Goal: Task Accomplishment & Management: Use online tool/utility

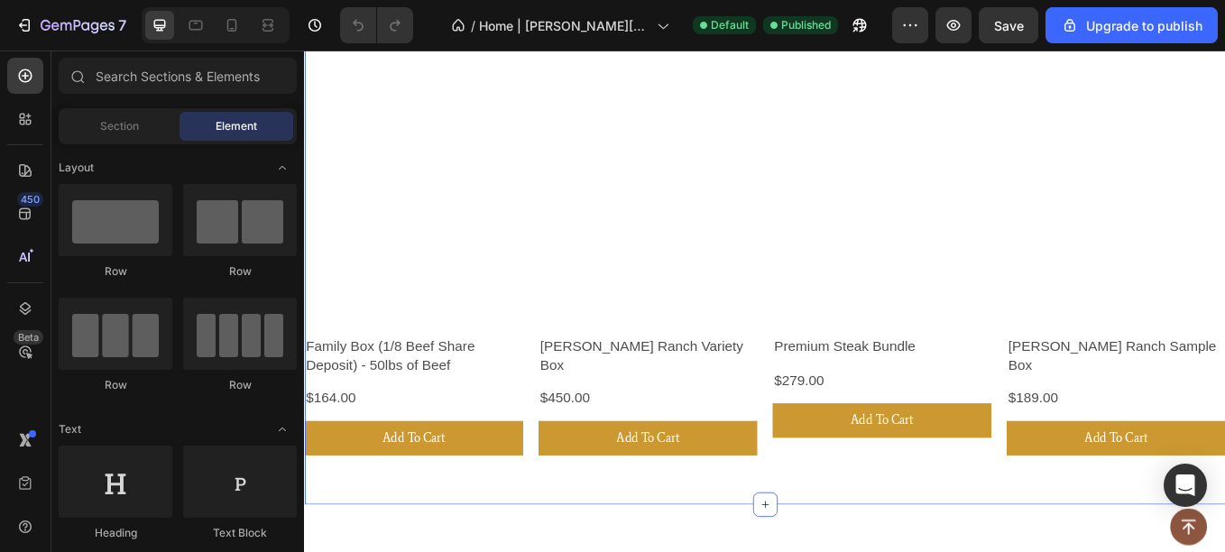
scroll to position [584, 0]
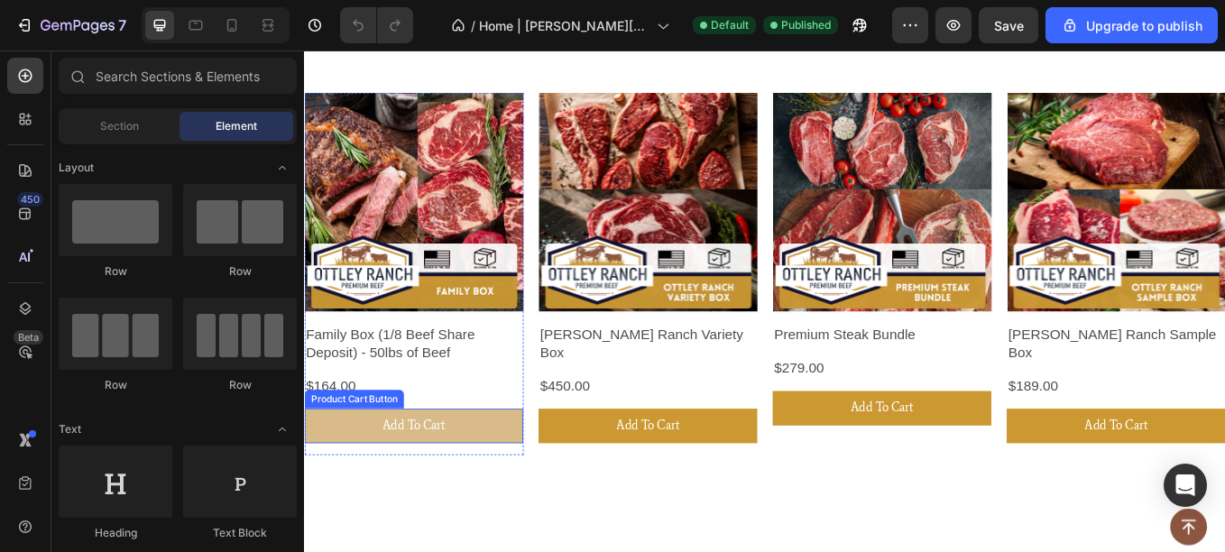
click at [505, 479] on button "Add To Cart" at bounding box center [432, 492] width 257 height 41
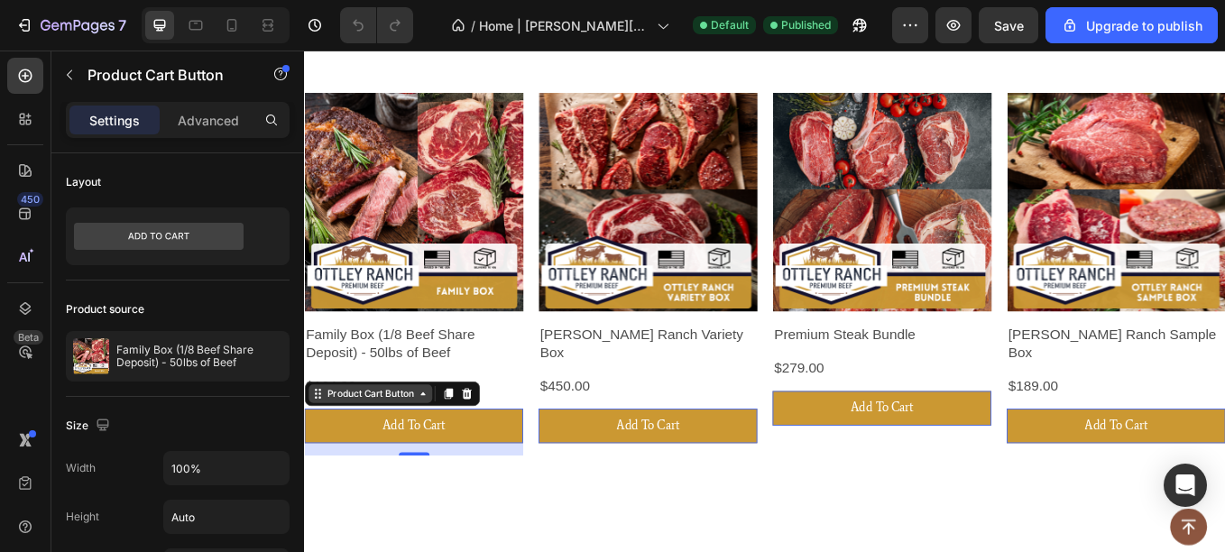
click at [452, 454] on div "Product Cart Button" at bounding box center [380, 455] width 145 height 22
click at [321, 459] on div "Product Cart Button" at bounding box center [380, 455] width 145 height 22
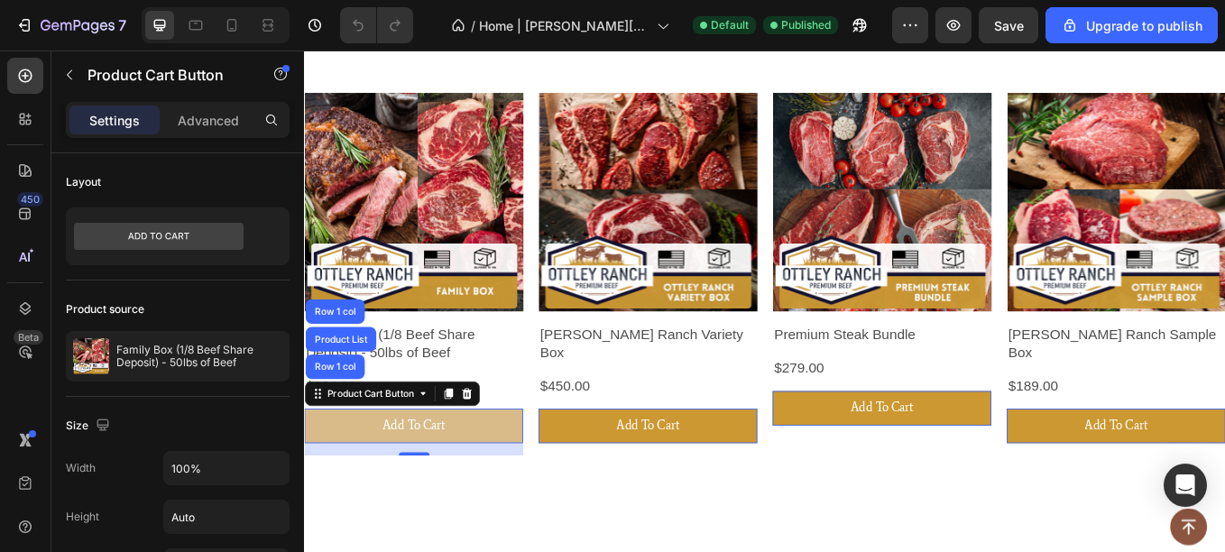
click at [416, 505] on button "Add To Cart" at bounding box center [432, 492] width 257 height 41
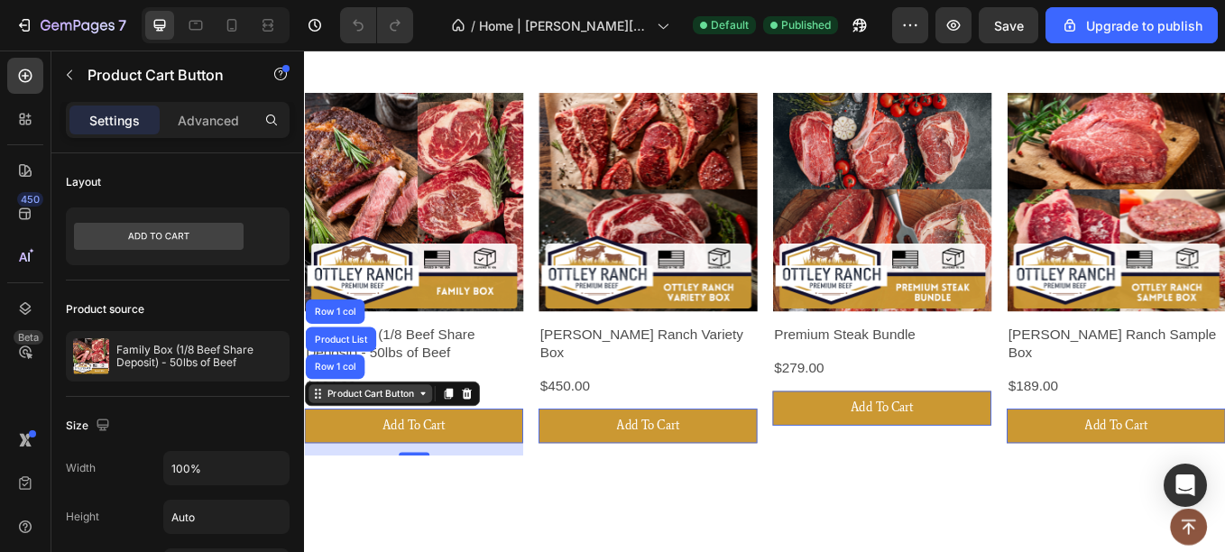
click at [441, 455] on icon at bounding box center [443, 454] width 14 height 14
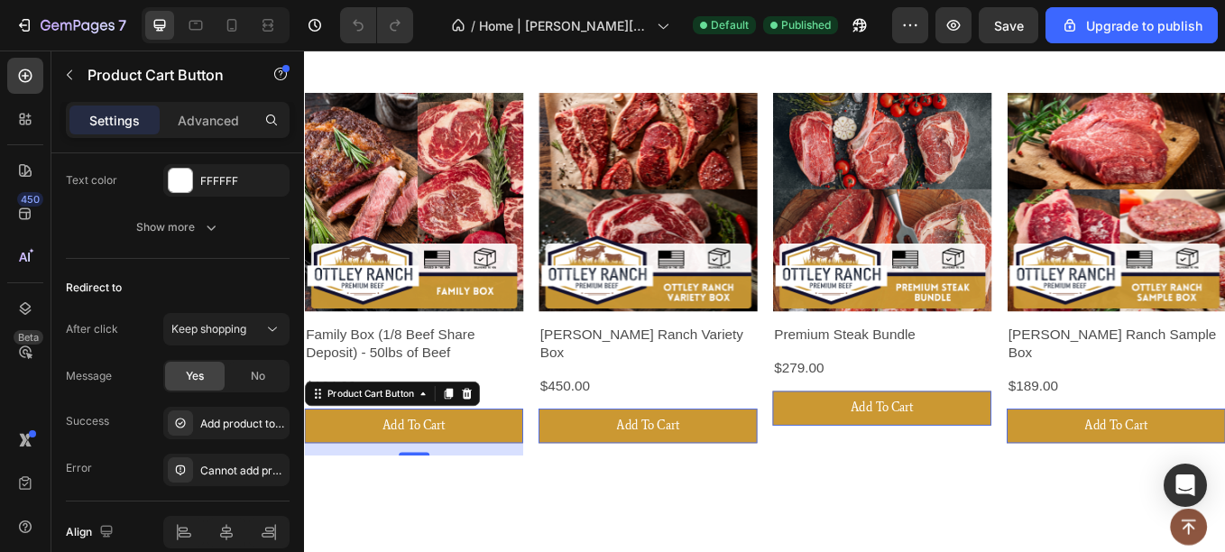
scroll to position [1623, 0]
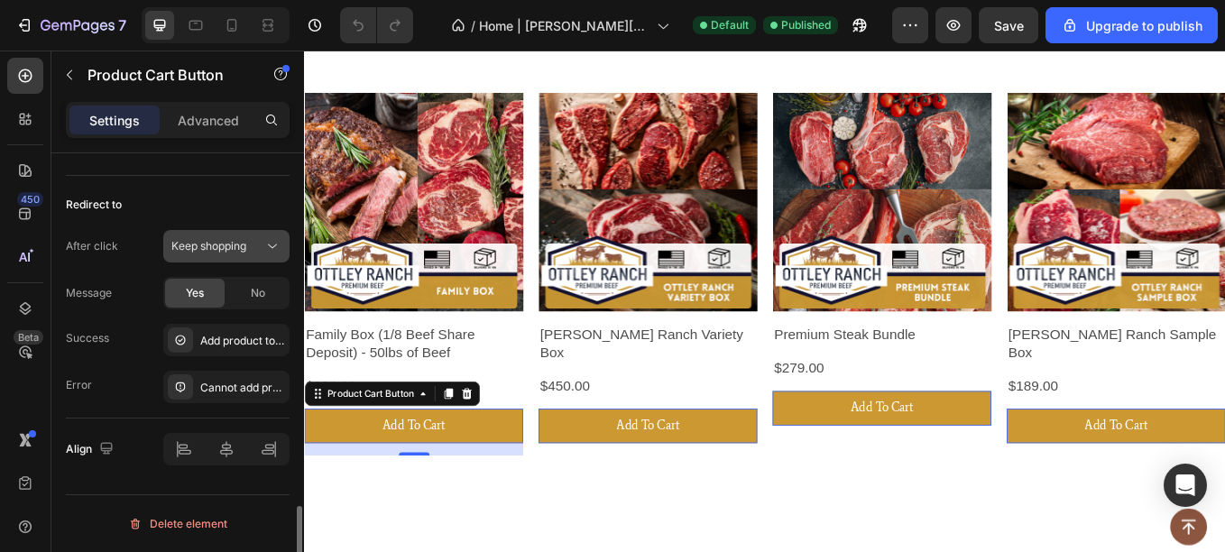
click at [193, 257] on button "Keep shopping" at bounding box center [226, 246] width 126 height 32
click at [141, 208] on div "Redirect to" at bounding box center [178, 204] width 224 height 29
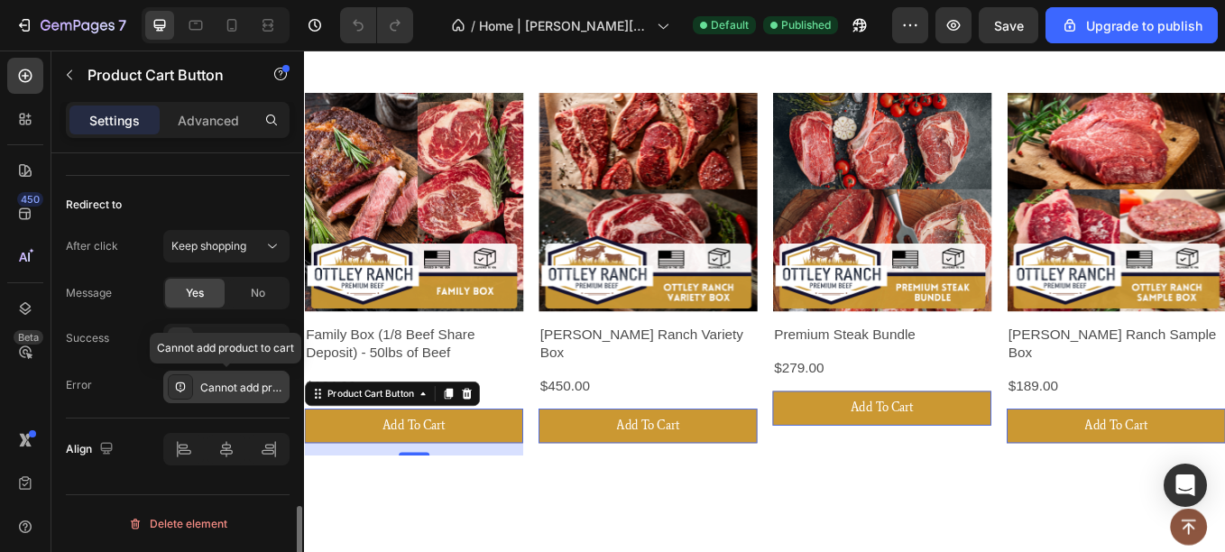
click at [225, 398] on div "Cannot add product to cart" at bounding box center [226, 387] width 126 height 32
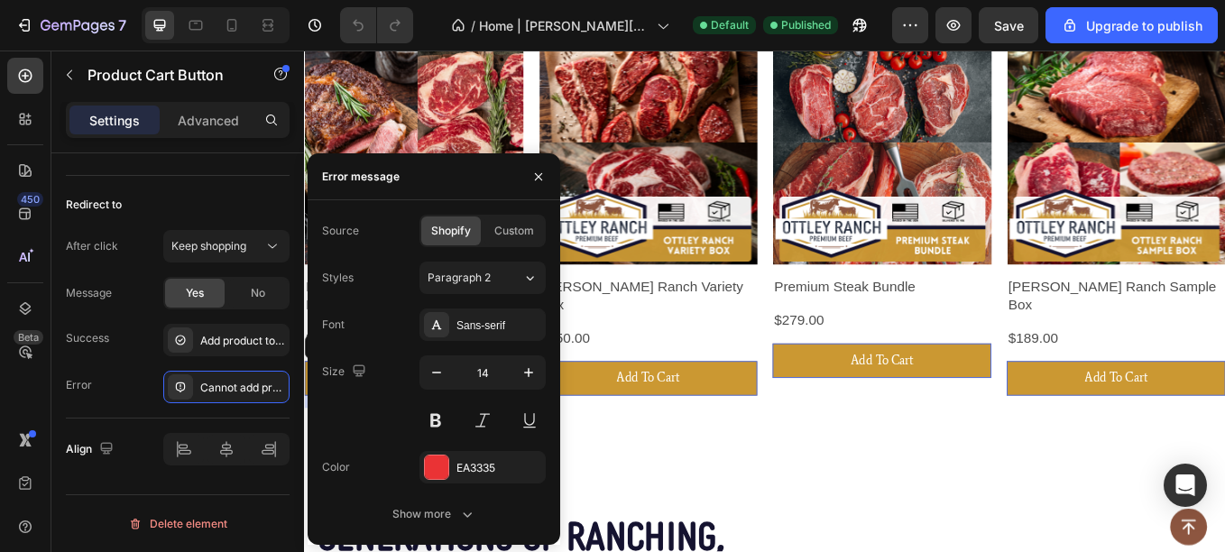
scroll to position [630, 0]
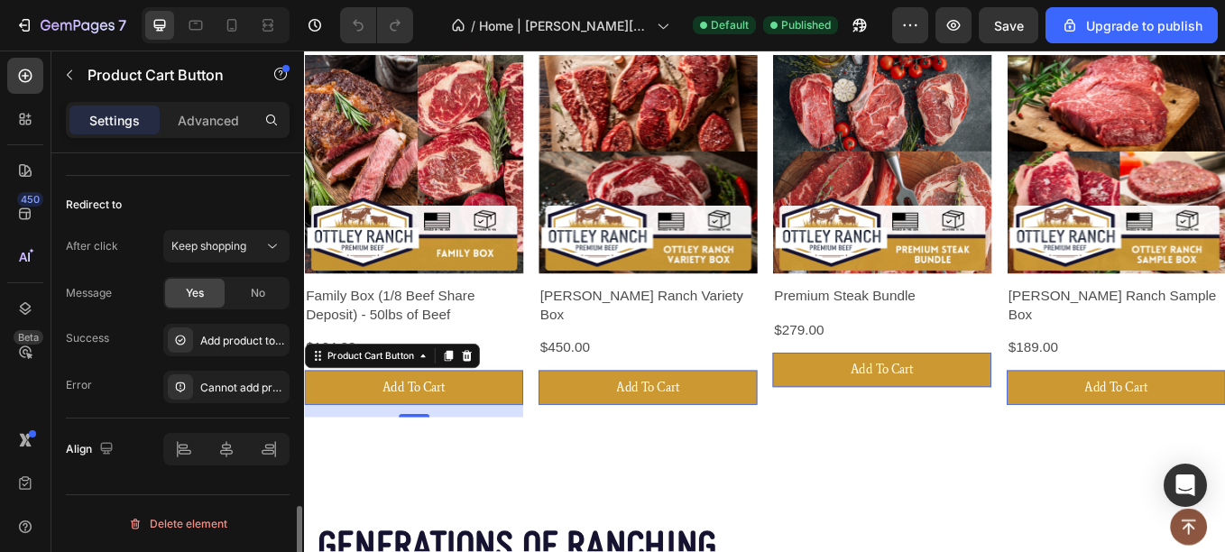
click at [105, 391] on div "Error Cannot add product to cart" at bounding box center [178, 387] width 224 height 32
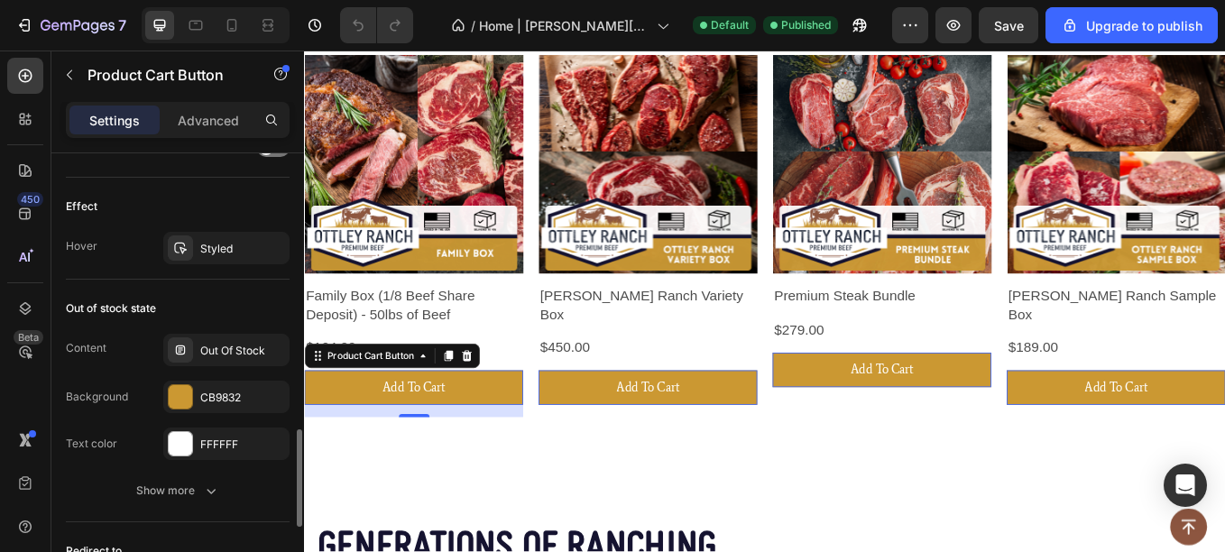
scroll to position [1276, 0]
click at [194, 357] on div "Out Of Stock" at bounding box center [226, 351] width 126 height 32
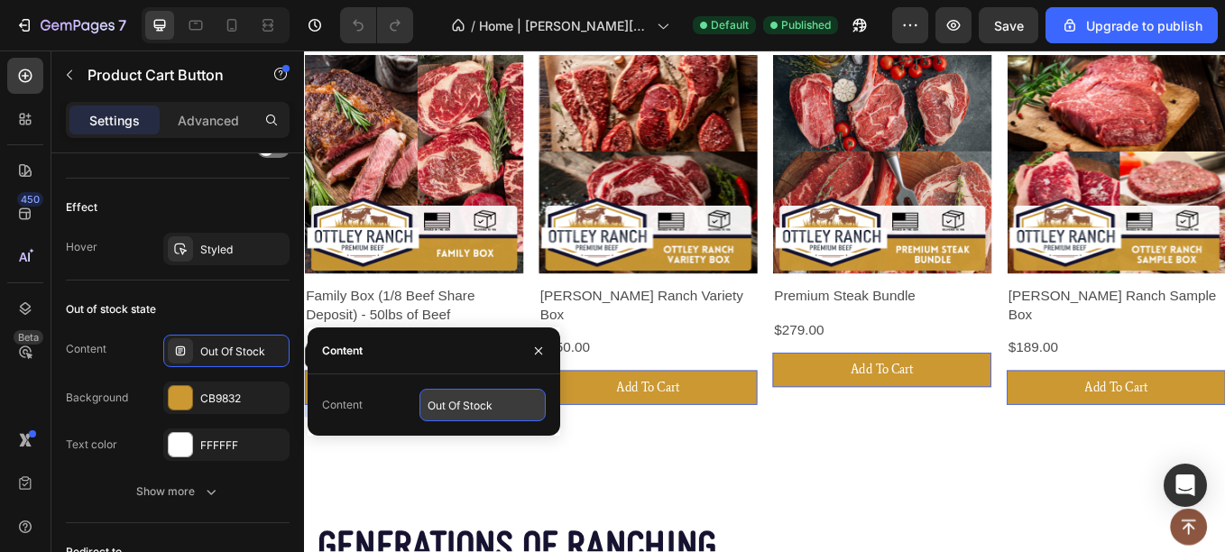
click at [455, 406] on input "Out Of Stock" at bounding box center [482, 405] width 126 height 32
click at [513, 412] on input "Out Of Stock" at bounding box center [482, 405] width 126 height 32
click at [540, 355] on icon "button" at bounding box center [538, 351] width 14 height 14
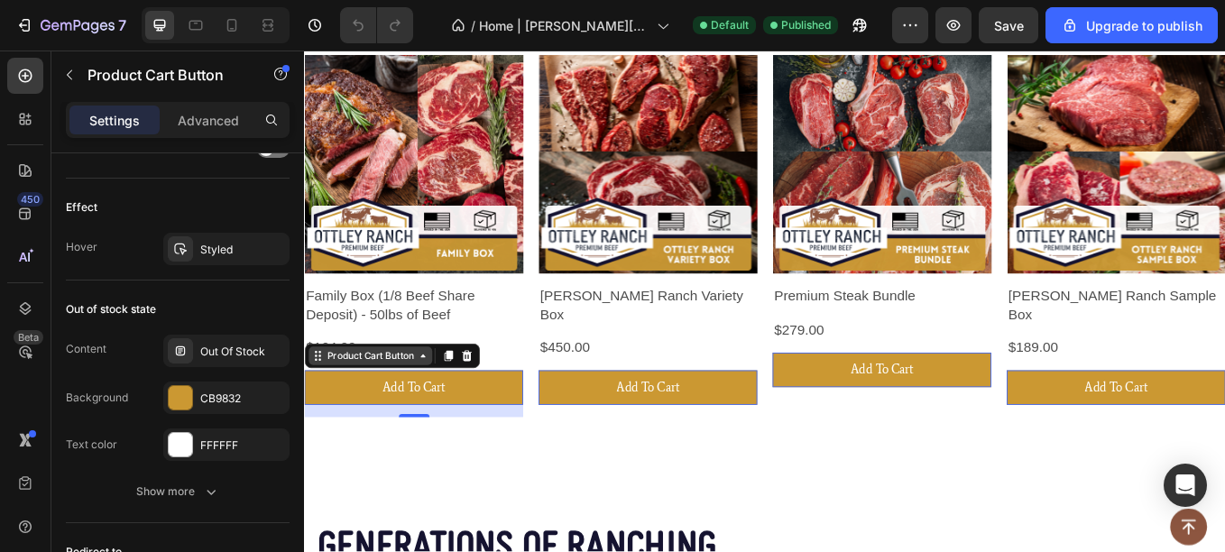
click at [395, 403] on div "Product Cart Button" at bounding box center [380, 409] width 109 height 16
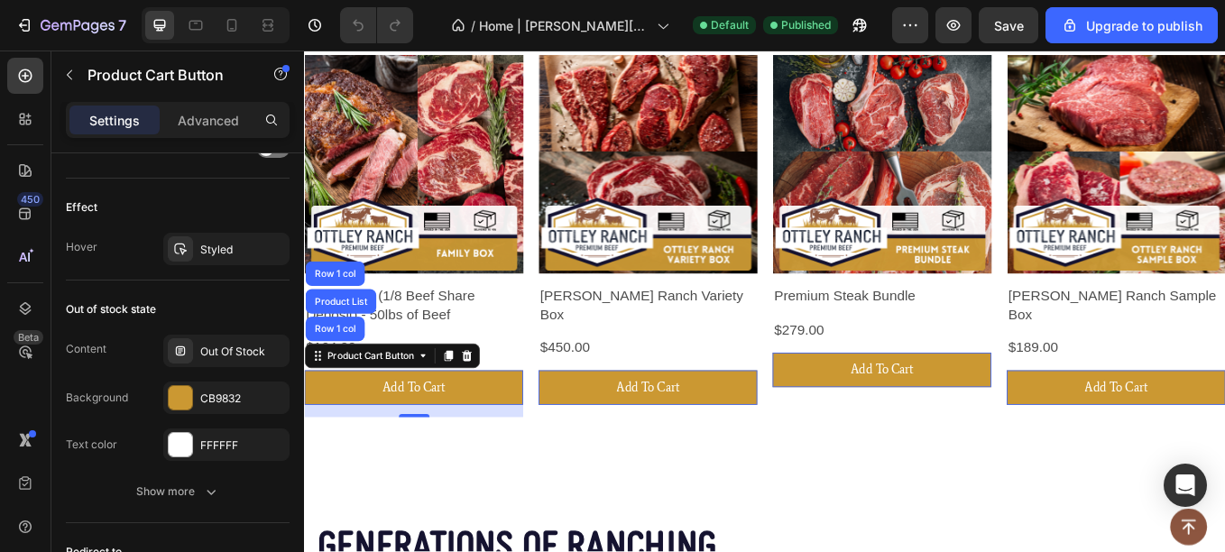
click at [494, 511] on div "Product Images Family Box (1/8 Beef Share Deposit) - 50lbs of Beef Product Titl…" at bounding box center [845, 218] width 1082 height 613
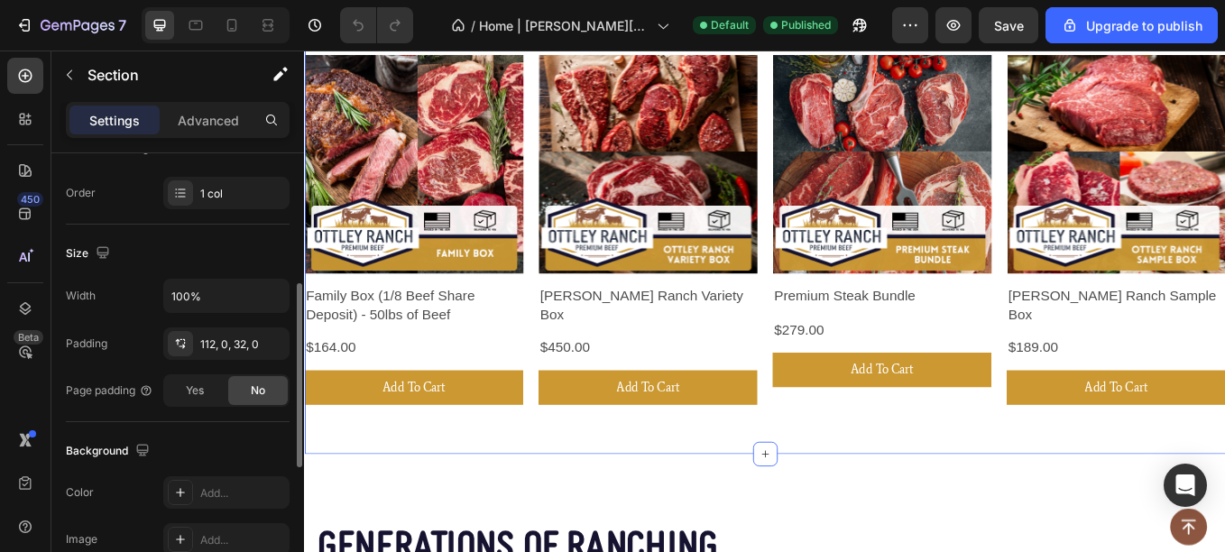
scroll to position [331, 0]
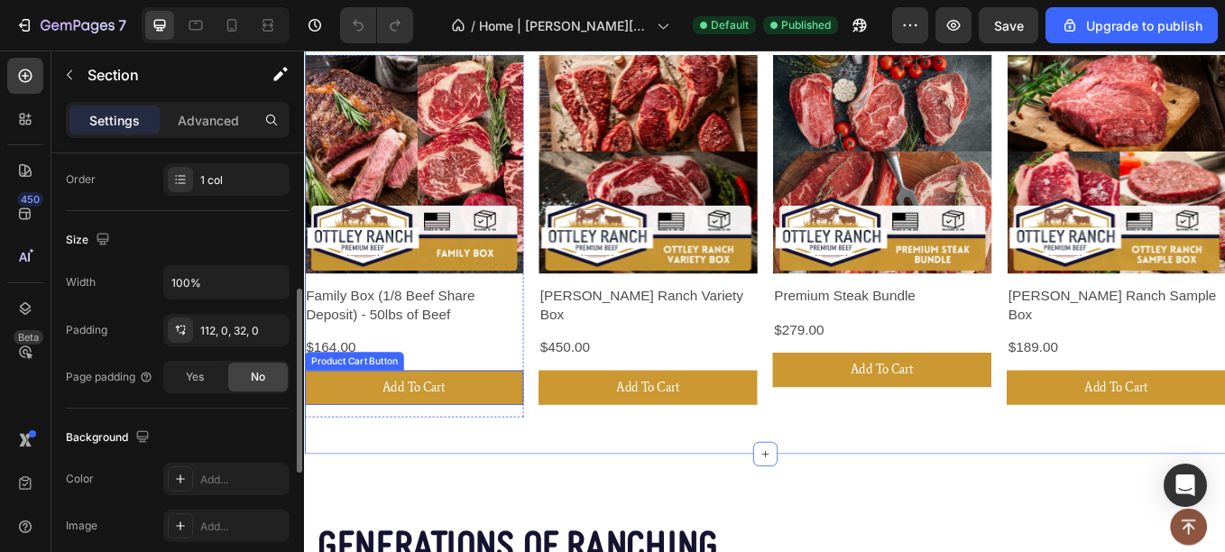
click at [517, 394] on div "$164.00 Product Price Product Price Row" at bounding box center [432, 400] width 257 height 24
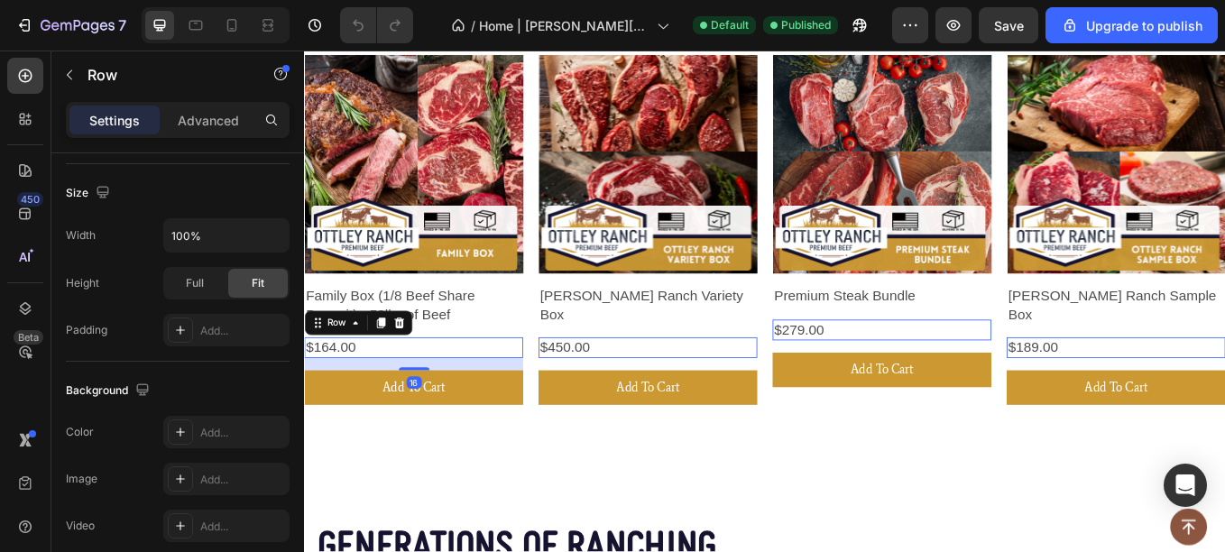
scroll to position [0, 0]
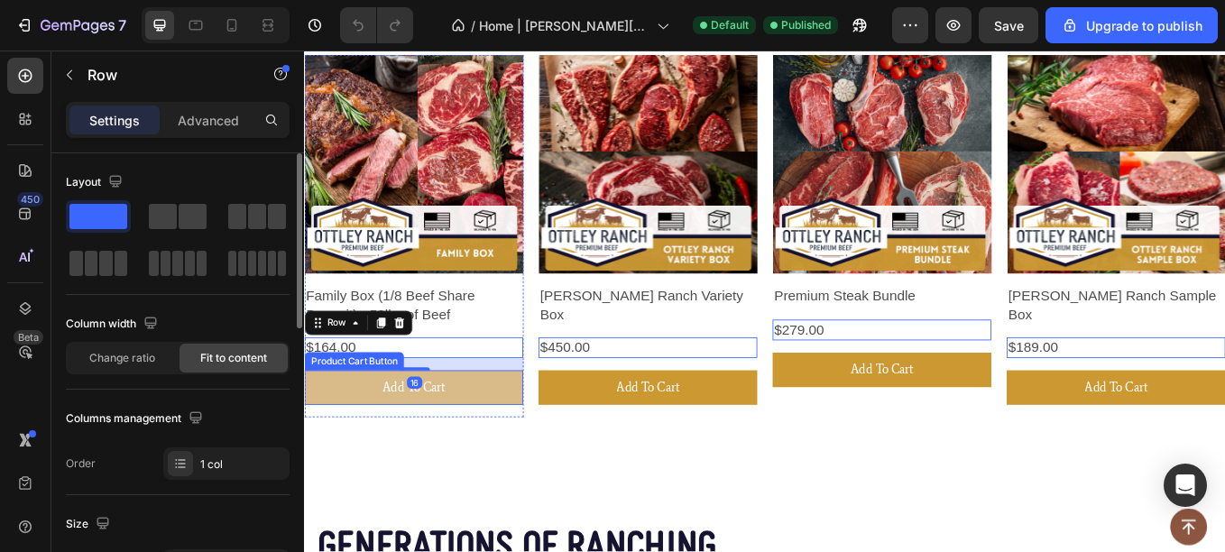
click at [489, 438] on button "Add To Cart" at bounding box center [432, 447] width 257 height 41
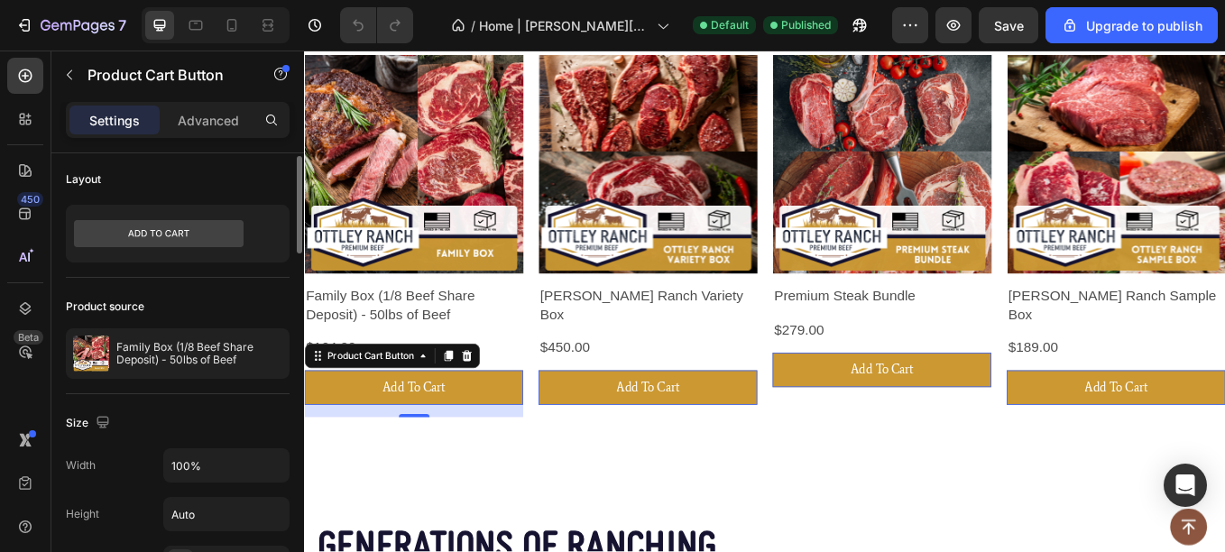
scroll to position [7, 0]
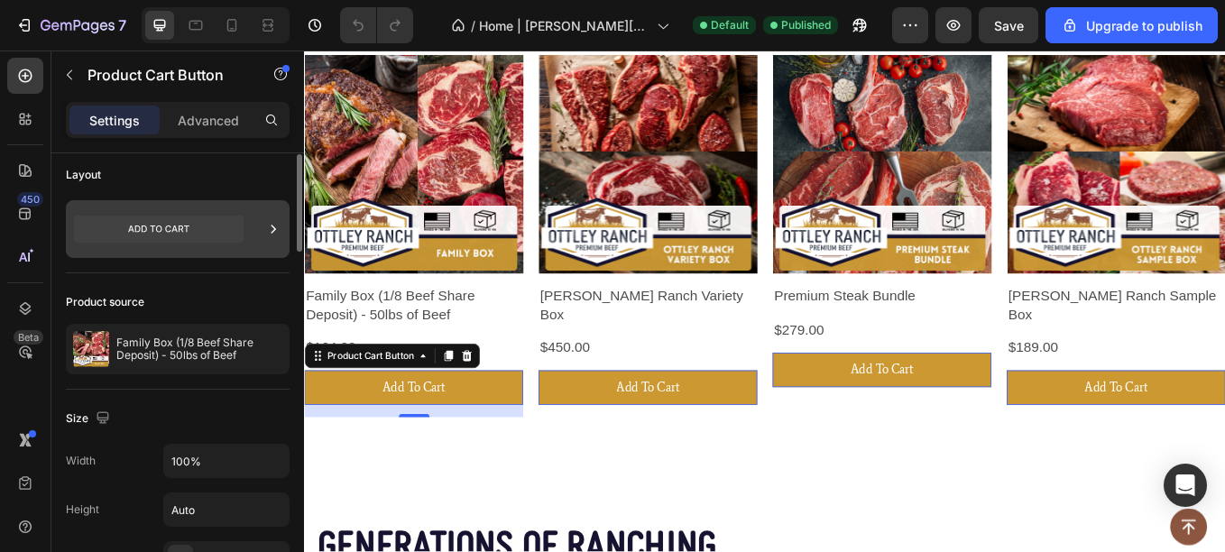
click at [155, 235] on icon at bounding box center [159, 229] width 170 height 27
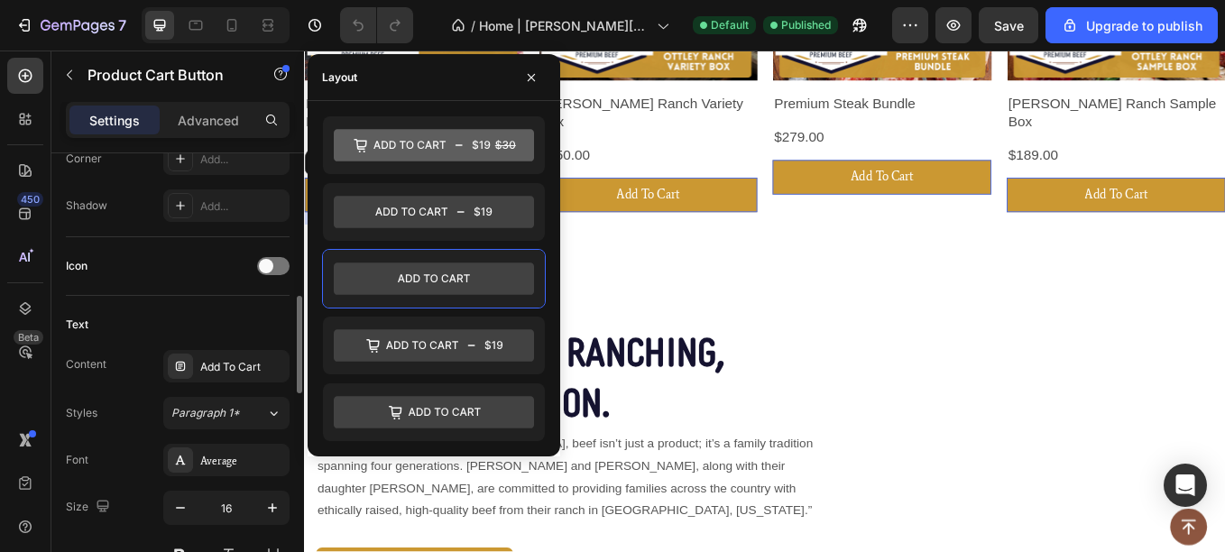
scroll to position [857, 0]
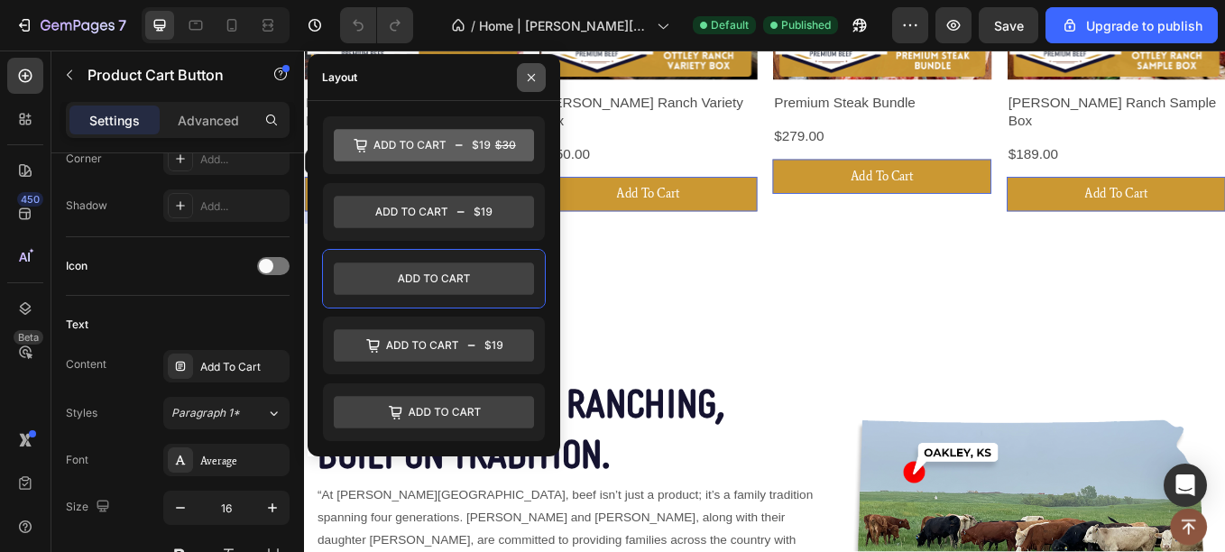
click at [532, 78] on icon "button" at bounding box center [531, 76] width 7 height 7
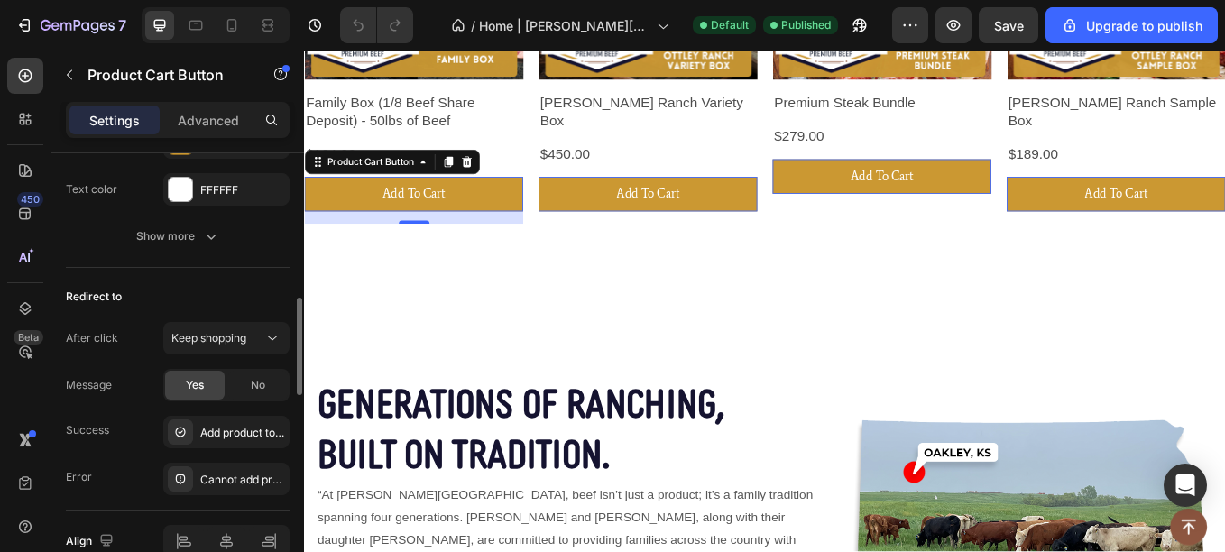
scroll to position [1344, 0]
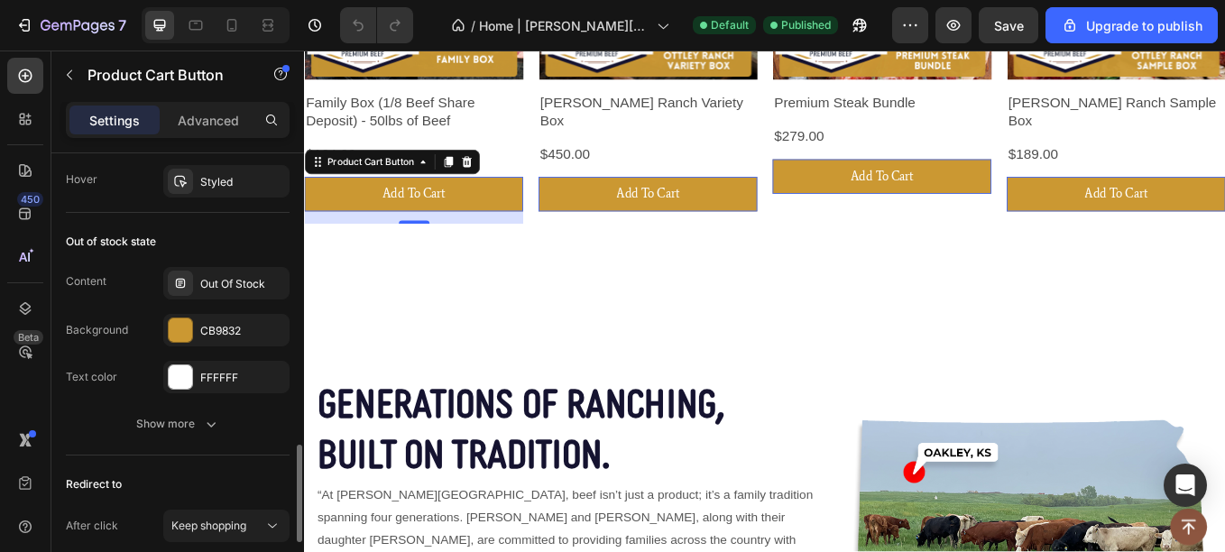
click at [127, 242] on div "Out of stock state" at bounding box center [111, 242] width 90 height 16
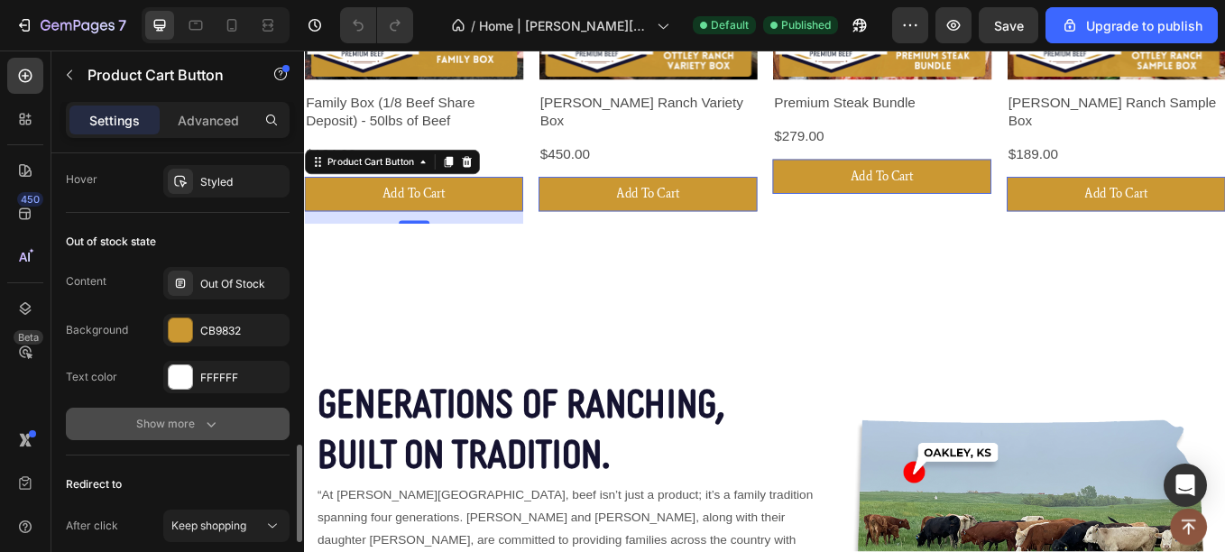
click at [165, 424] on div "Show more" at bounding box center [178, 424] width 84 height 18
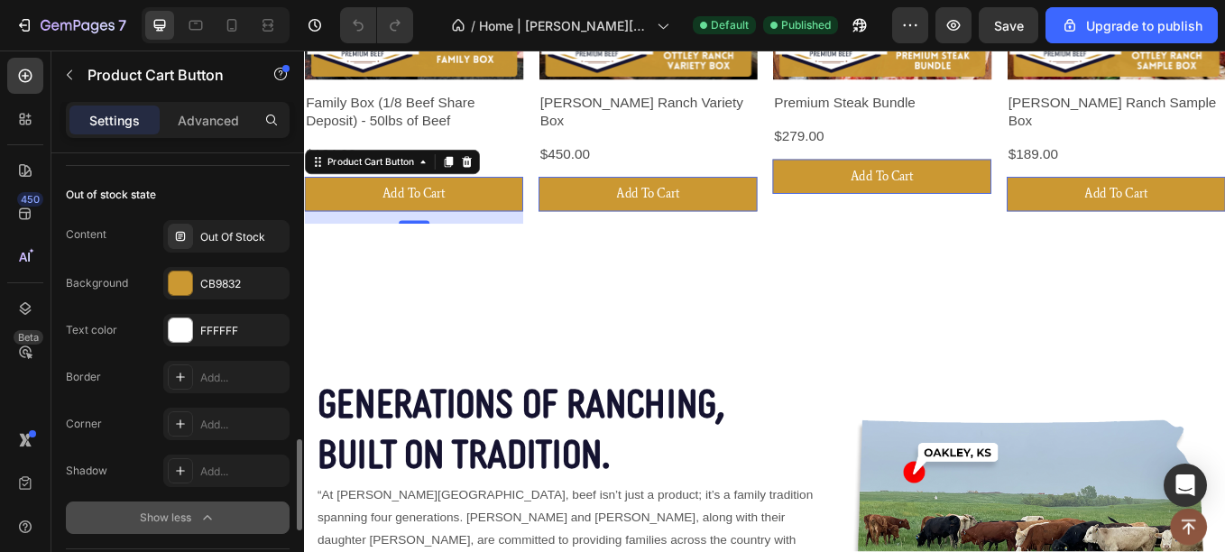
scroll to position [1390, 0]
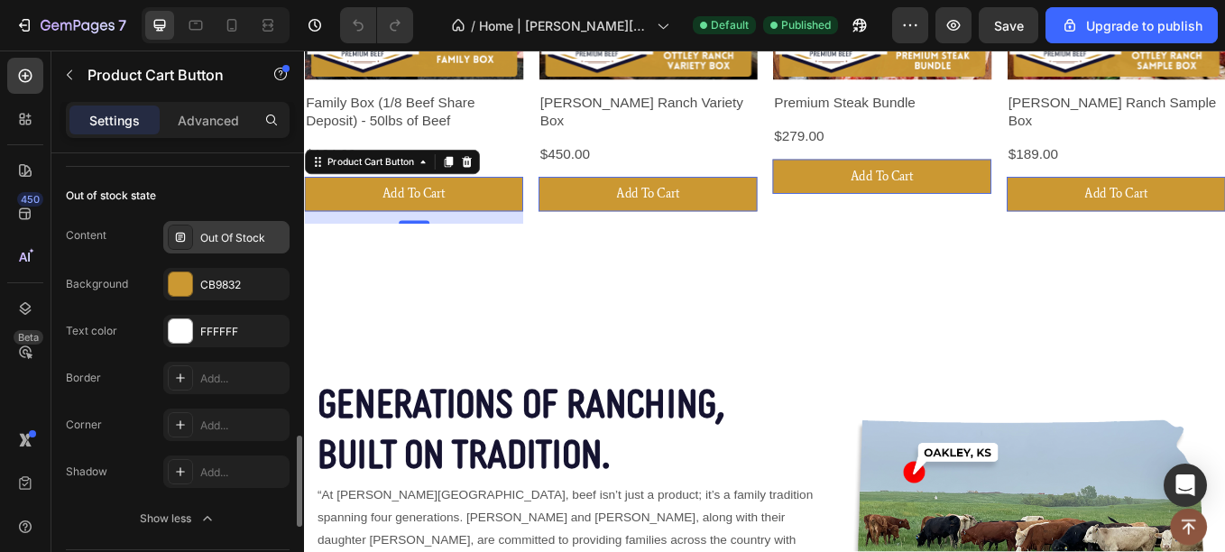
click at [228, 228] on div "Out Of Stock" at bounding box center [226, 237] width 126 height 32
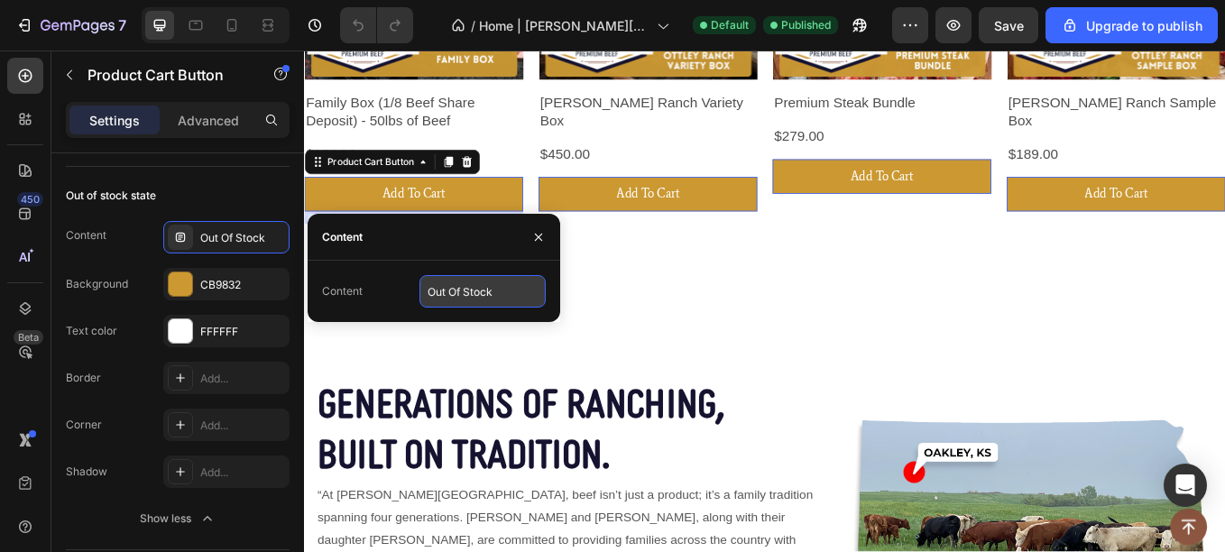
click at [464, 299] on input "Out Of Stock" at bounding box center [482, 291] width 126 height 32
click at [511, 300] on input "Out Of Stock" at bounding box center [482, 291] width 126 height 32
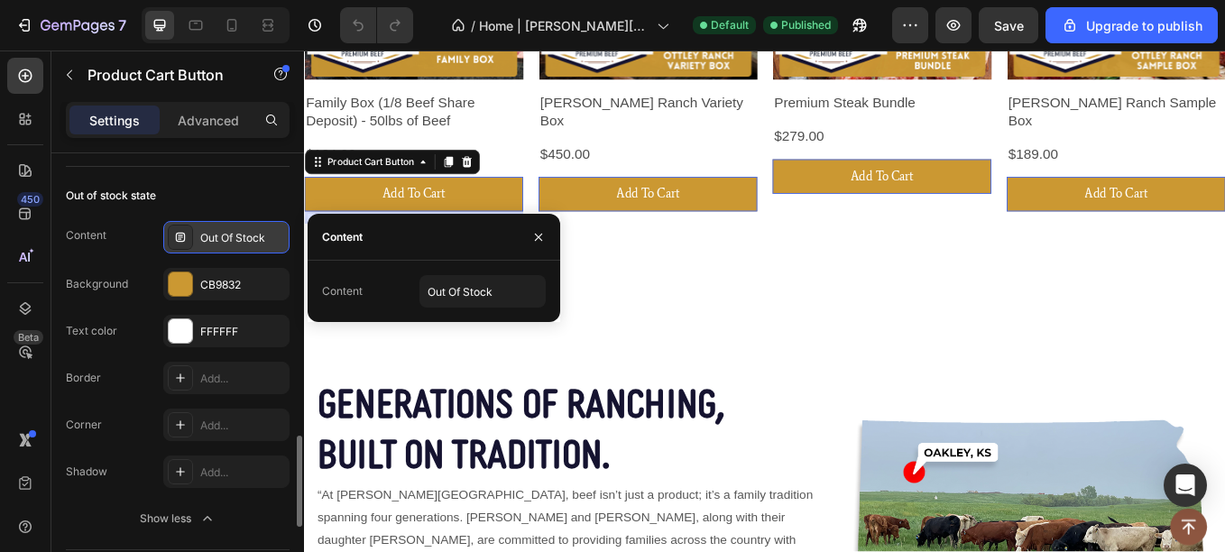
click at [220, 234] on div "Out Of Stock" at bounding box center [242, 238] width 85 height 16
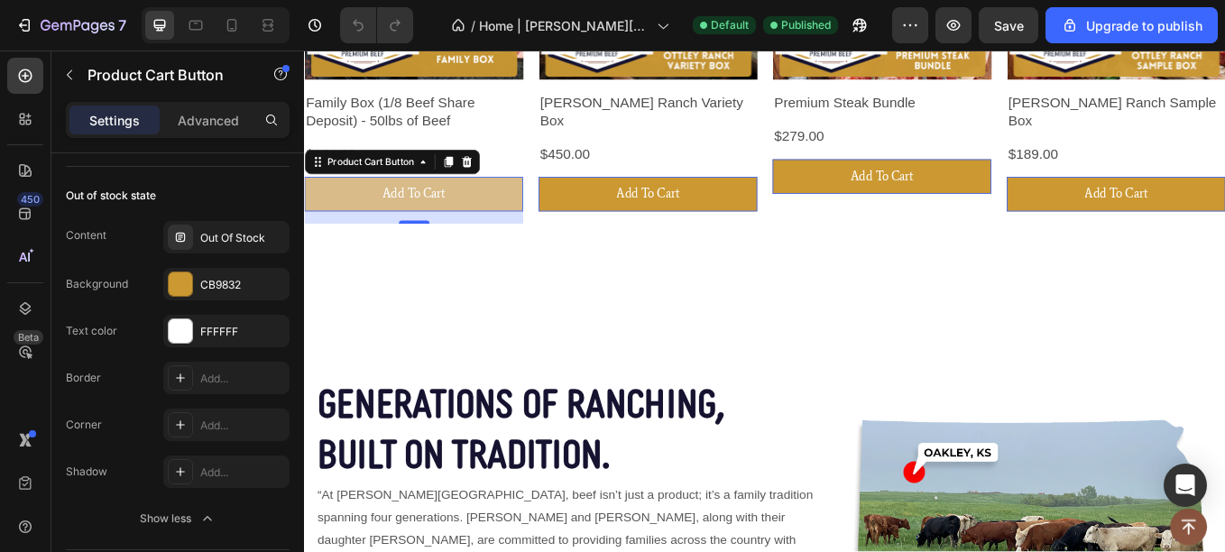
drag, startPoint x: 524, startPoint y: 285, endPoint x: 365, endPoint y: 234, distance: 166.8
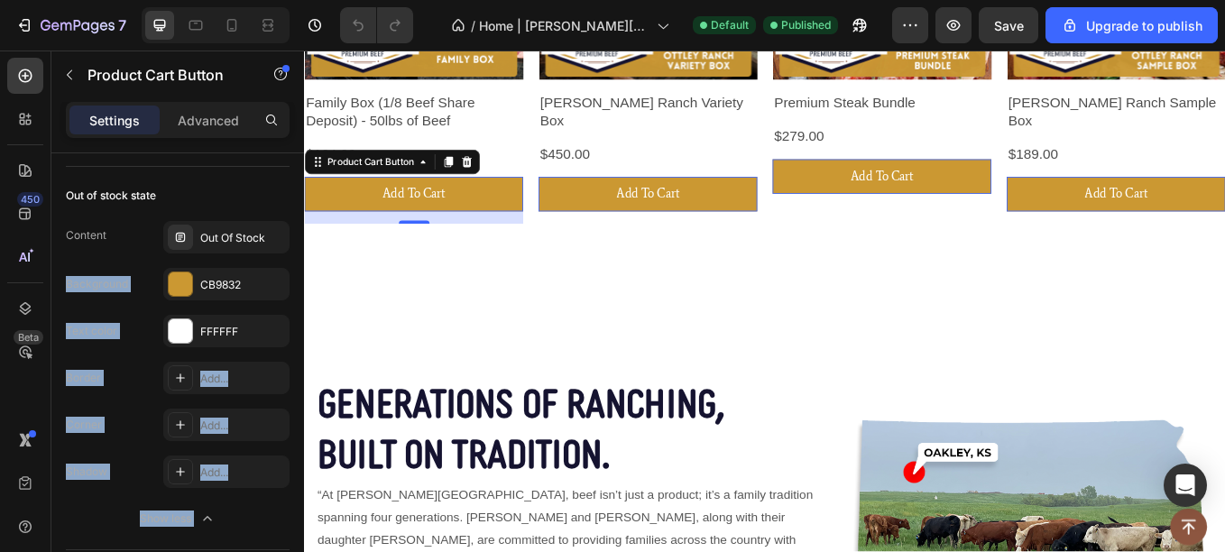
drag, startPoint x: 498, startPoint y: 283, endPoint x: 367, endPoint y: 253, distance: 134.3
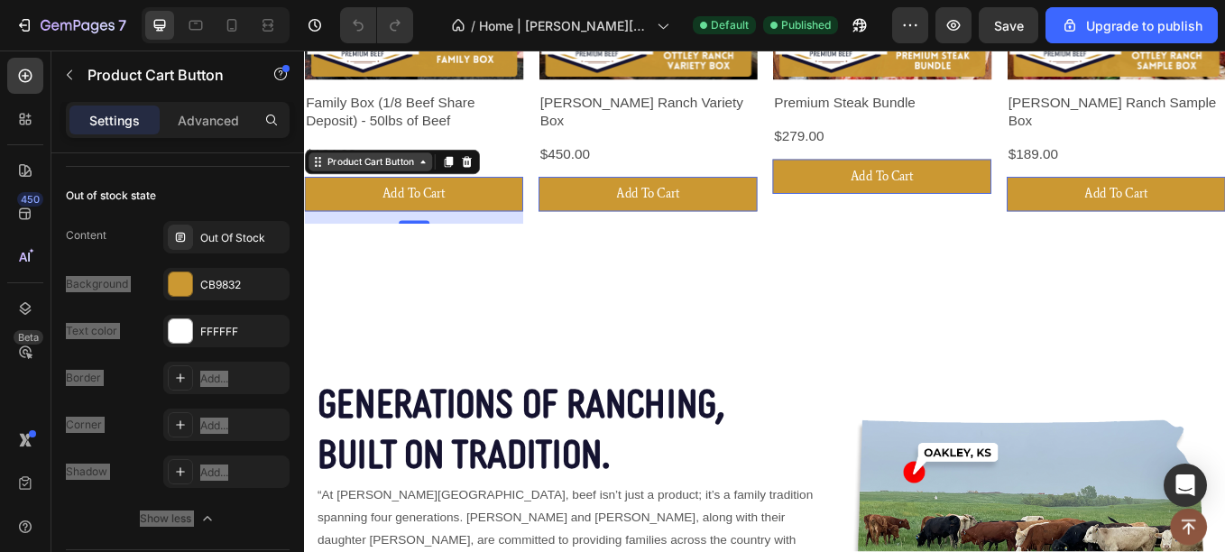
click at [318, 171] on div "Product Cart Button" at bounding box center [380, 182] width 145 height 22
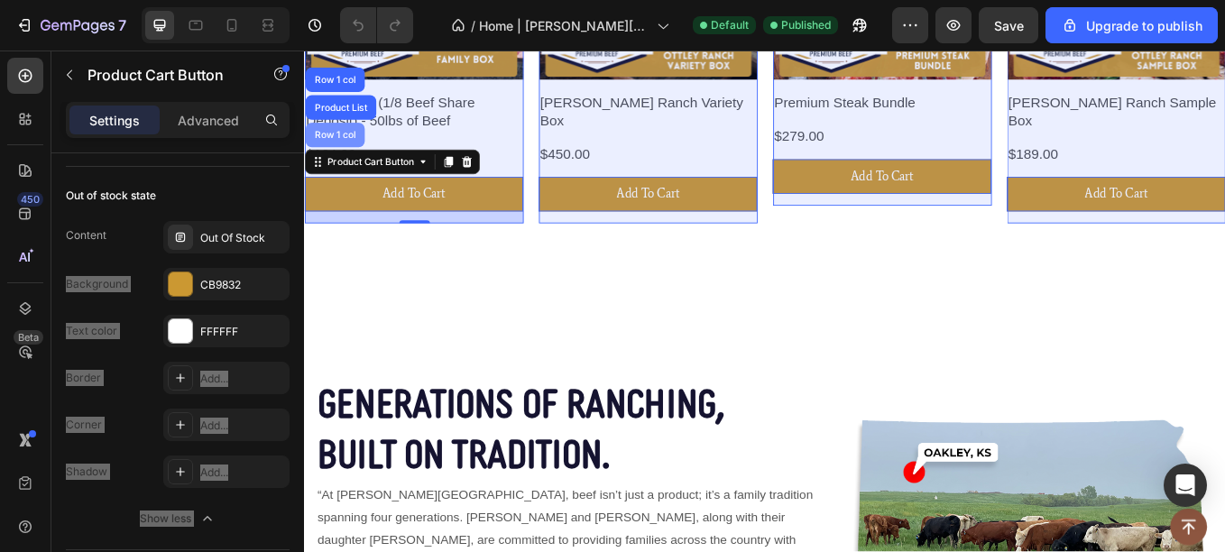
click at [339, 160] on div "Row 1 col" at bounding box center [339, 150] width 69 height 29
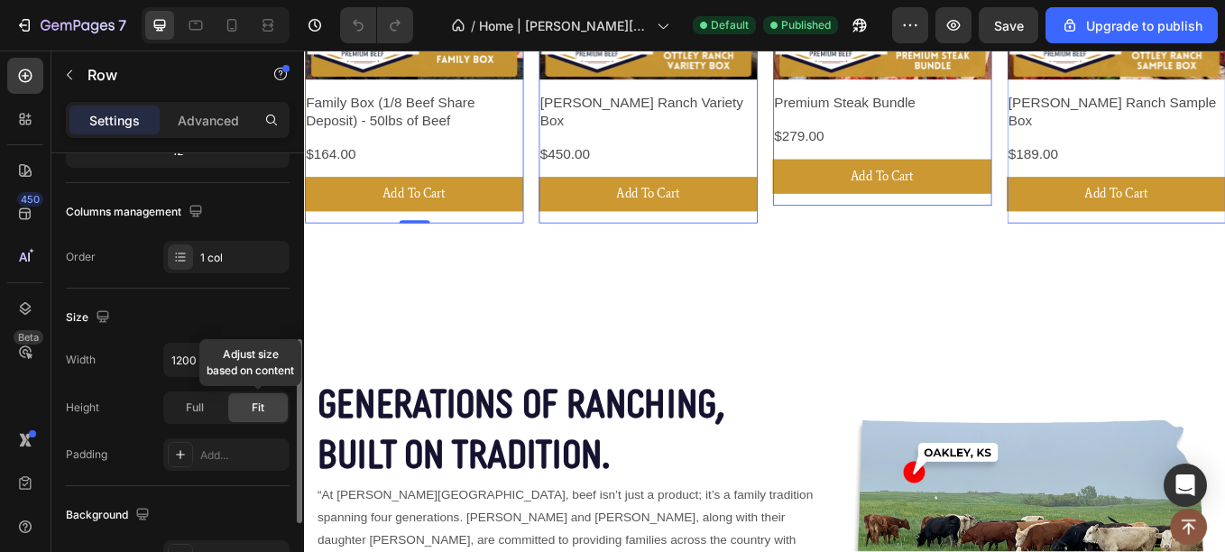
scroll to position [650, 0]
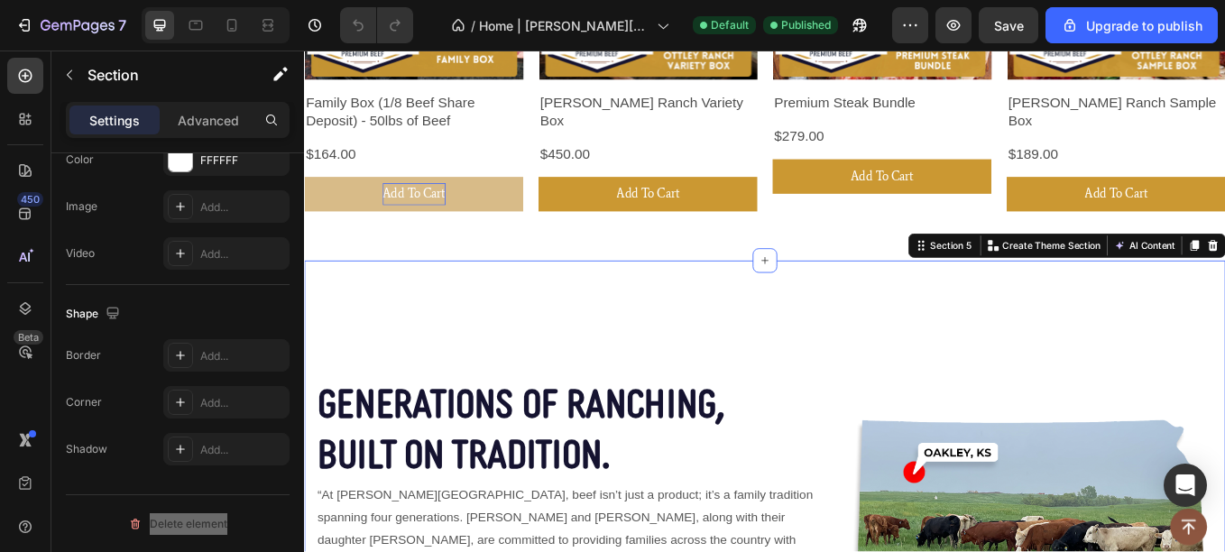
scroll to position [0, 0]
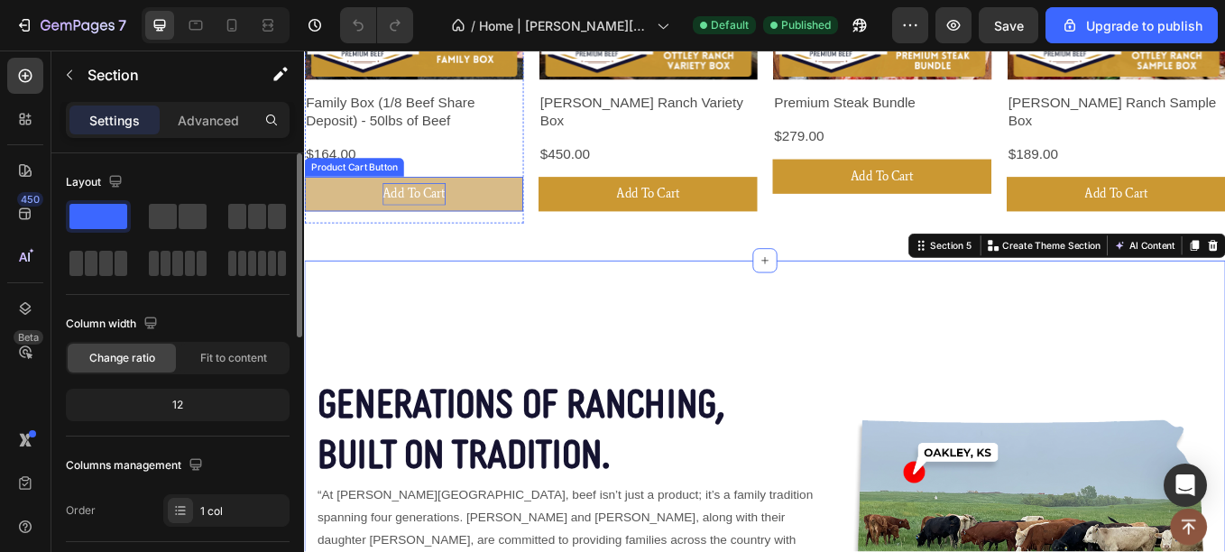
click at [446, 221] on div "Add To Cart" at bounding box center [433, 220] width 74 height 26
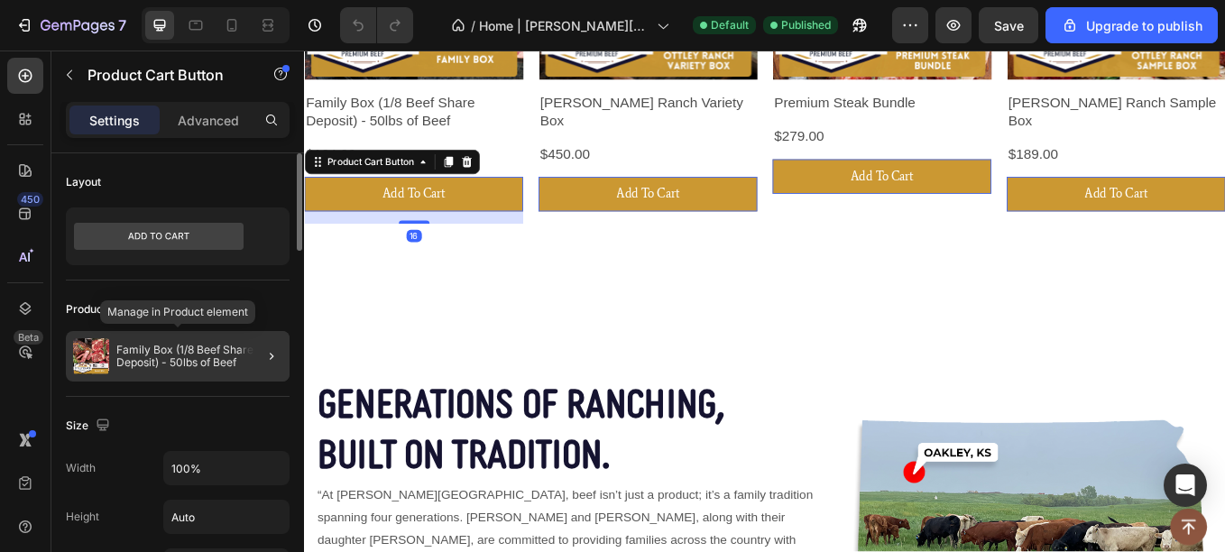
click at [192, 357] on p "Family Box (1/8 Beef Share Deposit) - 50lbs of Beef" at bounding box center [199, 356] width 166 height 25
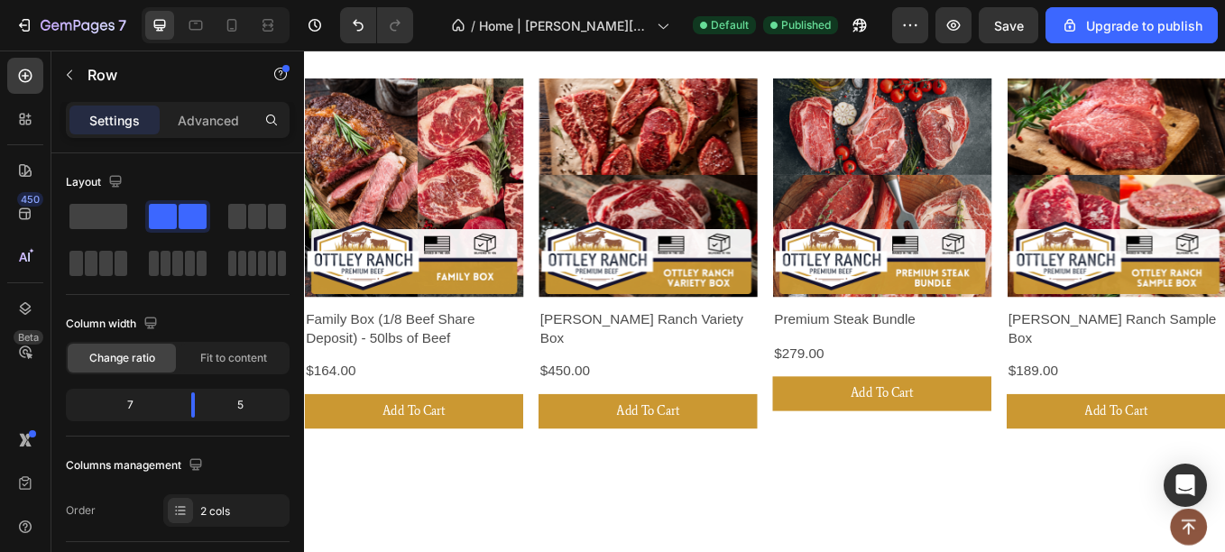
scroll to position [602, 0]
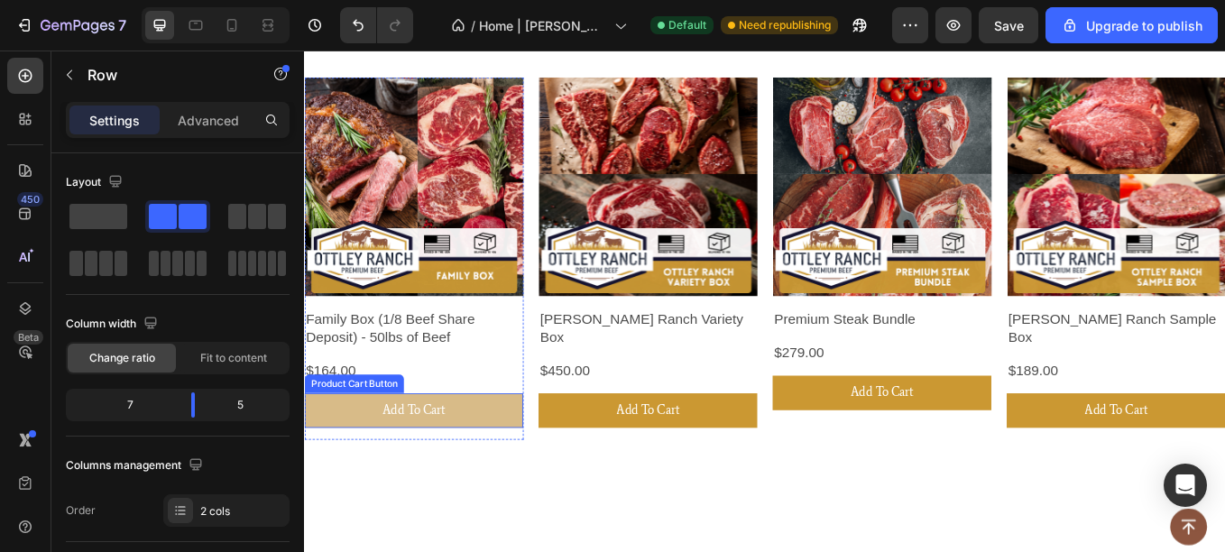
click at [483, 466] on button "Add To Cart" at bounding box center [432, 474] width 257 height 41
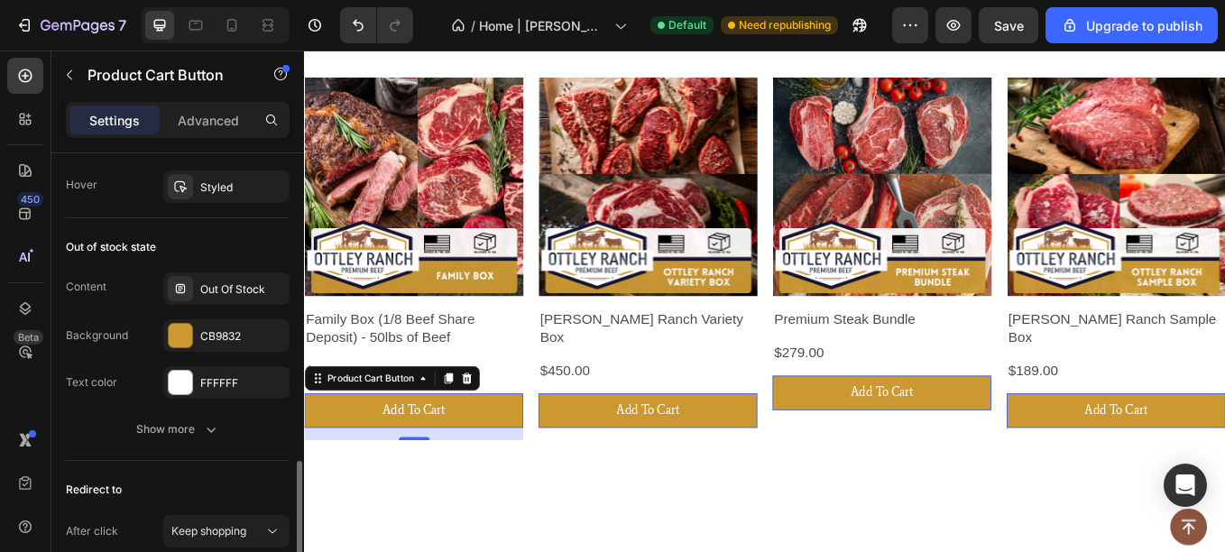
scroll to position [1336, 0]
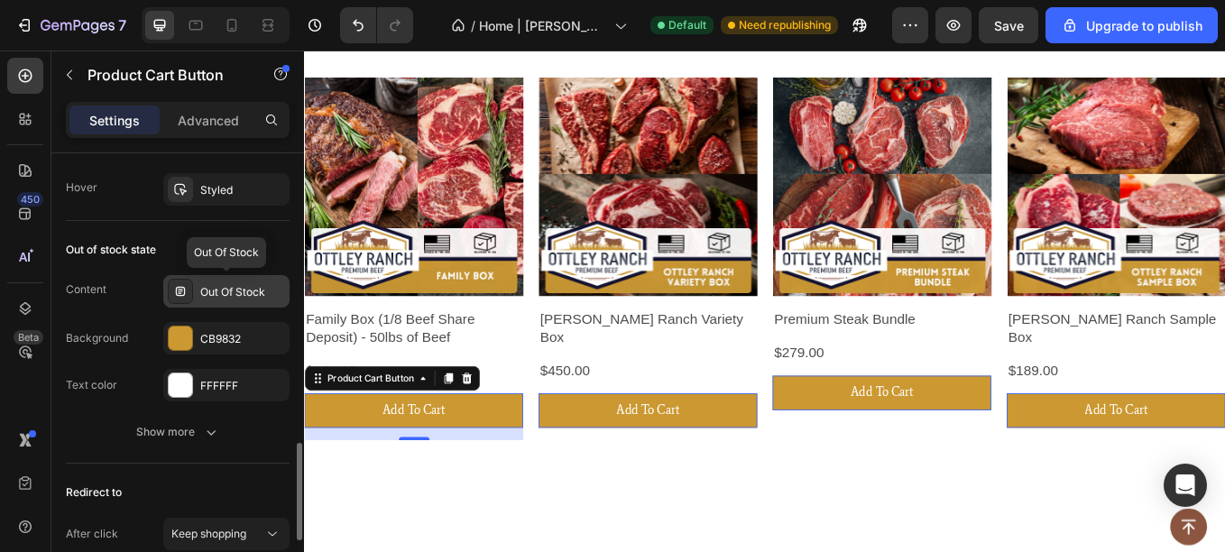
click at [225, 284] on div "Out Of Stock" at bounding box center [242, 292] width 85 height 16
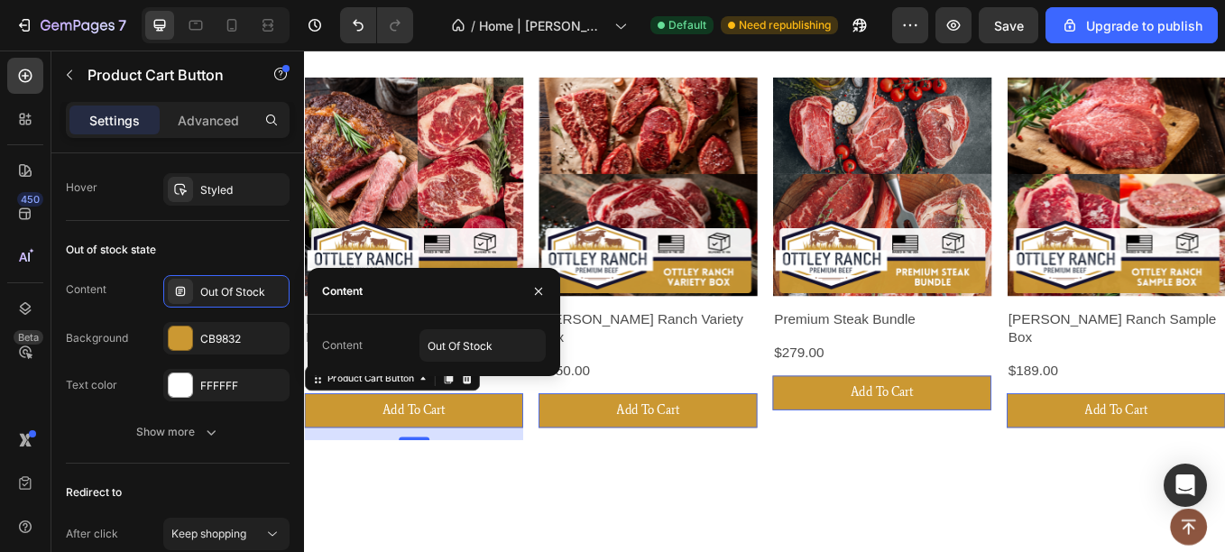
click at [345, 296] on div "Content" at bounding box center [342, 291] width 41 height 16
click at [368, 345] on div "Content Out Of Stock" at bounding box center [434, 345] width 224 height 32
click at [363, 345] on div "Content Out Of Stock" at bounding box center [434, 345] width 224 height 32
click at [443, 345] on input "Out Of Stock" at bounding box center [482, 345] width 126 height 32
click at [336, 529] on div "Product Images Family Box (1/8 Beef Share Deposit) - 50lbs of Beef Product Titl…" at bounding box center [845, 245] width 1082 height 613
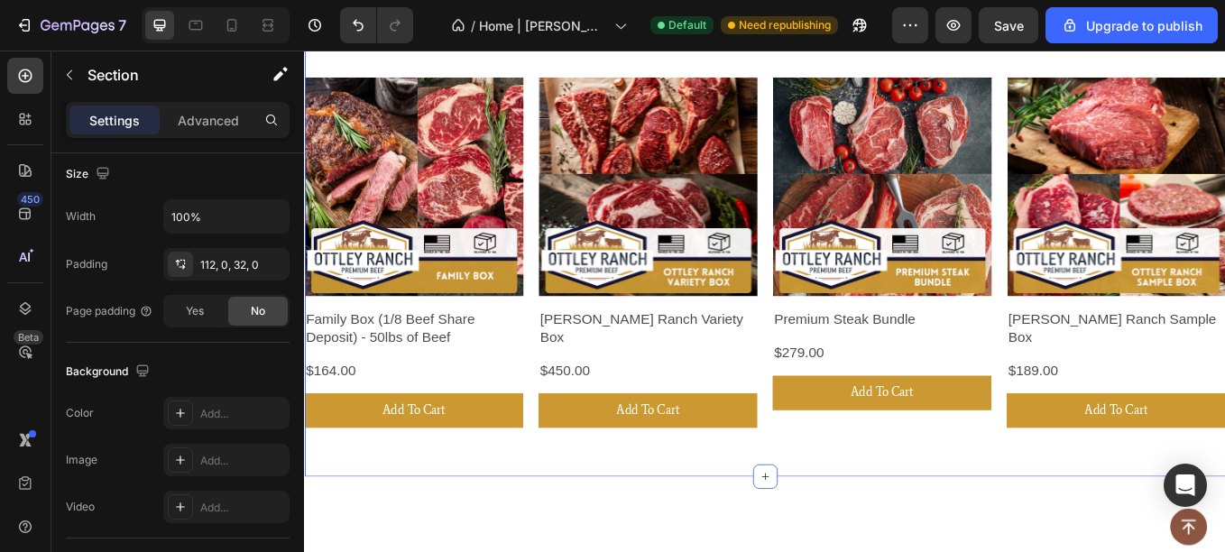
scroll to position [650, 0]
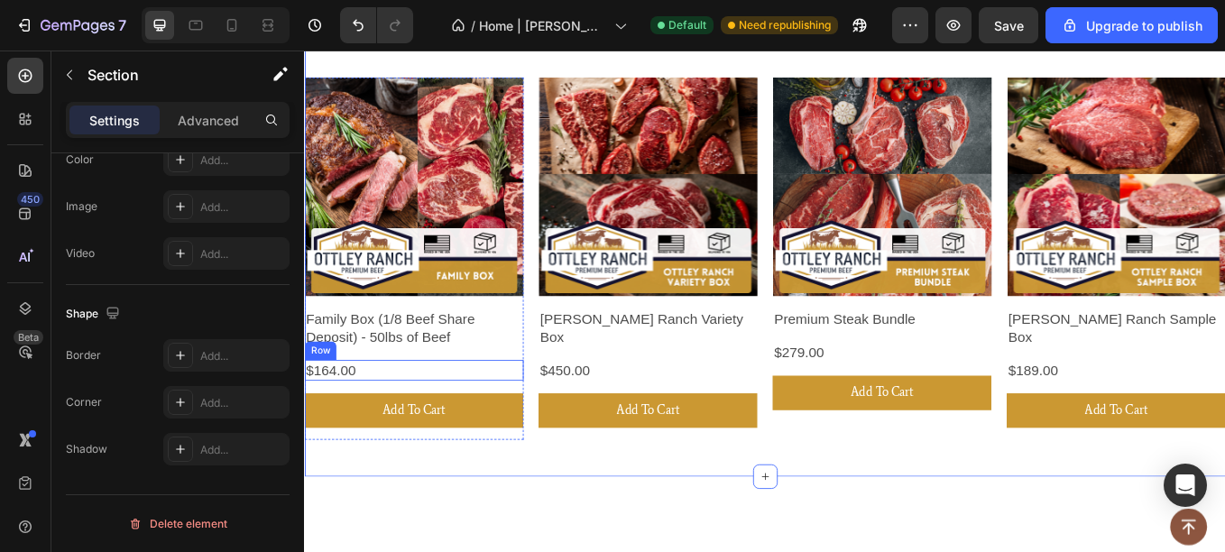
click at [369, 420] on div "$164.00 Product Price Product Price Row" at bounding box center [432, 427] width 257 height 24
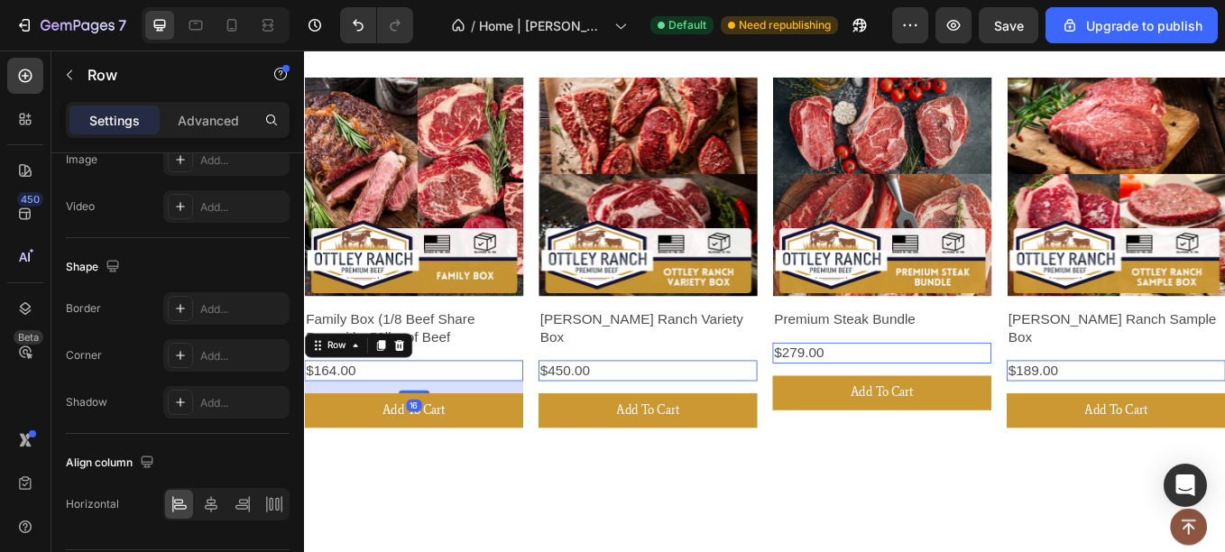
scroll to position [0, 0]
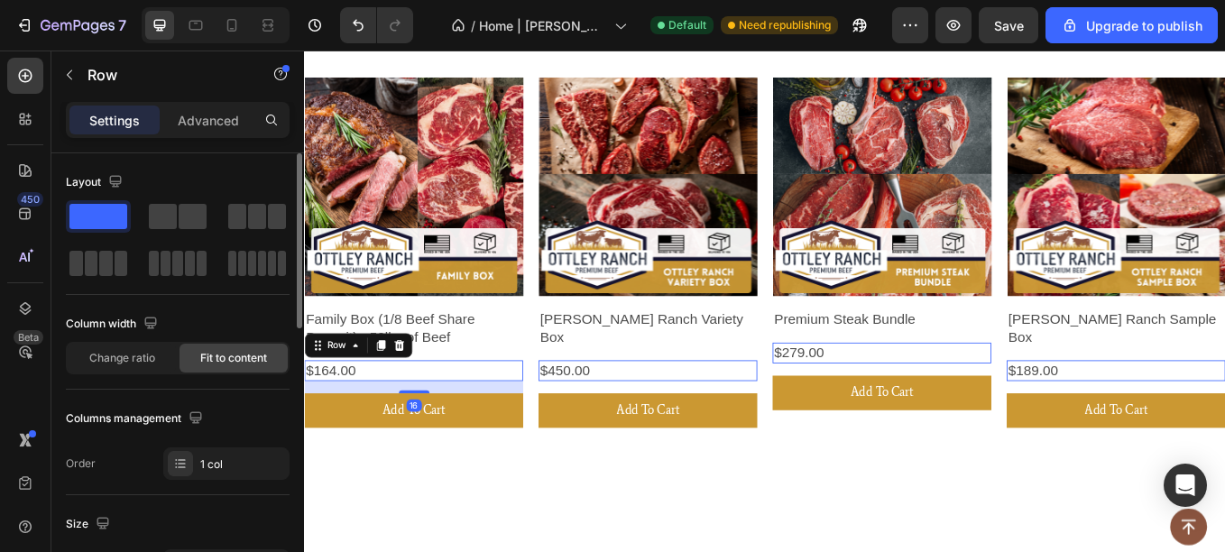
click at [369, 420] on div "$164.00 Product Price Product Price Row 16" at bounding box center [432, 427] width 257 height 24
click at [353, 418] on div "$164.00" at bounding box center [335, 427] width 62 height 24
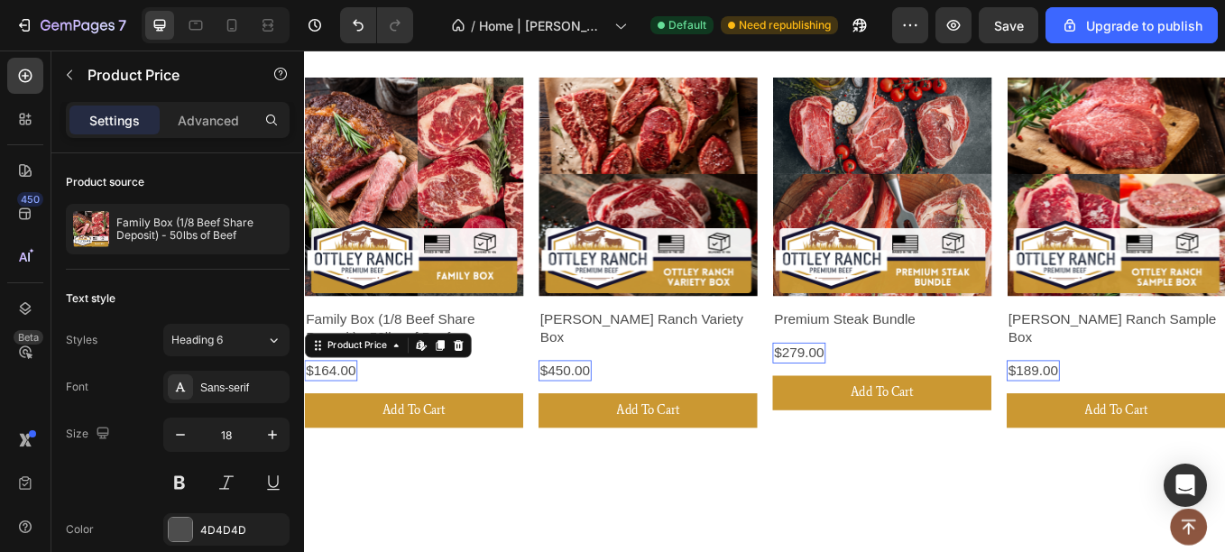
click at [353, 418] on div "$164.00" at bounding box center [335, 427] width 62 height 24
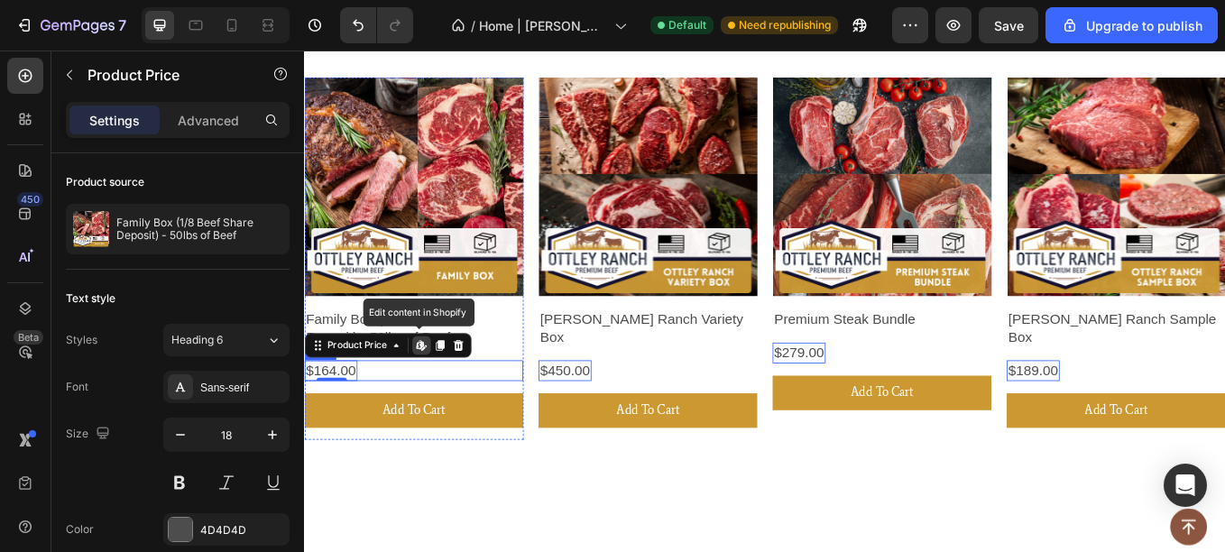
click at [401, 422] on div "$164.00 Product Price Edit content in Shopify 0 Product Price Edit content in S…" at bounding box center [432, 427] width 257 height 24
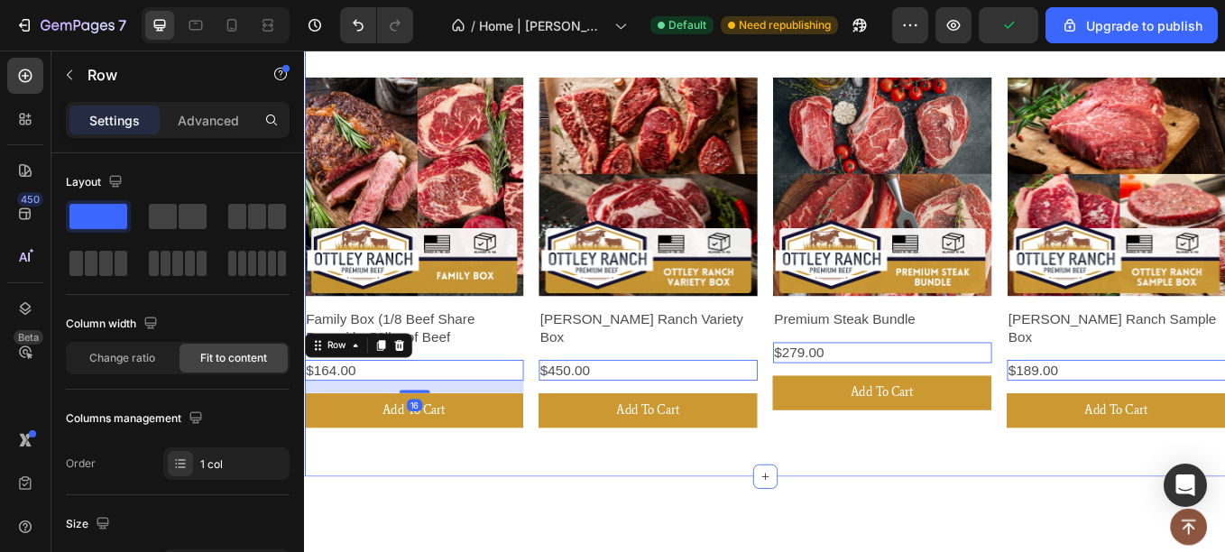
click at [540, 506] on div "Product Images Family Box (1/8 Beef Share Deposit) - 50lbs of Beef Product Titl…" at bounding box center [845, 281] width 1082 height 483
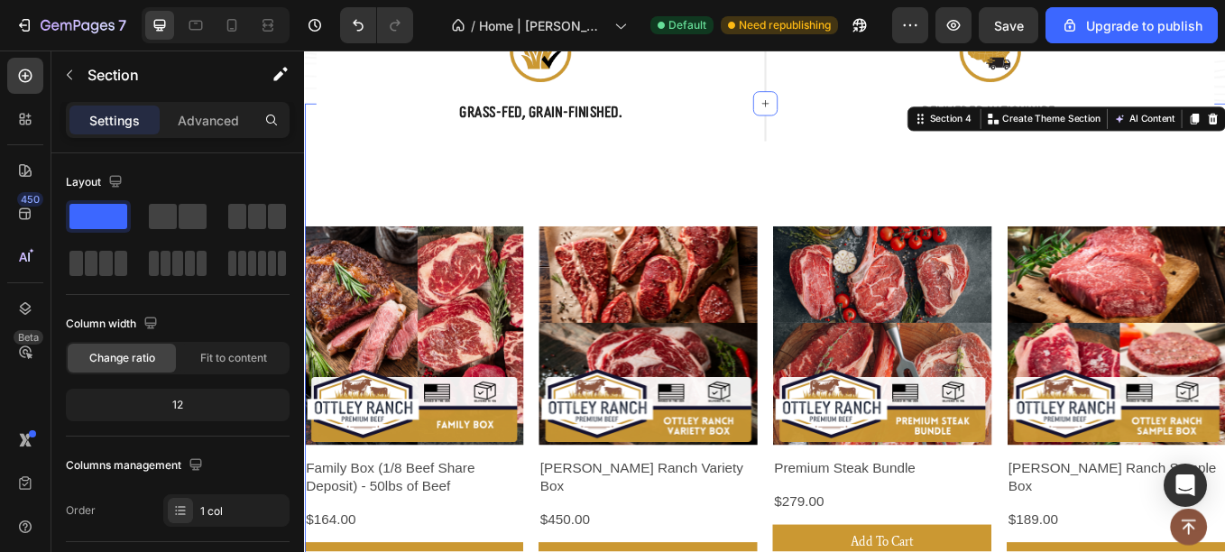
scroll to position [428, 0]
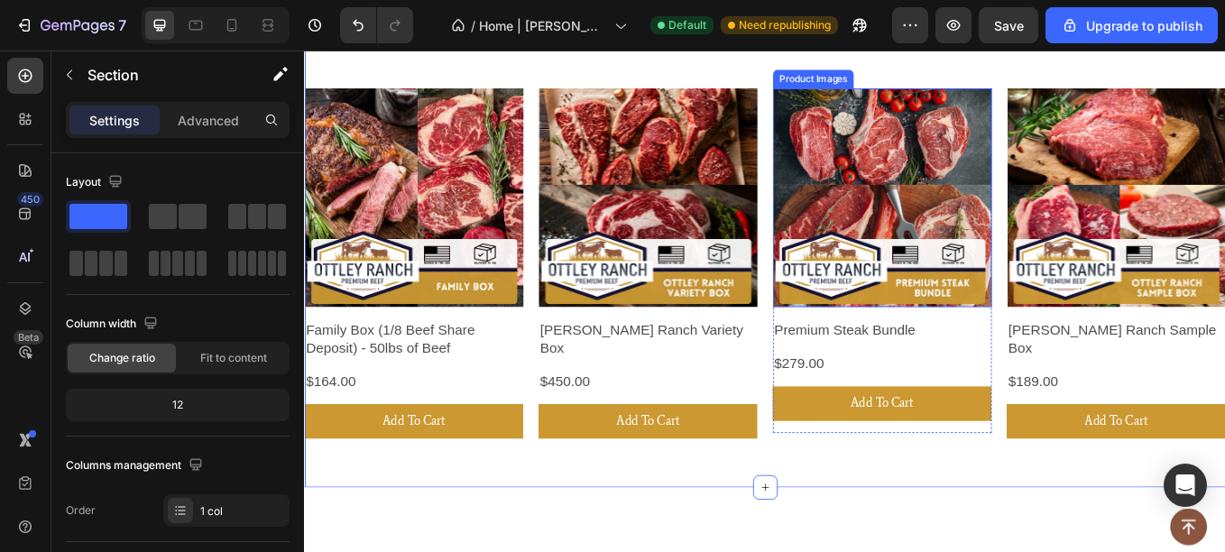
scroll to position [591, 0]
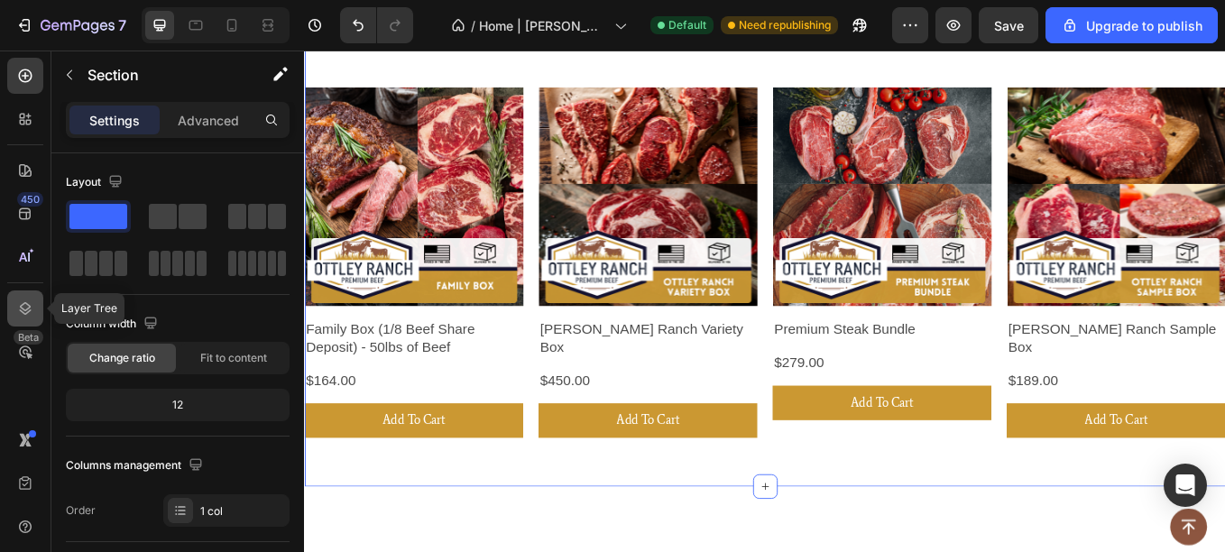
click at [11, 311] on div at bounding box center [25, 308] width 36 height 36
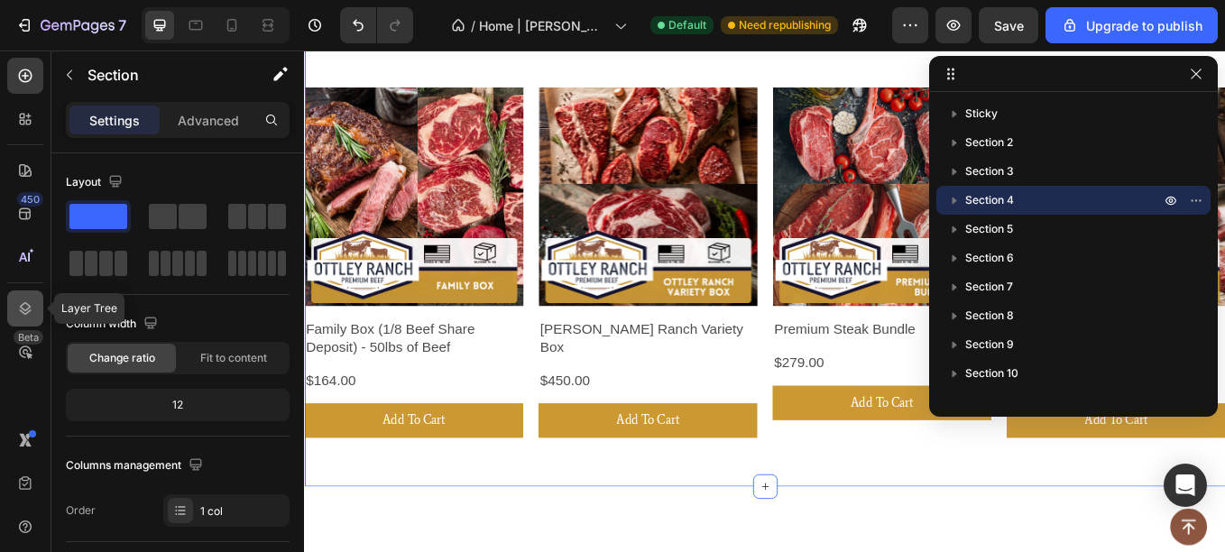
click at [11, 311] on div at bounding box center [25, 308] width 36 height 36
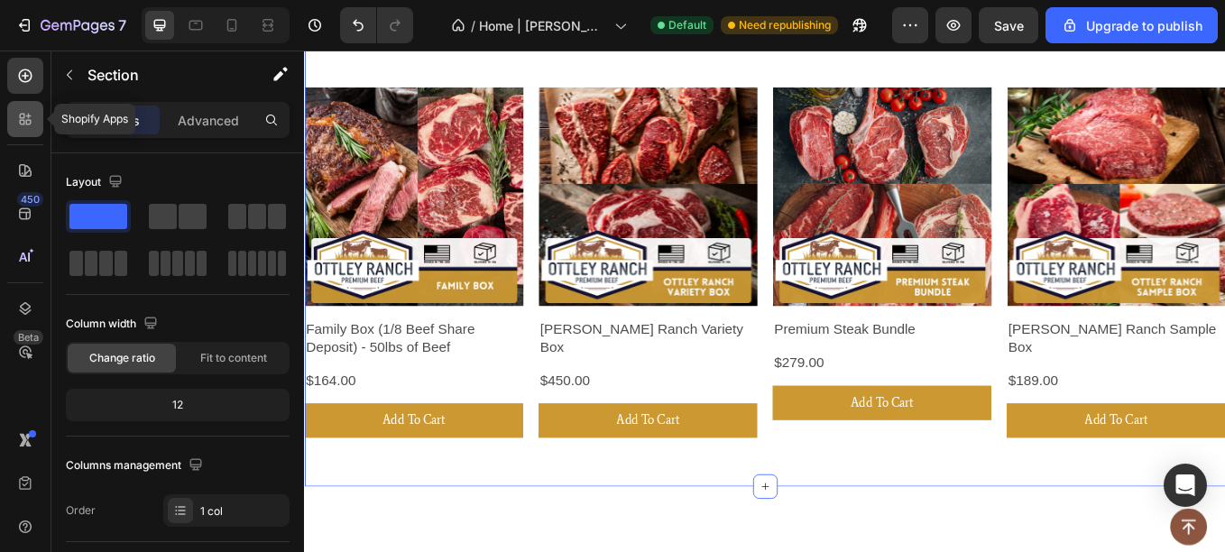
click at [30, 123] on icon at bounding box center [28, 122] width 5 height 5
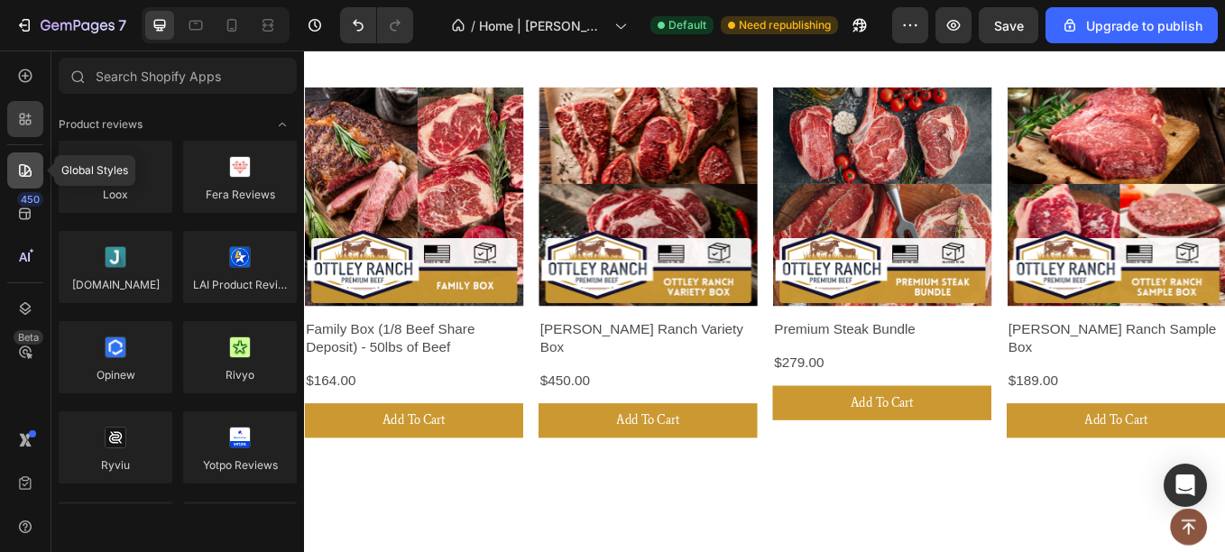
click at [23, 175] on icon at bounding box center [25, 170] width 18 height 18
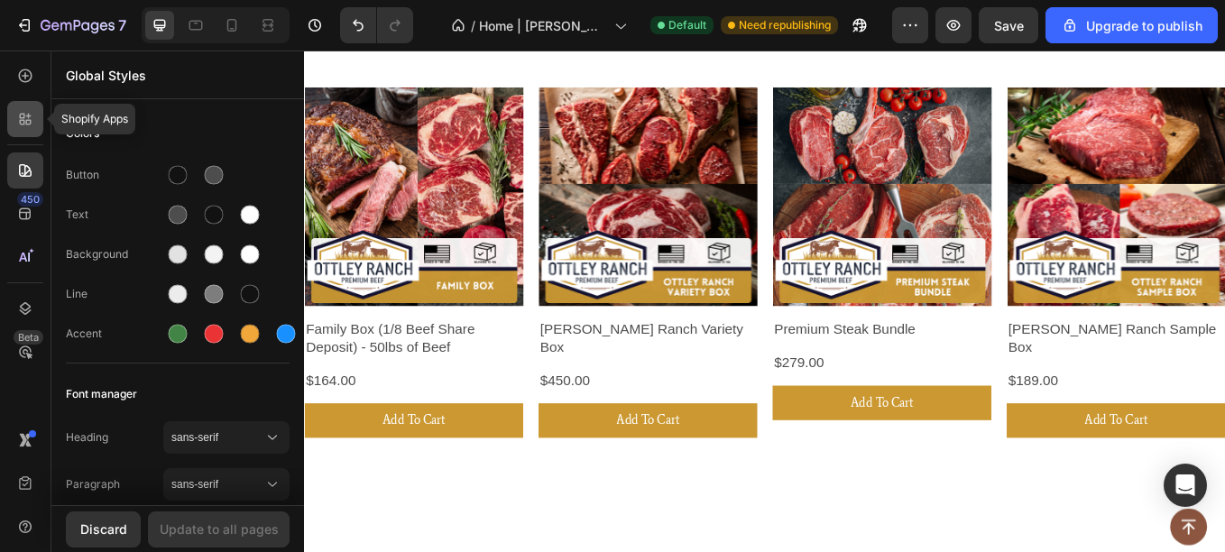
click at [27, 127] on icon at bounding box center [25, 119] width 18 height 18
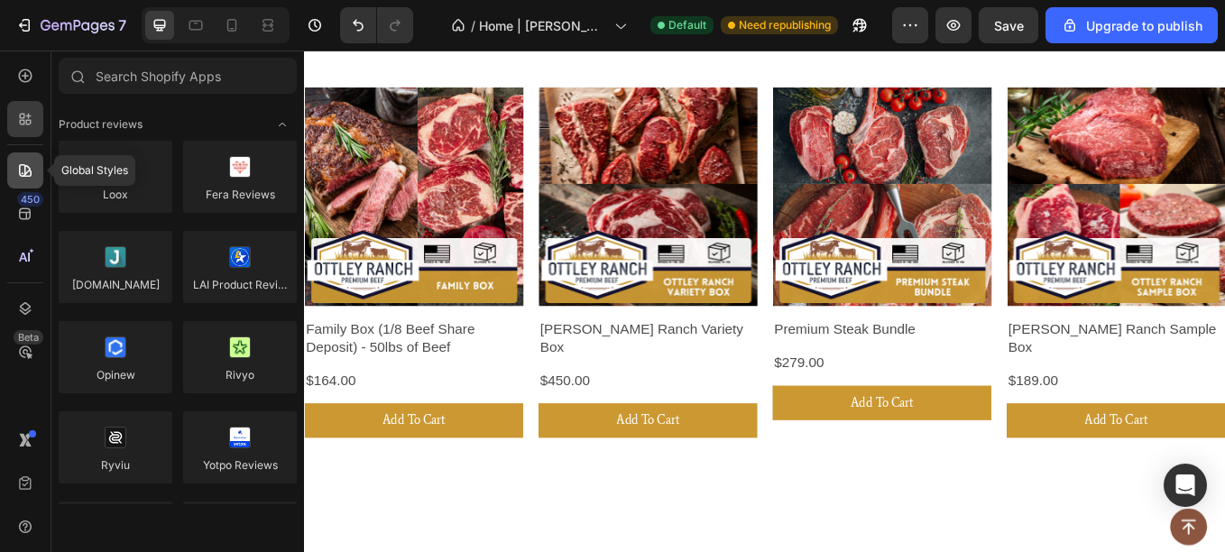
click at [17, 178] on icon at bounding box center [25, 170] width 18 height 18
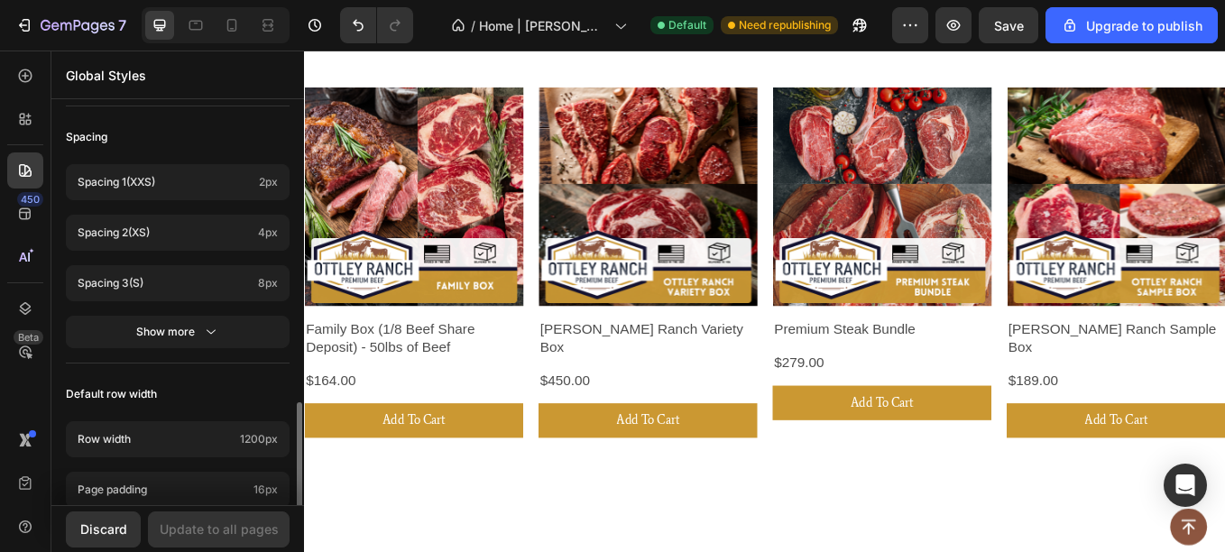
scroll to position [777, 0]
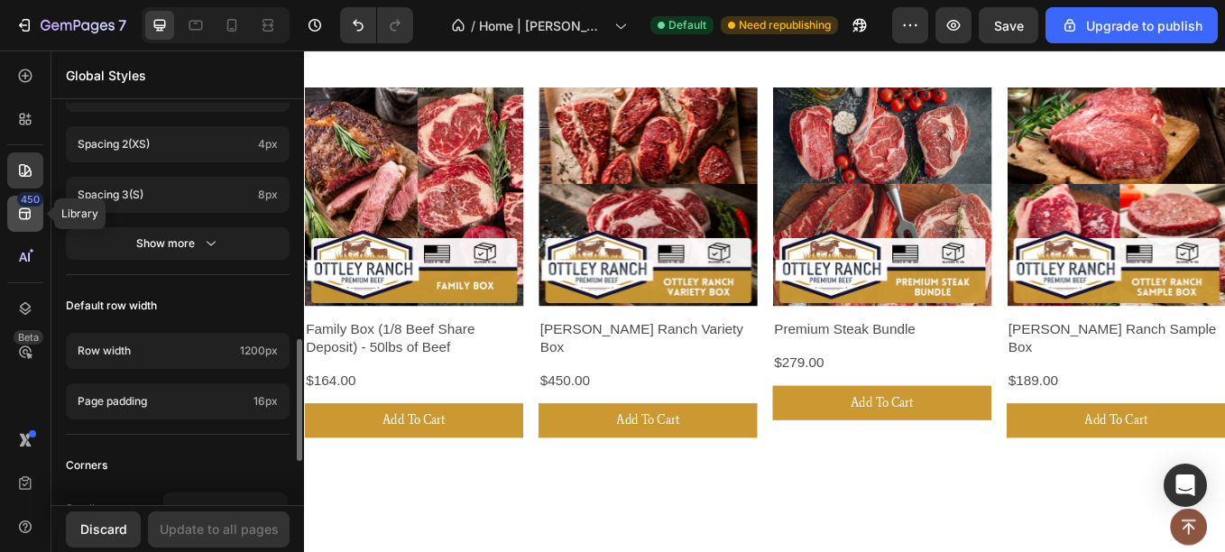
click at [15, 219] on div "450" at bounding box center [25, 214] width 36 height 36
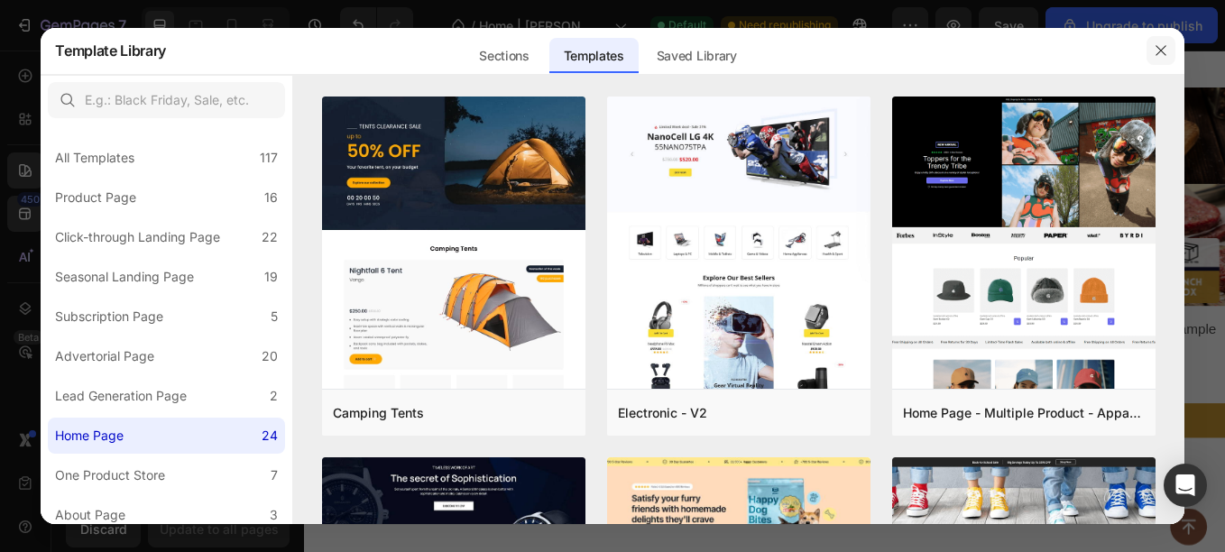
click at [1155, 41] on button "button" at bounding box center [1160, 50] width 29 height 29
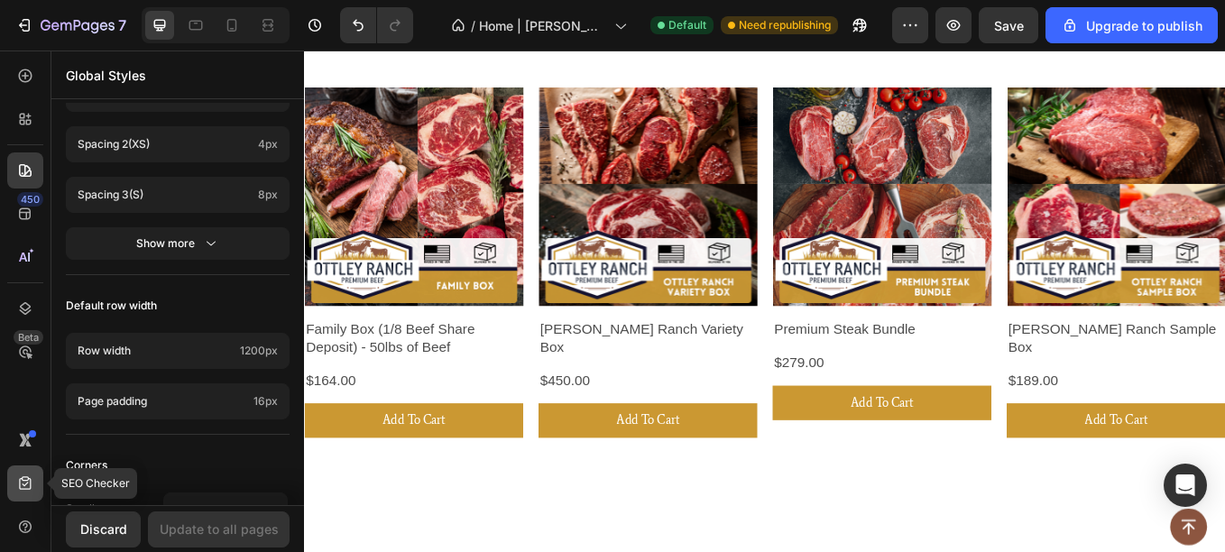
click at [23, 476] on icon at bounding box center [25, 483] width 18 height 18
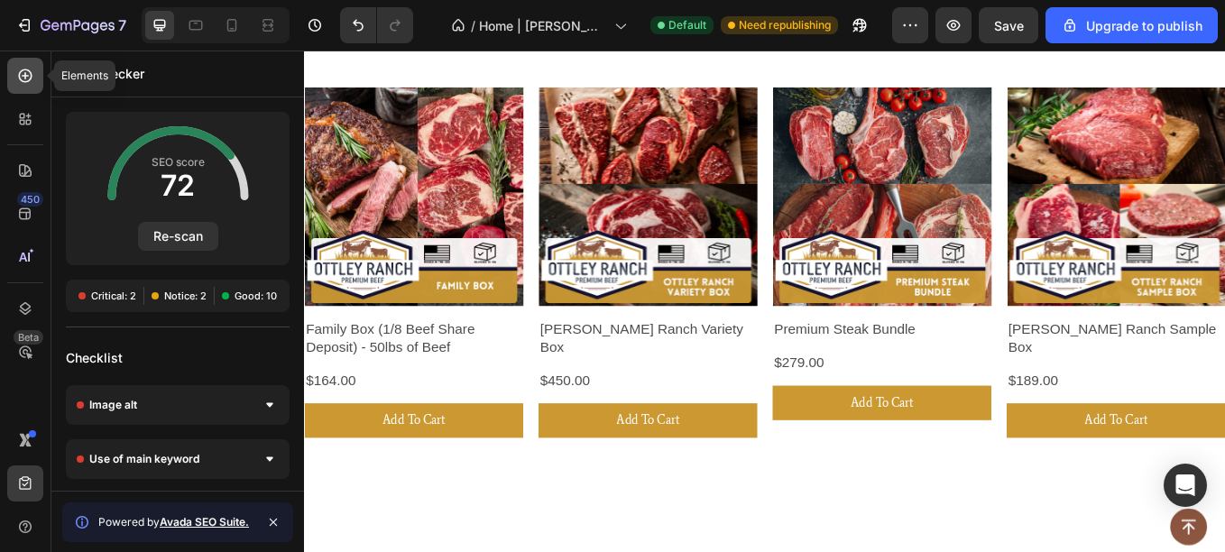
click at [17, 87] on div at bounding box center [25, 76] width 36 height 36
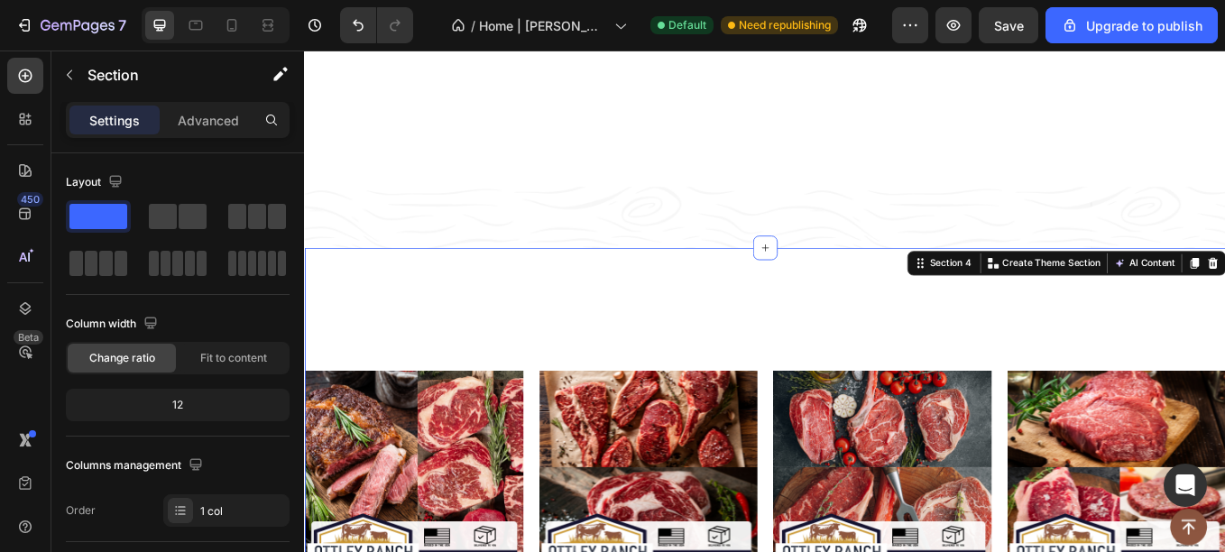
scroll to position [589, 0]
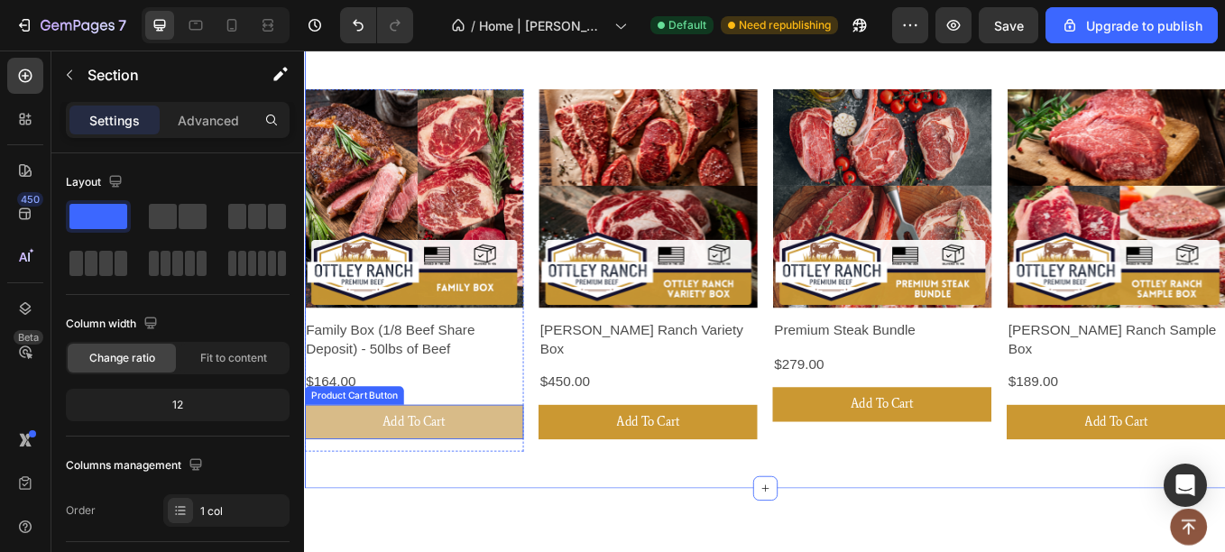
click at [451, 499] on button "Add To Cart" at bounding box center [432, 487] width 257 height 41
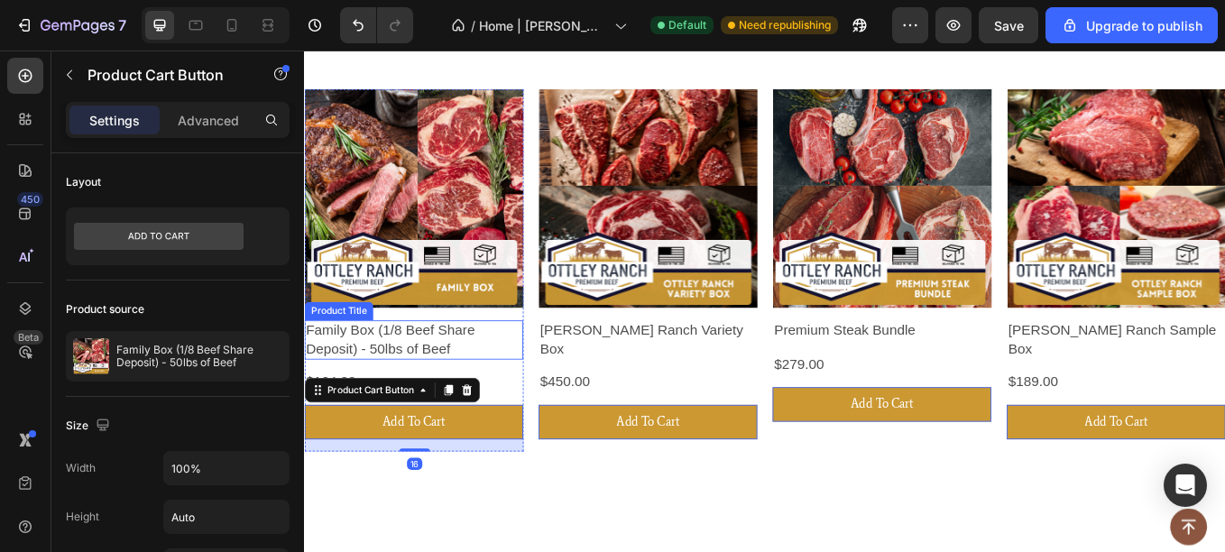
scroll to position [629, 0]
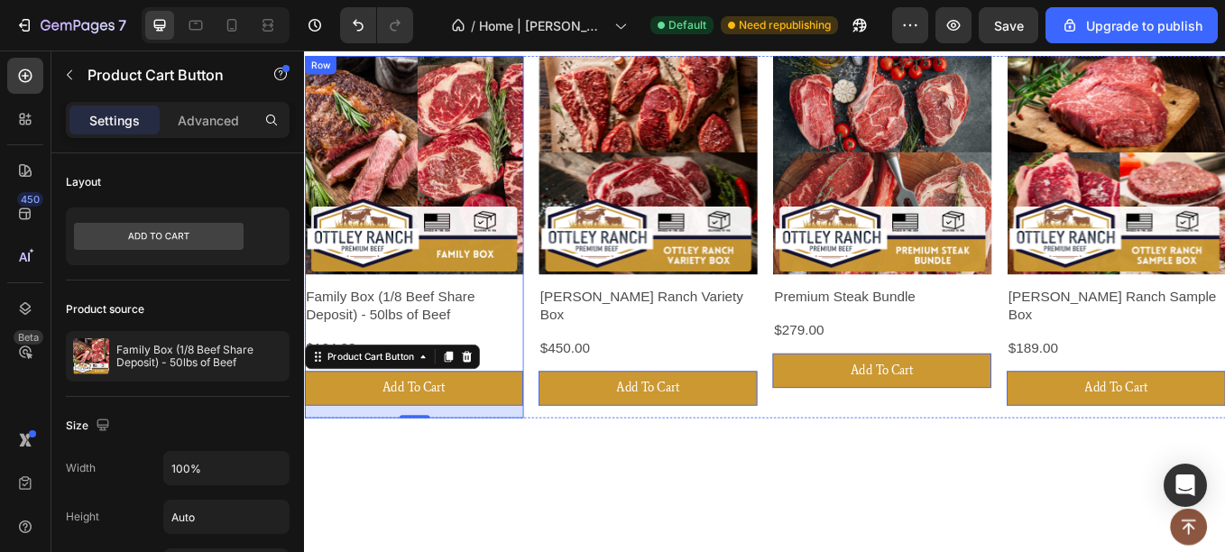
click at [379, 379] on div "Product Images Family Box (1/8 Beef Share Deposit) - 50lbs of Beef Product Titl…" at bounding box center [432, 270] width 257 height 426
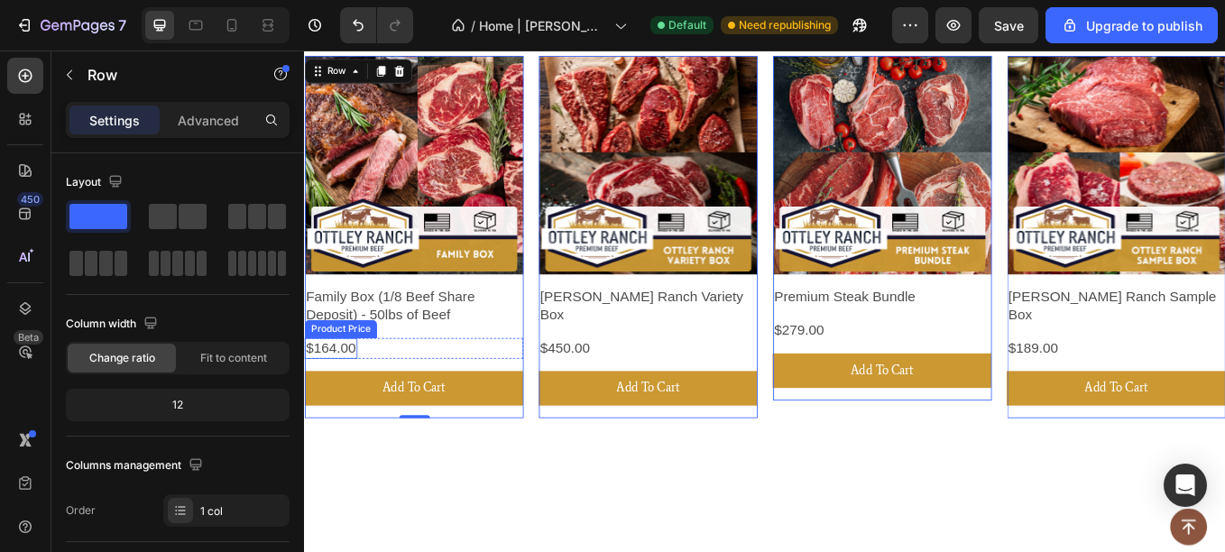
click at [341, 393] on div "$164.00" at bounding box center [335, 401] width 62 height 24
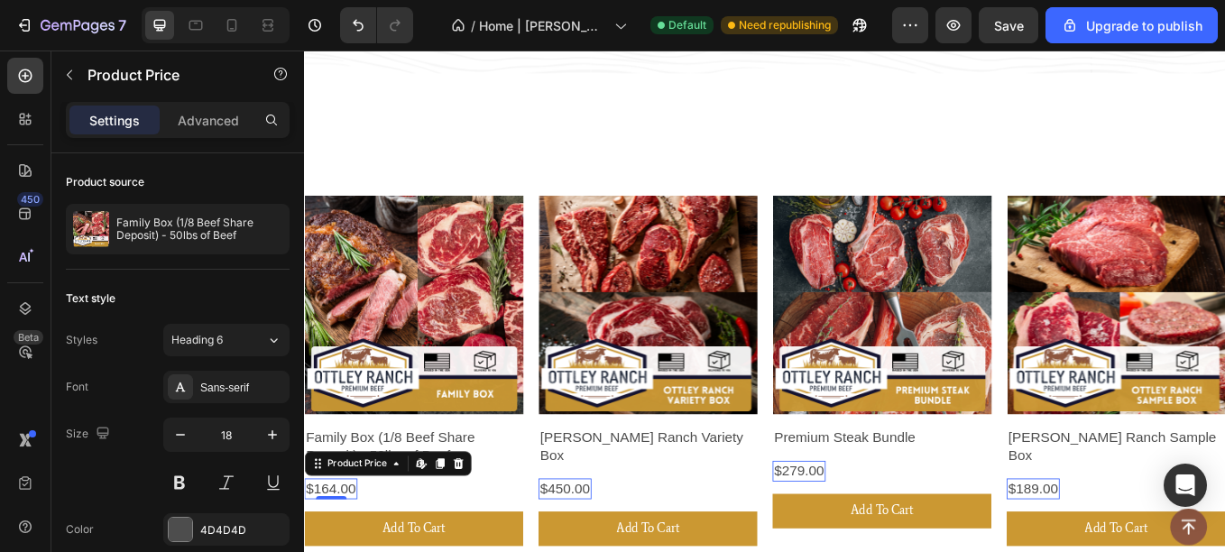
scroll to position [594, 0]
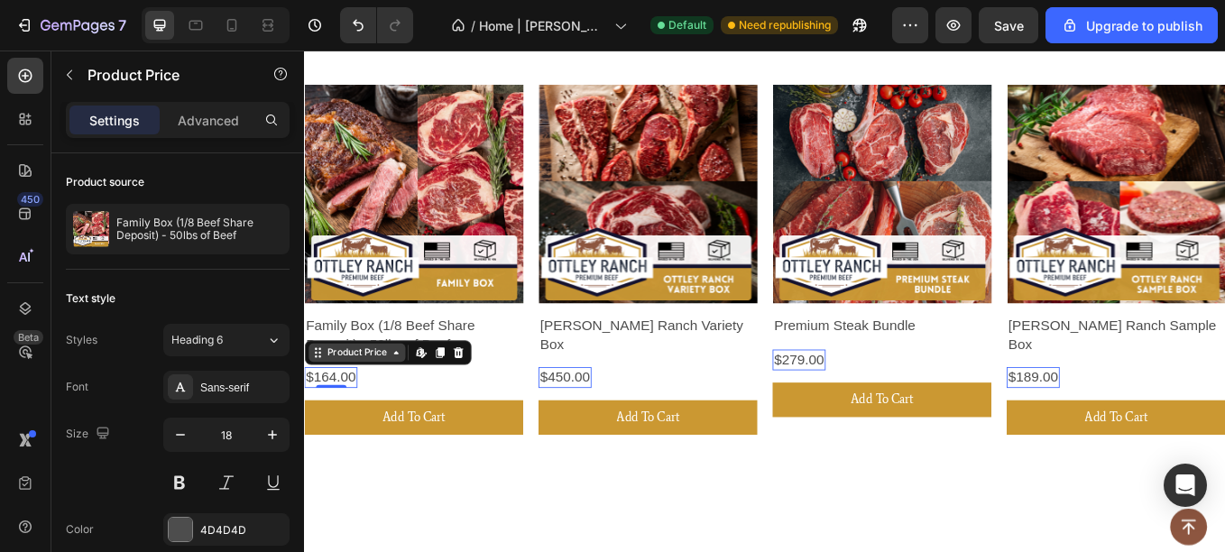
click at [387, 411] on div "Product Price" at bounding box center [365, 406] width 114 height 22
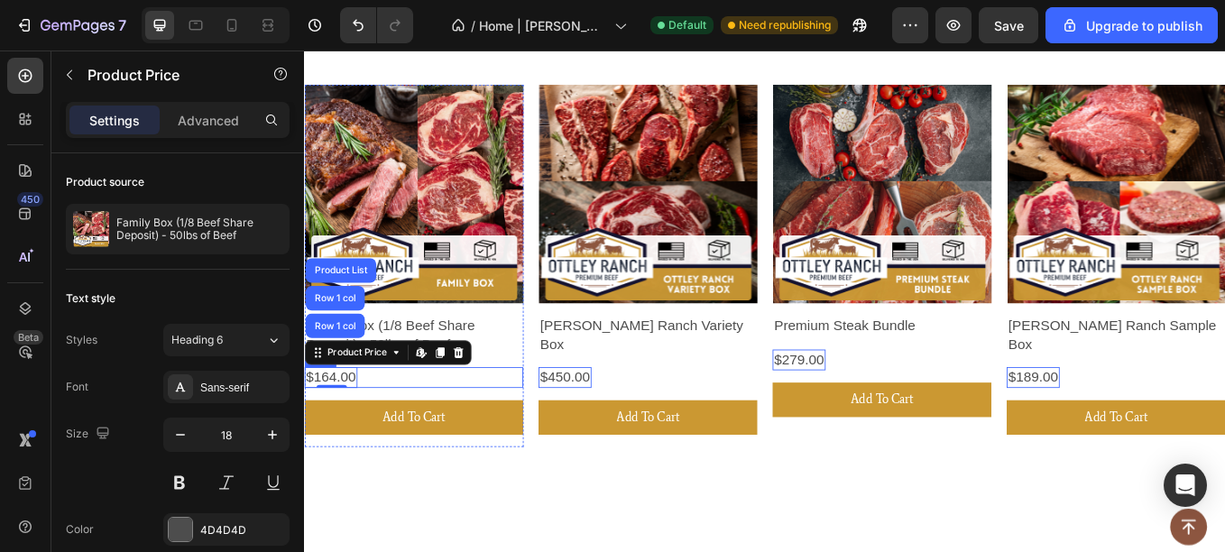
click at [387, 428] on div "$164.00 Product Price Row 1 col Row 1 col Product List Edit content in Shopify …" at bounding box center [432, 435] width 257 height 24
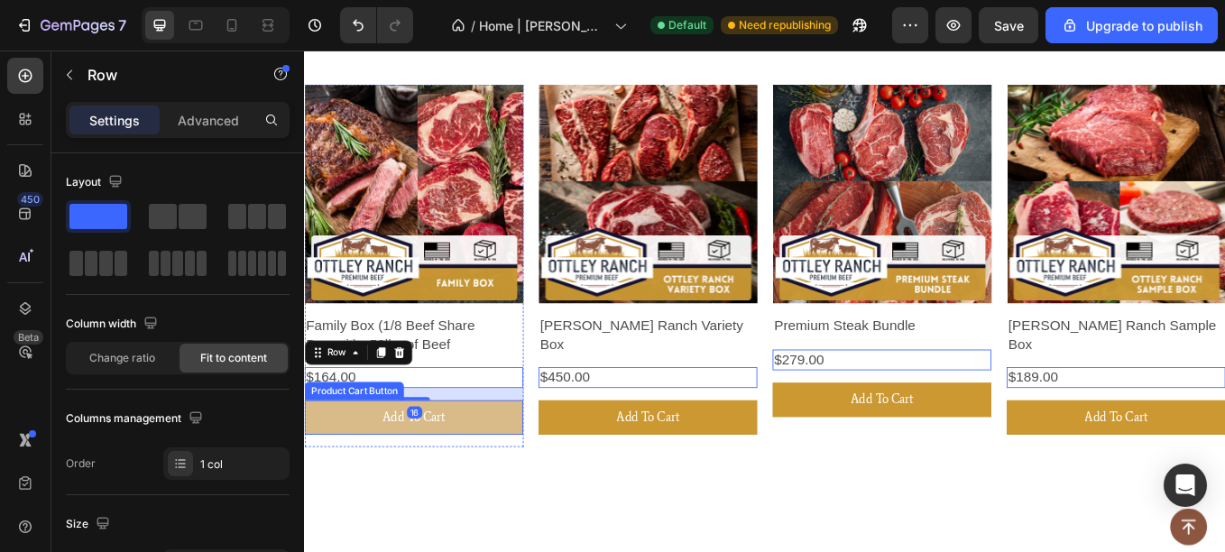
click at [380, 479] on button "Add To Cart" at bounding box center [432, 482] width 257 height 41
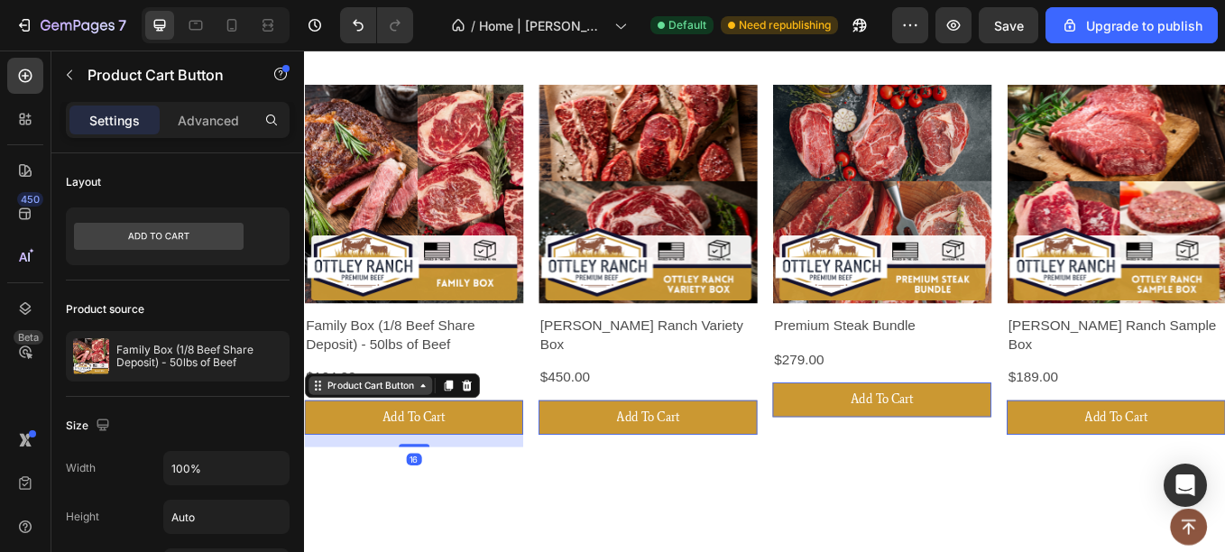
click at [397, 447] on div "Product Cart Button" at bounding box center [380, 445] width 109 height 16
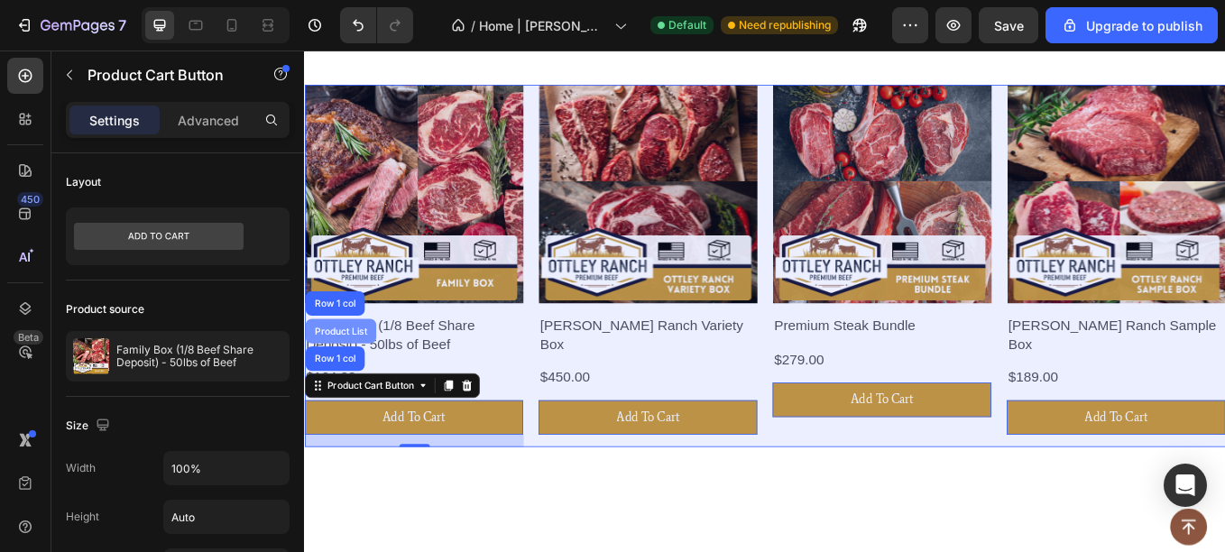
click at [360, 375] on div "Product List" at bounding box center [346, 380] width 69 height 11
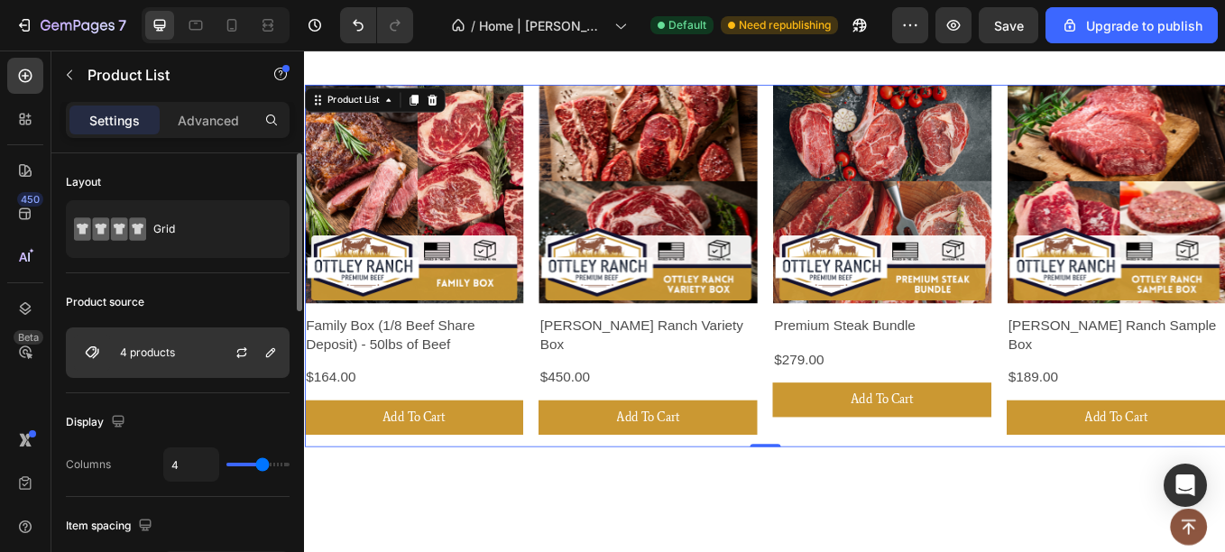
click at [157, 373] on div "4 products" at bounding box center [178, 352] width 224 height 51
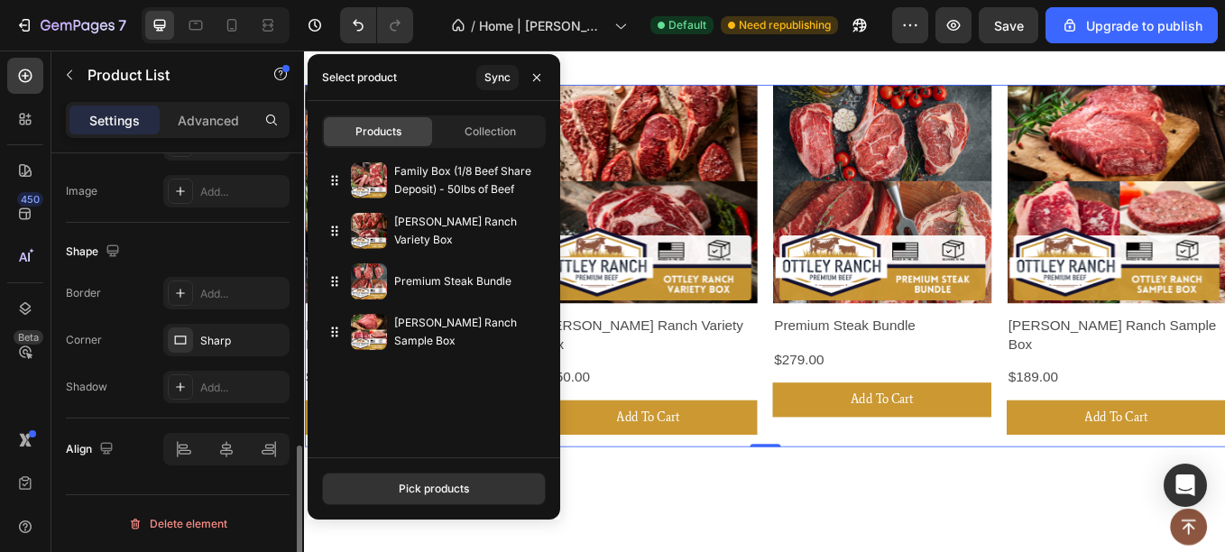
scroll to position [0, 0]
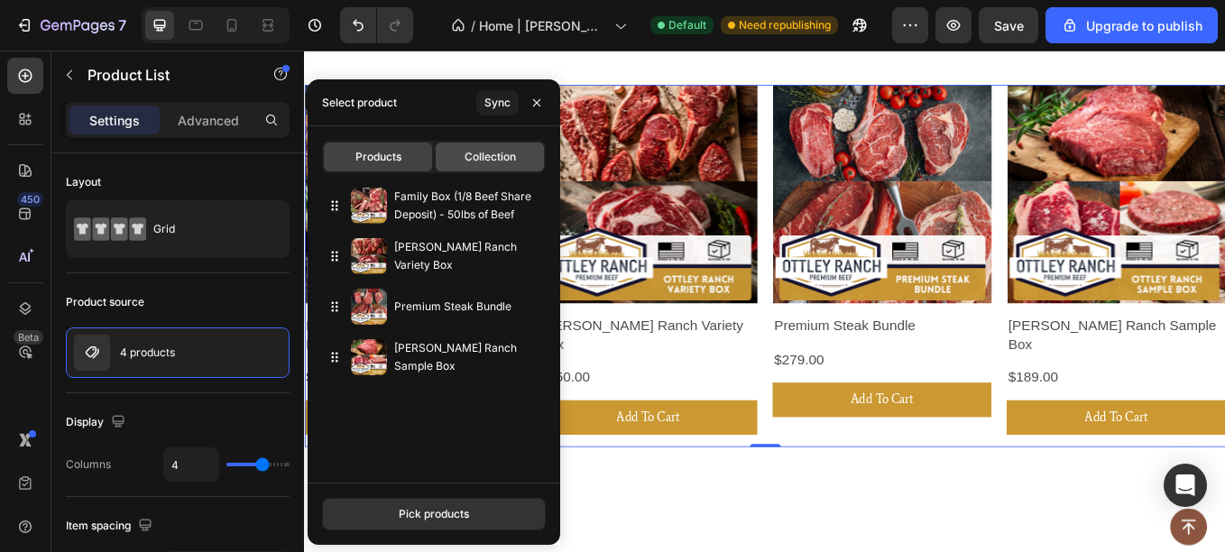
click at [519, 151] on div "Collection" at bounding box center [490, 156] width 108 height 29
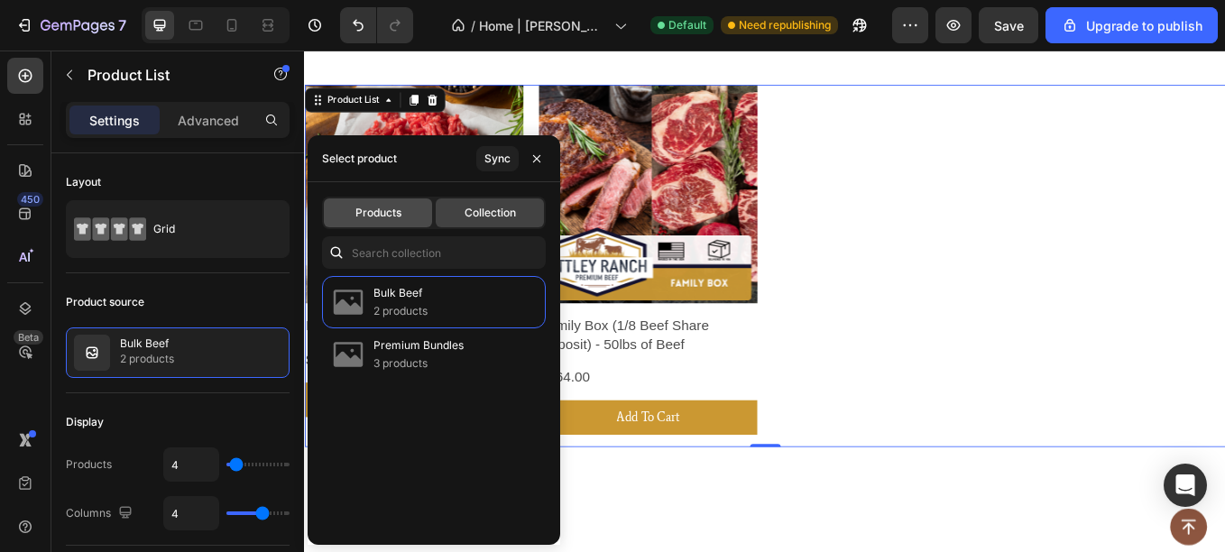
click at [361, 212] on span "Products" at bounding box center [378, 213] width 46 height 16
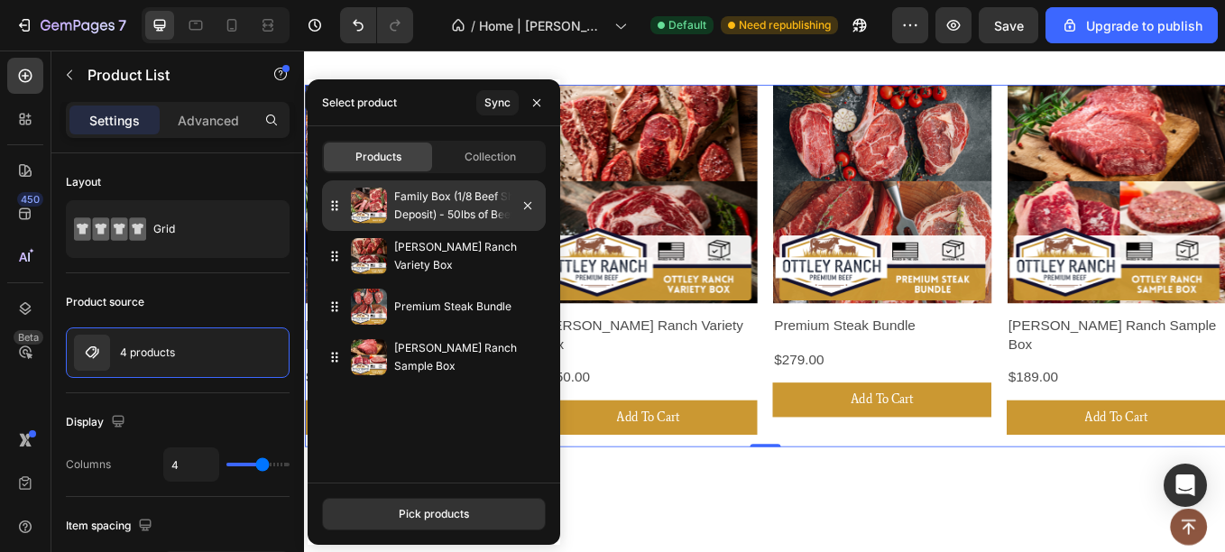
click at [457, 217] on p "Family Box (1/8 Beef Share Deposit) - 50lbs of Beef" at bounding box center [466, 206] width 144 height 36
click at [333, 206] on icon at bounding box center [333, 206] width 3 height 3
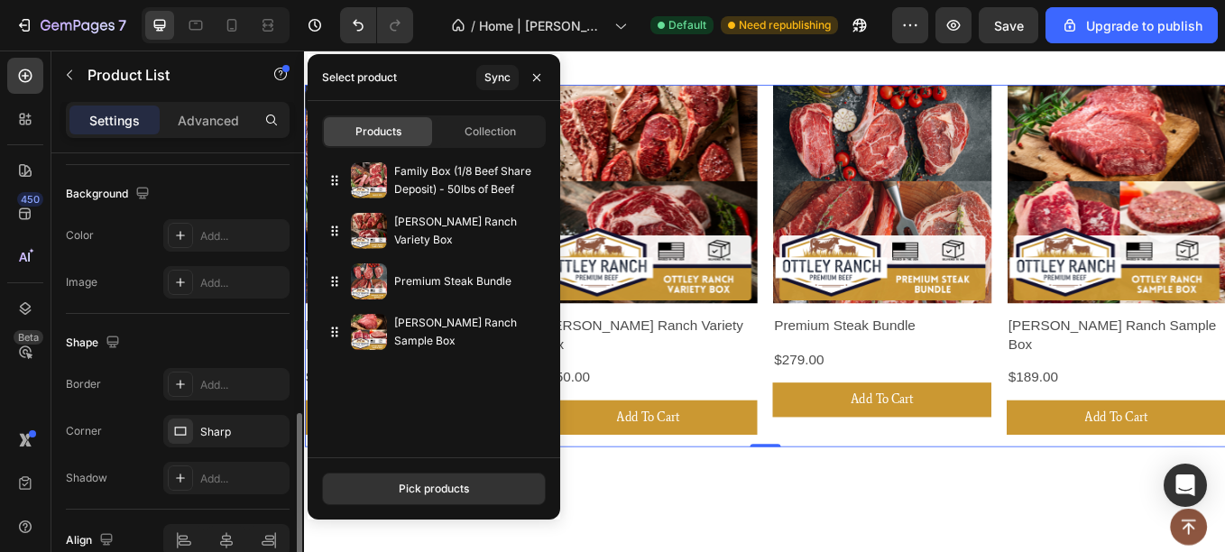
scroll to position [739, 0]
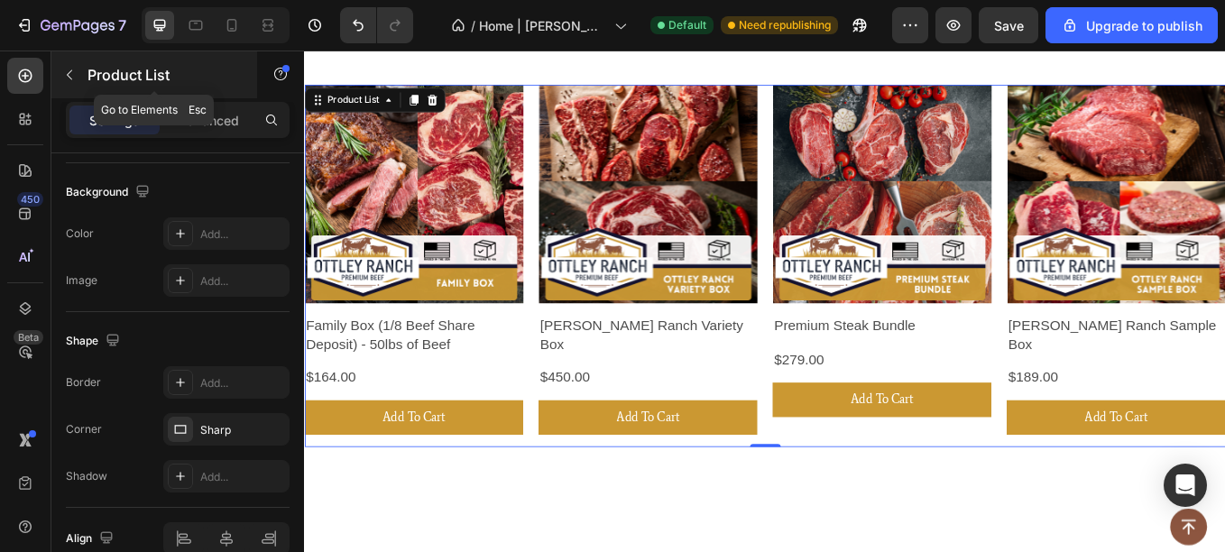
click at [73, 74] on icon "button" at bounding box center [69, 75] width 14 height 14
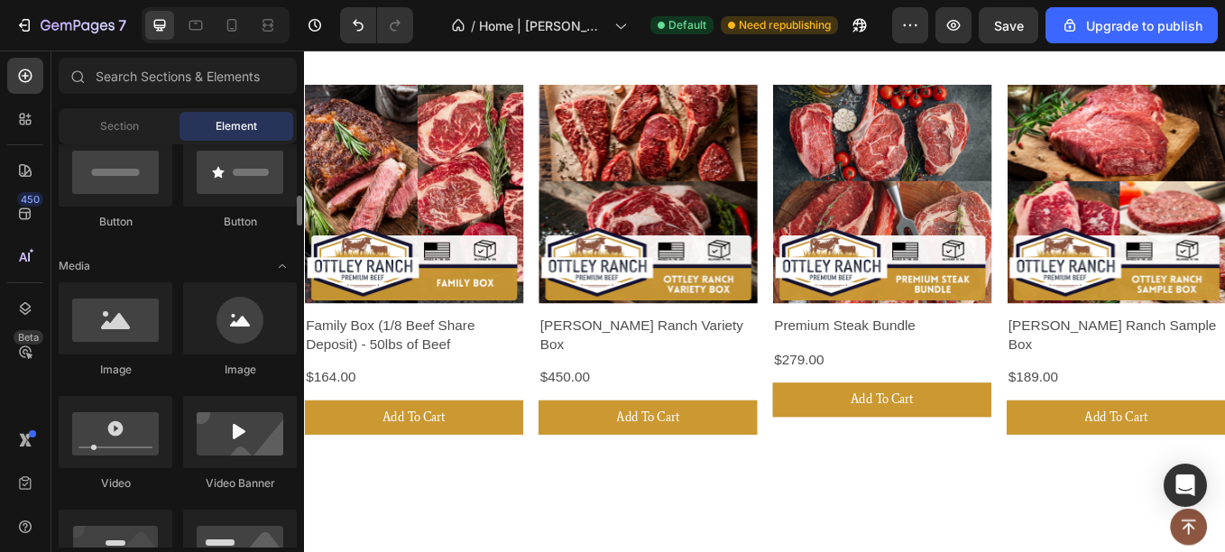
scroll to position [493, 0]
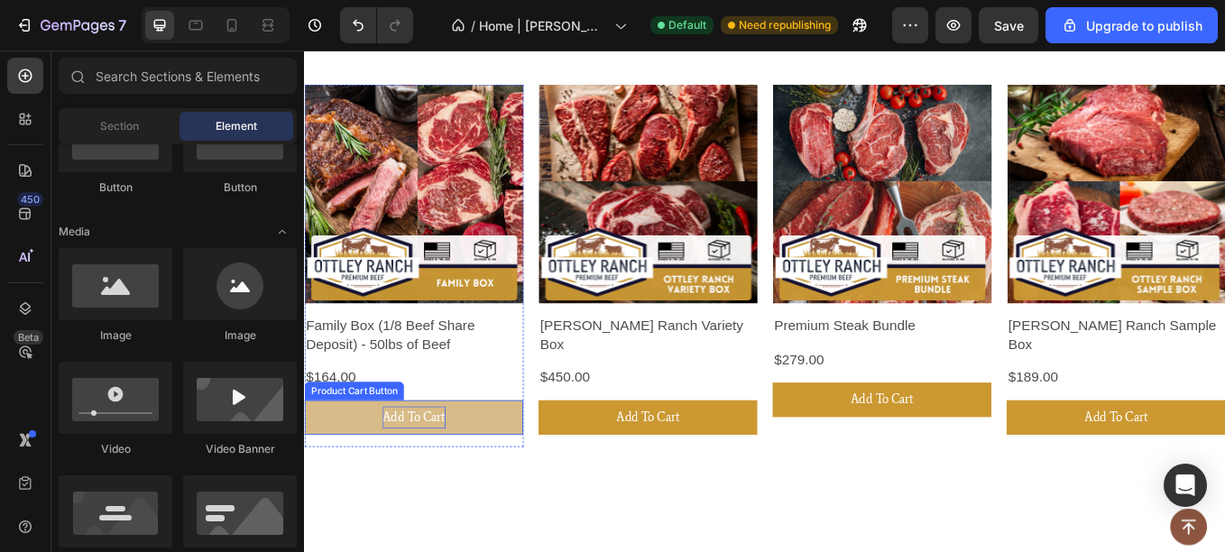
click at [405, 477] on div "Add To Cart" at bounding box center [433, 482] width 74 height 26
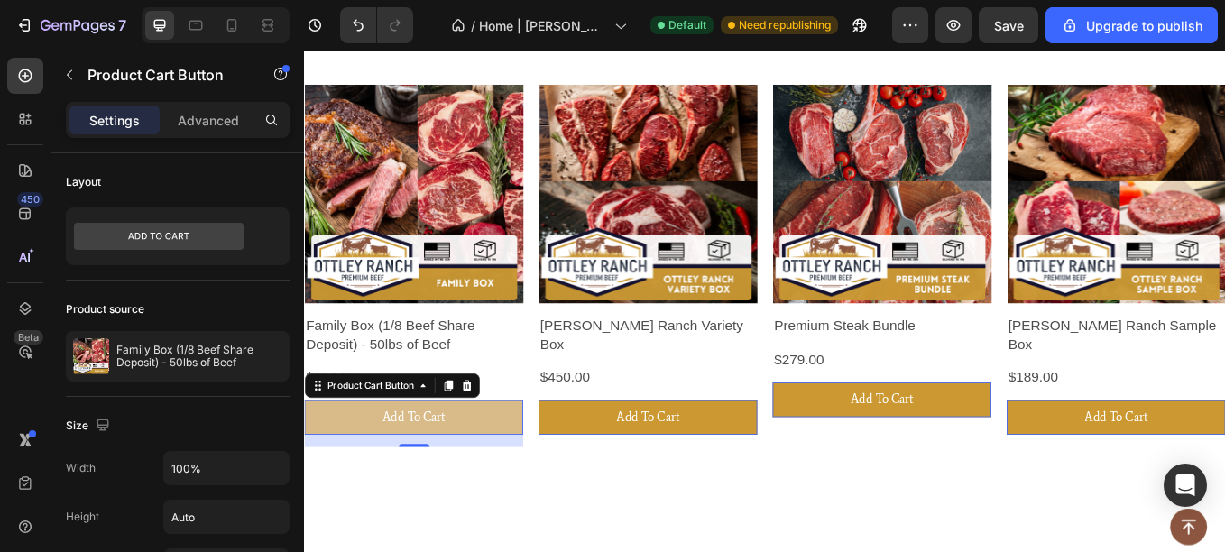
click at [366, 477] on button "Add To Cart" at bounding box center [432, 482] width 257 height 41
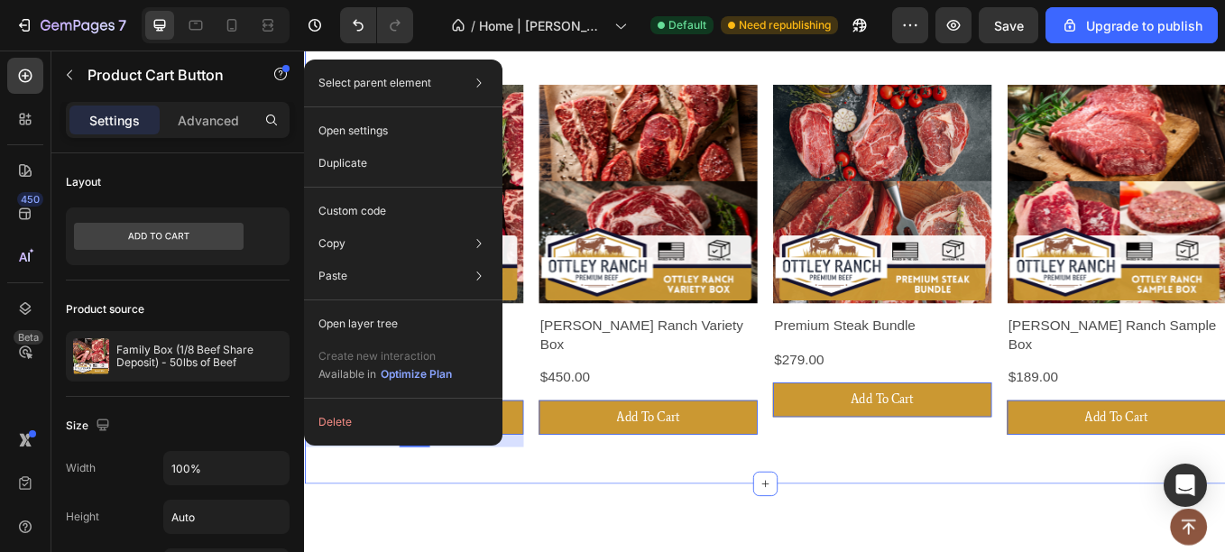
click at [368, 532] on div "Product Images Family Box (1/8 Beef Share Deposit) - 50lbs of Beef Product Titl…" at bounding box center [845, 253] width 1082 height 613
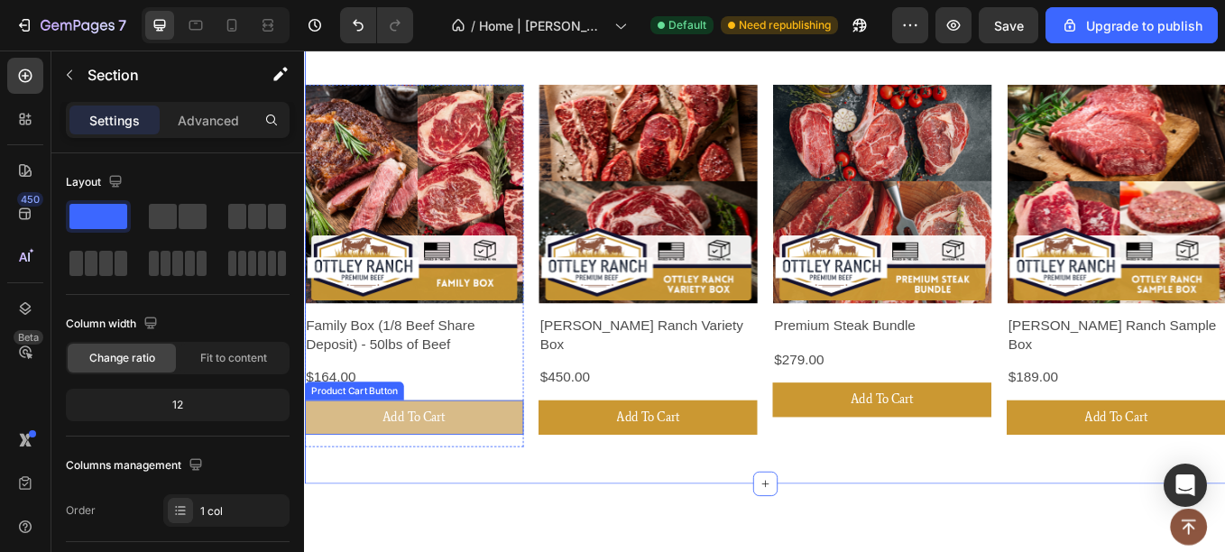
click at [502, 483] on button "Add To Cart" at bounding box center [432, 482] width 257 height 41
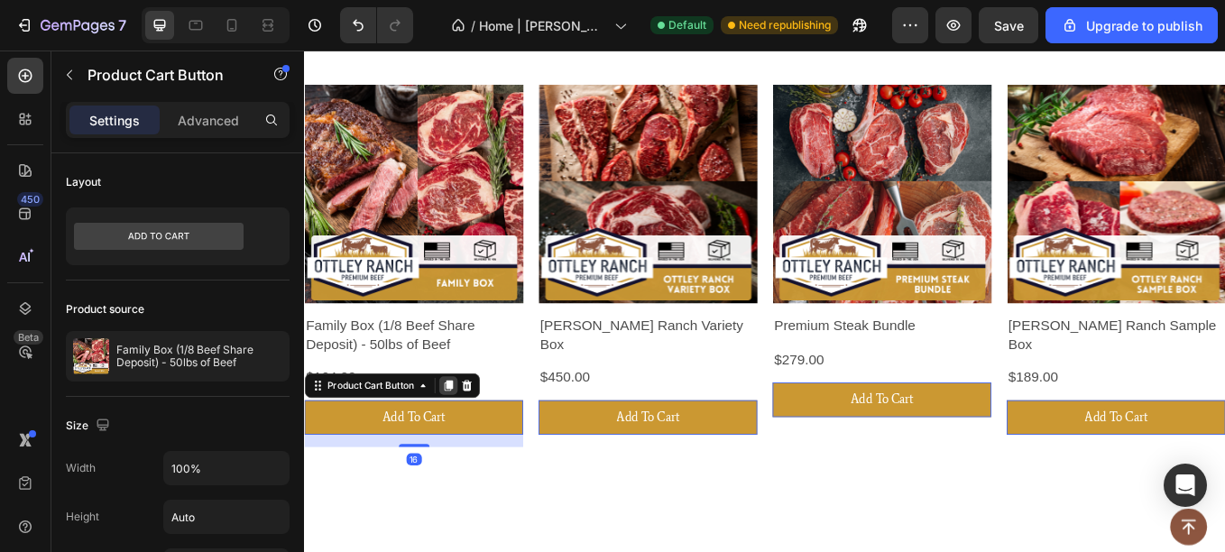
click at [480, 440] on icon at bounding box center [472, 444] width 14 height 14
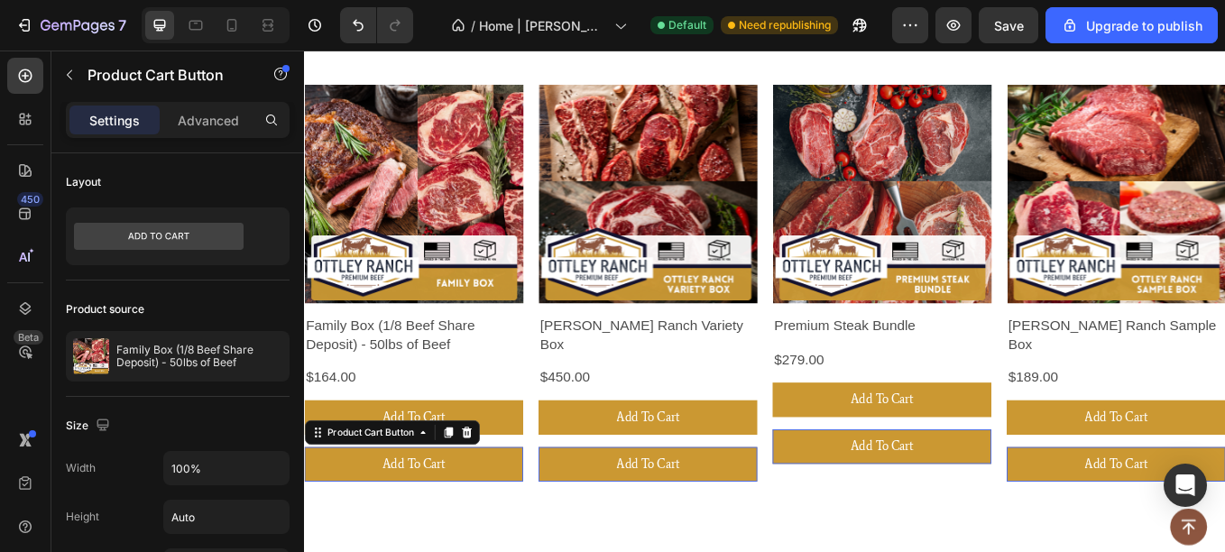
scroll to position [739, 0]
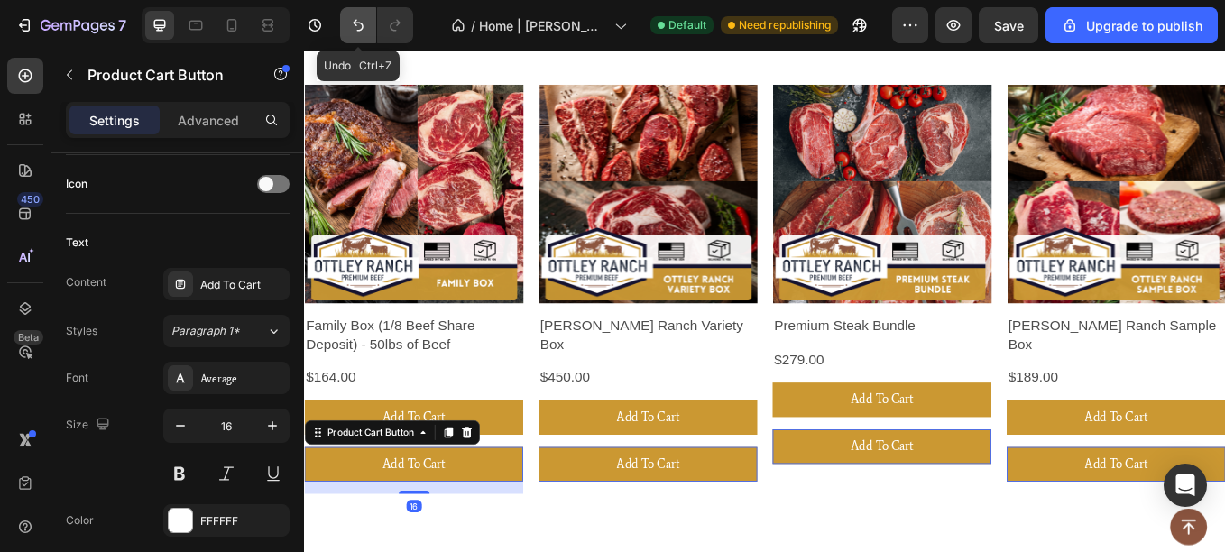
click at [354, 23] on icon "Undo/Redo" at bounding box center [358, 26] width 11 height 12
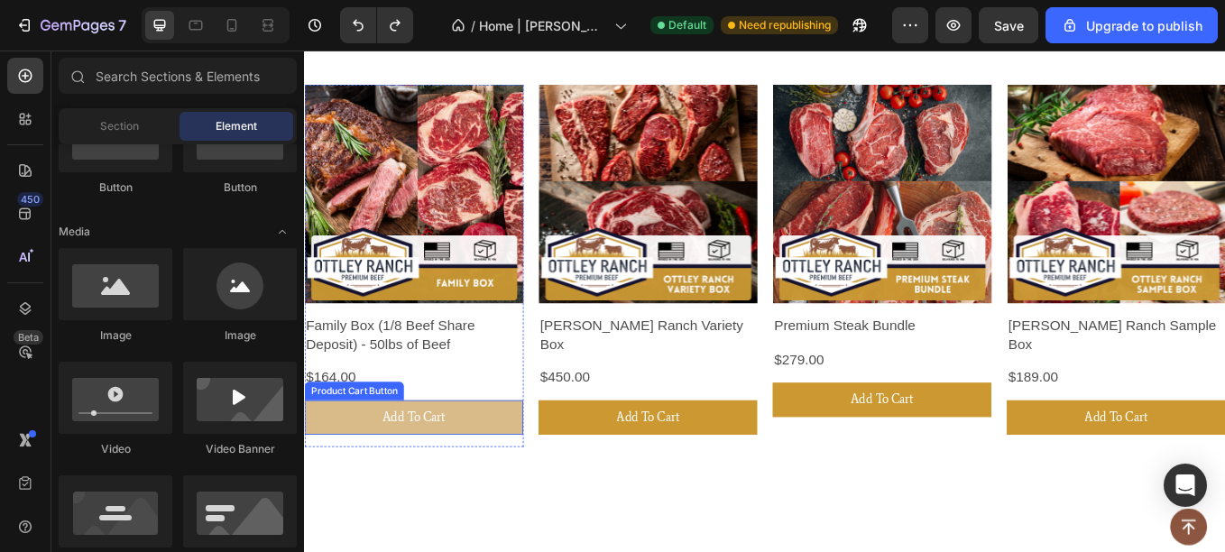
click at [353, 476] on button "Add To Cart" at bounding box center [432, 482] width 257 height 41
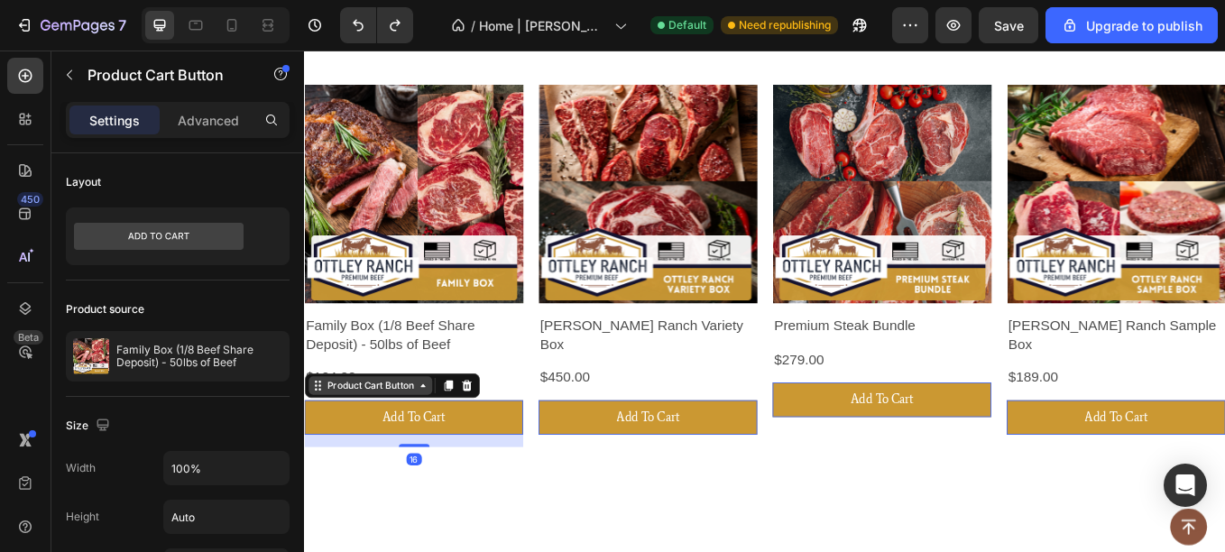
click at [387, 437] on div "Product Cart Button" at bounding box center [380, 445] width 109 height 16
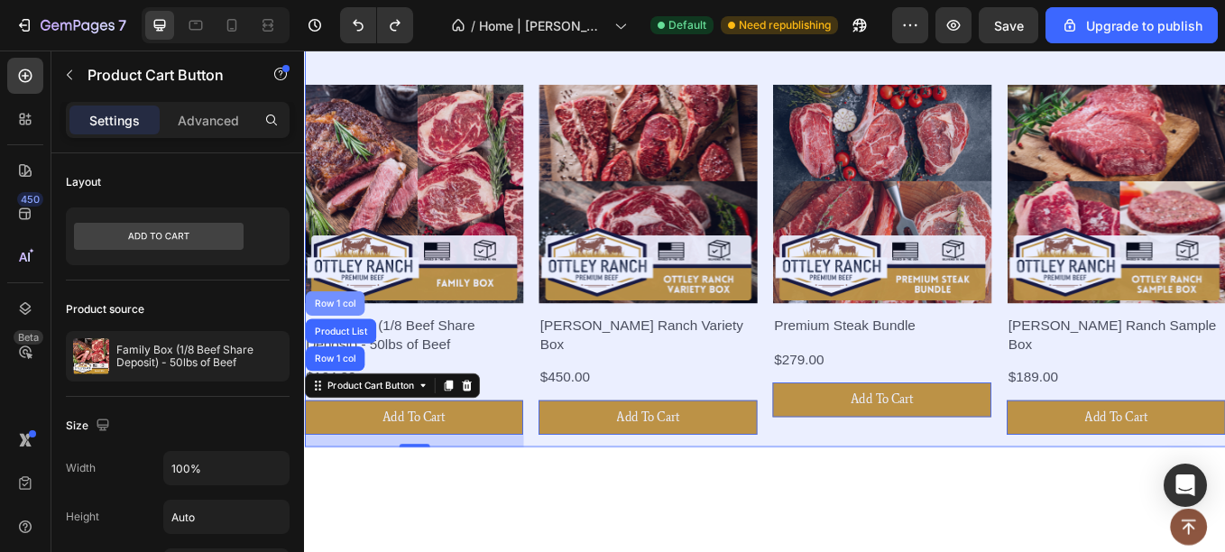
click at [347, 343] on div "Row 1 col" at bounding box center [339, 348] width 55 height 11
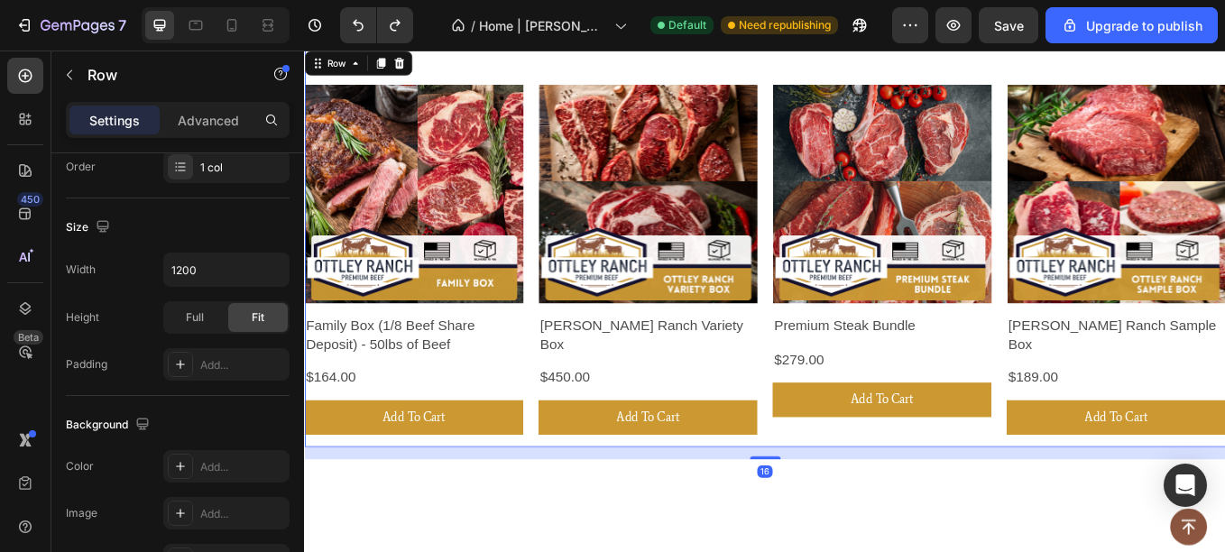
scroll to position [650, 0]
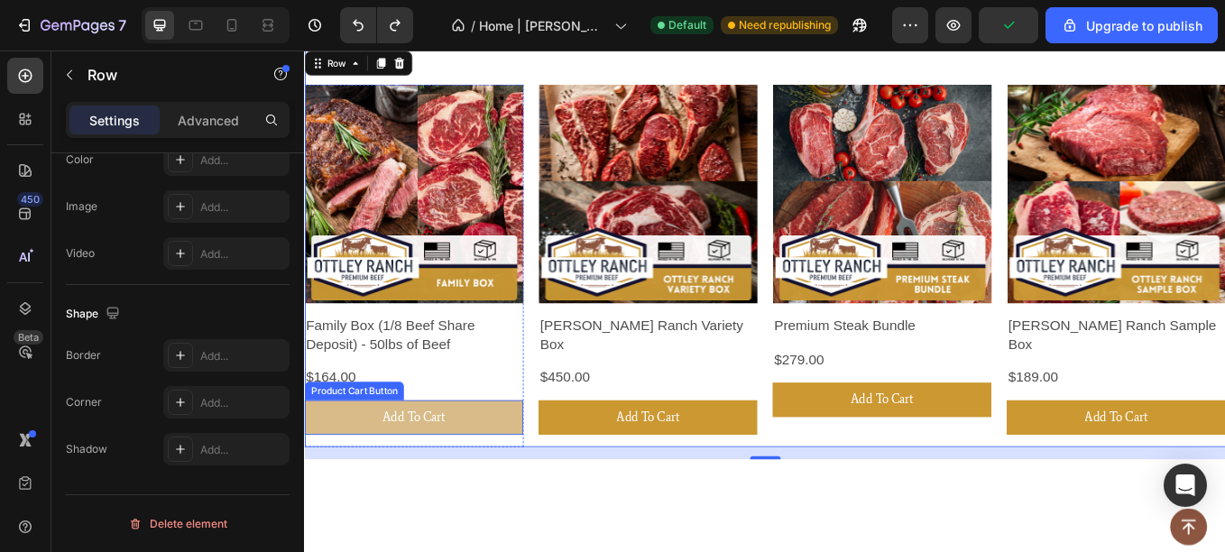
click at [371, 473] on button "Add To Cart" at bounding box center [432, 482] width 257 height 41
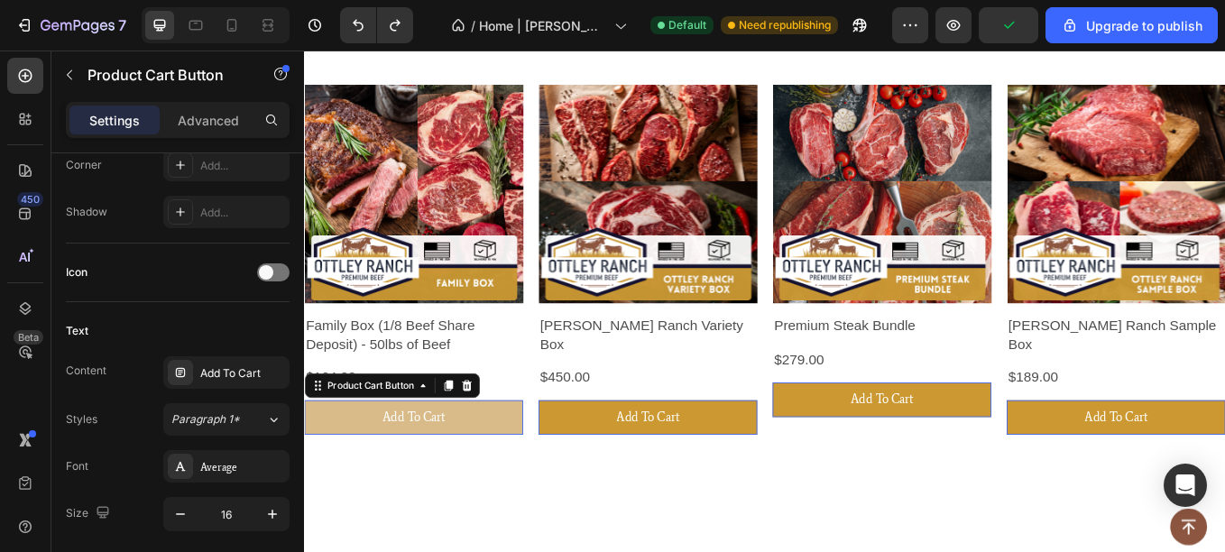
scroll to position [0, 0]
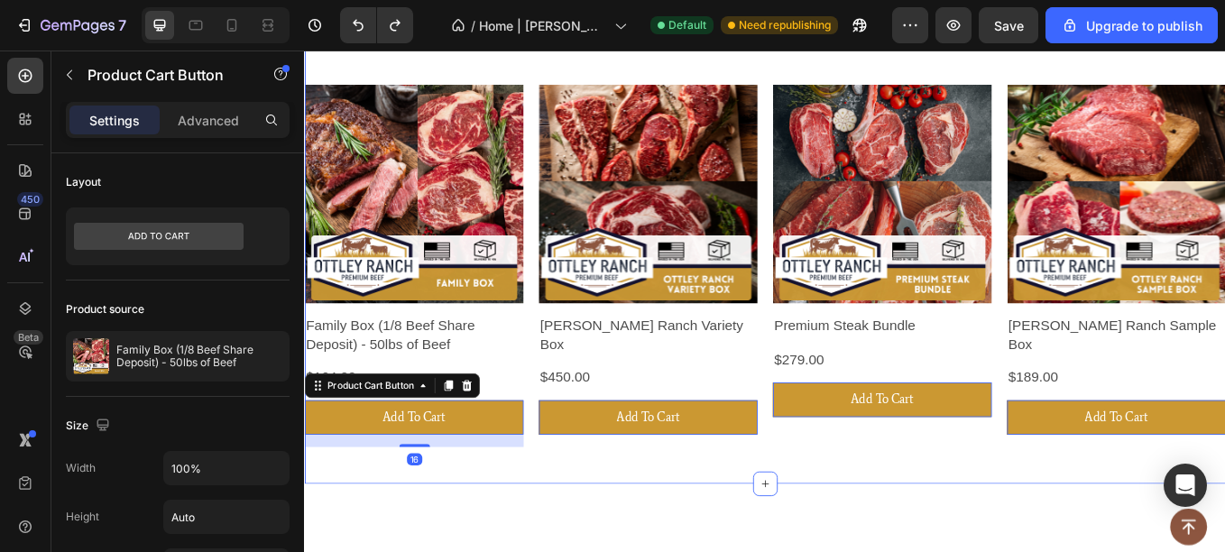
click at [363, 543] on div "Product Images Family Box (1/8 Beef Share Deposit) - 50lbs of Beef Product Titl…" at bounding box center [845, 253] width 1082 height 613
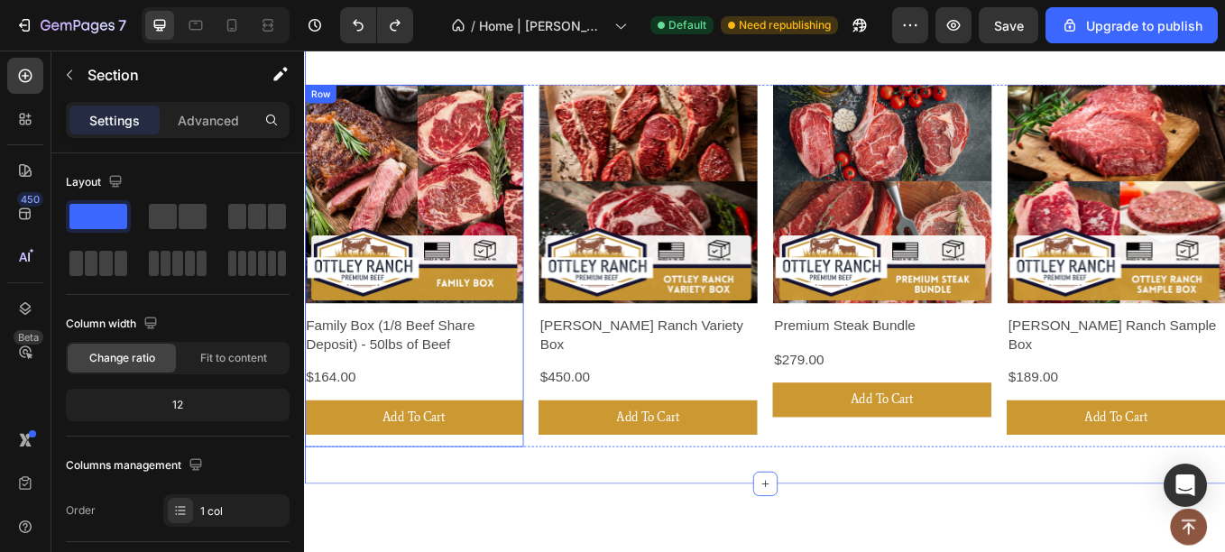
click at [405, 457] on div "Product Images Family Box (1/8 Beef Share Deposit) - 50lbs of Beef Product Titl…" at bounding box center [432, 304] width 257 height 426
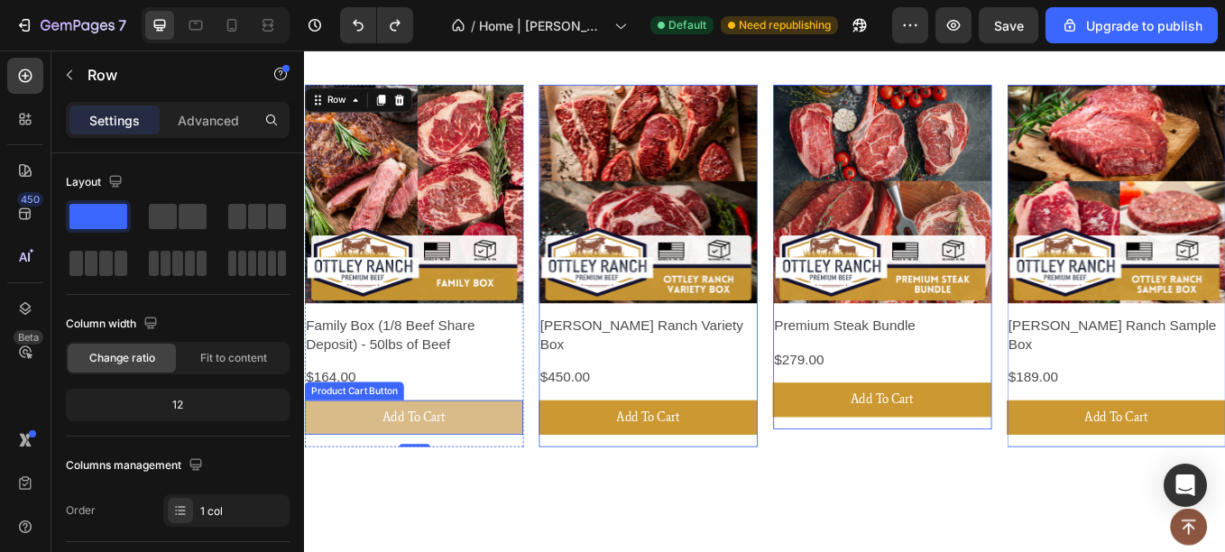
click at [379, 473] on button "Add To Cart" at bounding box center [432, 482] width 257 height 41
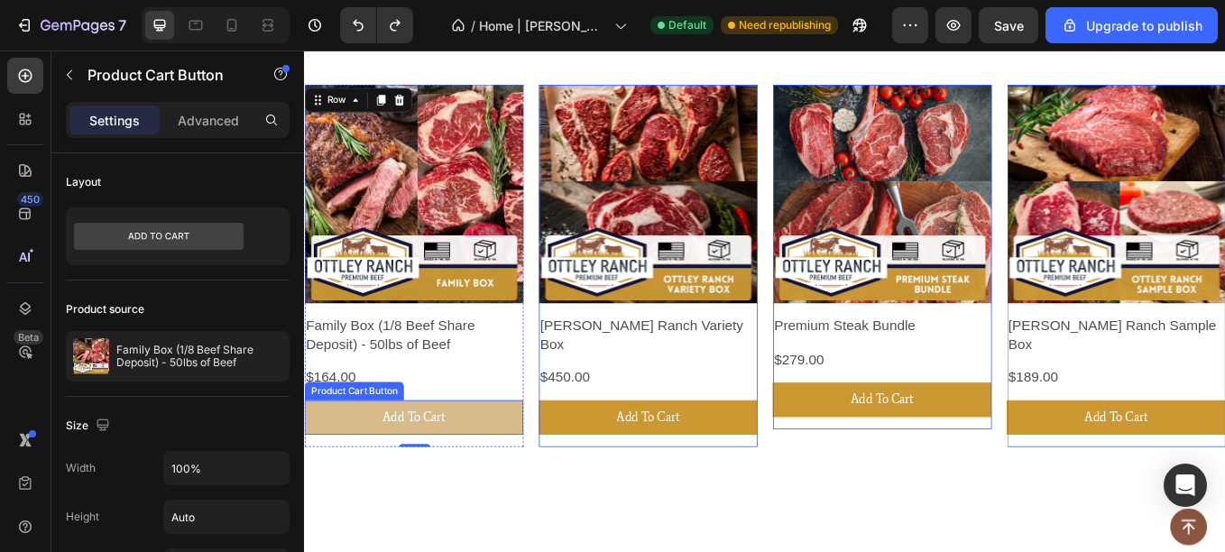
click at [379, 473] on button "Add To Cart" at bounding box center [432, 482] width 257 height 41
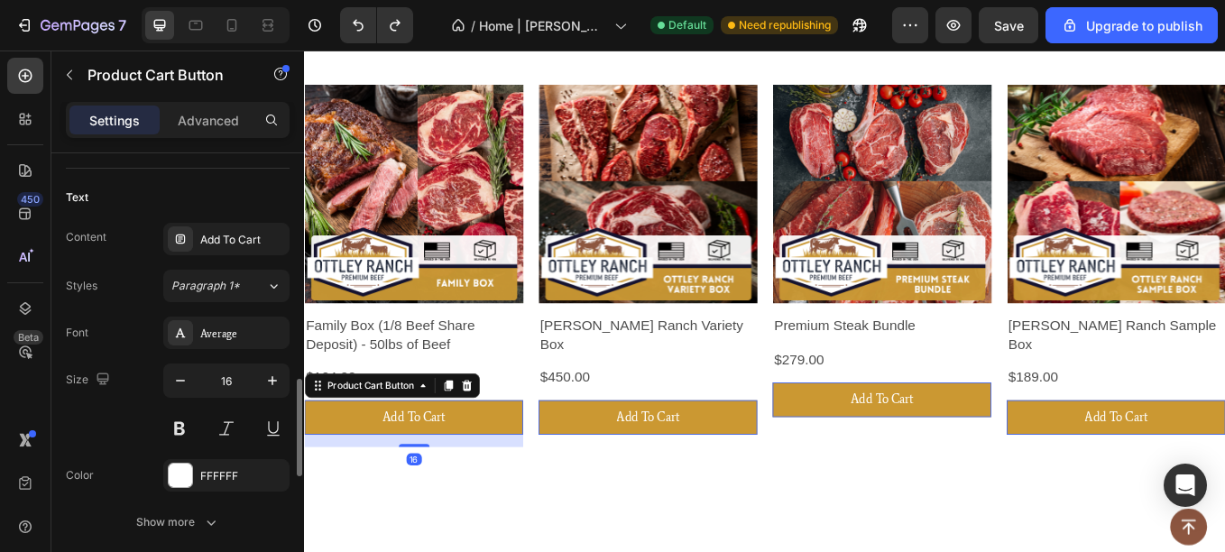
scroll to position [1623, 0]
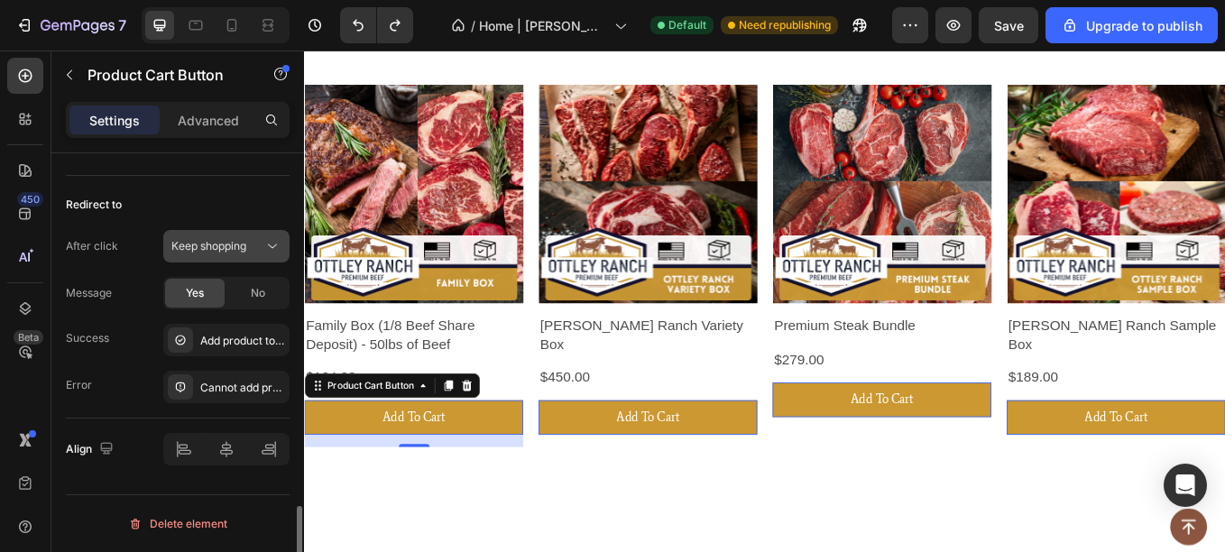
click at [211, 244] on span "Keep shopping" at bounding box center [208, 246] width 75 height 14
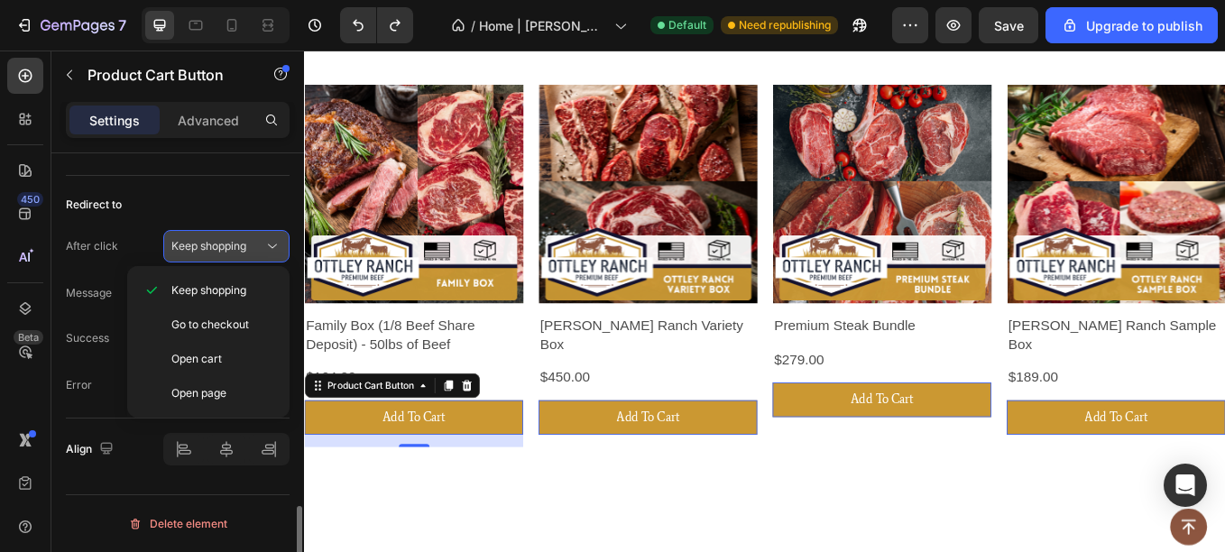
click at [211, 244] on span "Keep shopping" at bounding box center [208, 246] width 75 height 14
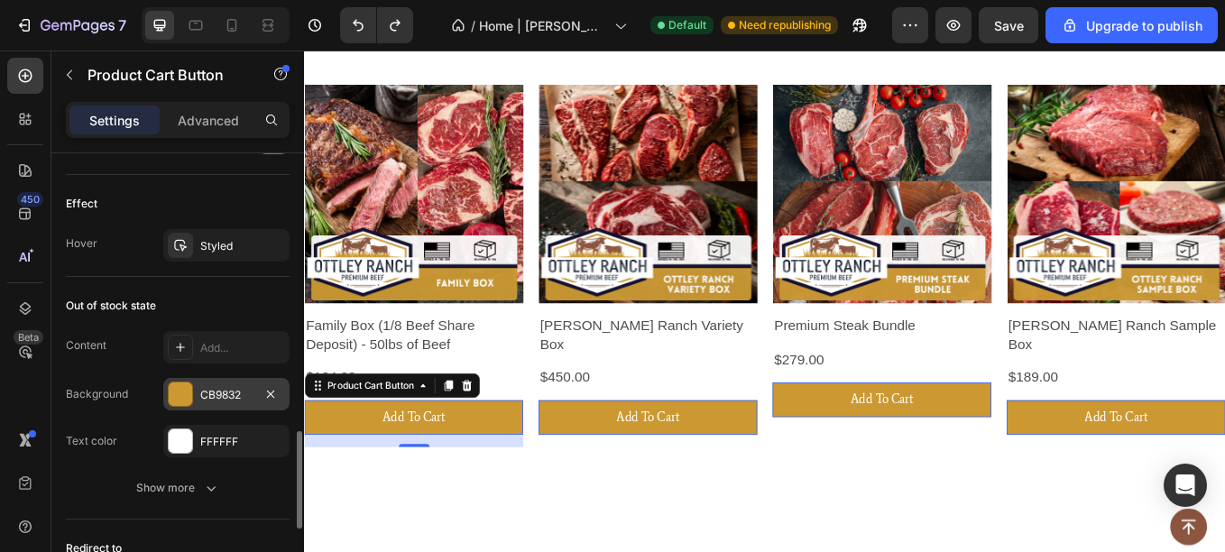
scroll to position [1279, 0]
click at [212, 350] on div "Add..." at bounding box center [242, 349] width 85 height 16
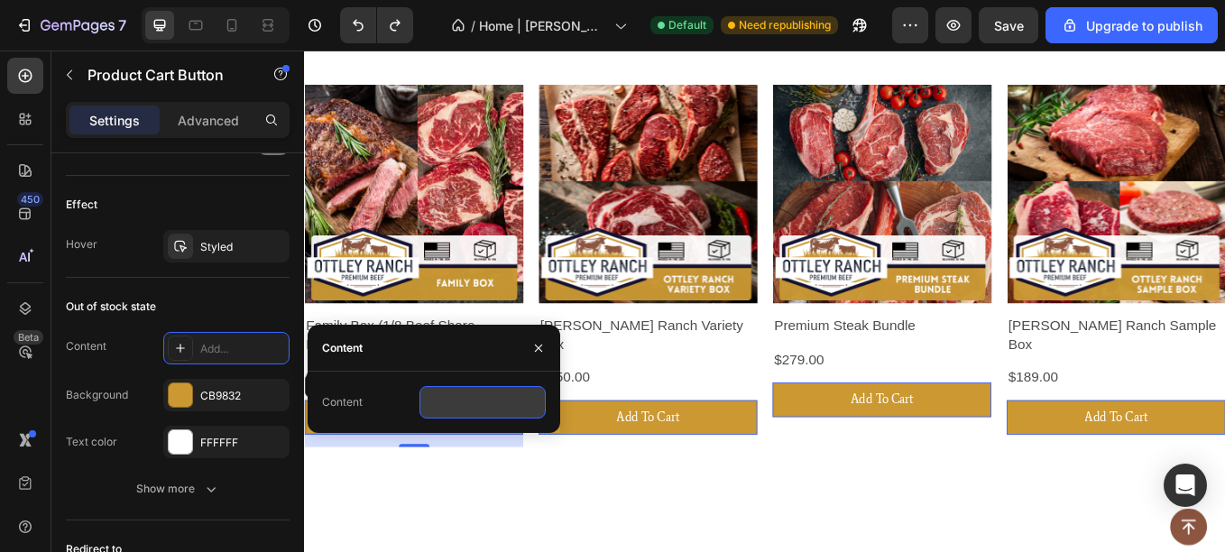
click at [468, 412] on input "text" at bounding box center [482, 402] width 126 height 32
type input "Out of Stock"
click at [481, 527] on div "Product Images Family Box (1/8 Beef Share Deposit) - 50lbs of Beef Product Titl…" at bounding box center [845, 289] width 1082 height 483
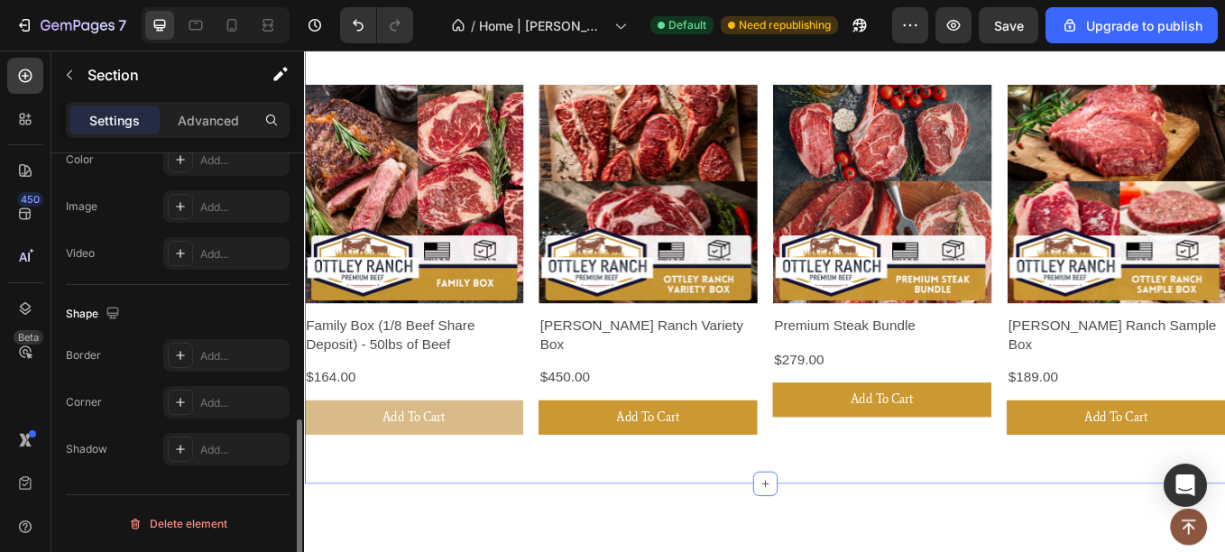
scroll to position [0, 0]
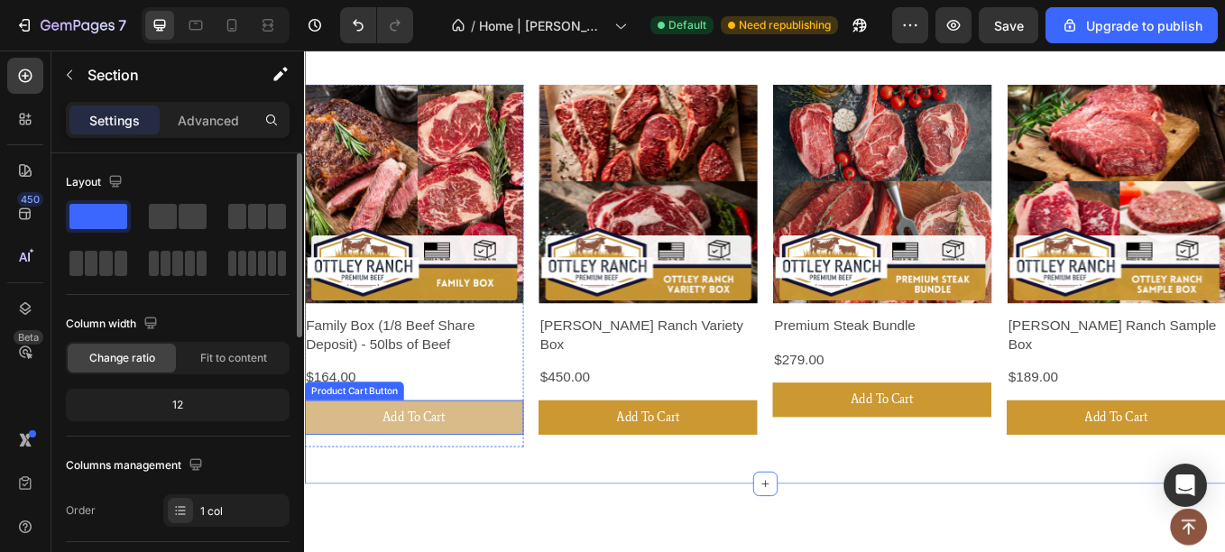
click at [487, 476] on button "Add To Cart" at bounding box center [432, 482] width 257 height 41
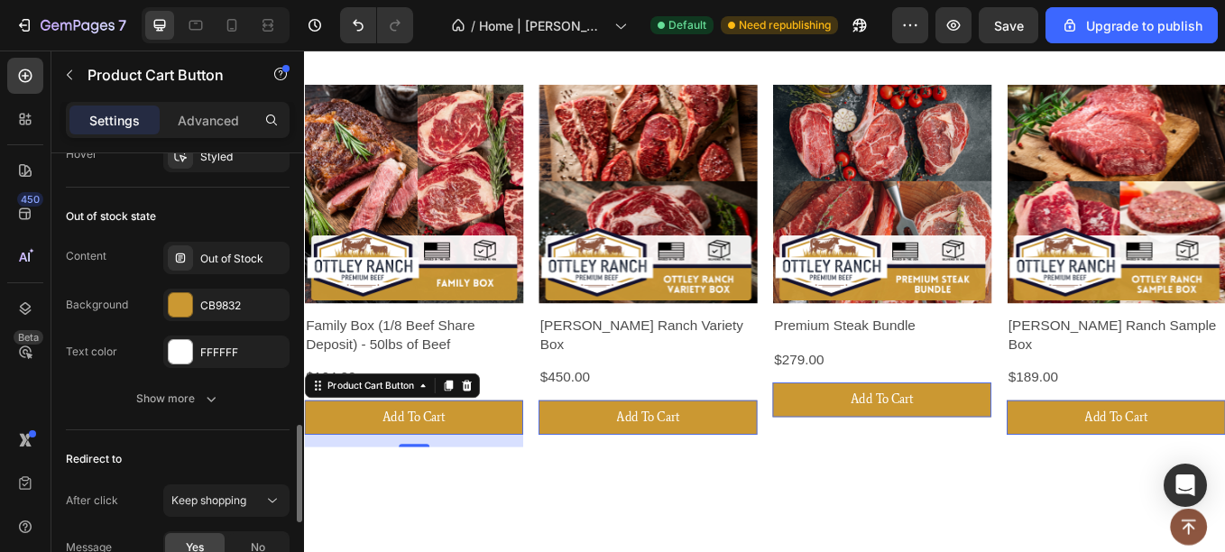
scroll to position [1341, 0]
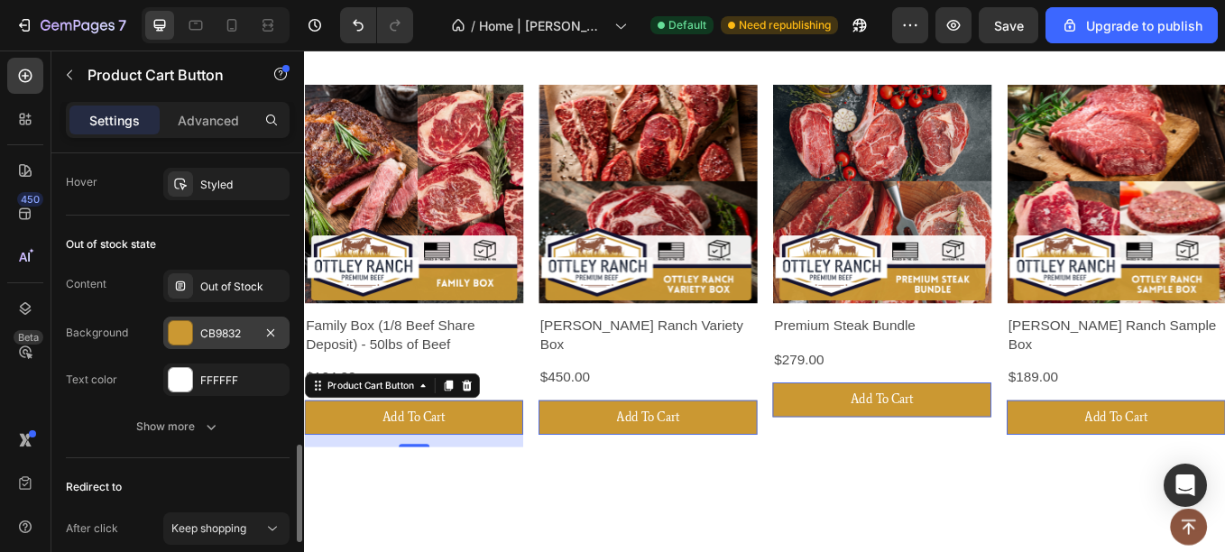
drag, startPoint x: 212, startPoint y: 285, endPoint x: 216, endPoint y: 336, distance: 51.6
click at [216, 336] on div "Content Out of Stock Background CB9832 Text color FFFFFF" at bounding box center [178, 333] width 224 height 126
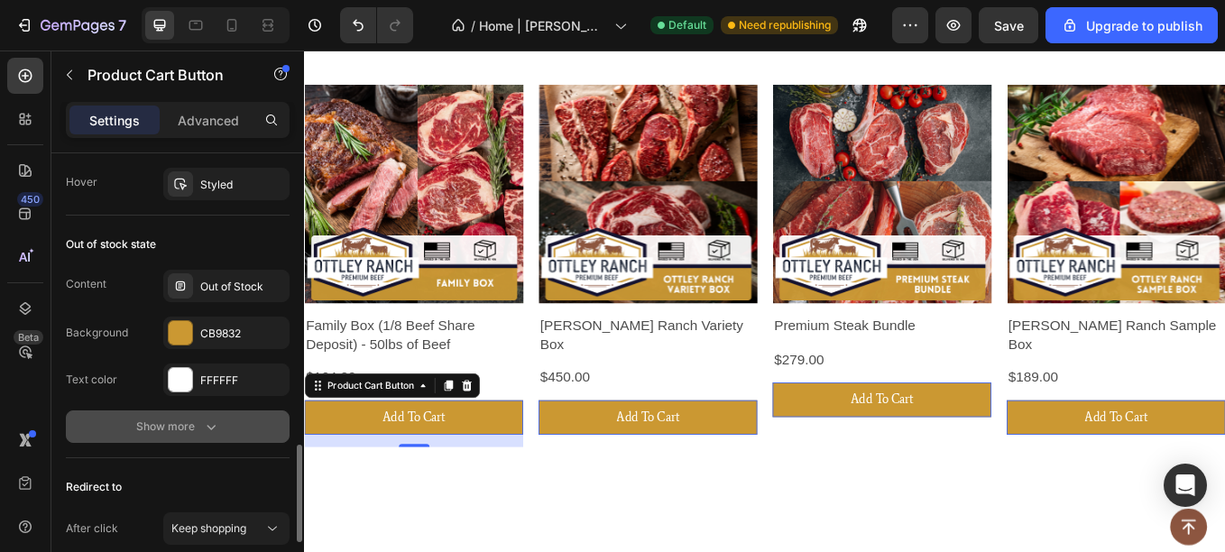
click at [141, 424] on div "Show more" at bounding box center [178, 427] width 84 height 18
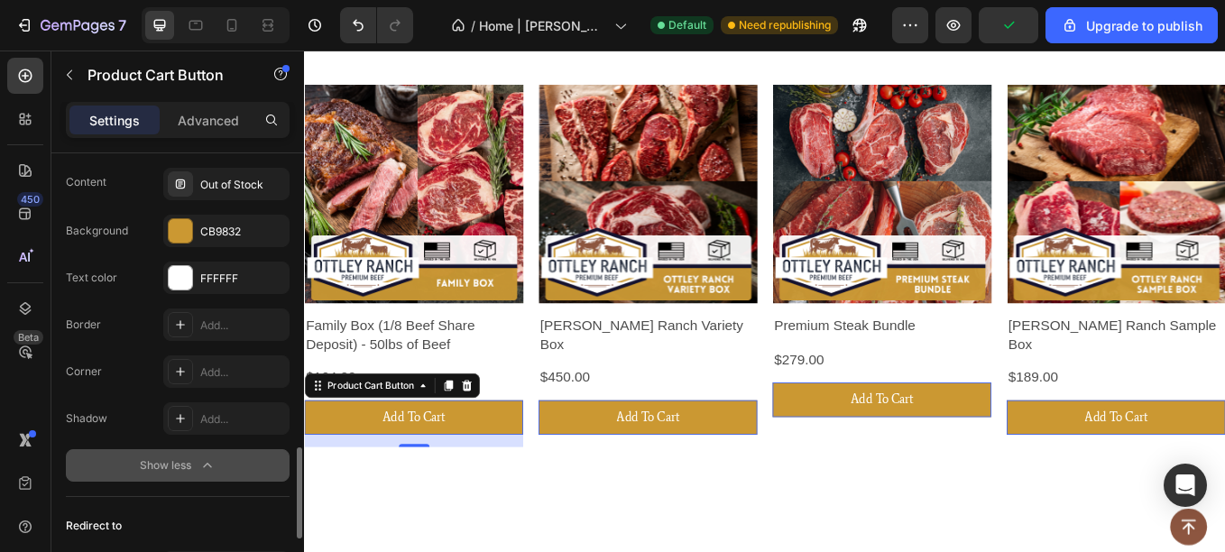
scroll to position [1444, 0]
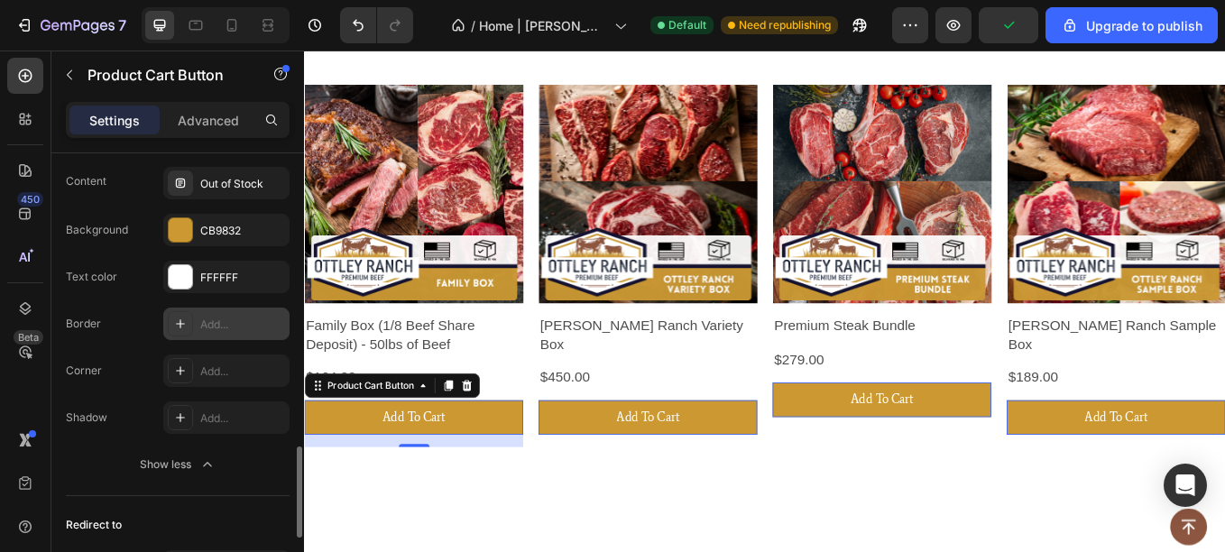
click at [271, 331] on div "Add..." at bounding box center [242, 325] width 85 height 16
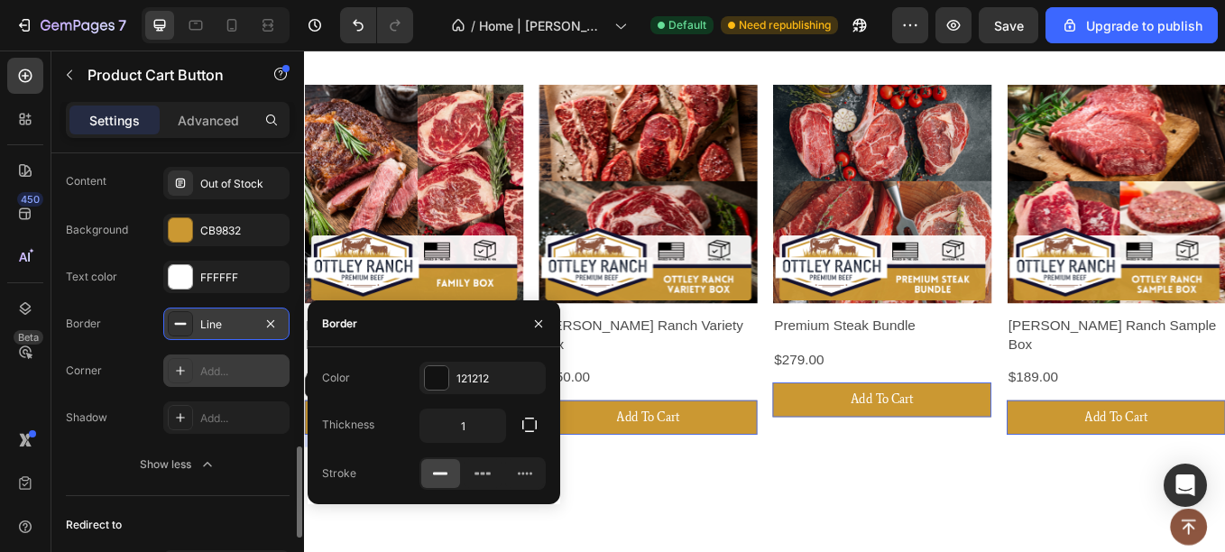
click at [225, 386] on div "Add..." at bounding box center [226, 370] width 126 height 32
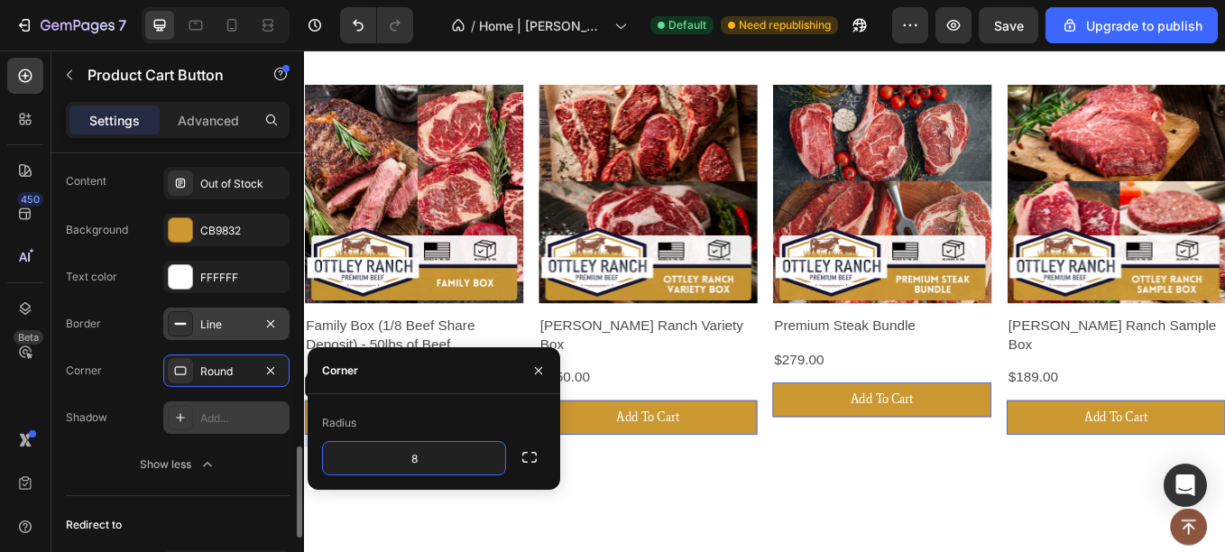
click at [225, 420] on div "Add..." at bounding box center [242, 418] width 85 height 16
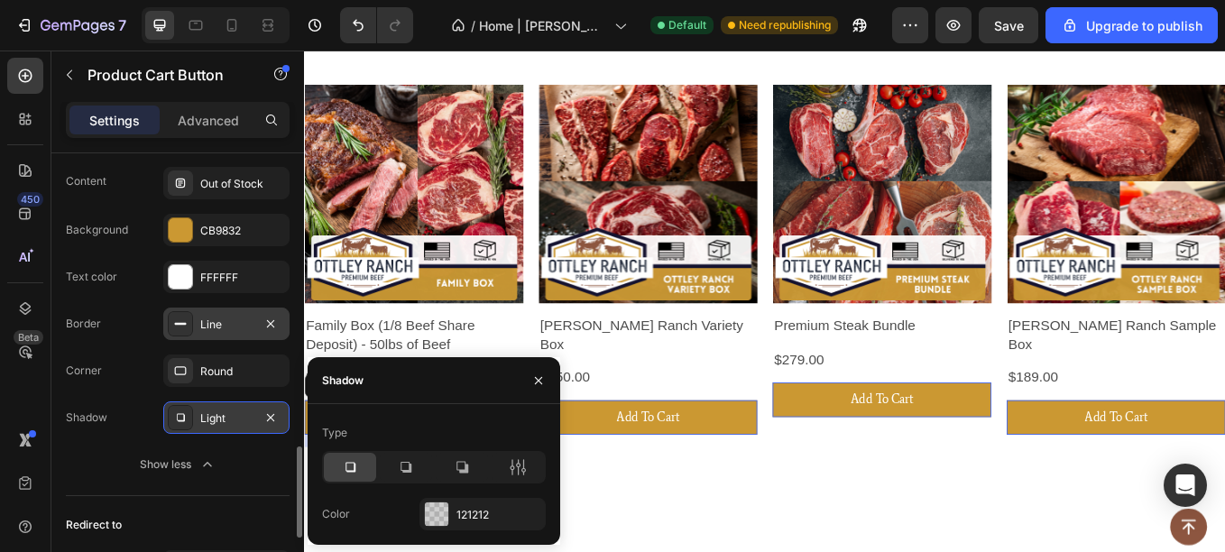
click at [349, 466] on icon at bounding box center [350, 467] width 18 height 18
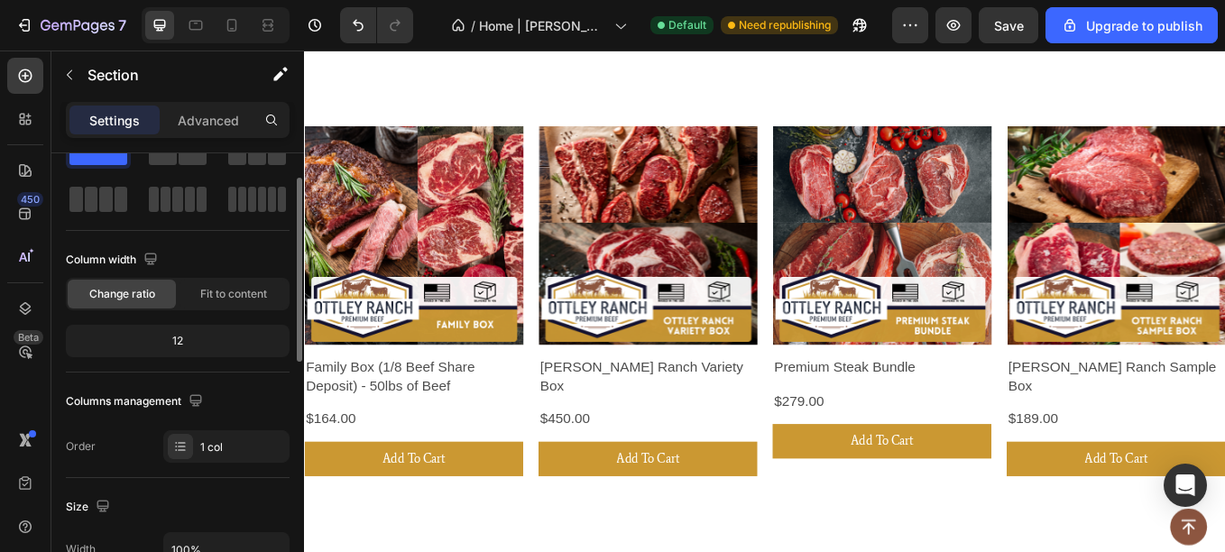
scroll to position [63, 0]
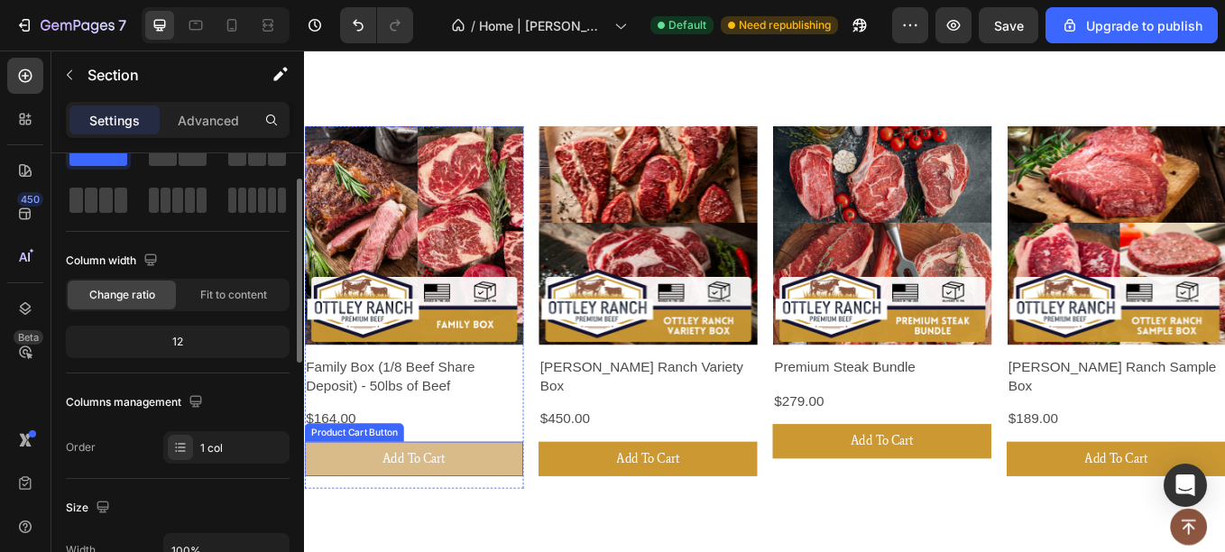
click at [380, 519] on button "Add To Cart" at bounding box center [432, 530] width 257 height 41
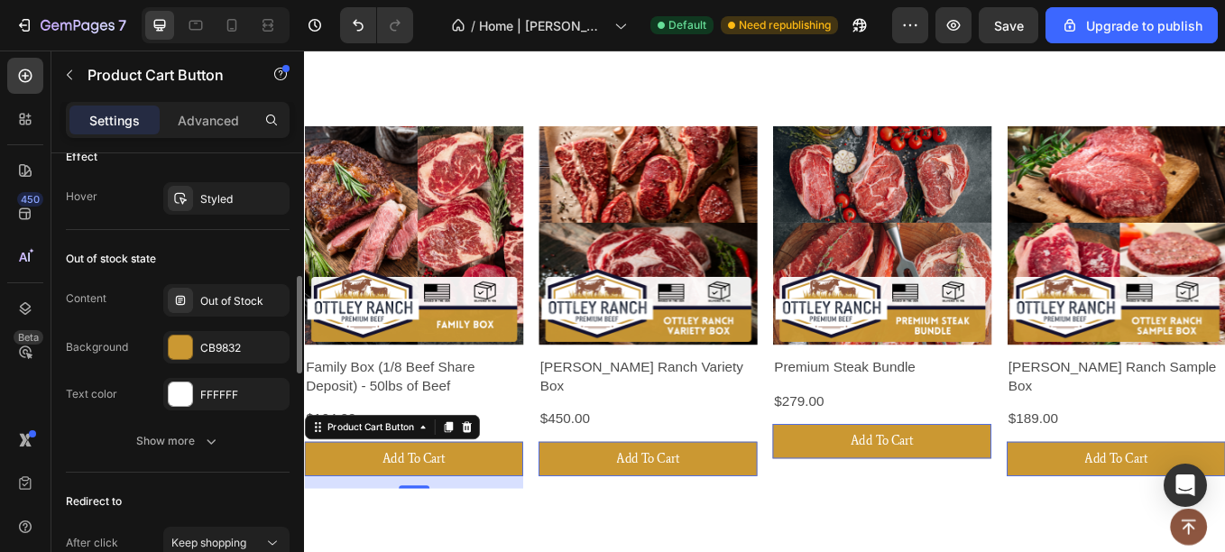
scroll to position [1329, 0]
click at [139, 431] on div "Show more" at bounding box center [178, 438] width 84 height 18
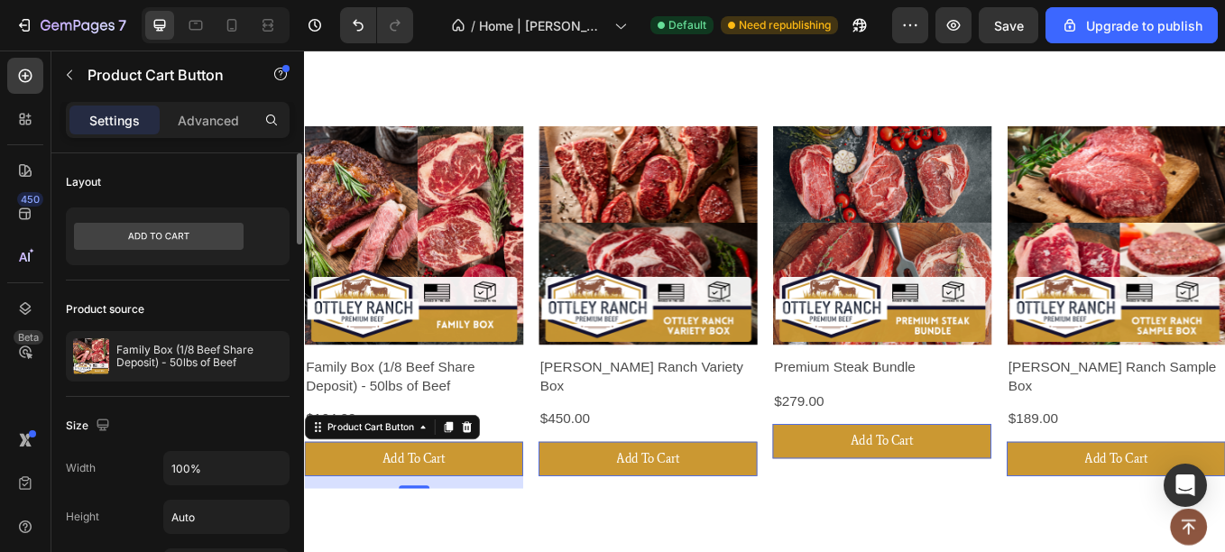
scroll to position [0, 0]
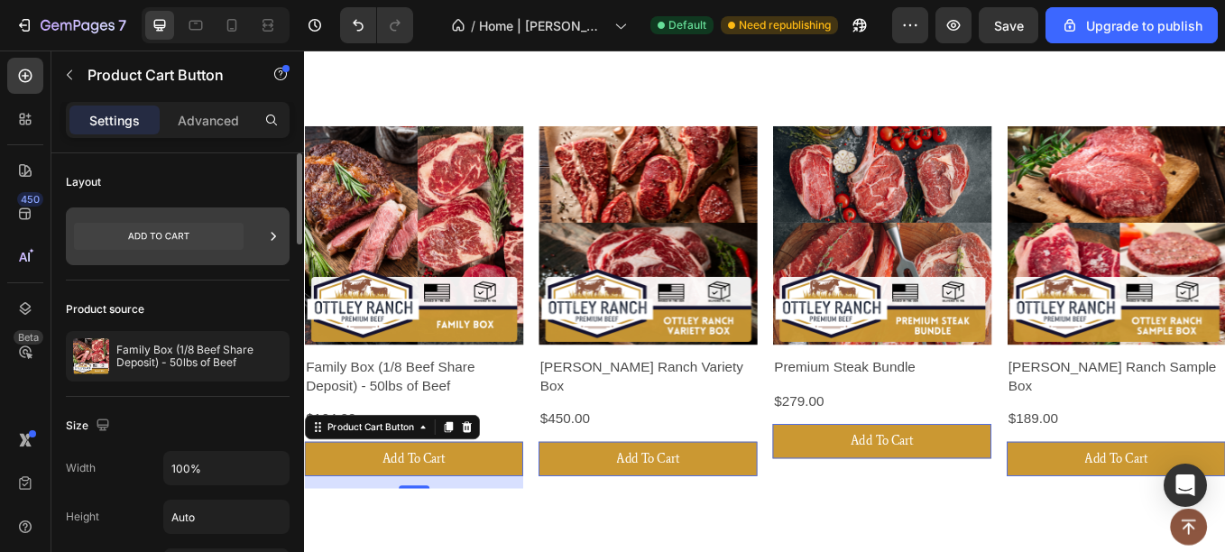
click at [178, 242] on icon at bounding box center [159, 236] width 170 height 27
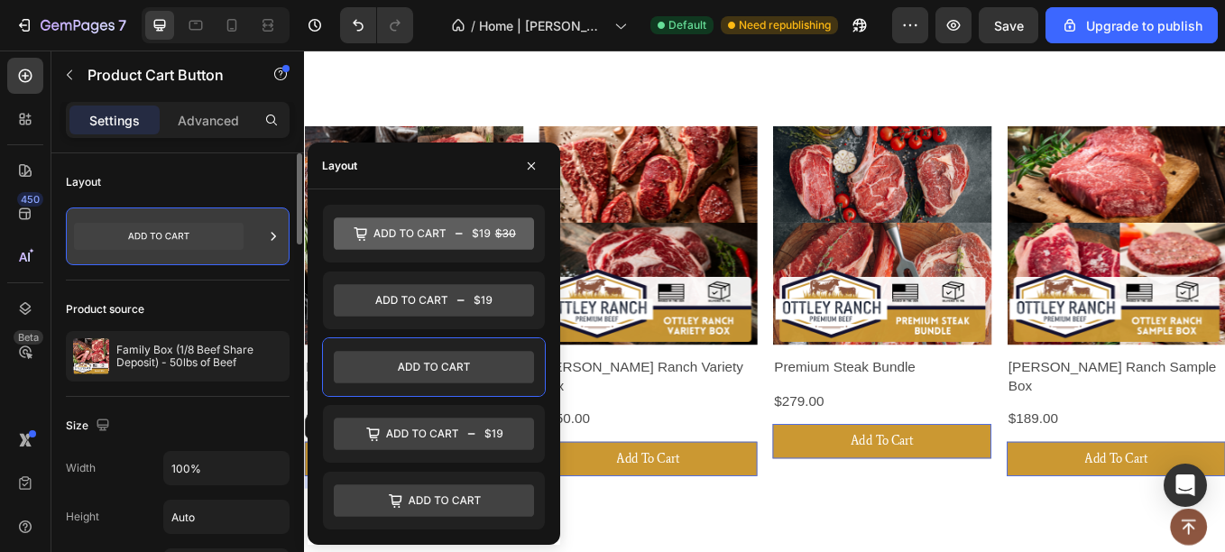
click at [281, 239] on icon at bounding box center [273, 236] width 18 height 18
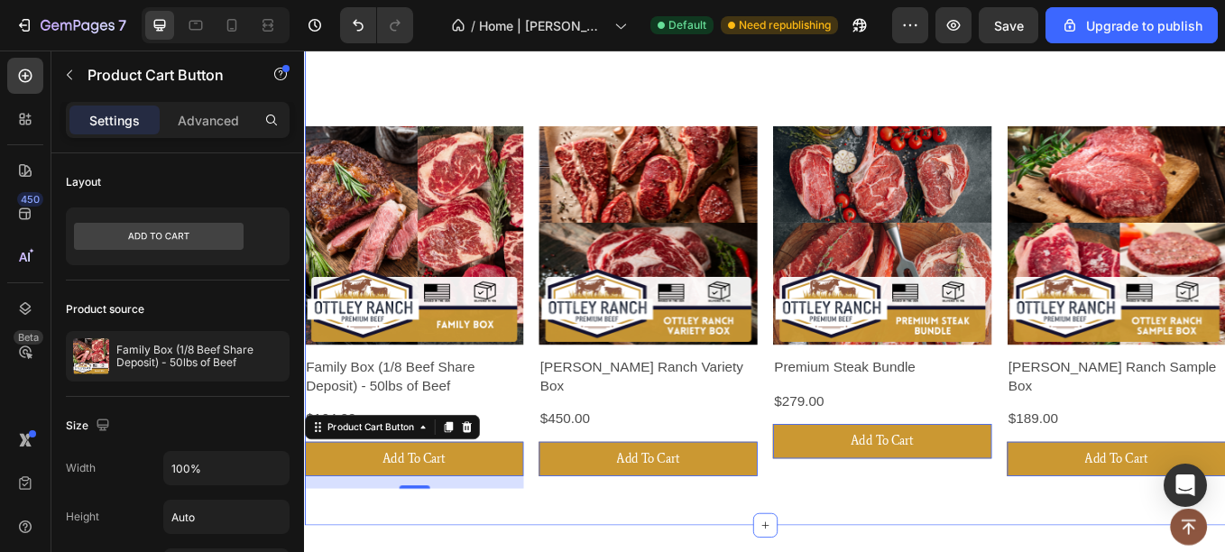
click at [545, 551] on div "Product Images Family Box (1/8 Beef Share Deposit) - 50lbs of Beef Product Titl…" at bounding box center [845, 301] width 1082 height 613
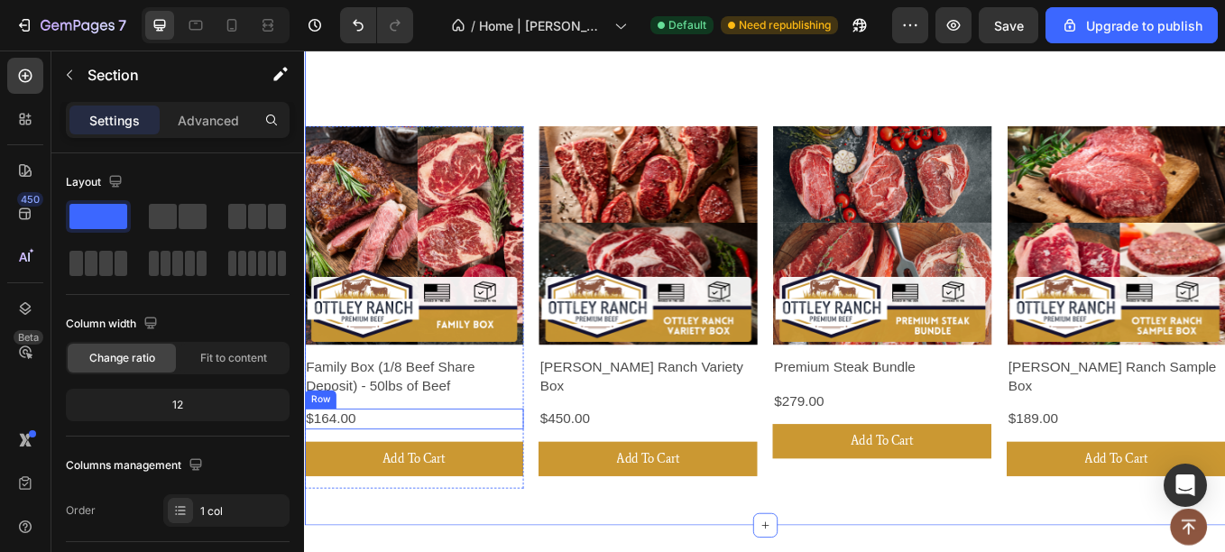
click at [473, 474] on div "$164.00 Product Price Product Price Row" at bounding box center [432, 484] width 257 height 24
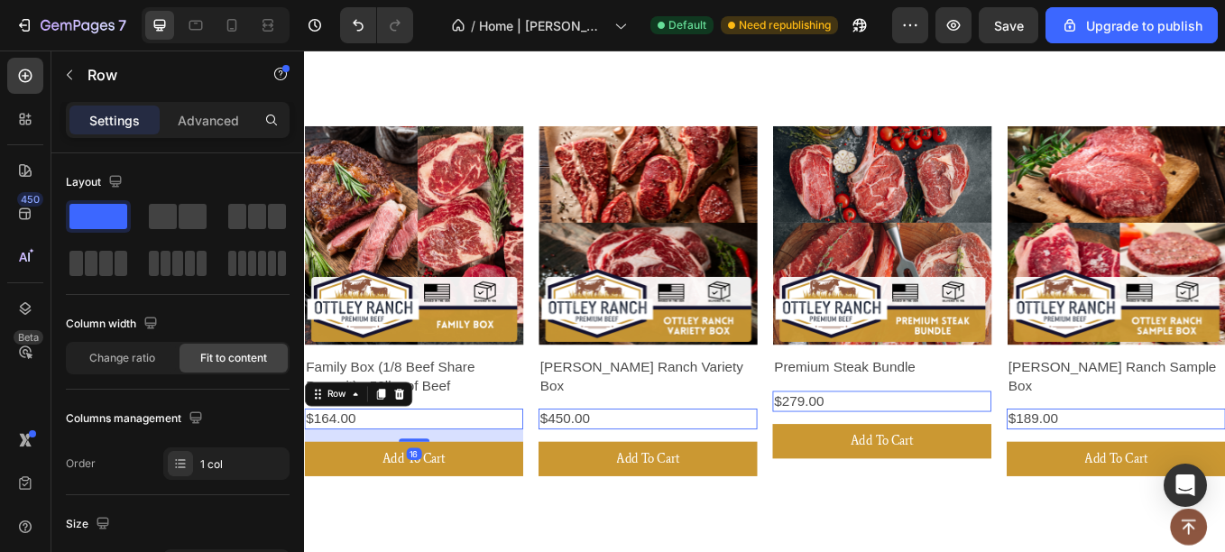
click at [473, 474] on div "$164.00 Product Price Product Price Row 16" at bounding box center [432, 484] width 257 height 24
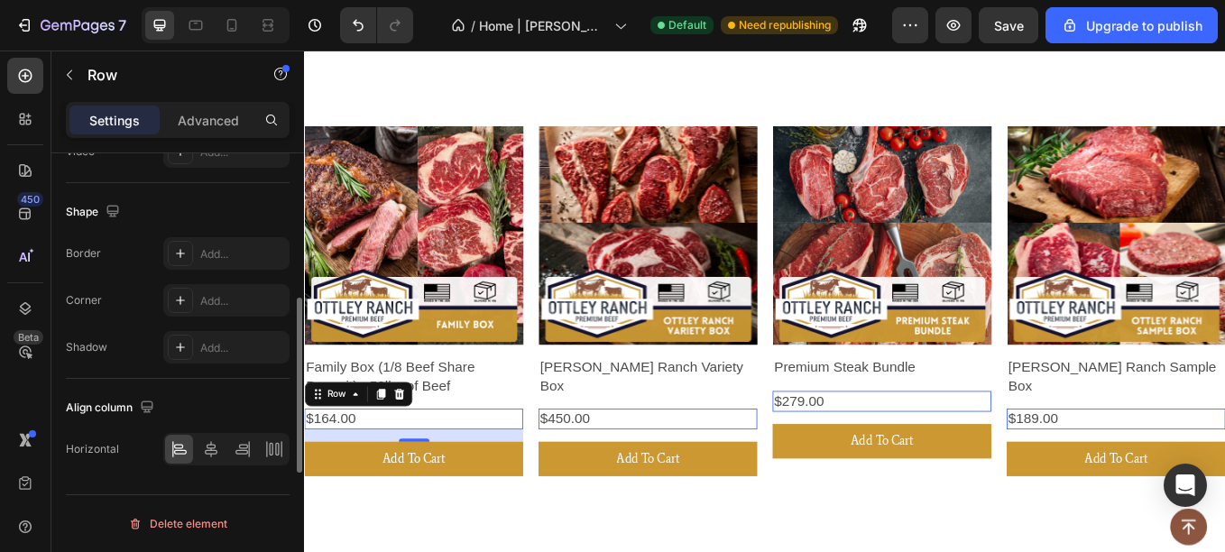
scroll to position [598, 0]
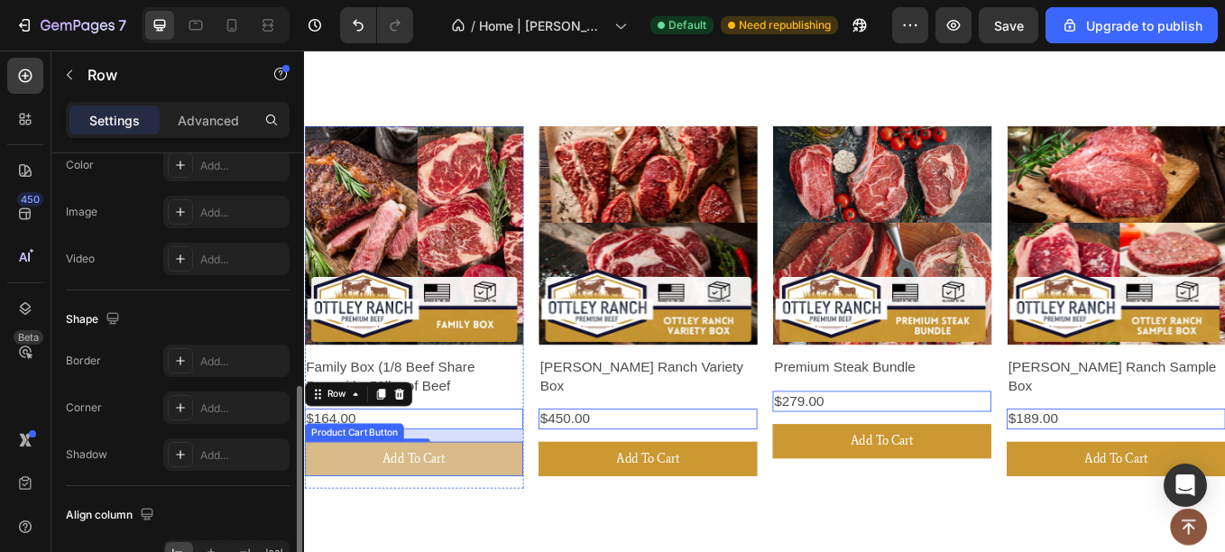
click at [357, 512] on button "Add To Cart" at bounding box center [432, 530] width 257 height 41
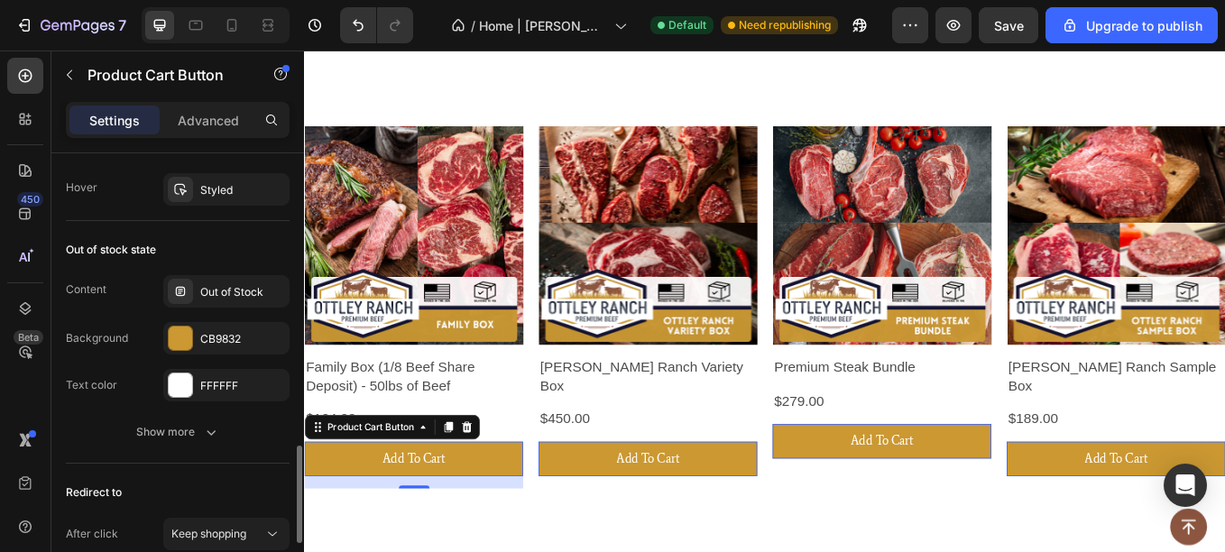
scroll to position [1334, 0]
click at [139, 249] on div "Out of stock state" at bounding box center [111, 252] width 90 height 16
click at [200, 307] on div "Out of Stock" at bounding box center [226, 293] width 126 height 32
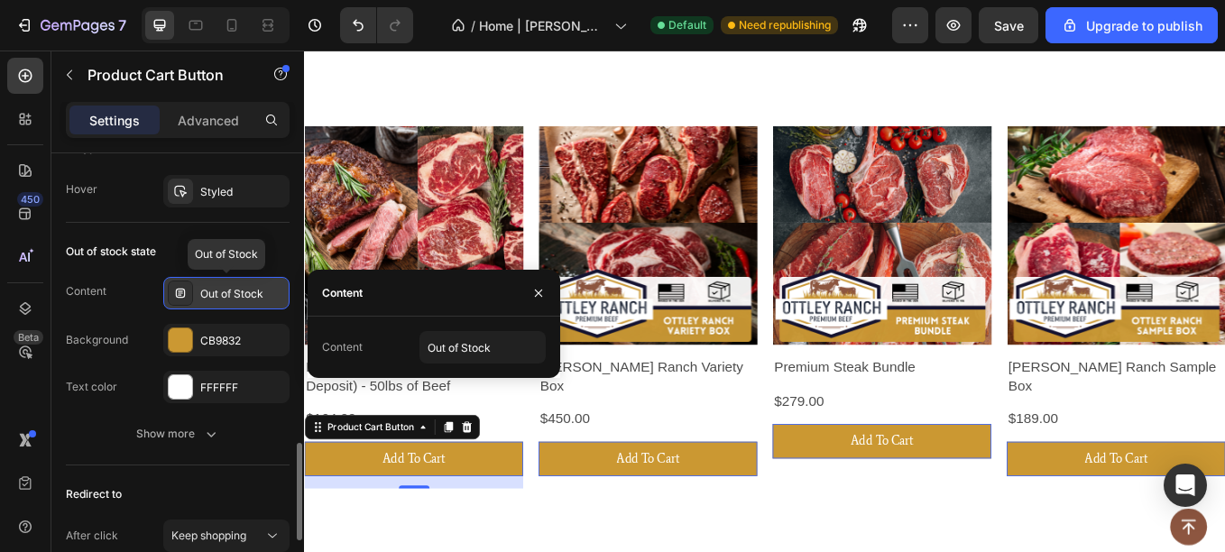
click at [176, 288] on icon at bounding box center [180, 293] width 14 height 14
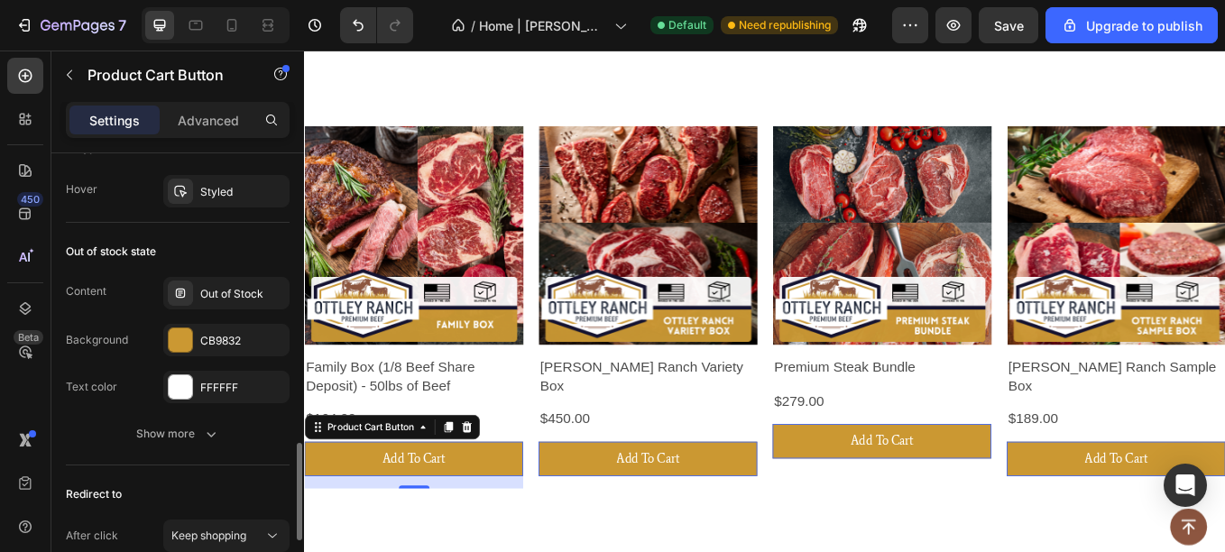
click at [104, 282] on div "Content" at bounding box center [86, 291] width 41 height 29
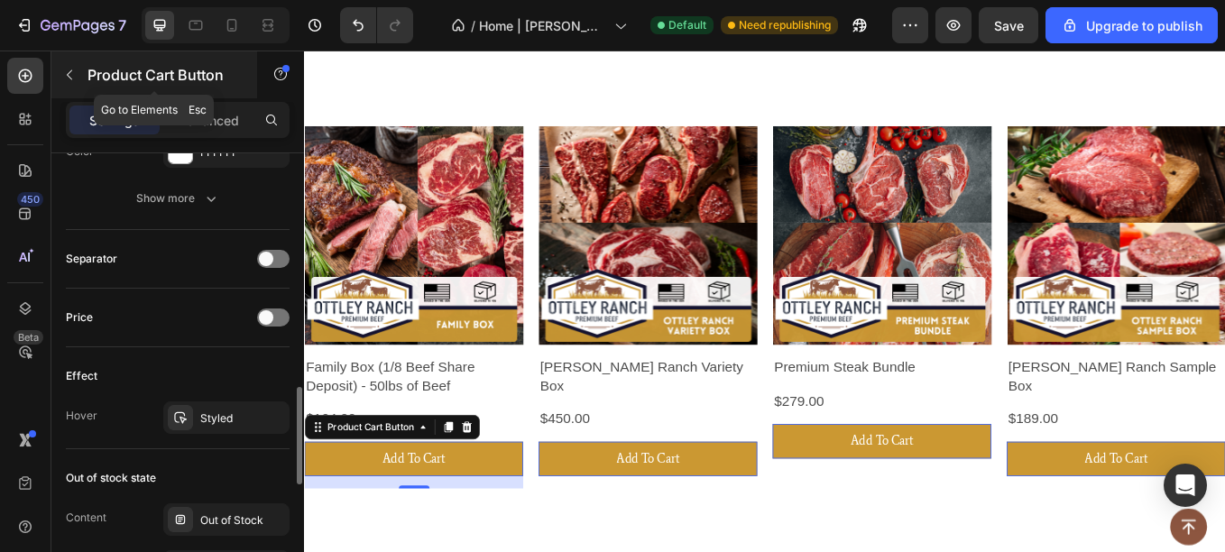
scroll to position [1102, 0]
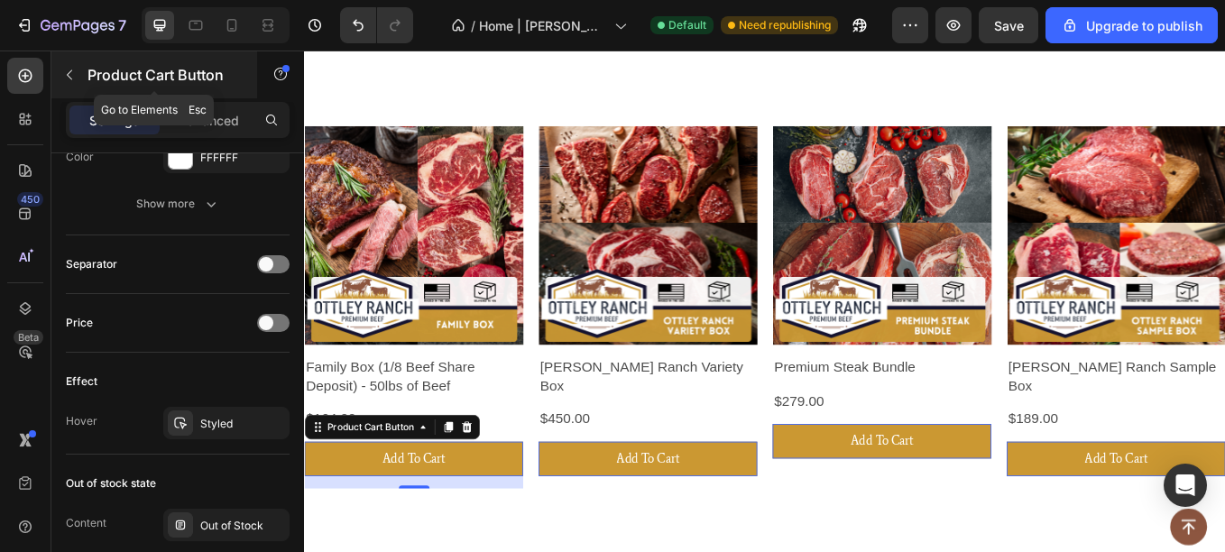
click at [91, 77] on p "Product Cart Button" at bounding box center [163, 75] width 153 height 22
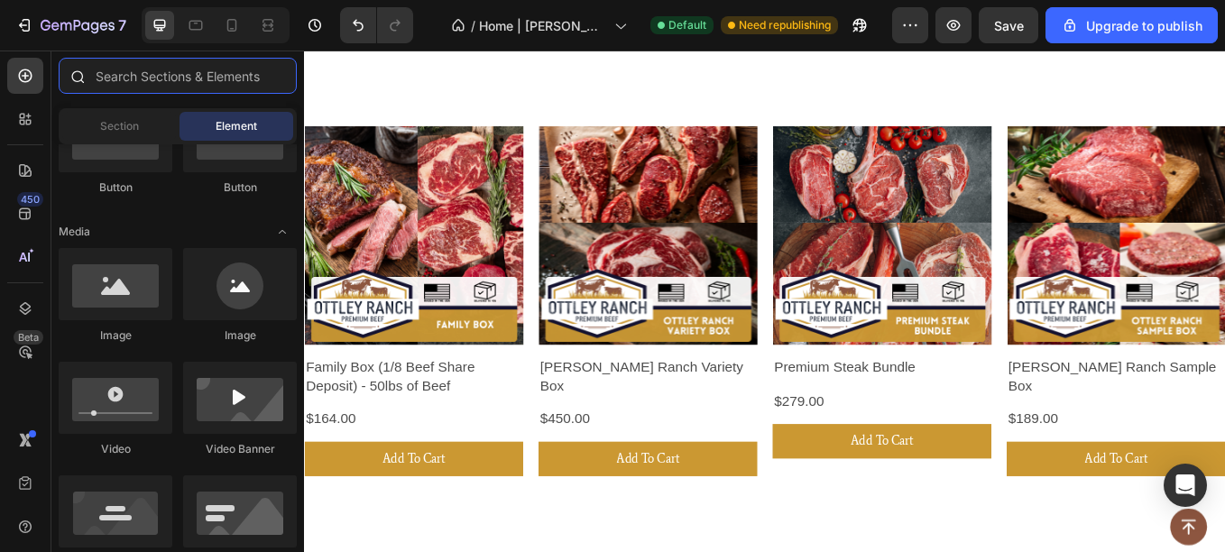
click at [149, 65] on input "text" at bounding box center [178, 76] width 238 height 36
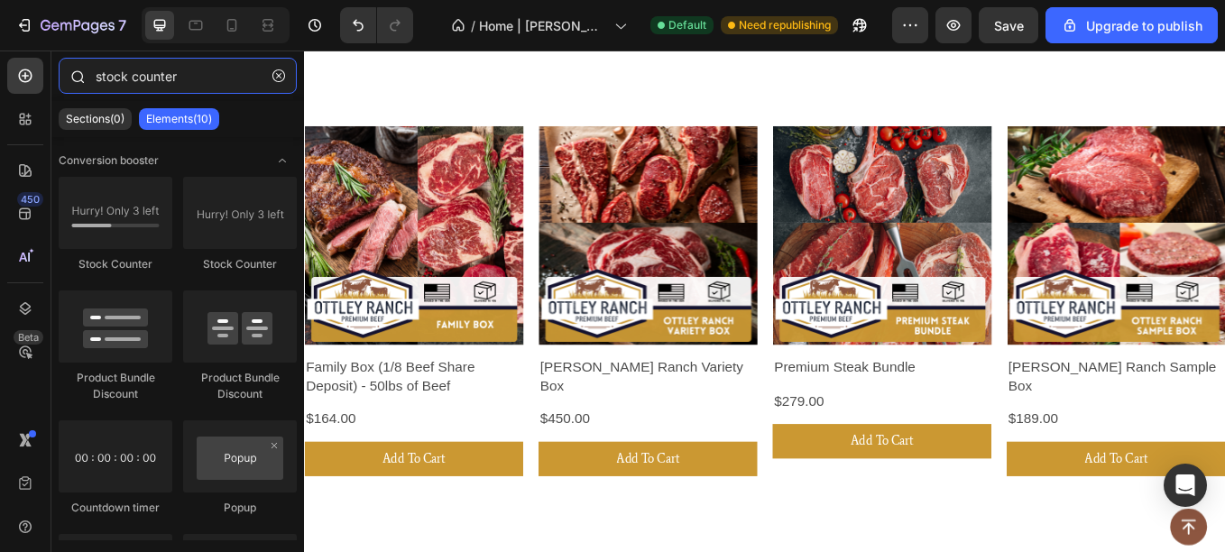
type input "stock counter"
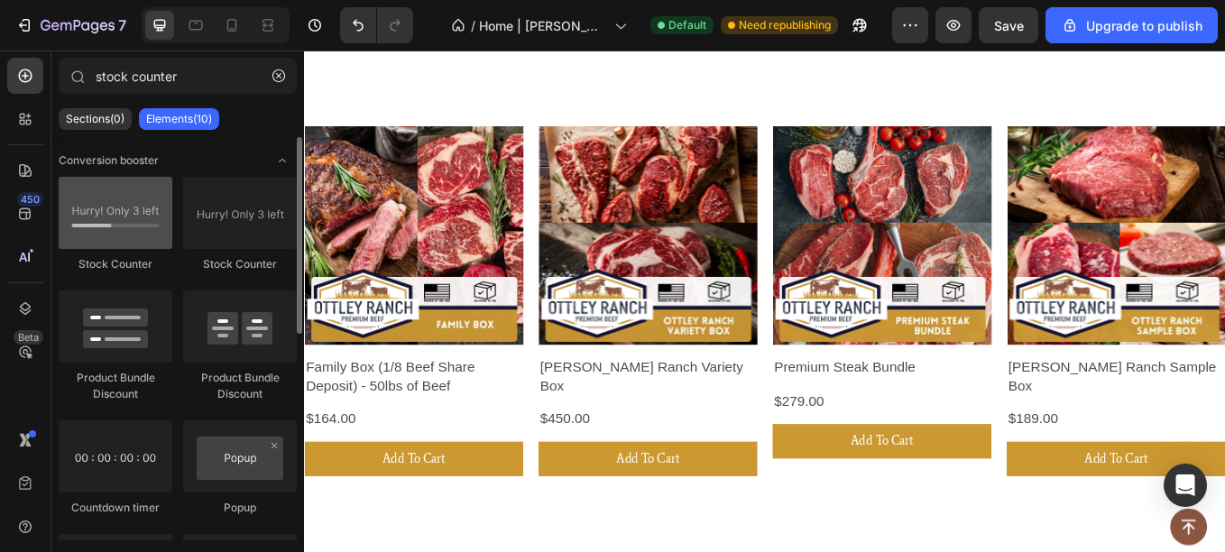
click at [157, 240] on div at bounding box center [116, 213] width 114 height 72
click at [138, 240] on div at bounding box center [116, 213] width 114 height 72
click at [104, 208] on div at bounding box center [116, 213] width 114 height 72
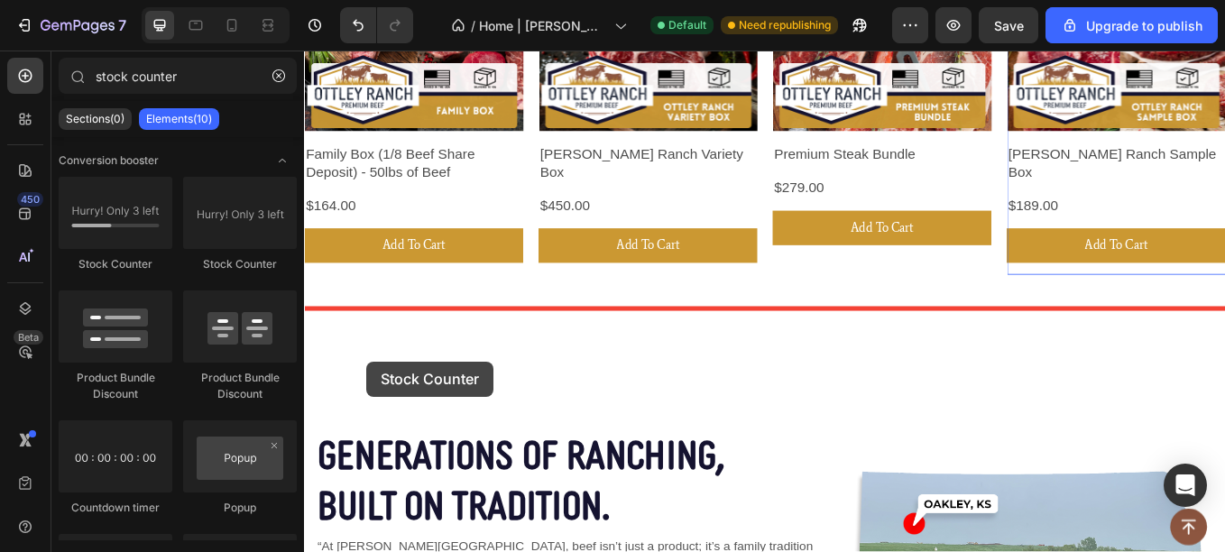
scroll to position [840, 0]
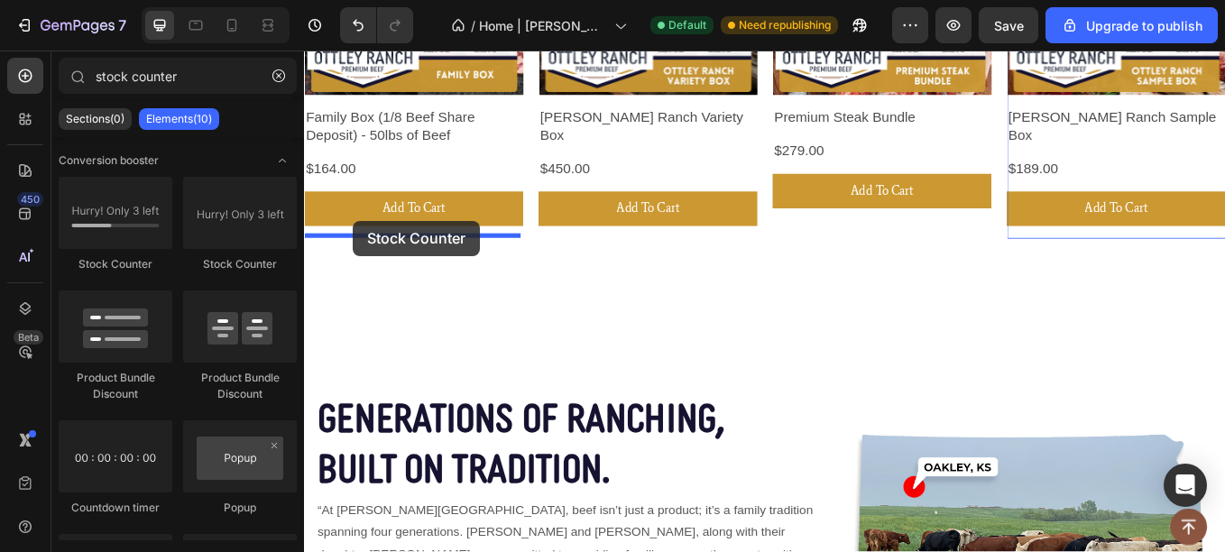
drag, startPoint x: 408, startPoint y: 259, endPoint x: 361, endPoint y: 251, distance: 47.6
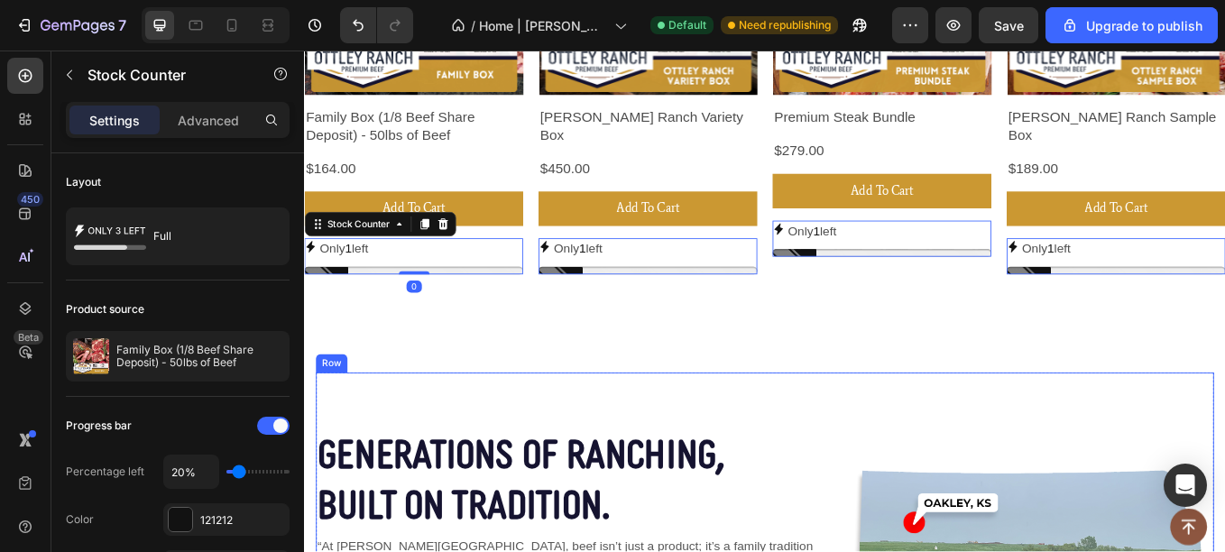
scroll to position [708, 0]
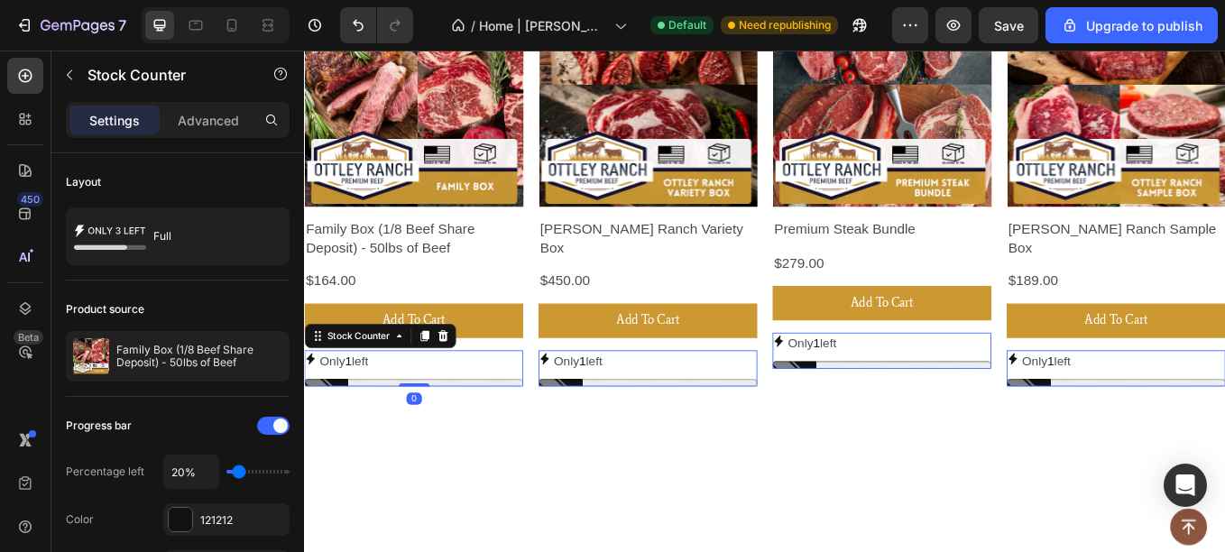
click at [379, 403] on p "Only 1 left" at bounding box center [350, 416] width 57 height 26
click at [417, 417] on div "Only 1 left" at bounding box center [432, 416] width 257 height 26
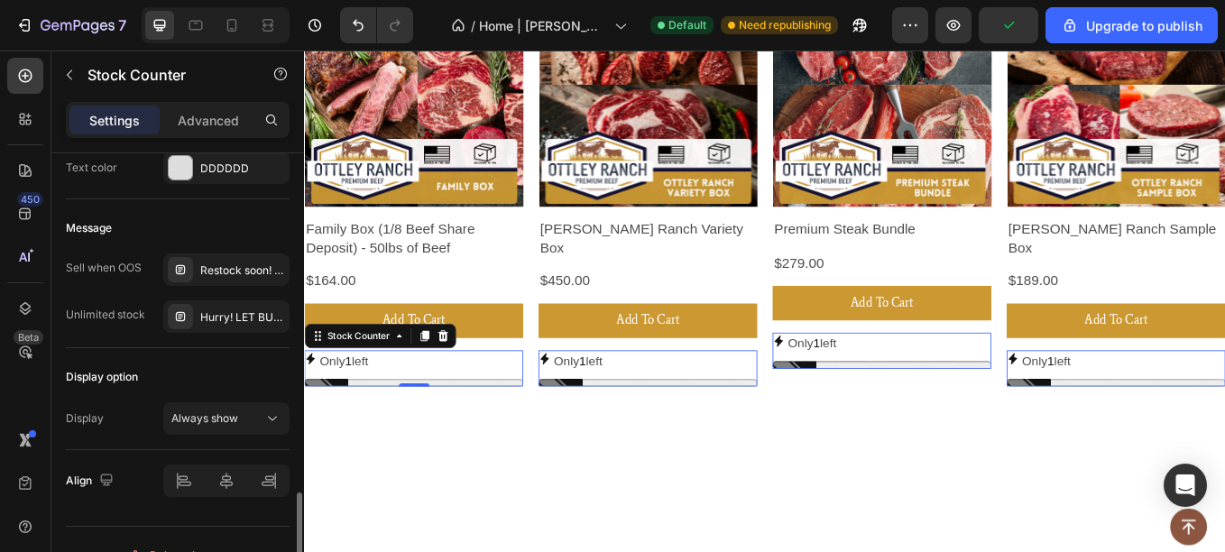
scroll to position [1473, 0]
click at [210, 262] on div "Restock soon! PREORDER NOW" at bounding box center [242, 270] width 85 height 16
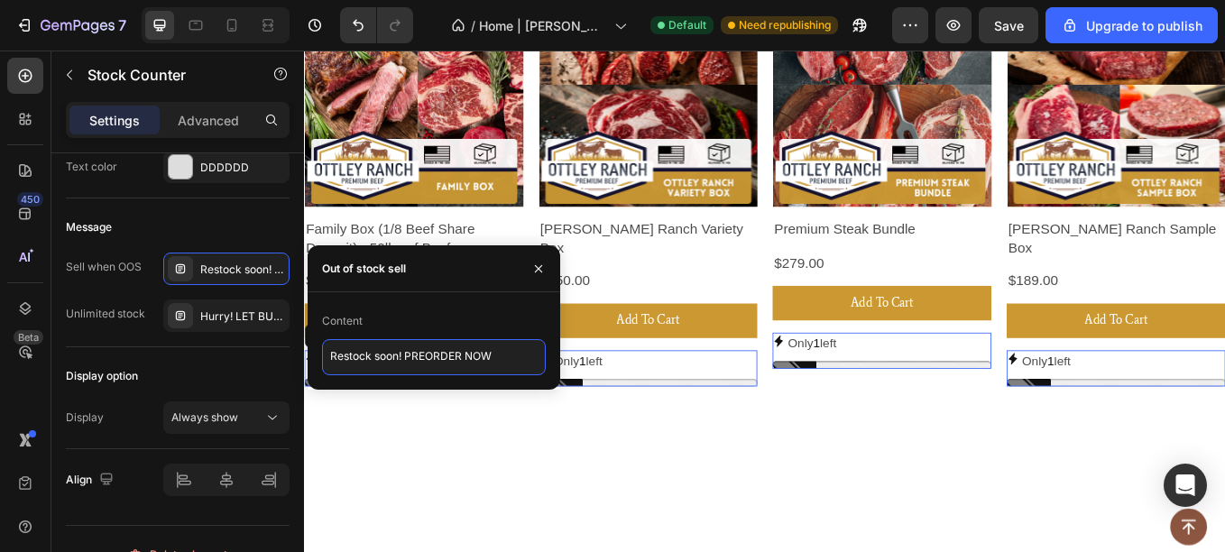
click at [409, 359] on textarea "Restock soon! PREORDER NOW" at bounding box center [434, 357] width 224 height 36
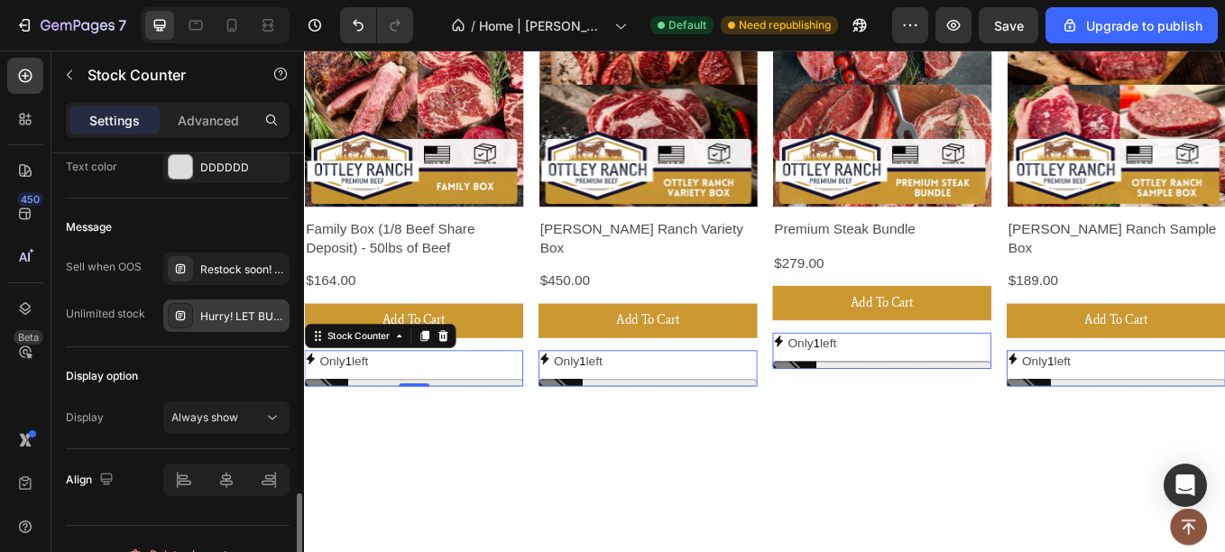
click at [232, 311] on div "Hurry! LET BUY NOW" at bounding box center [242, 316] width 85 height 16
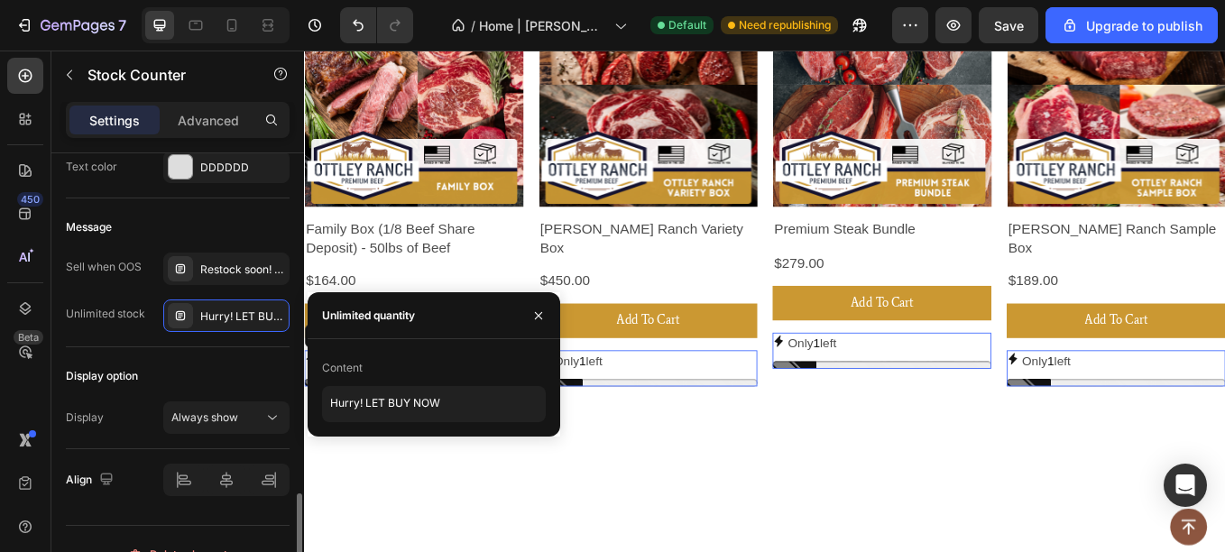
click at [240, 435] on div "Display option Display Always show" at bounding box center [178, 398] width 224 height 102
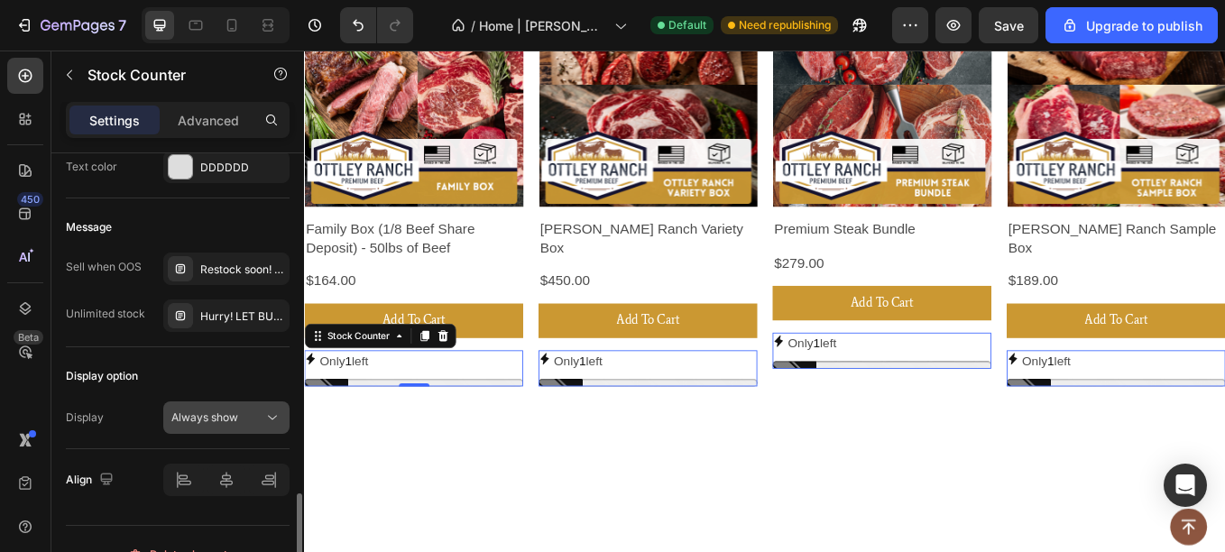
click at [247, 423] on div "Always show" at bounding box center [217, 417] width 92 height 16
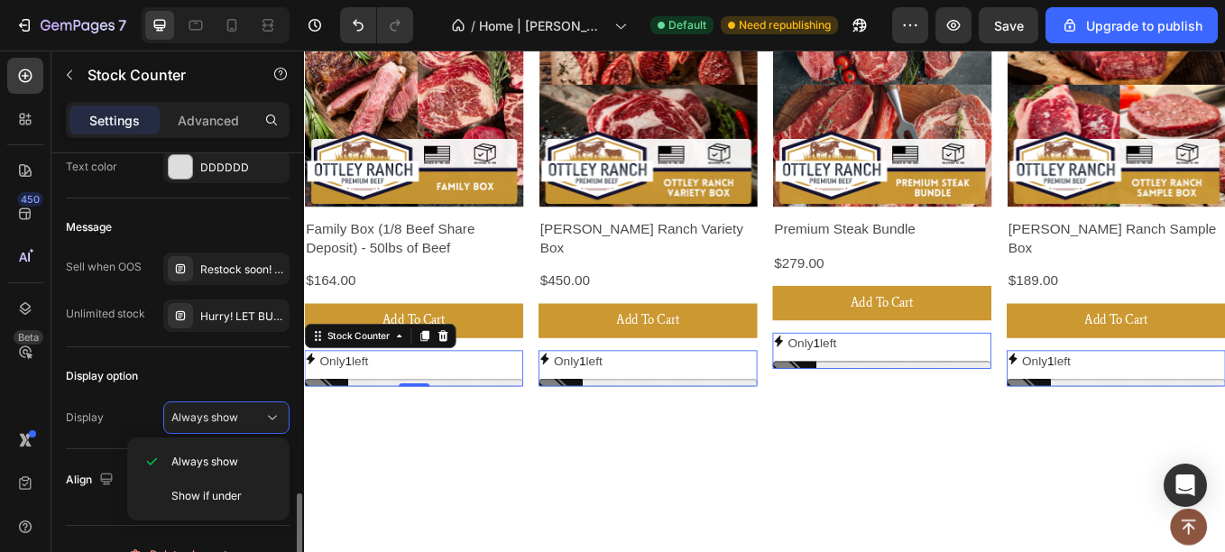
click at [212, 379] on div "Display option" at bounding box center [178, 376] width 224 height 29
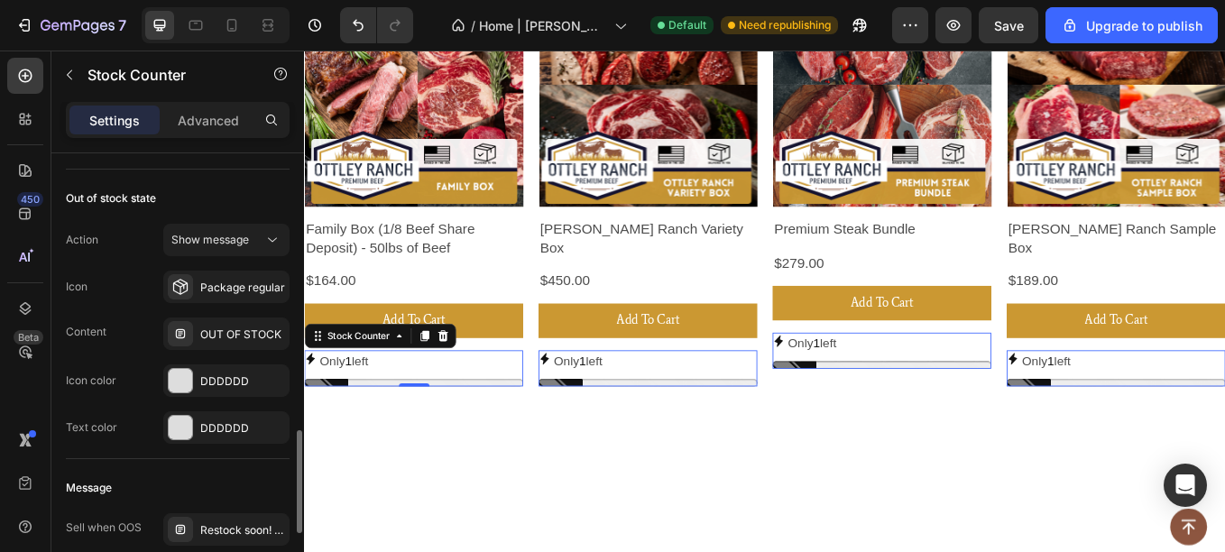
scroll to position [1210, 0]
click at [226, 286] on div "Package regular" at bounding box center [242, 289] width 85 height 16
click at [220, 242] on span "Show message" at bounding box center [210, 241] width 78 height 14
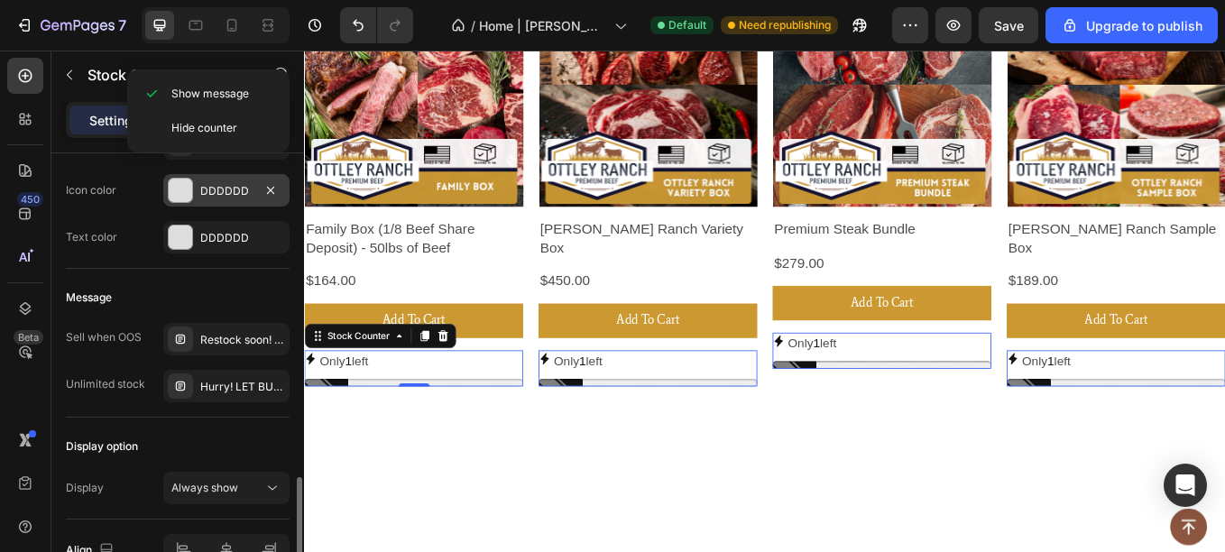
scroll to position [1151, 0]
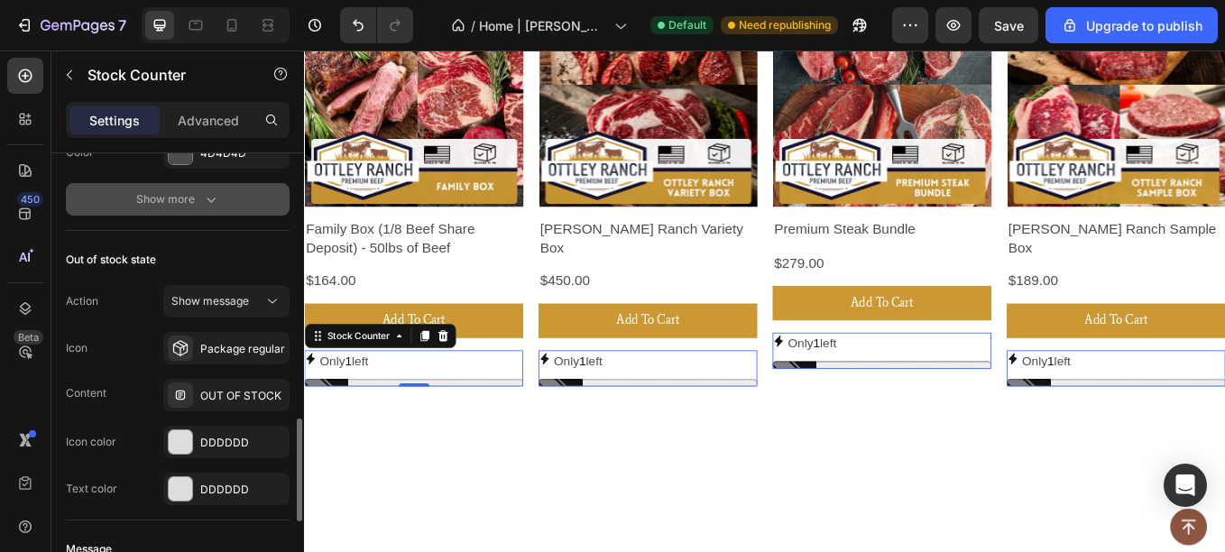
click at [186, 207] on div "Show more" at bounding box center [178, 199] width 84 height 18
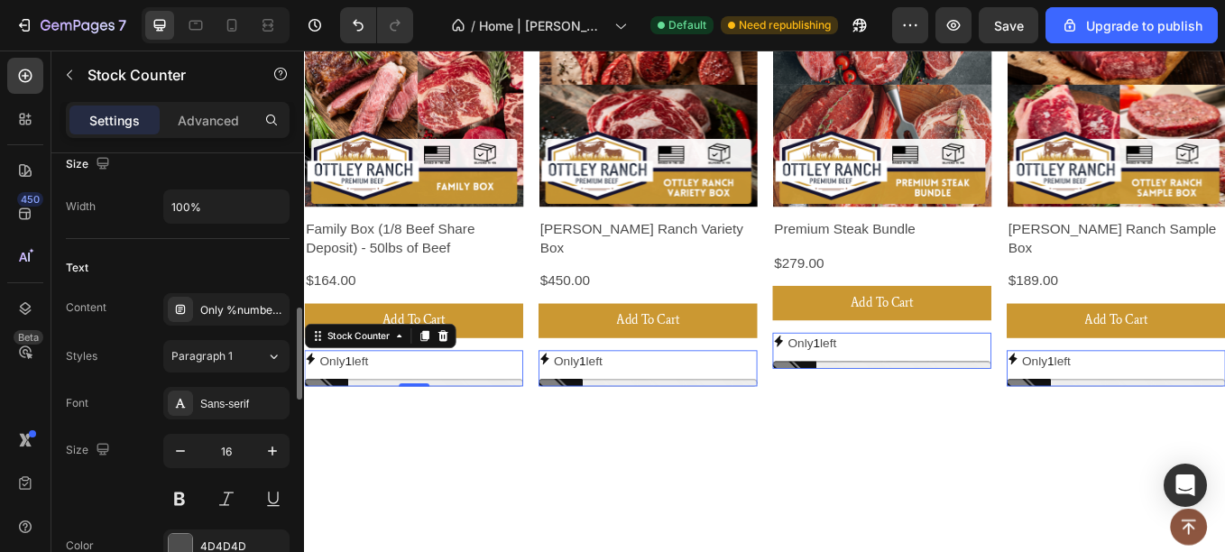
scroll to position [757, 0]
click at [238, 294] on div "Only %number% left" at bounding box center [226, 310] width 126 height 32
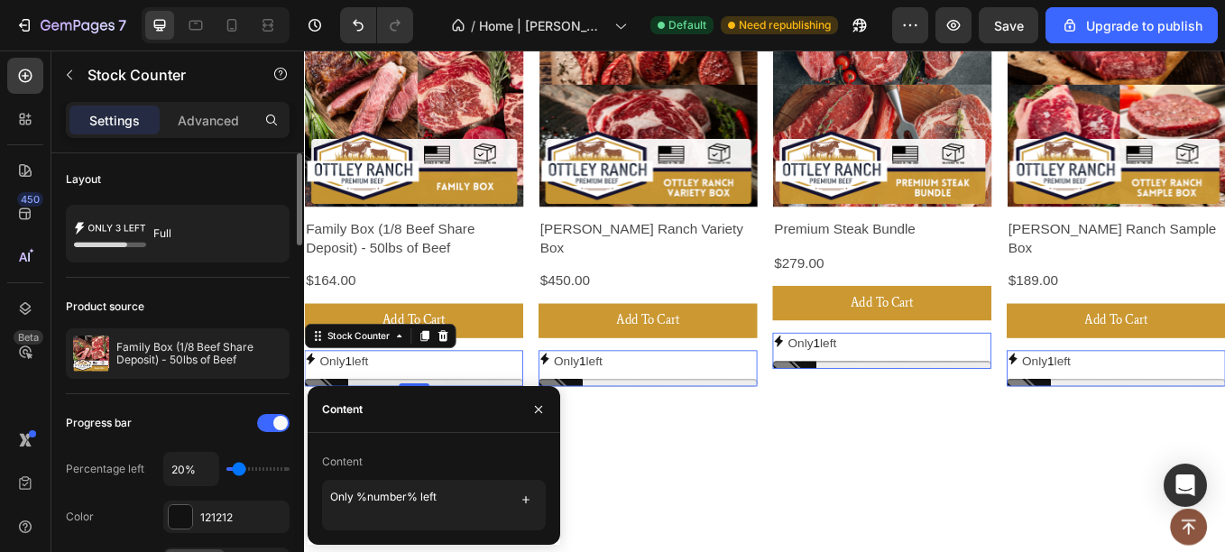
scroll to position [1, 0]
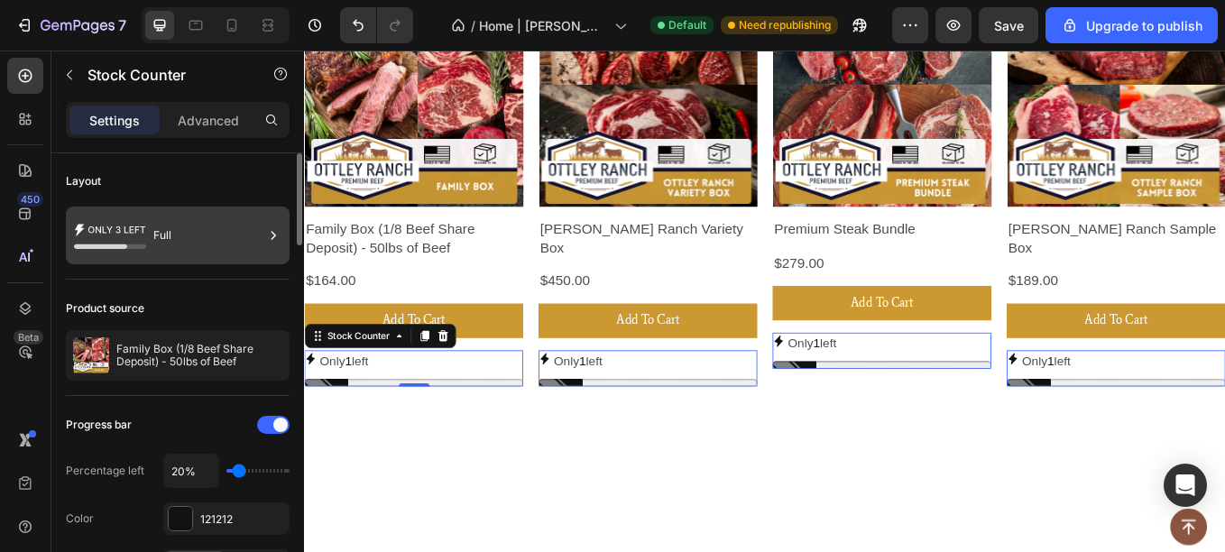
click at [154, 236] on div "Full" at bounding box center [208, 235] width 110 height 41
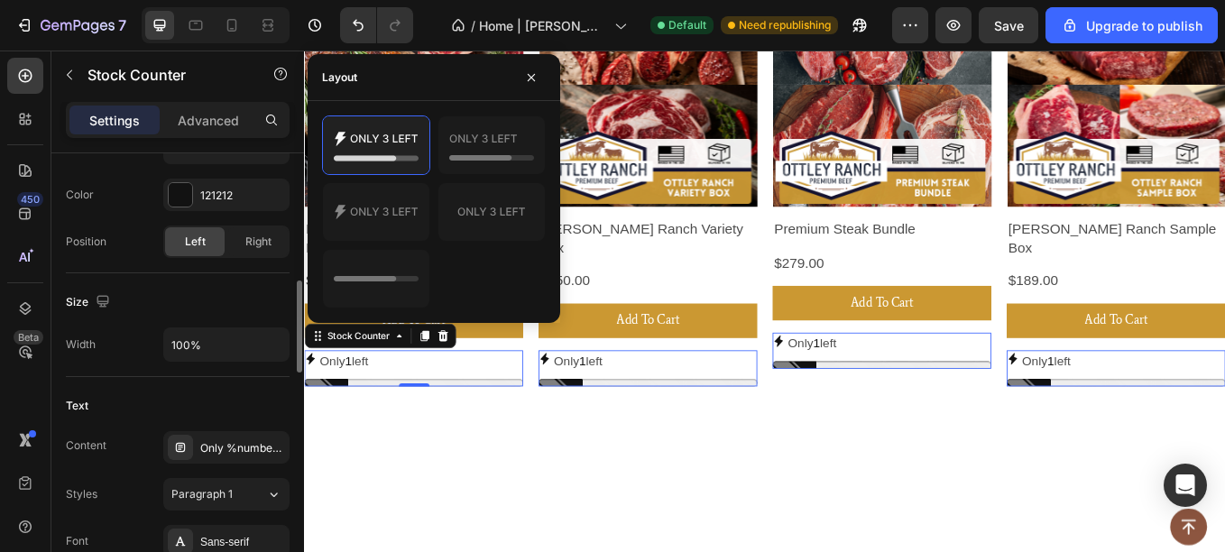
scroll to position [620, 0]
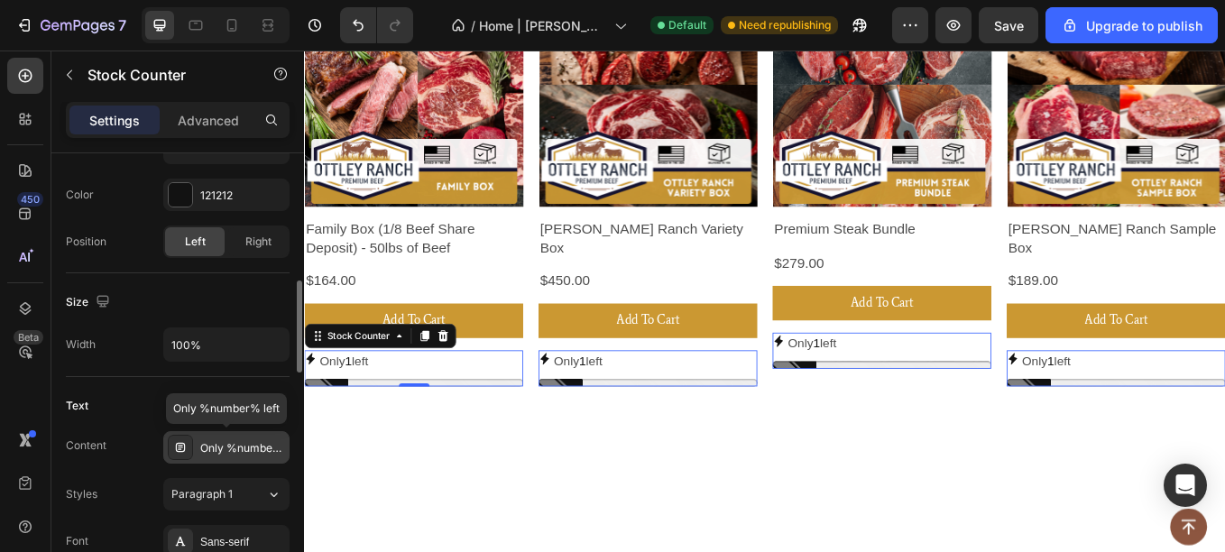
click at [234, 455] on div "Only %number% left" at bounding box center [242, 448] width 85 height 16
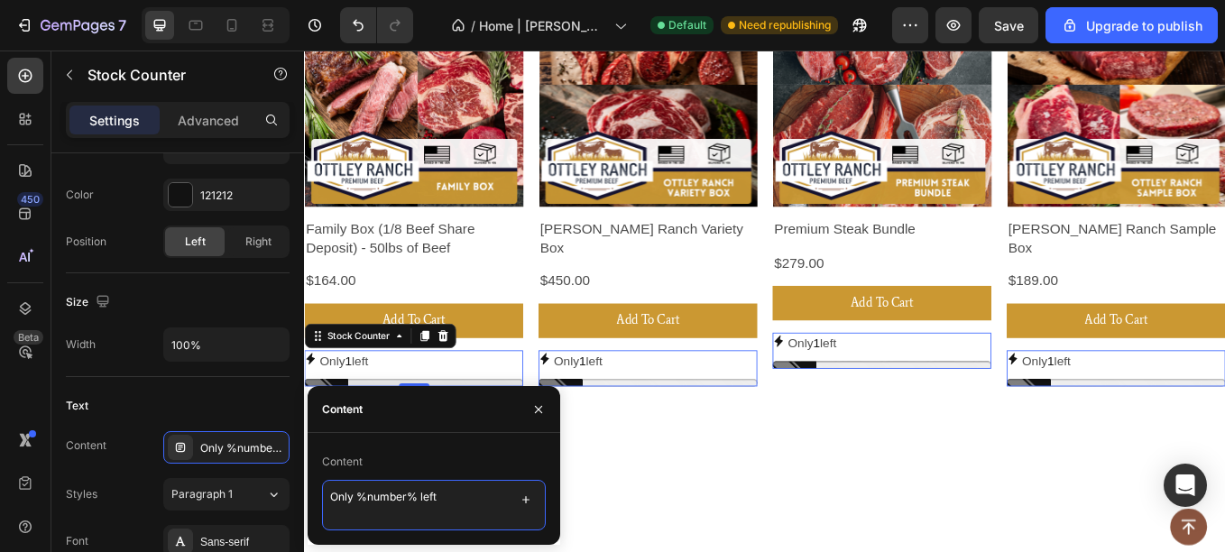
click at [370, 496] on textarea "Only %number% left" at bounding box center [434, 505] width 224 height 51
drag, startPoint x: 474, startPoint y: 504, endPoint x: 324, endPoint y: 524, distance: 151.9
click at [324, 524] on textarea "Only %number% left" at bounding box center [434, 505] width 224 height 51
type textarea "o"
type textarea "OUT OF STOCK"
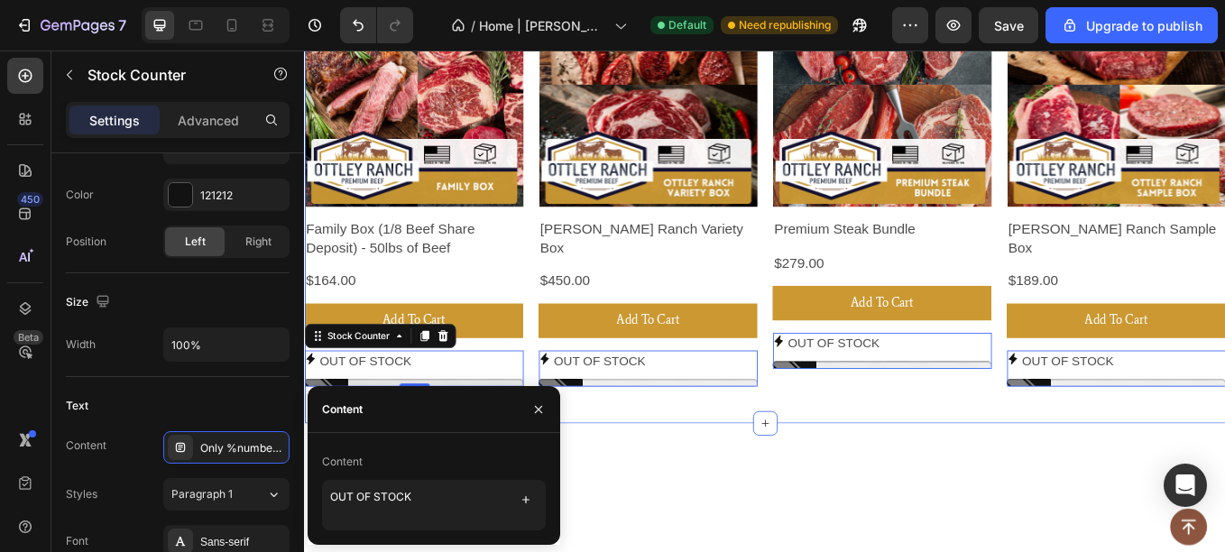
click at [561, 410] on div "OUT OF STOCK" at bounding box center [432, 424] width 257 height 42
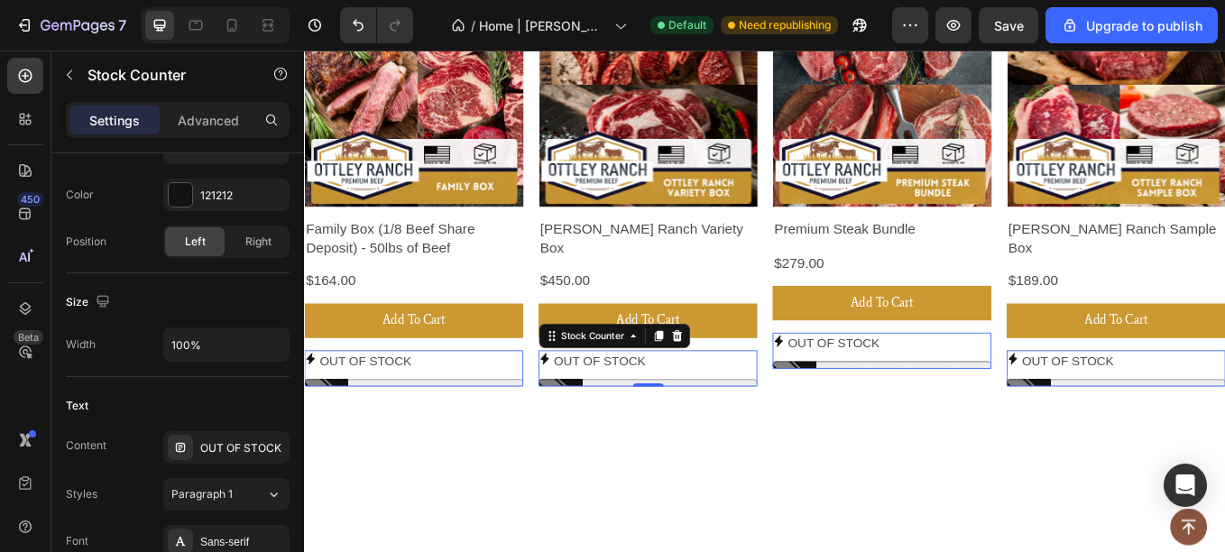
click at [561, 403] on div "OUT OF STOCK" at bounding box center [432, 416] width 257 height 26
click at [429, 403] on p "OUT OF STOCK" at bounding box center [375, 416] width 107 height 26
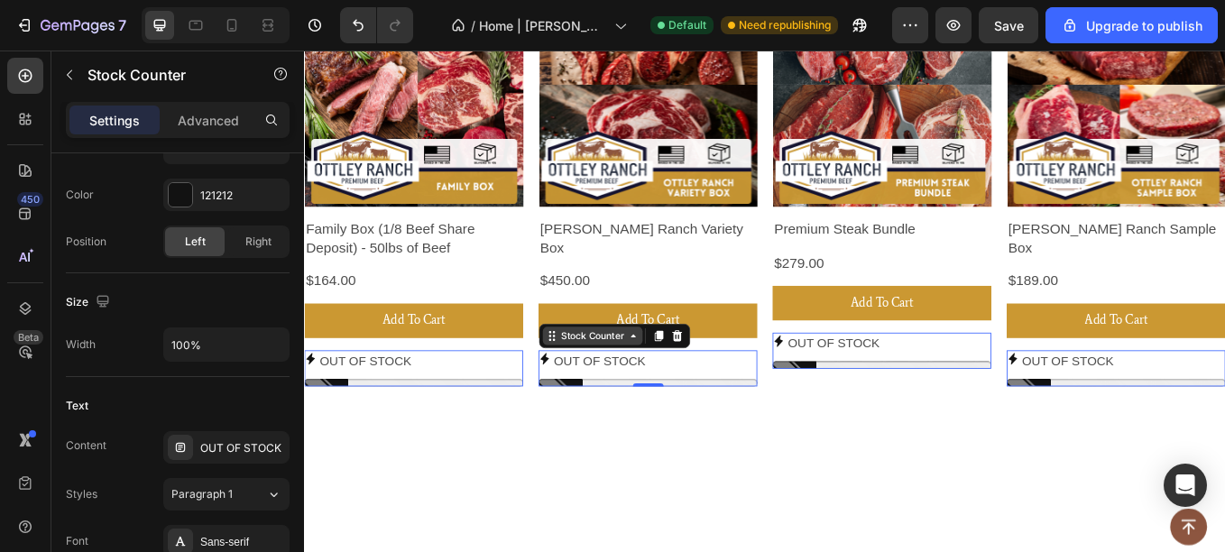
click at [390, 384] on div "Stock Counter" at bounding box center [348, 392] width 81 height 16
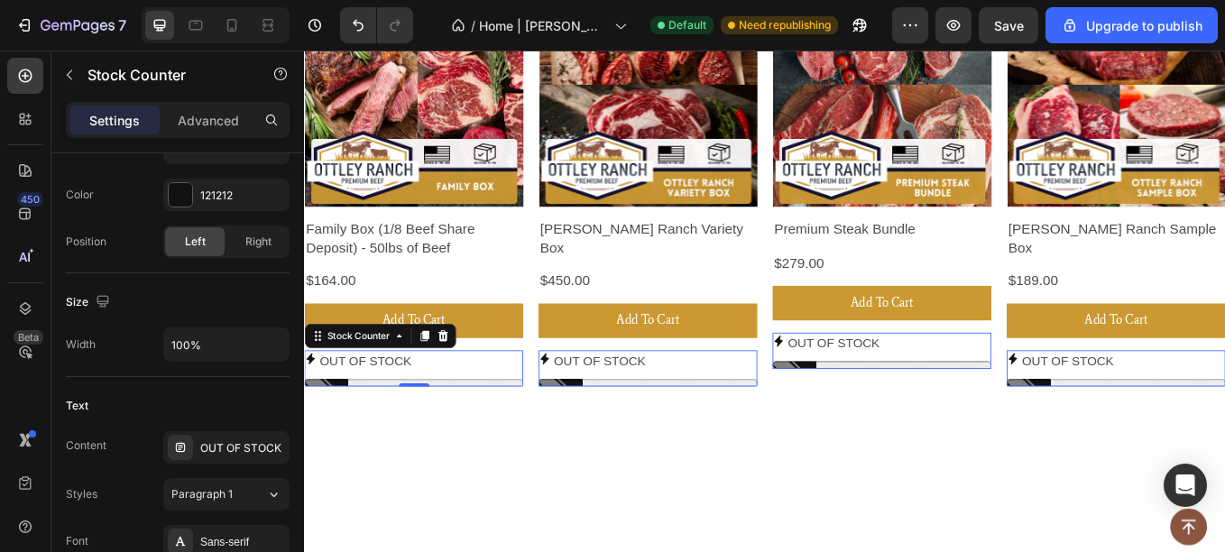
click at [478, 423] on div "OUT OF STOCK" at bounding box center [432, 416] width 257 height 26
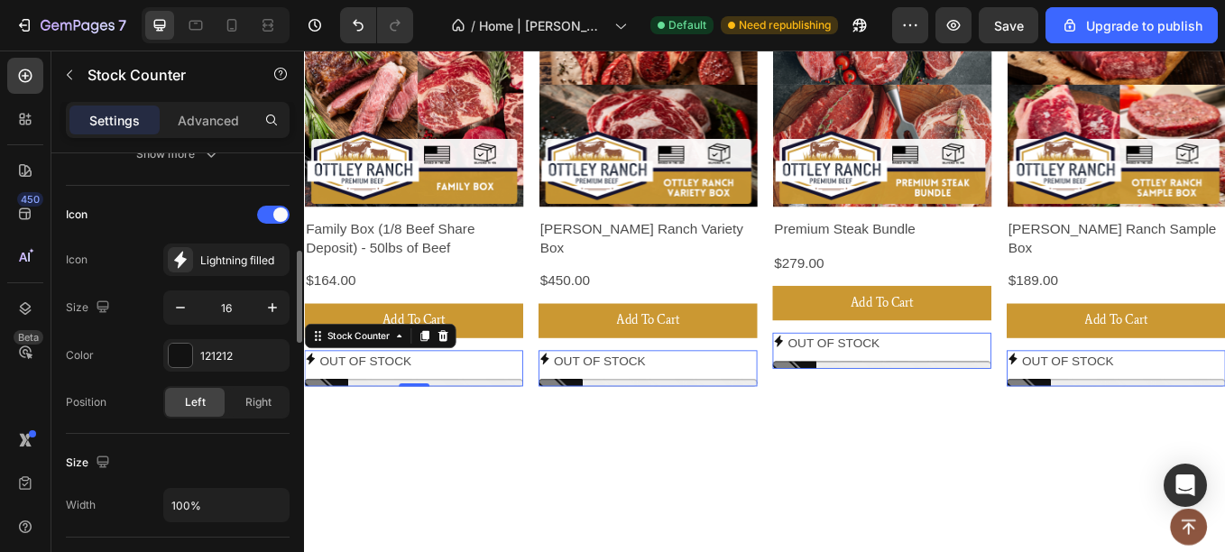
scroll to position [458, 0]
click at [182, 255] on icon at bounding box center [180, 261] width 13 height 17
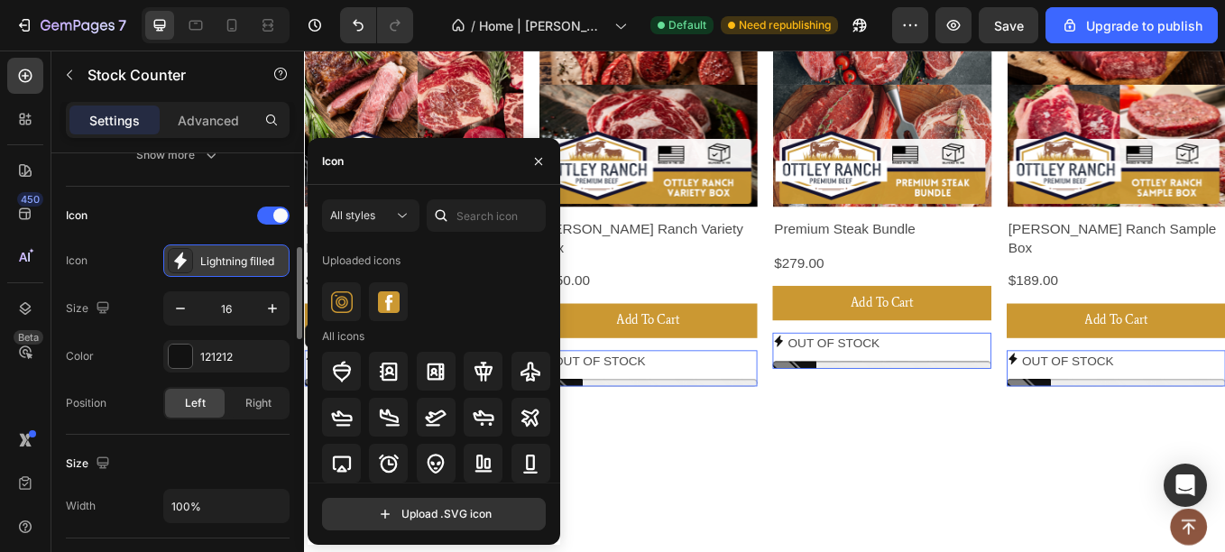
click at [182, 255] on icon at bounding box center [180, 261] width 13 height 17
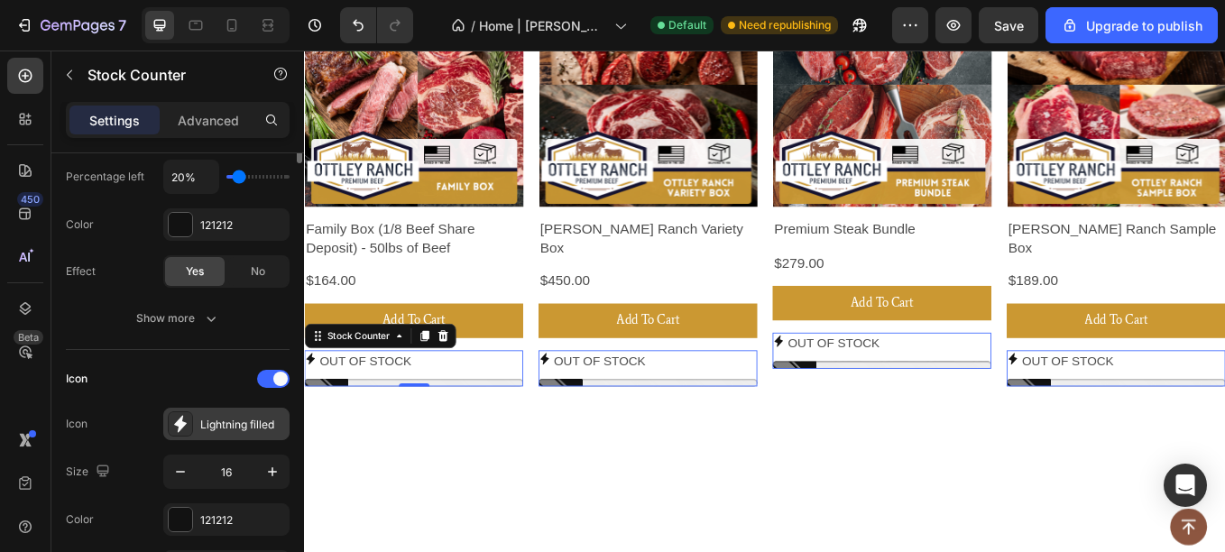
scroll to position [0, 0]
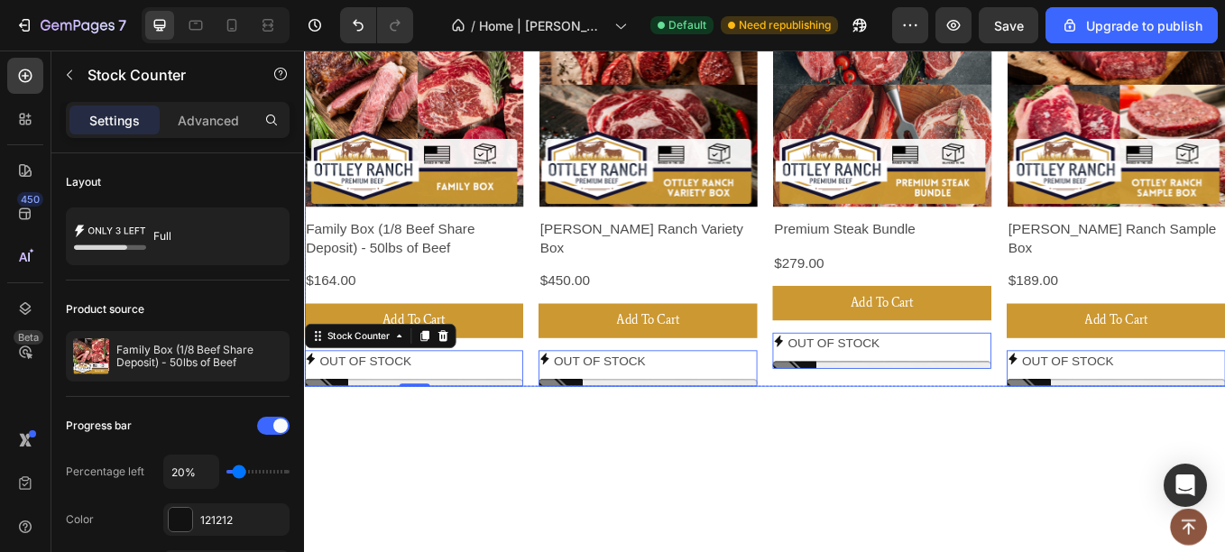
click at [429, 403] on p "OUT OF STOCK" at bounding box center [375, 416] width 107 height 26
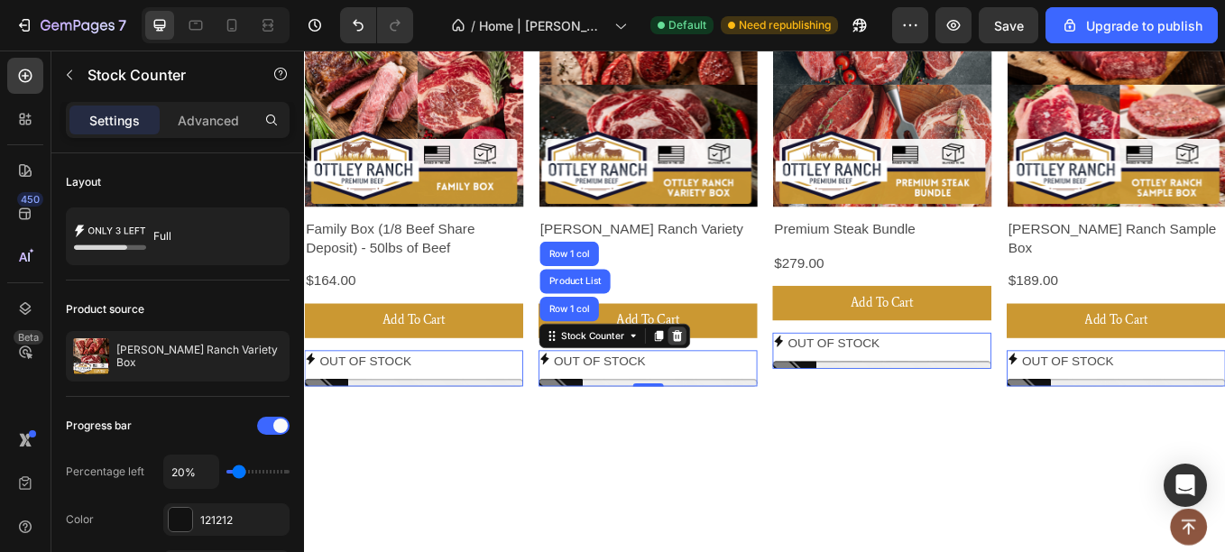
click at [738, 375] on div at bounding box center [742, 386] width 22 height 22
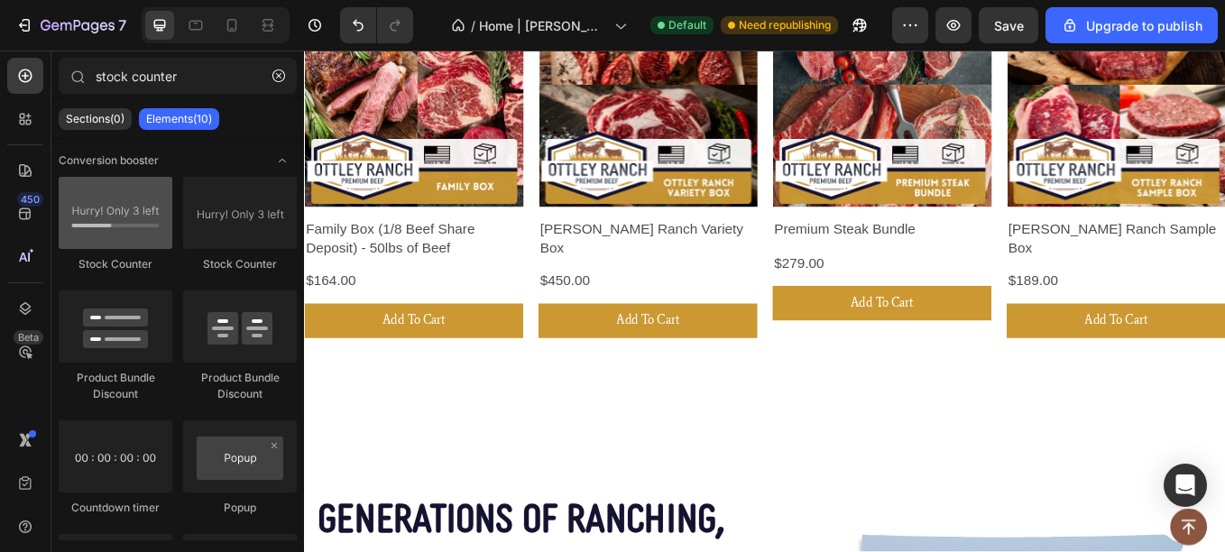
click at [111, 237] on div at bounding box center [116, 213] width 114 height 72
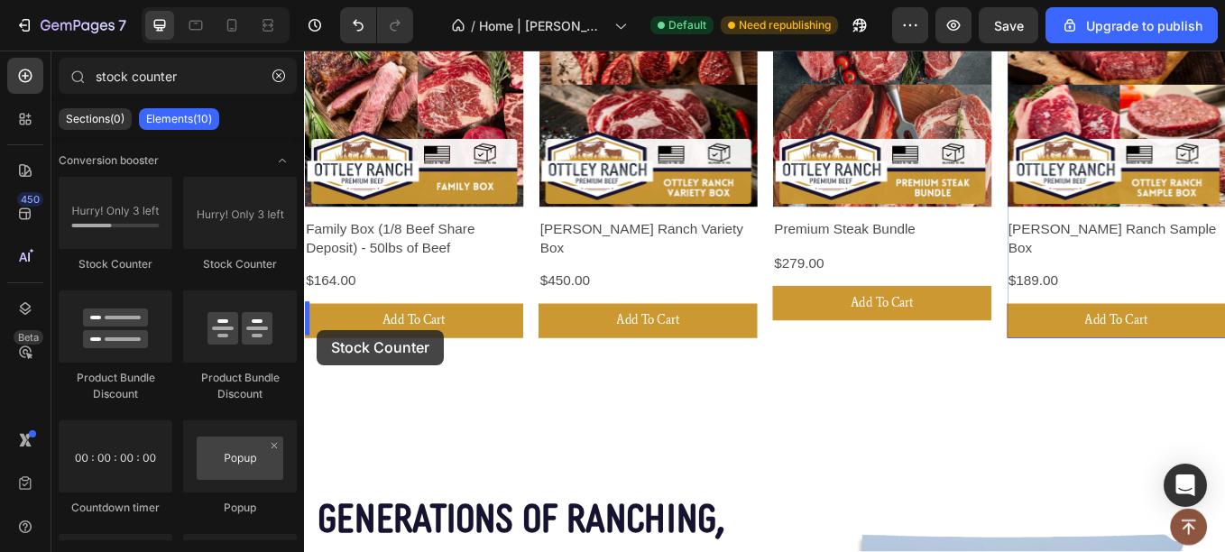
drag, startPoint x: 415, startPoint y: 288, endPoint x: 317, endPoint y: 379, distance: 133.4
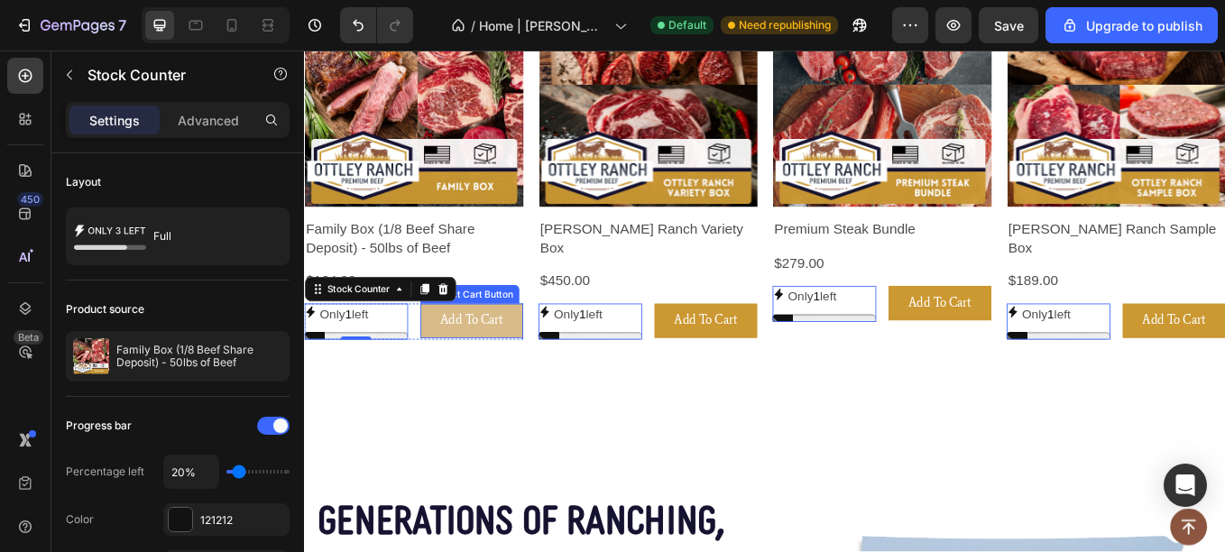
scroll to position [641, 0]
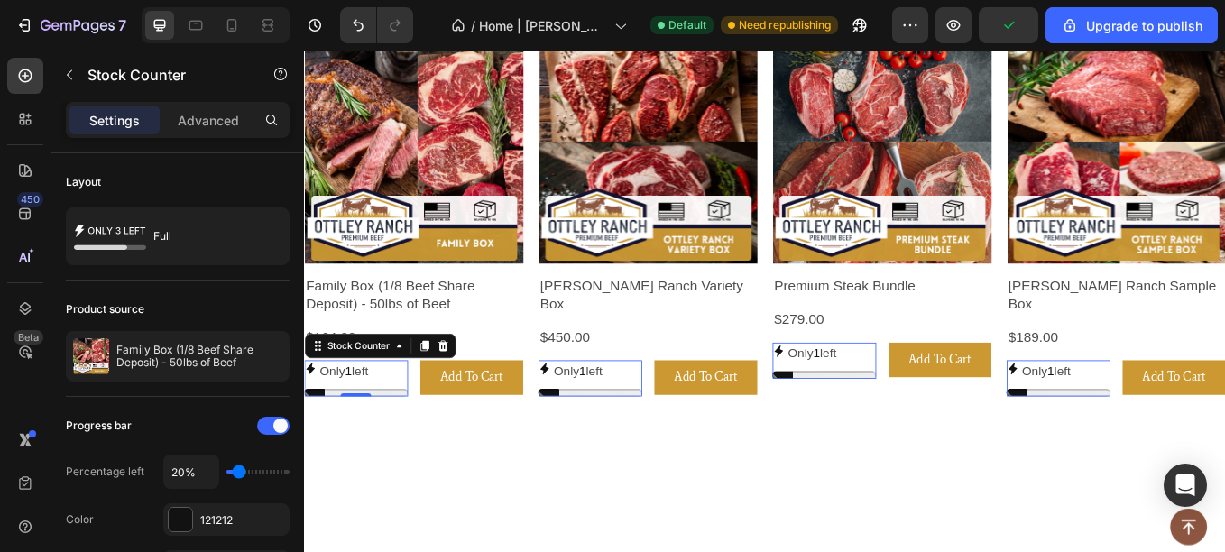
click at [379, 415] on p "Only 1 left" at bounding box center [350, 428] width 57 height 26
click at [426, 448] on div at bounding box center [365, 452] width 122 height 9
click at [379, 415] on p "Only 1 left" at bounding box center [350, 428] width 57 height 26
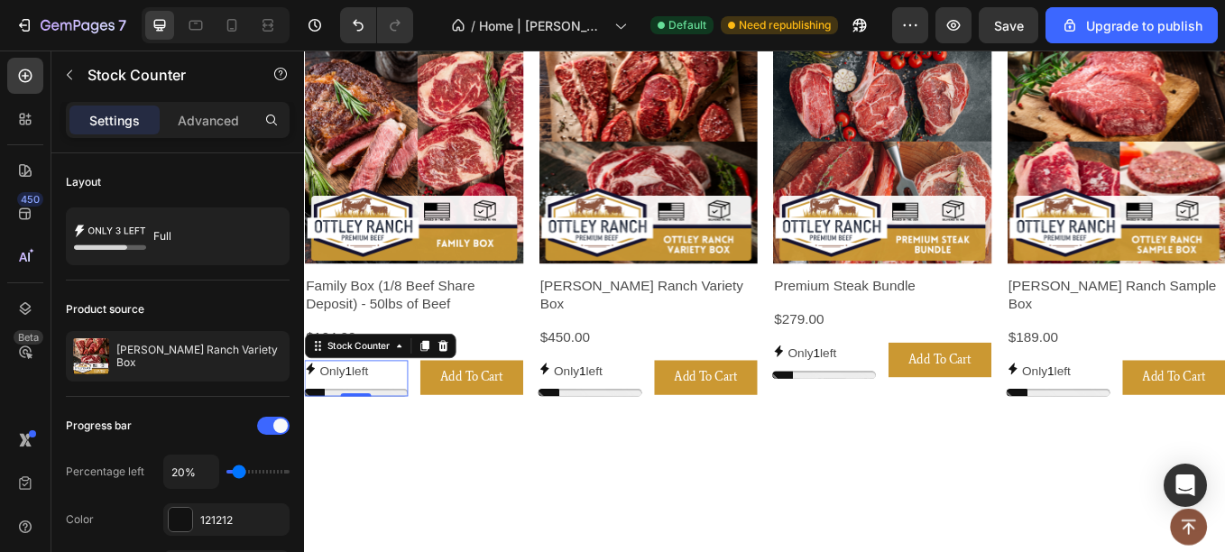
click at [379, 415] on p "Only 1 left" at bounding box center [350, 428] width 57 height 26
click at [359, 419] on span "1" at bounding box center [356, 426] width 8 height 15
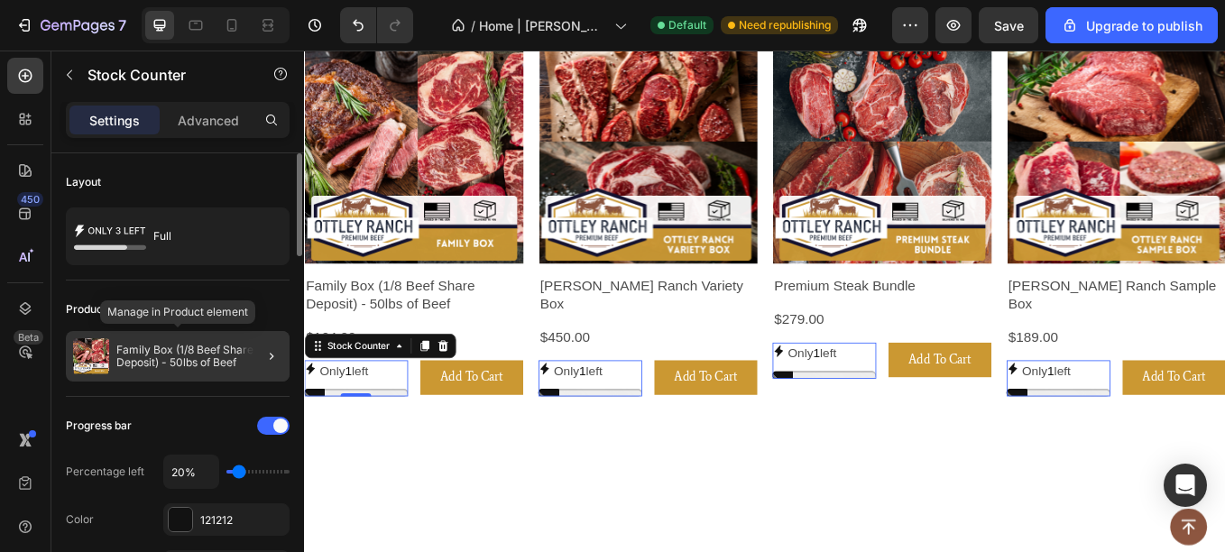
click at [224, 354] on p "Family Box (1/8 Beef Share Deposit) - 50lbs of Beef" at bounding box center [199, 356] width 166 height 25
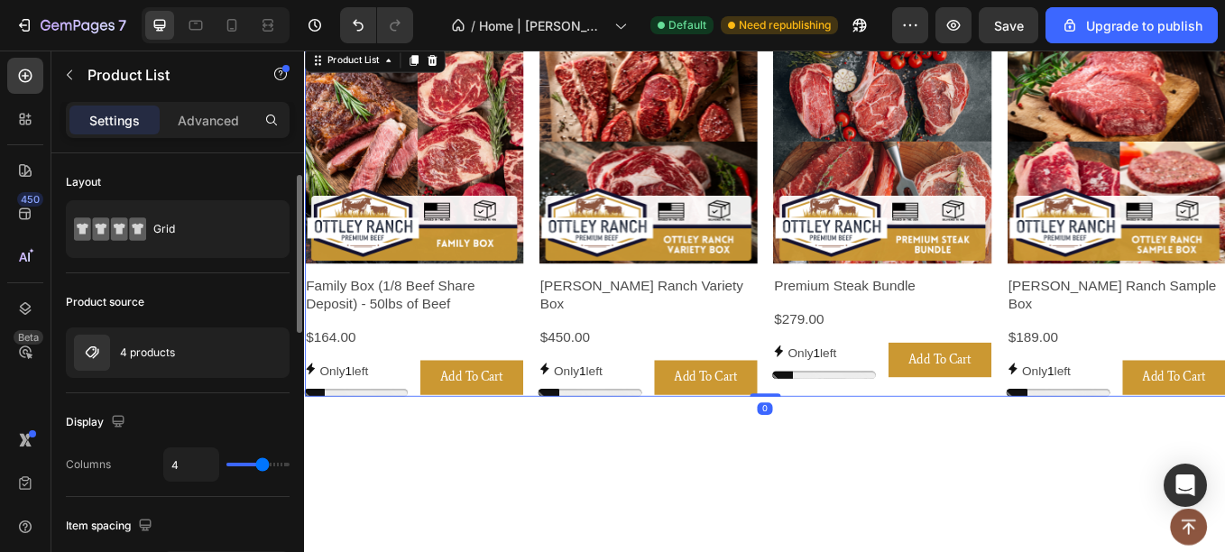
scroll to position [33, 0]
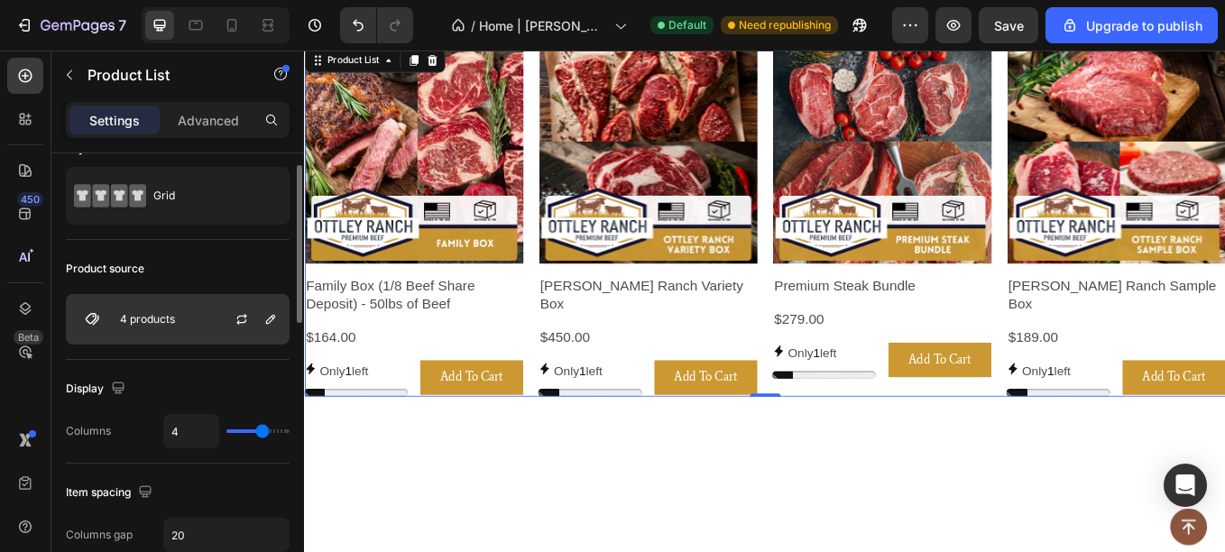
click at [164, 331] on div "4 products" at bounding box center [178, 319] width 224 height 51
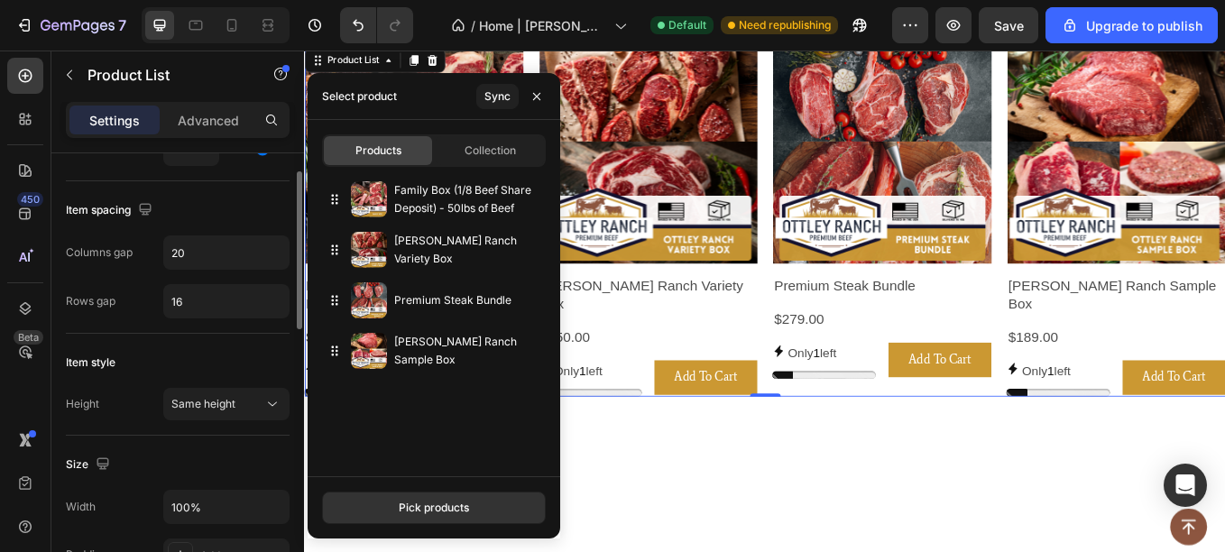
scroll to position [238, 0]
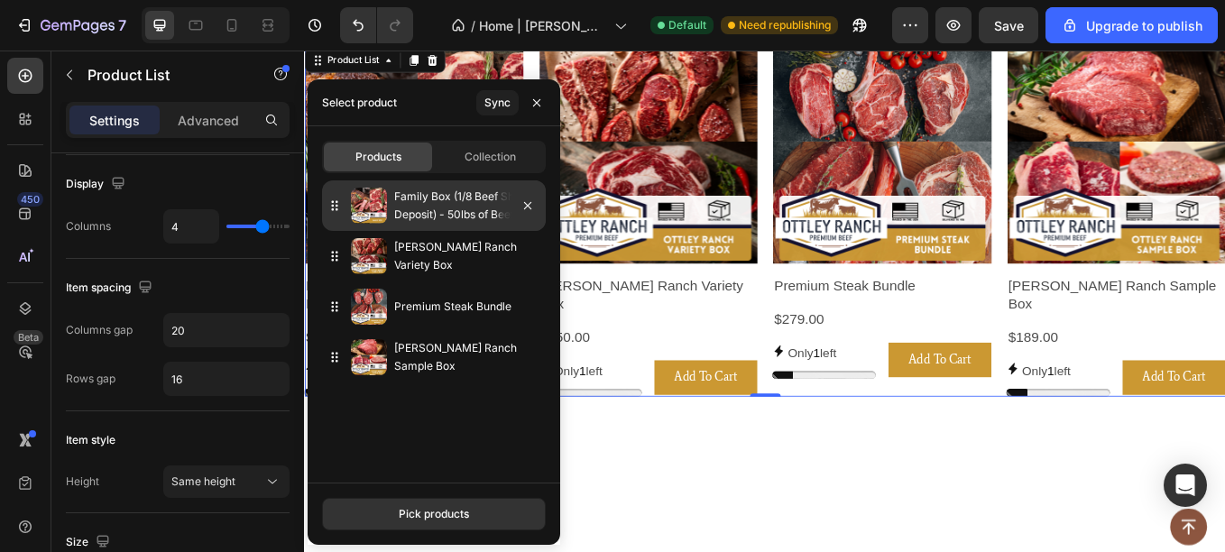
click at [411, 225] on div "Family Box (1/8 Beef Share Deposit) - 50lbs of Beef" at bounding box center [434, 205] width 224 height 51
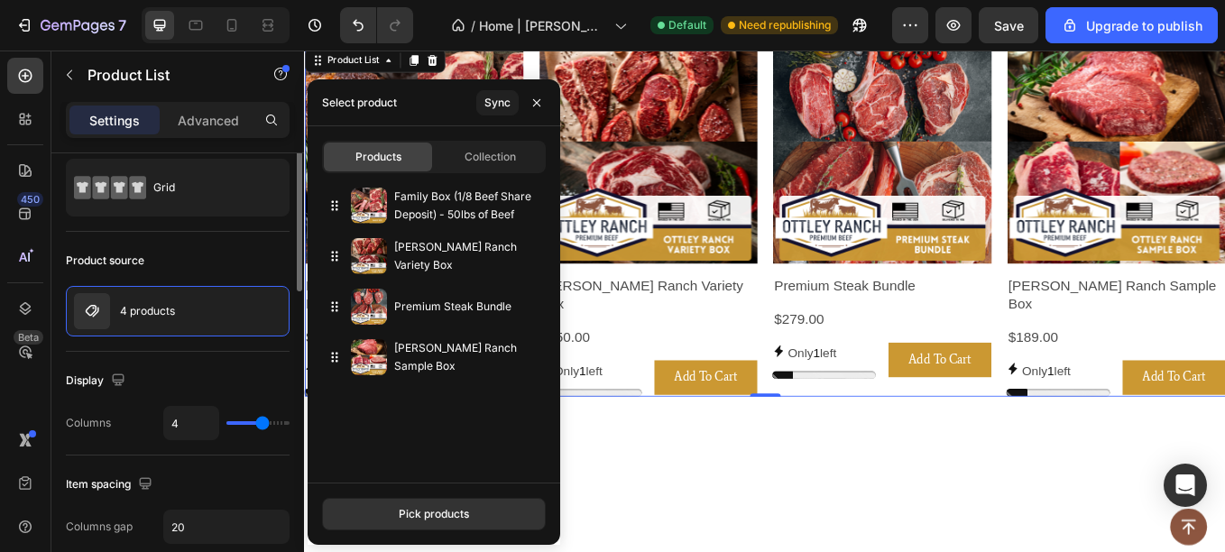
scroll to position [0, 0]
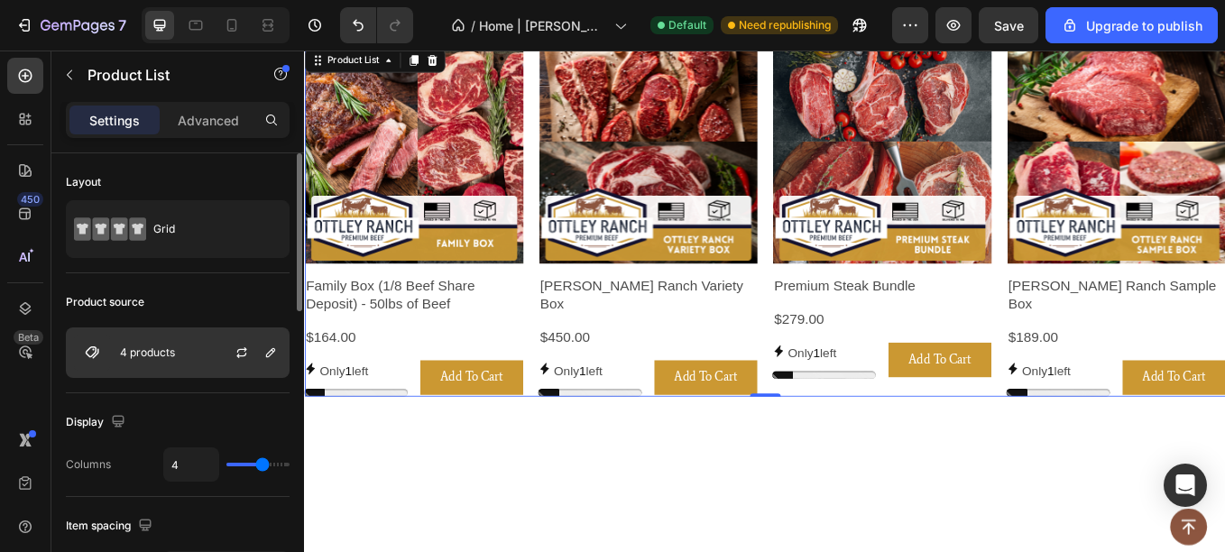
click at [184, 351] on div "4 products" at bounding box center [178, 352] width 224 height 51
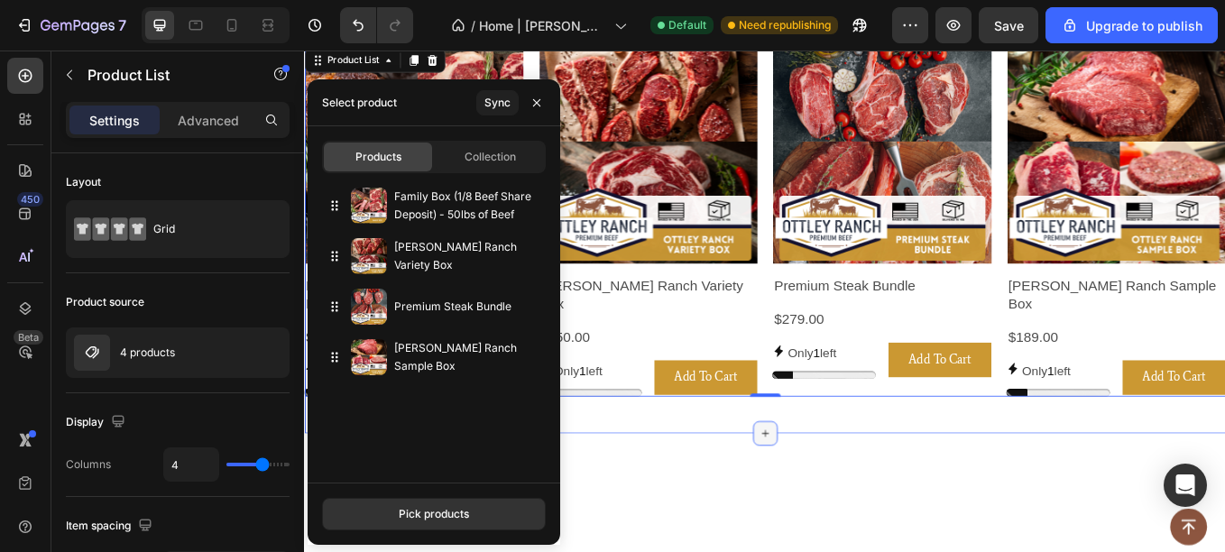
click at [842, 493] on icon at bounding box center [845, 500] width 14 height 14
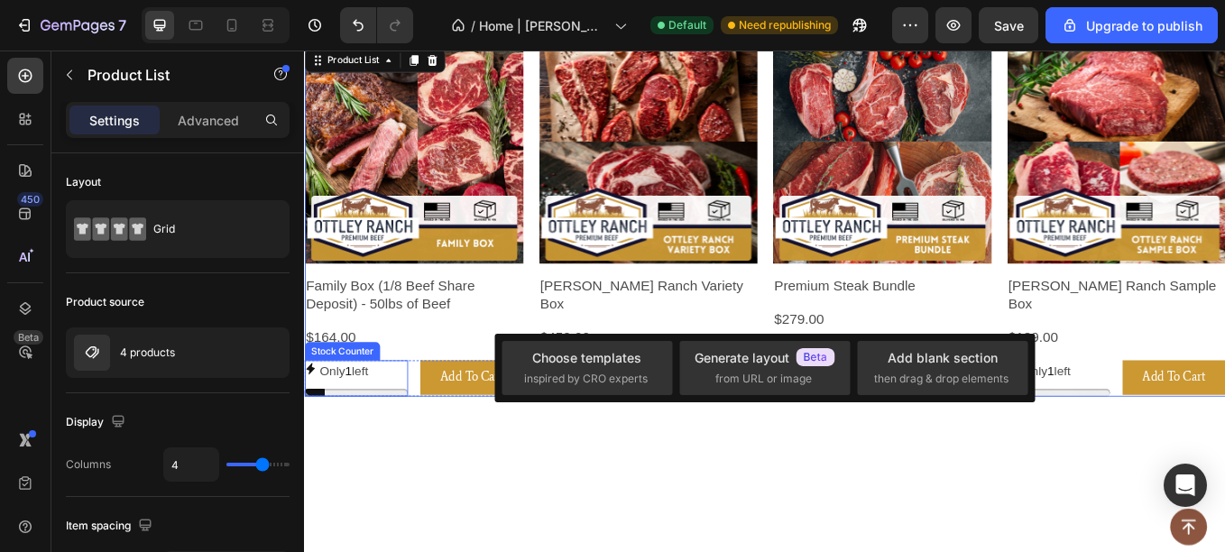
click at [390, 427] on div "Only 1 left" at bounding box center [365, 428] width 122 height 26
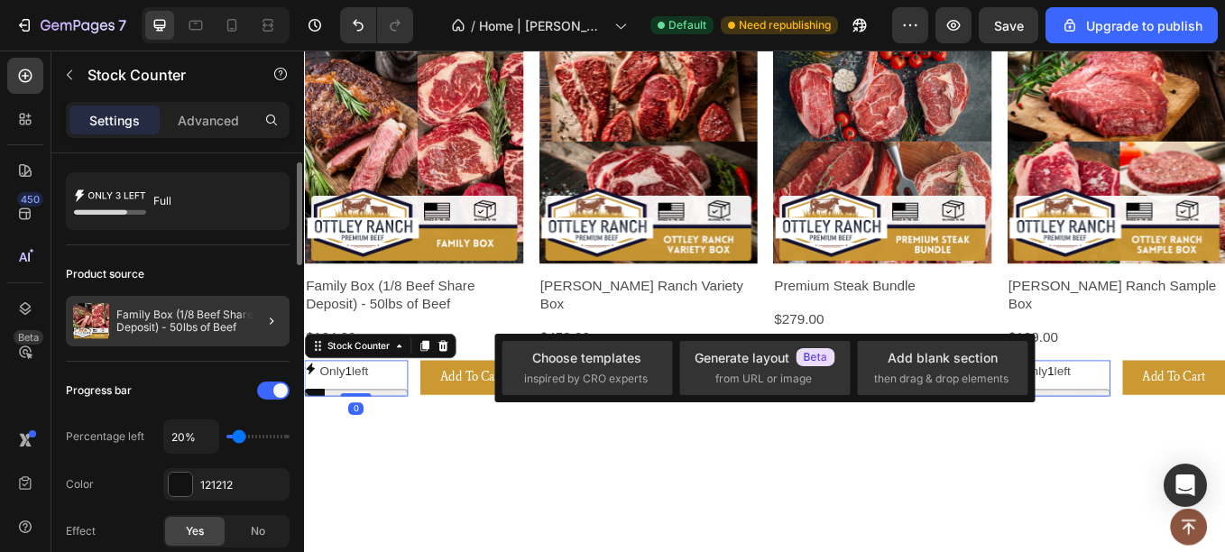
scroll to position [37, 0]
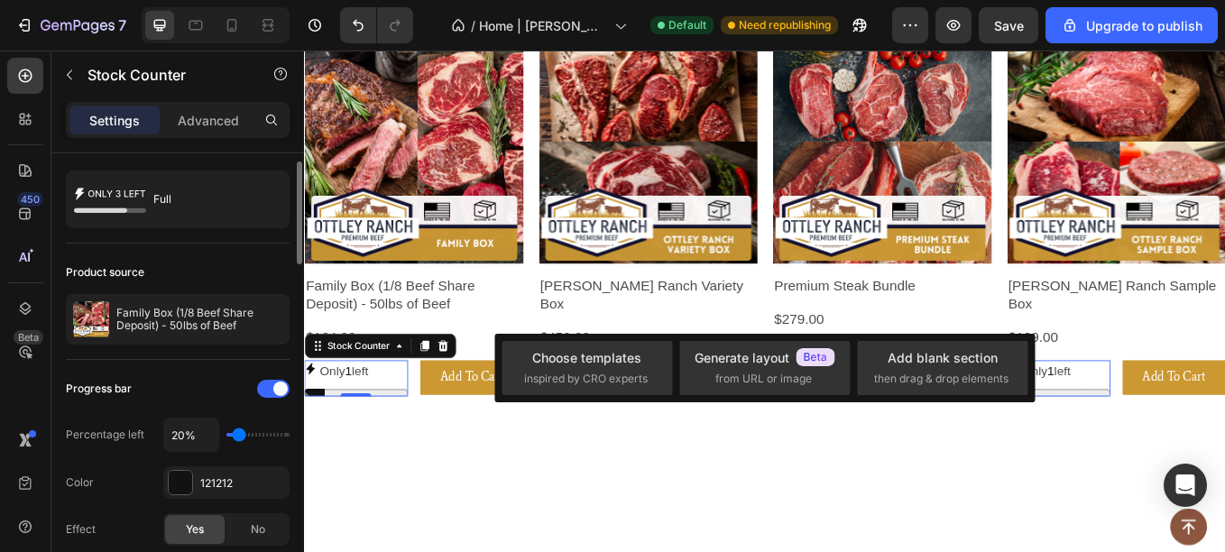
click at [240, 433] on input "range" at bounding box center [257, 435] width 63 height 4
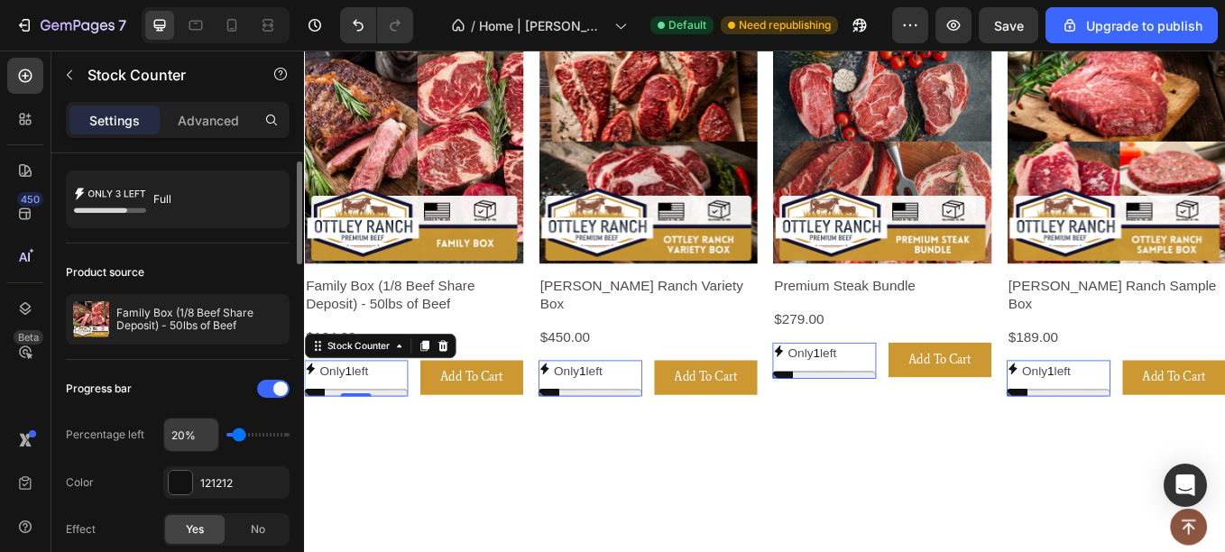
click at [195, 435] on input "20%" at bounding box center [191, 434] width 54 height 32
type input "0%"
type input "10"
click at [154, 396] on div "Progress bar" at bounding box center [178, 388] width 224 height 29
type input "10%"
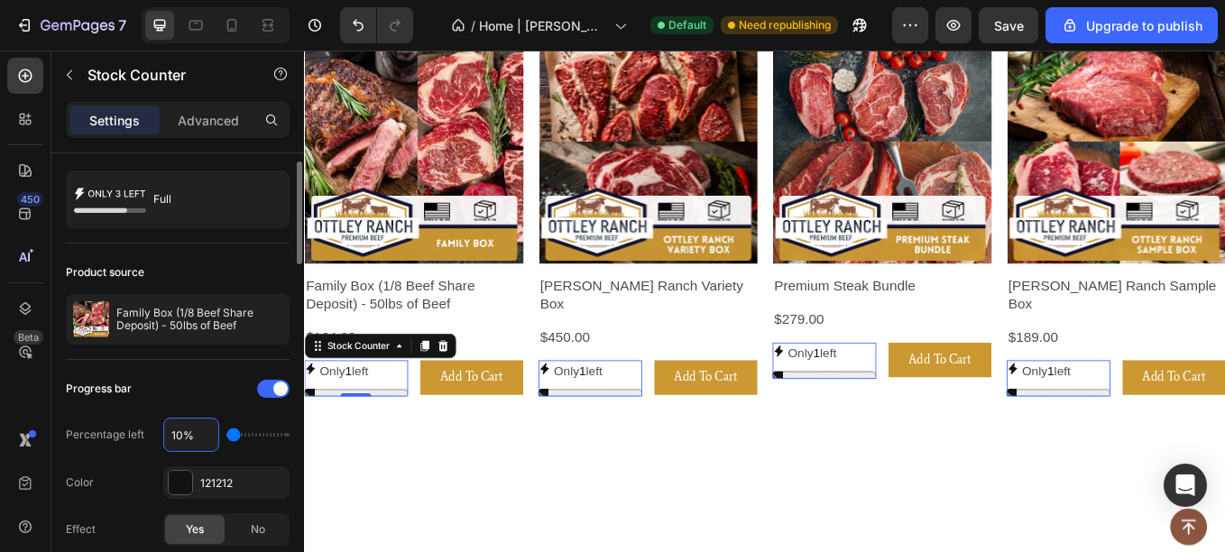
click at [205, 432] on input "10%" at bounding box center [191, 434] width 54 height 32
drag, startPoint x: 233, startPoint y: 436, endPoint x: 208, endPoint y: 447, distance: 27.0
click at [226, 437] on input "range" at bounding box center [257, 435] width 63 height 4
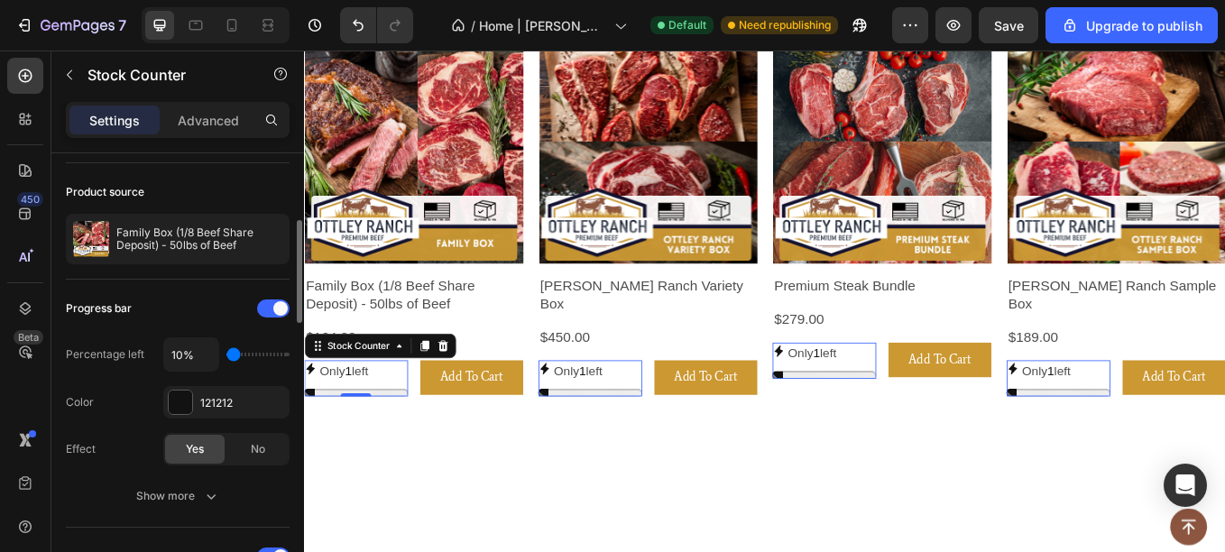
scroll to position [152, 0]
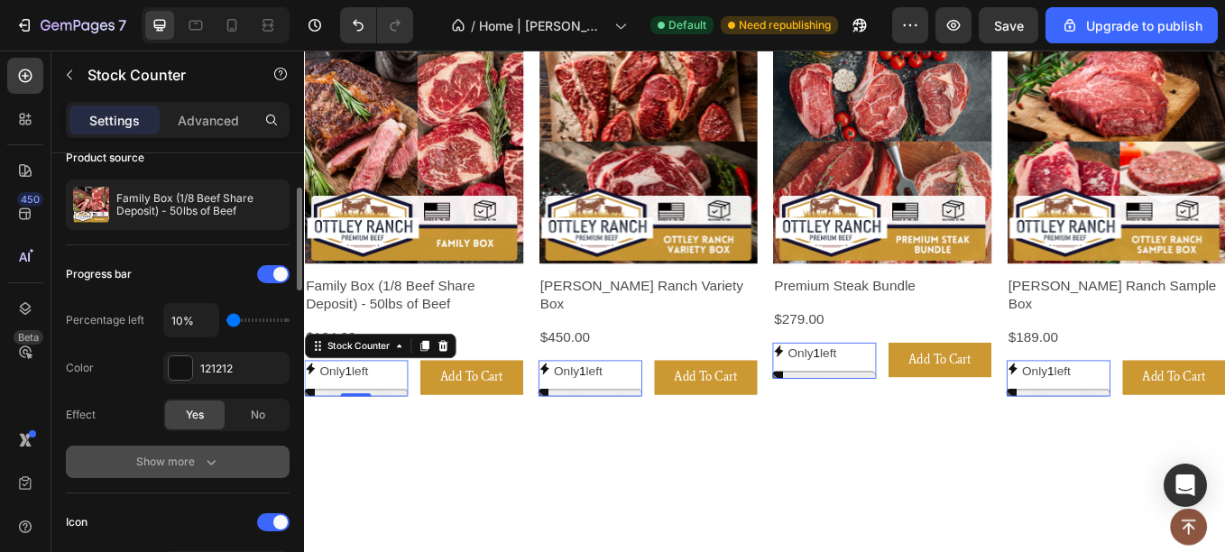
click at [191, 465] on div "Show more" at bounding box center [178, 462] width 84 height 18
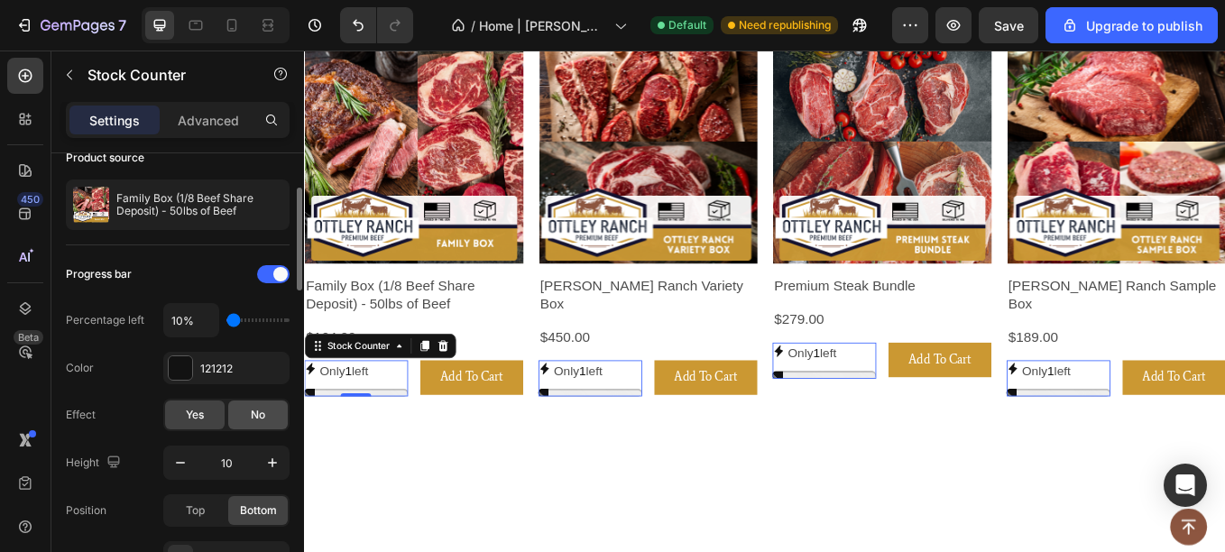
click at [244, 421] on div "No" at bounding box center [258, 414] width 60 height 29
click at [197, 416] on span "Yes" at bounding box center [195, 415] width 18 height 16
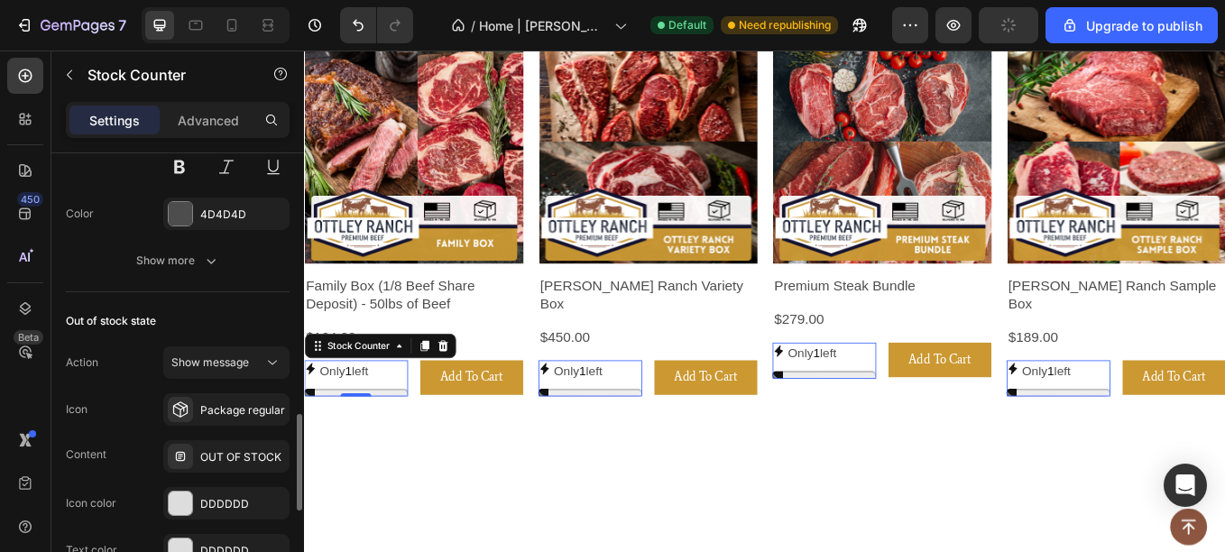
scroll to position [1233, 0]
click at [208, 346] on button "Show message" at bounding box center [226, 361] width 126 height 32
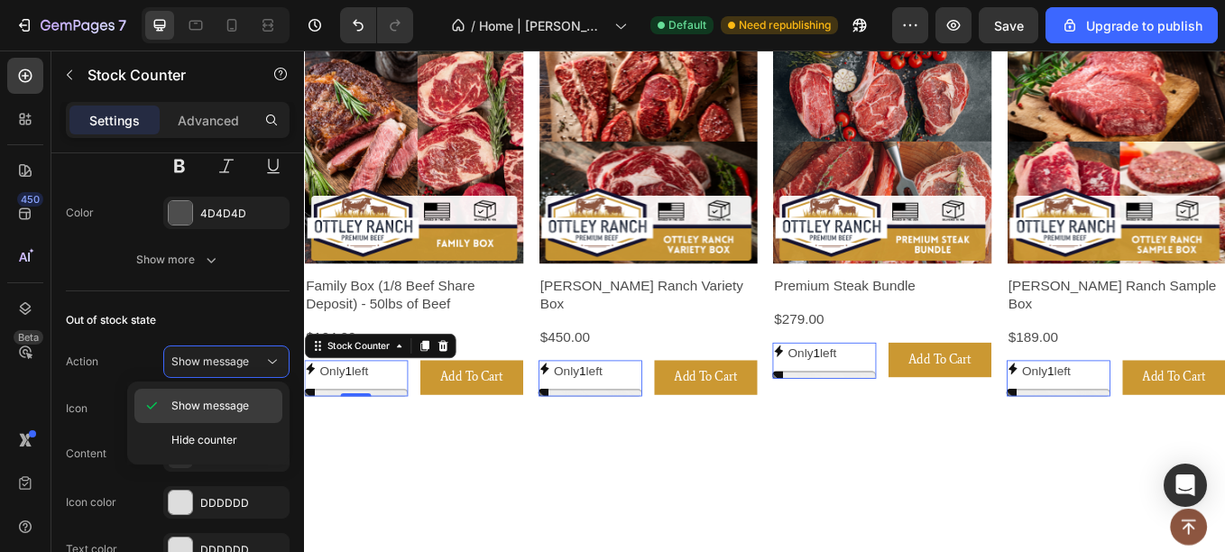
click at [204, 399] on span "Show message" at bounding box center [210, 406] width 78 height 16
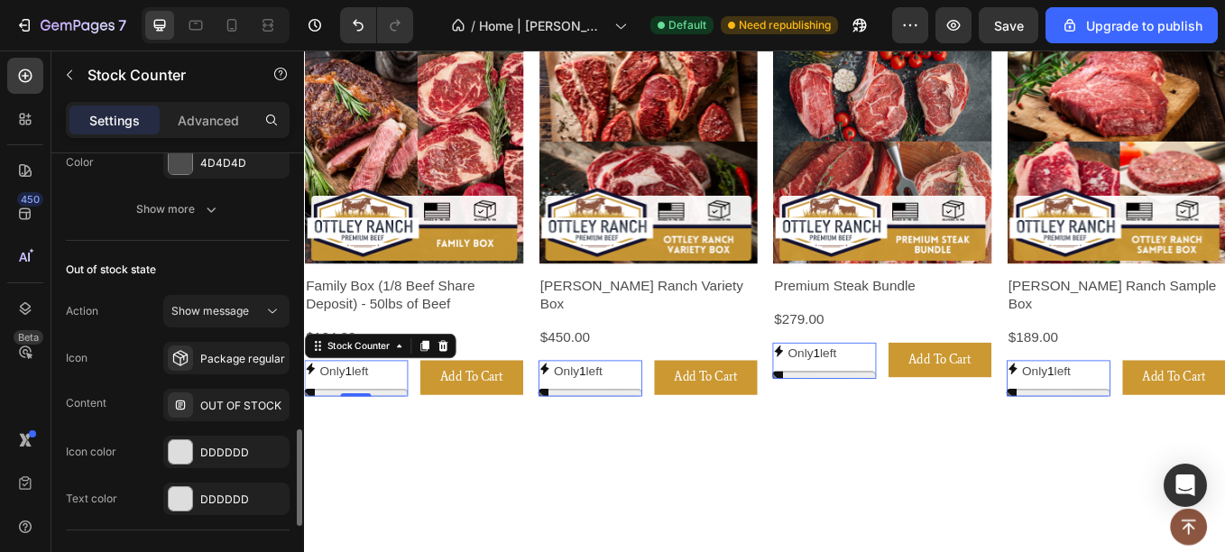
scroll to position [1285, 0]
click at [215, 365] on div "Package regular" at bounding box center [226, 356] width 126 height 32
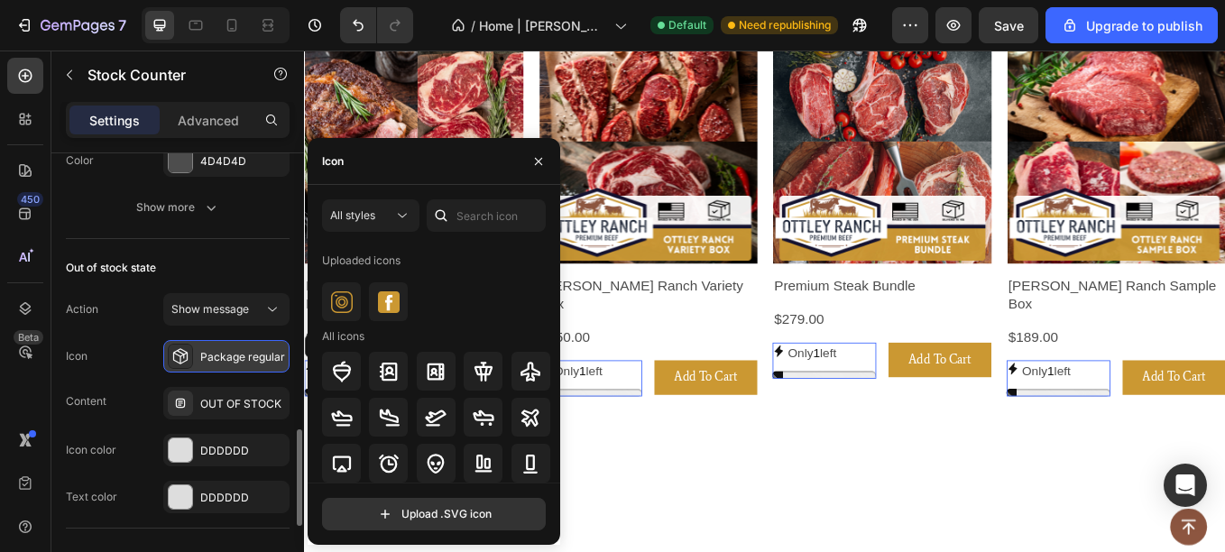
click at [215, 365] on div "Package regular" at bounding box center [226, 356] width 126 height 32
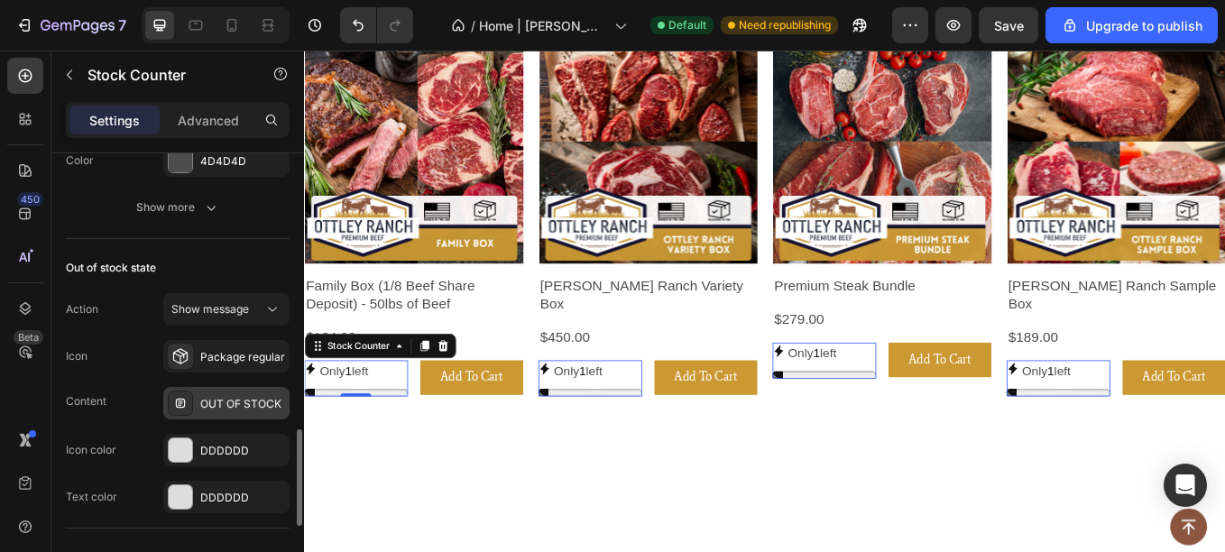
click at [215, 391] on div "OUT OF STOCK" at bounding box center [226, 403] width 126 height 32
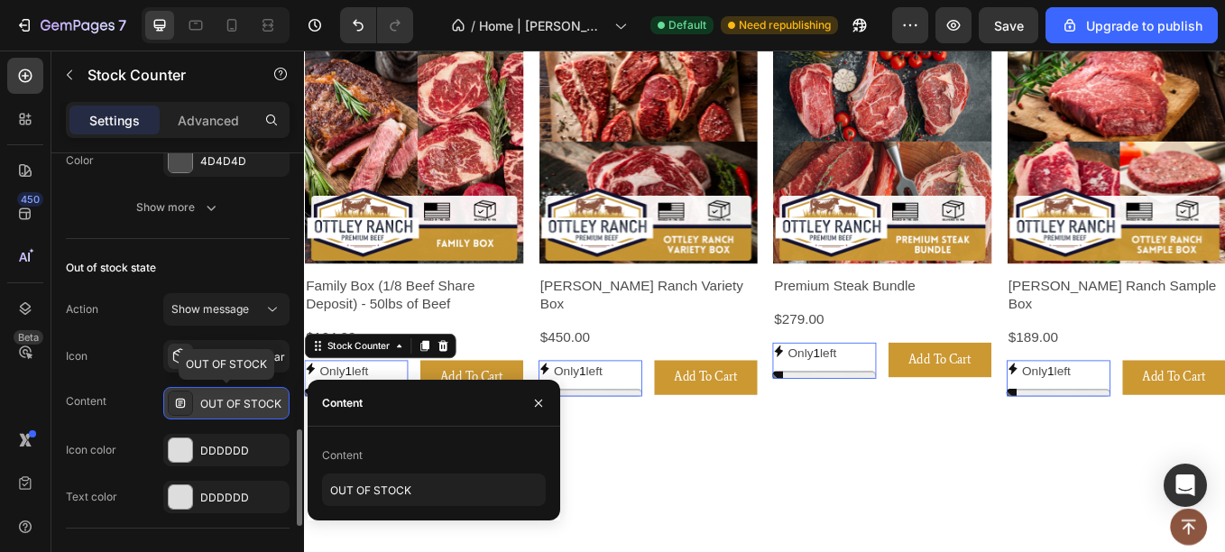
click at [215, 391] on div "OUT OF STOCK" at bounding box center [226, 403] width 126 height 32
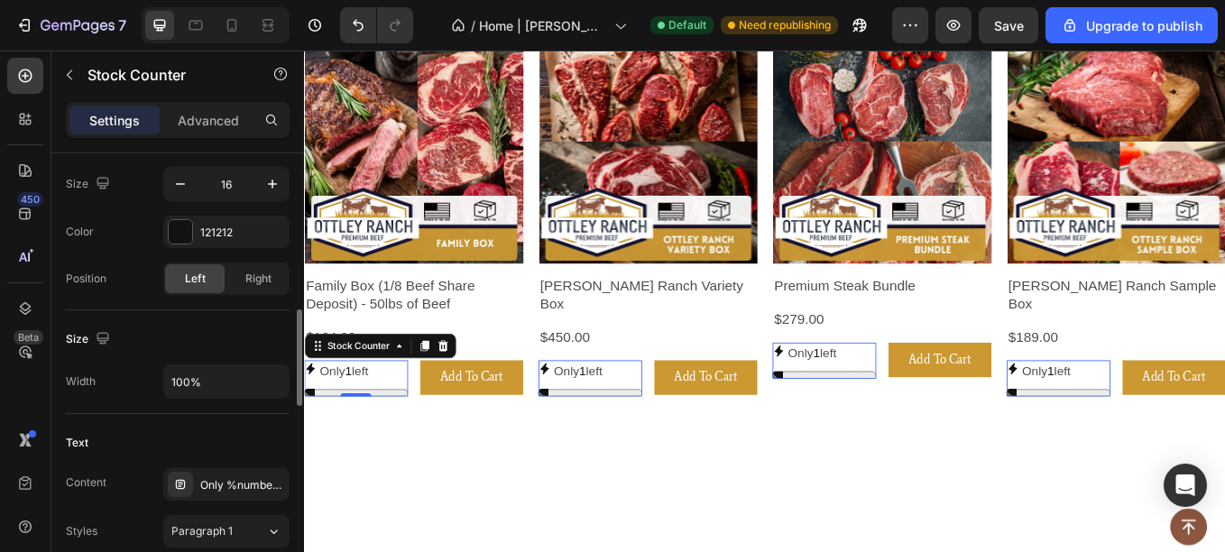
scroll to position [726, 0]
click at [378, 420] on p "Only 1 left" at bounding box center [350, 428] width 57 height 26
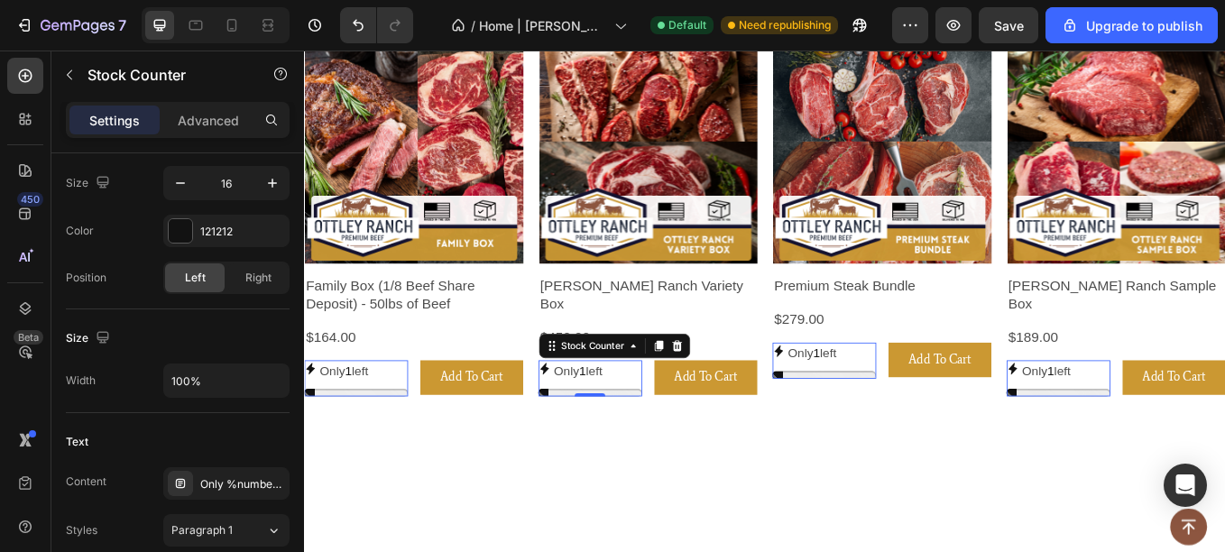
click at [379, 415] on p "Only 1 left" at bounding box center [350, 428] width 57 height 26
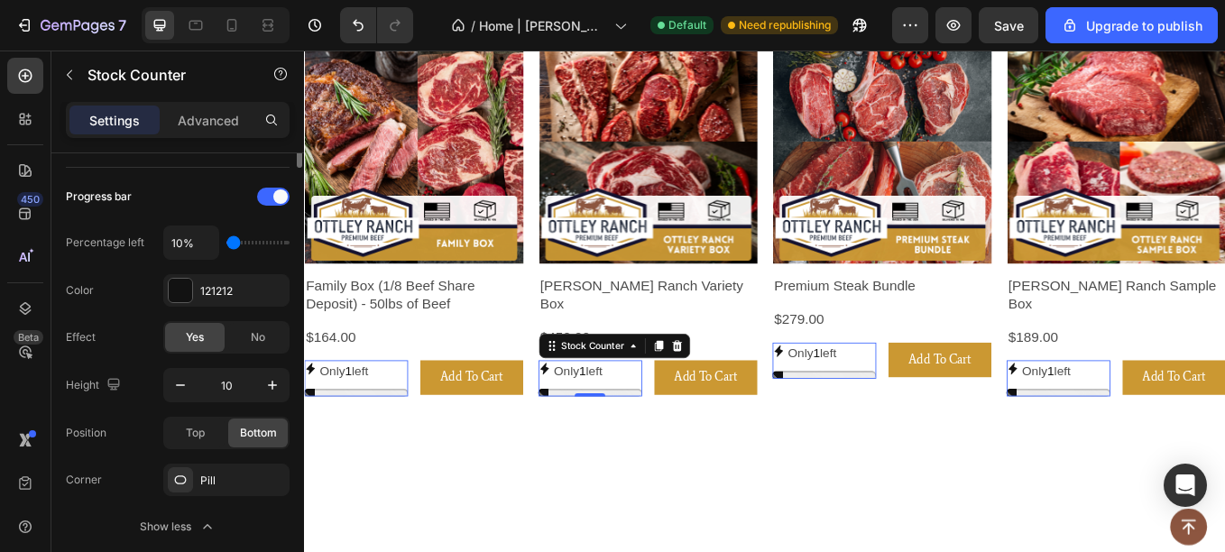
scroll to position [118, 0]
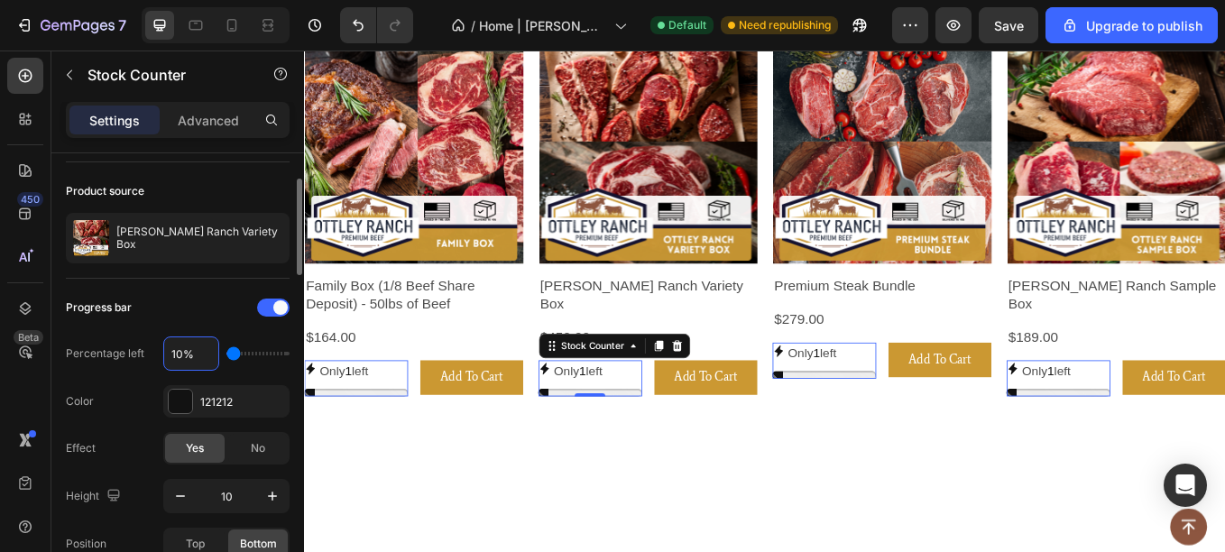
click at [191, 348] on input "10%" at bounding box center [191, 353] width 54 height 32
click at [378, 428] on p "Only 1 left" at bounding box center [350, 428] width 57 height 26
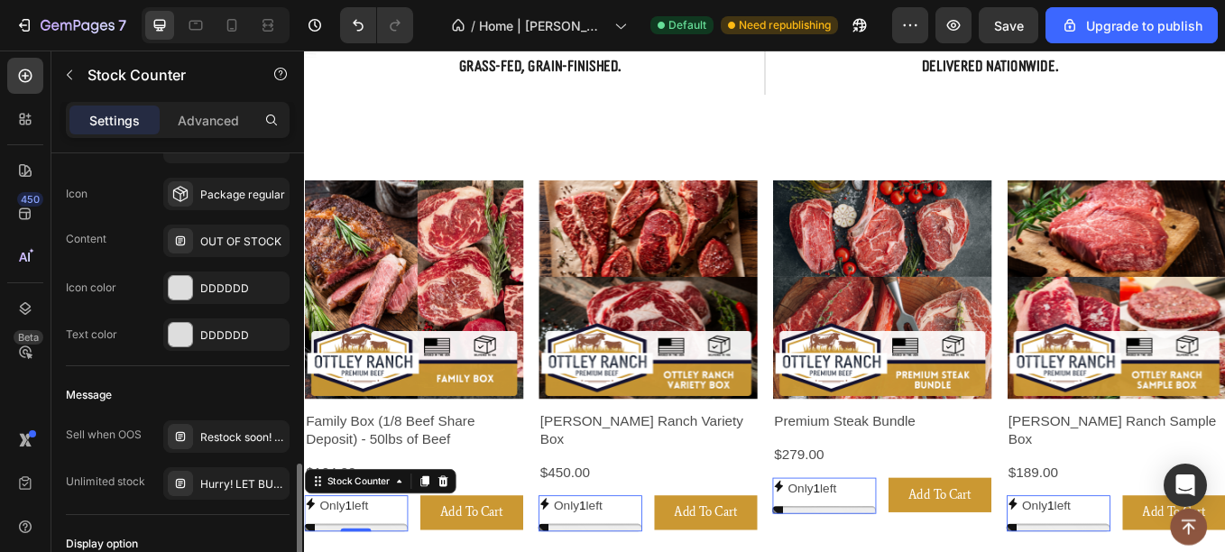
scroll to position [1448, 0]
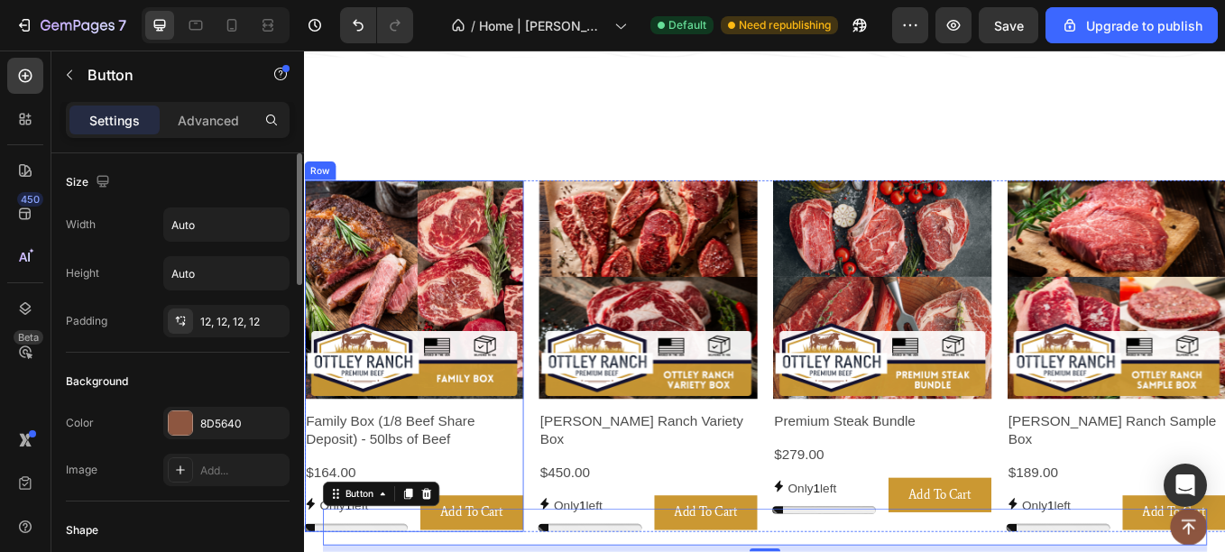
scroll to position [586, 0]
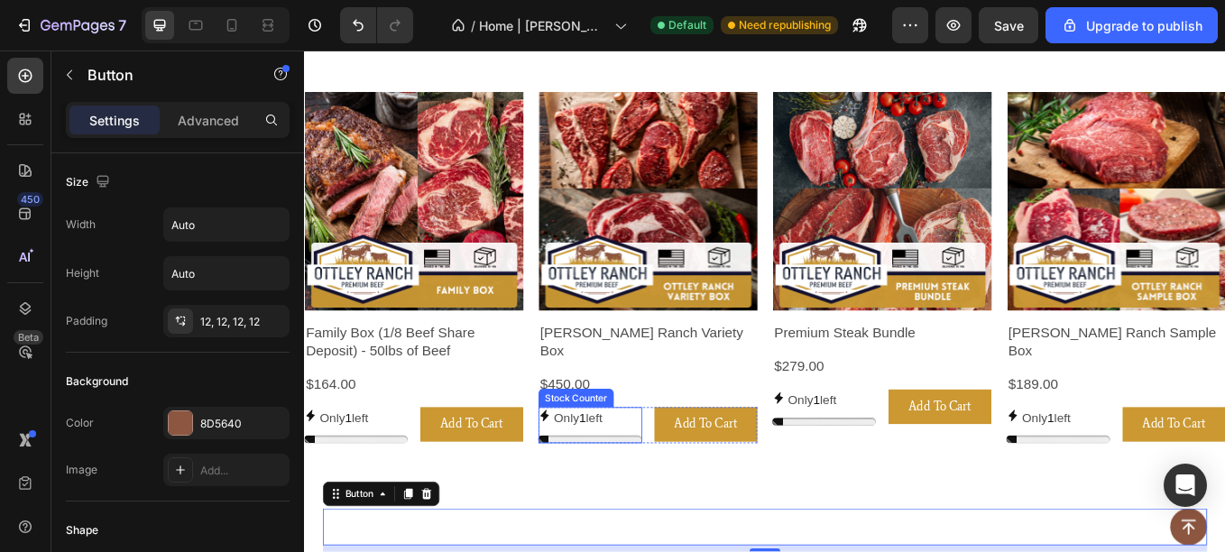
click at [379, 470] on p "Only 1 left" at bounding box center [350, 483] width 57 height 26
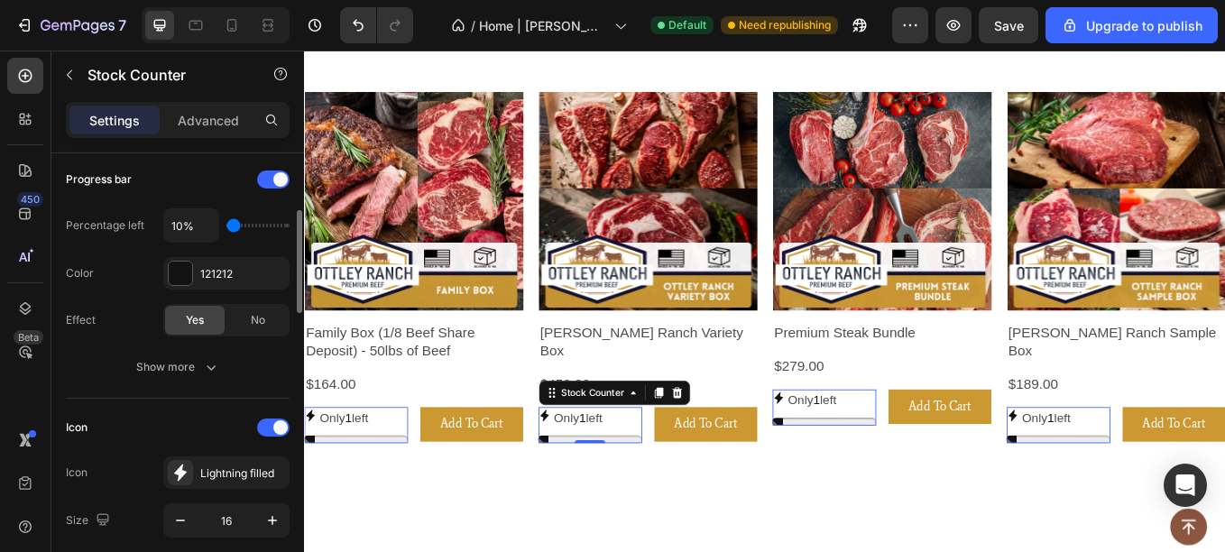
scroll to position [246, 0]
click at [390, 451] on div "Stock Counter" at bounding box center [348, 459] width 81 height 16
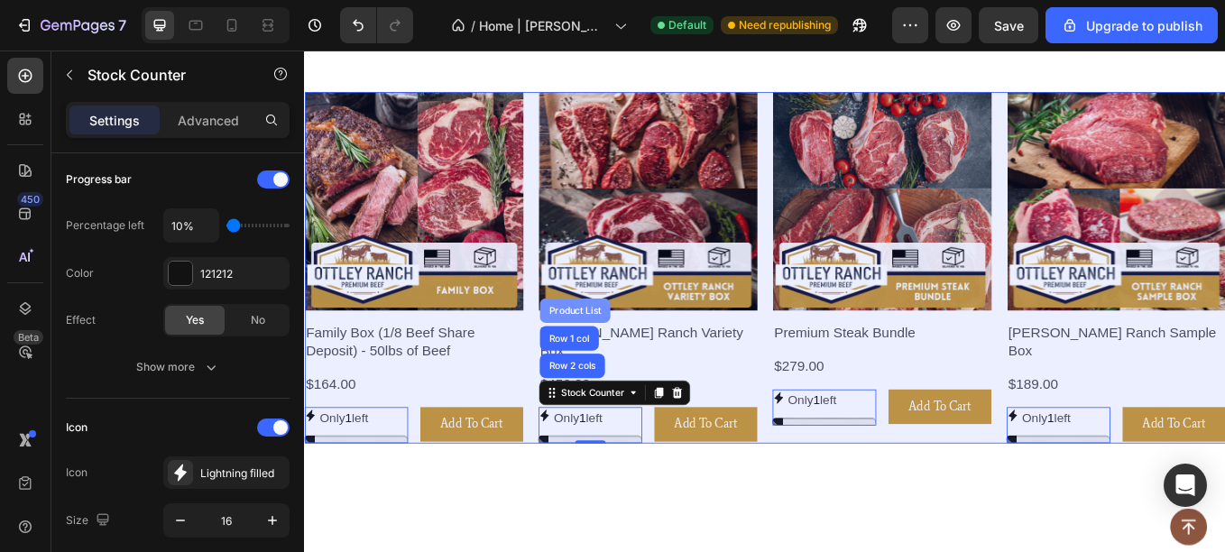
click at [621, 351] on div "Product List" at bounding box center [621, 356] width 69 height 11
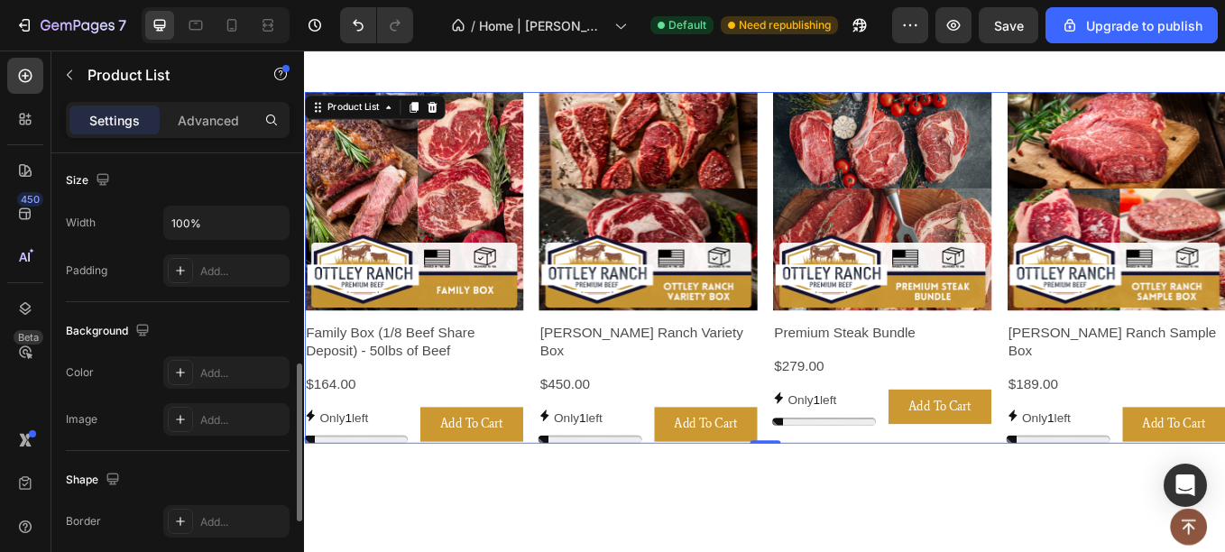
scroll to position [602, 0]
click at [360, 483] on span "1" at bounding box center [356, 481] width 8 height 15
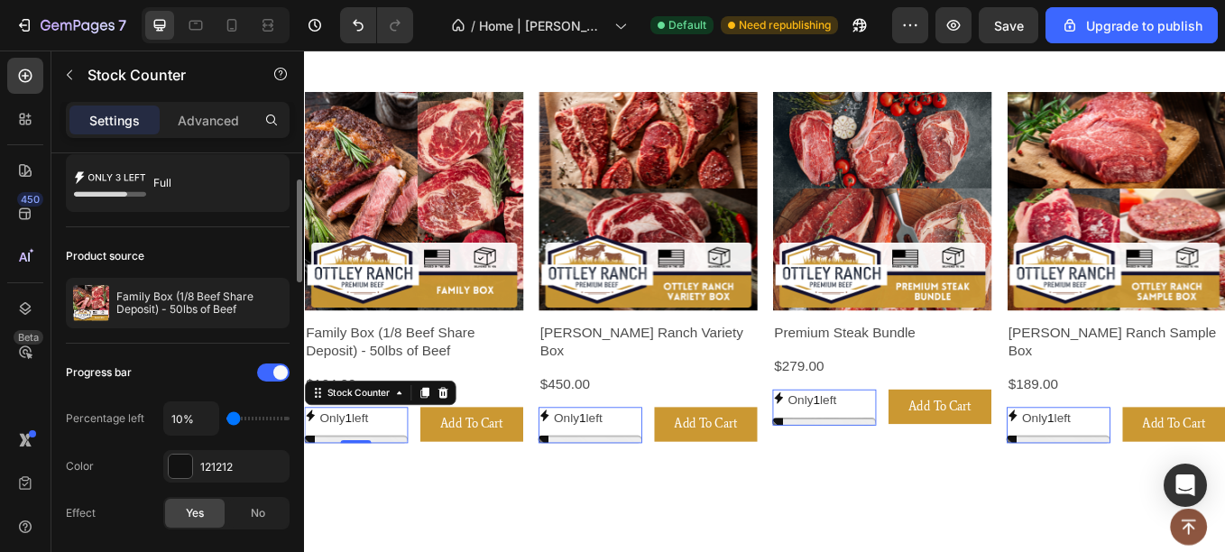
scroll to position [65, 0]
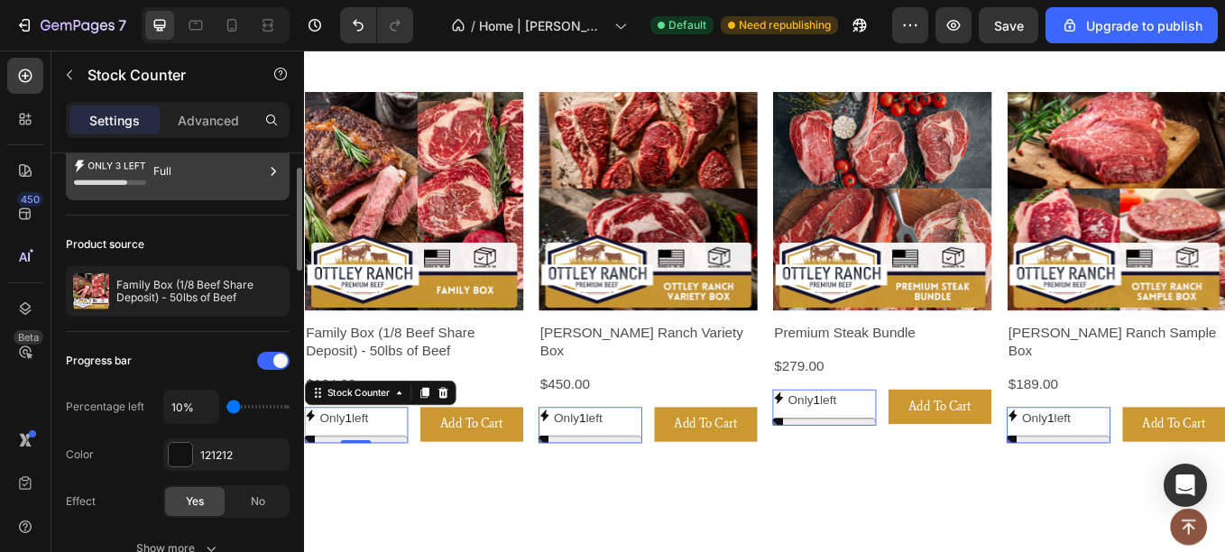
click at [154, 179] on div "Full" at bounding box center [208, 171] width 110 height 41
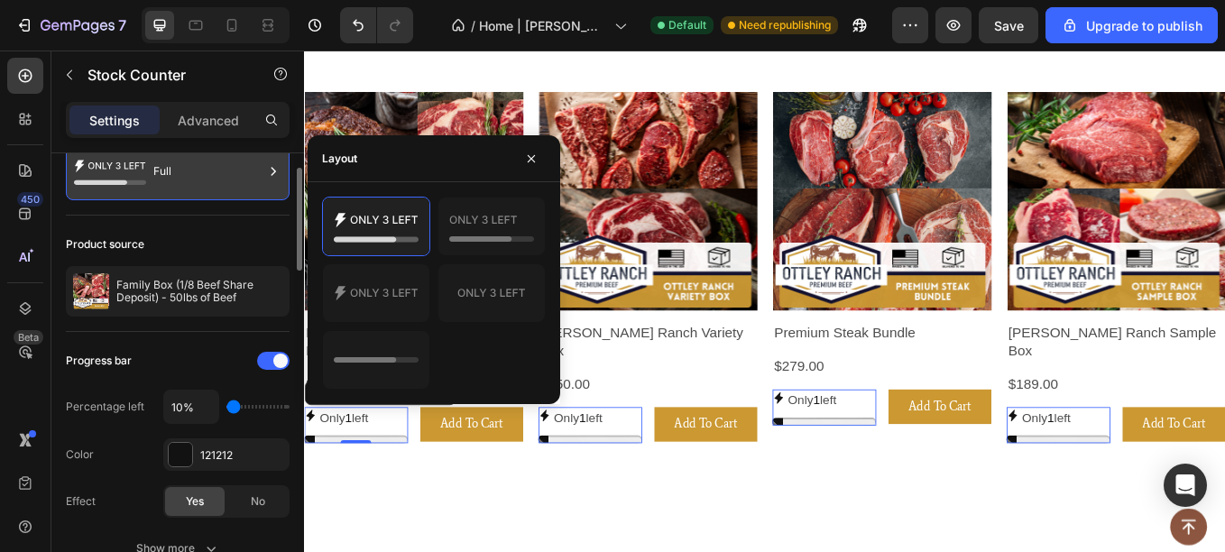
click at [153, 179] on div "Full" at bounding box center [208, 171] width 110 height 41
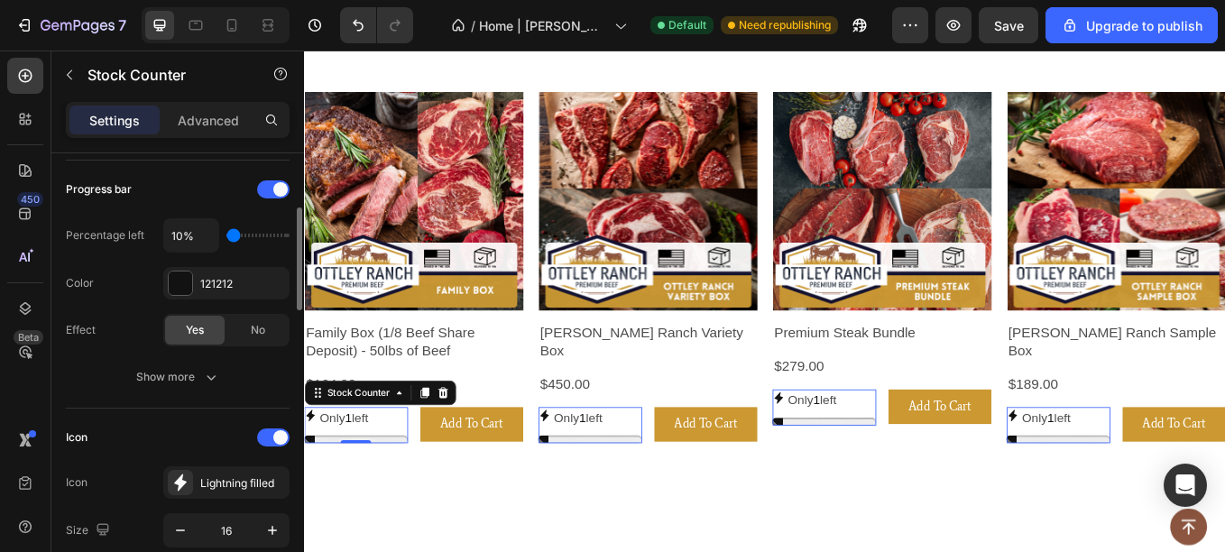
scroll to position [237, 0]
click at [156, 376] on div "Show more" at bounding box center [178, 376] width 84 height 18
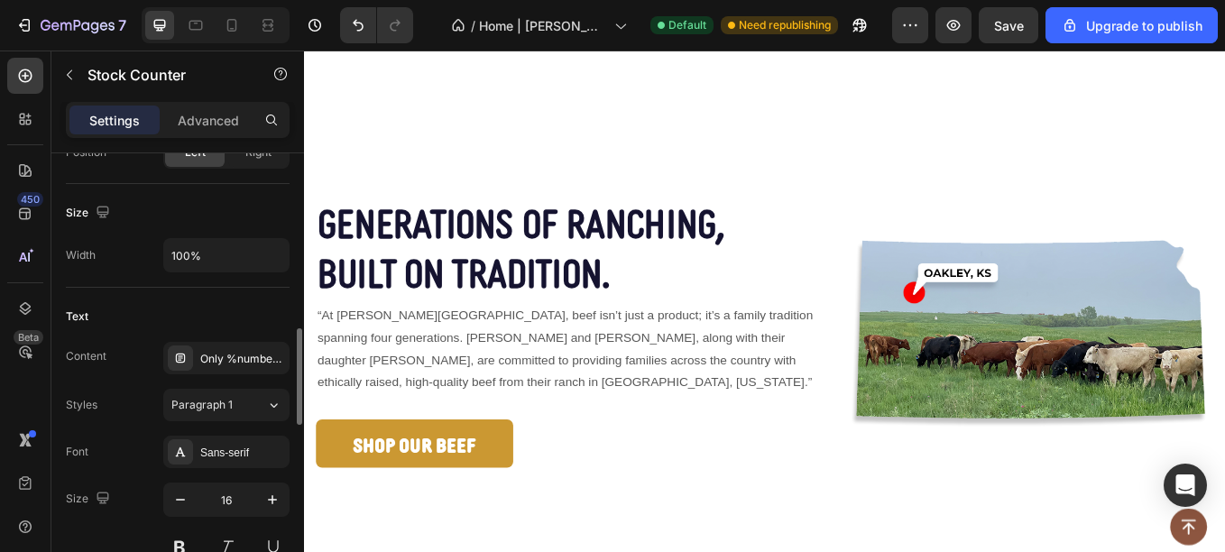
scroll to position [852, 0]
click at [208, 348] on div "Only %number% left" at bounding box center [226, 357] width 126 height 32
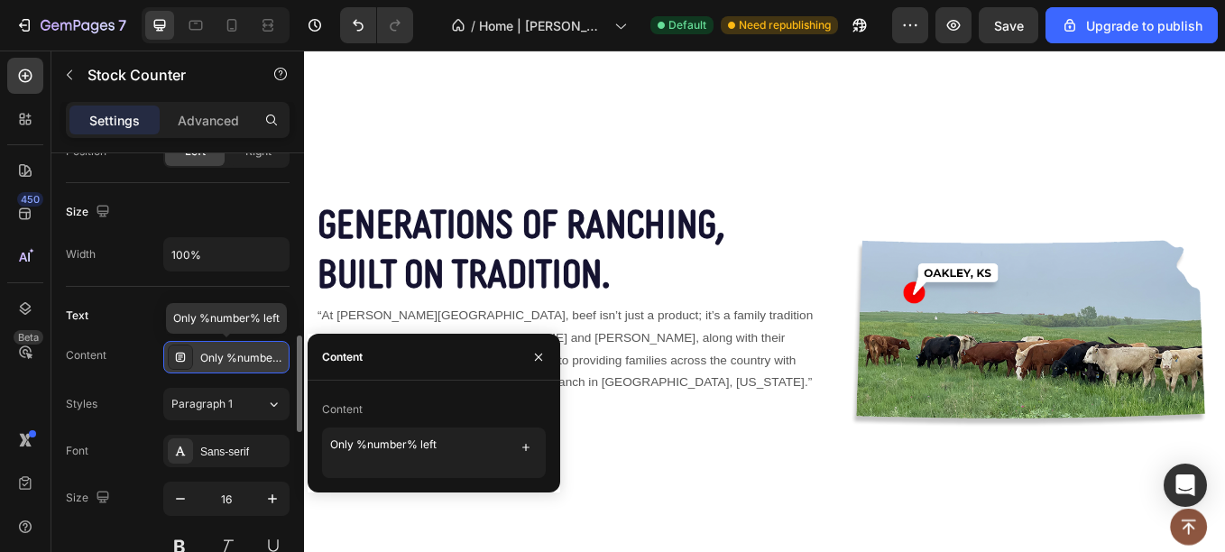
click at [208, 348] on div "Only %number% left" at bounding box center [226, 357] width 126 height 32
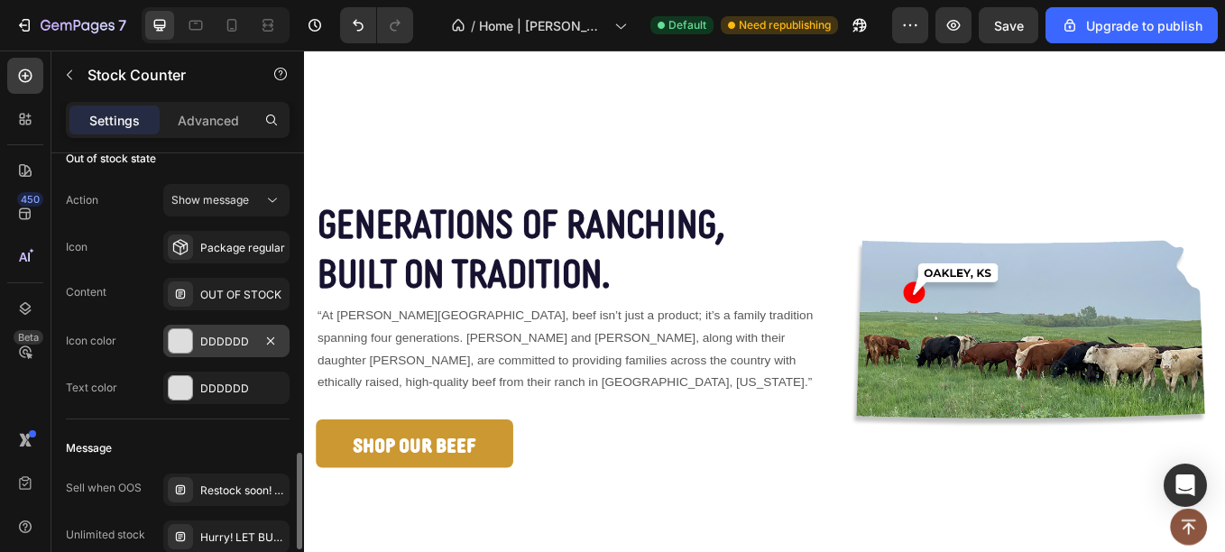
scroll to position [1429, 0]
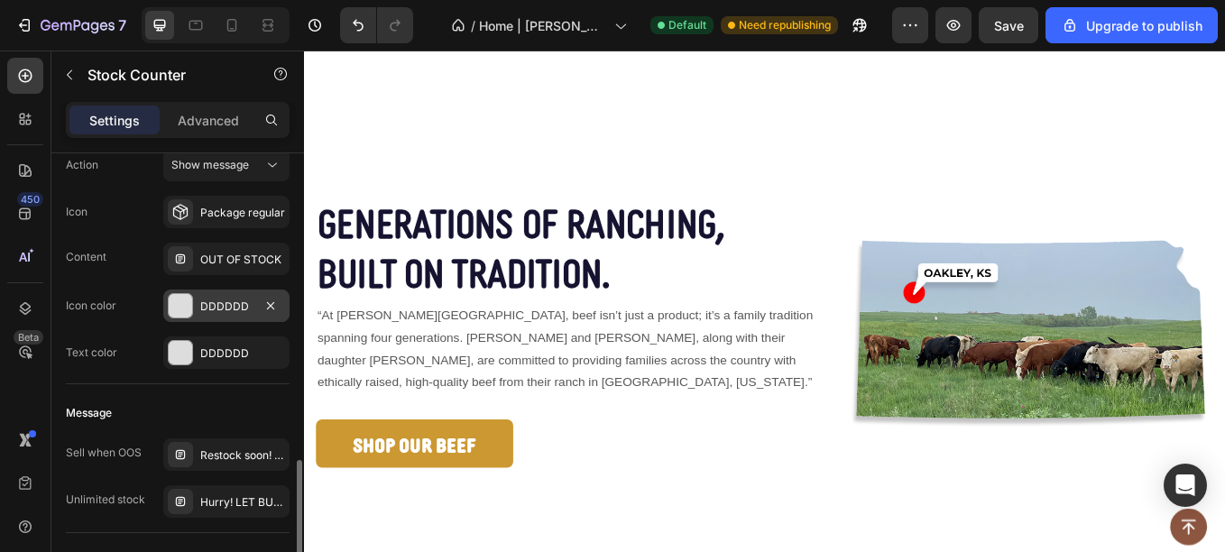
click at [188, 298] on div at bounding box center [180, 305] width 23 height 23
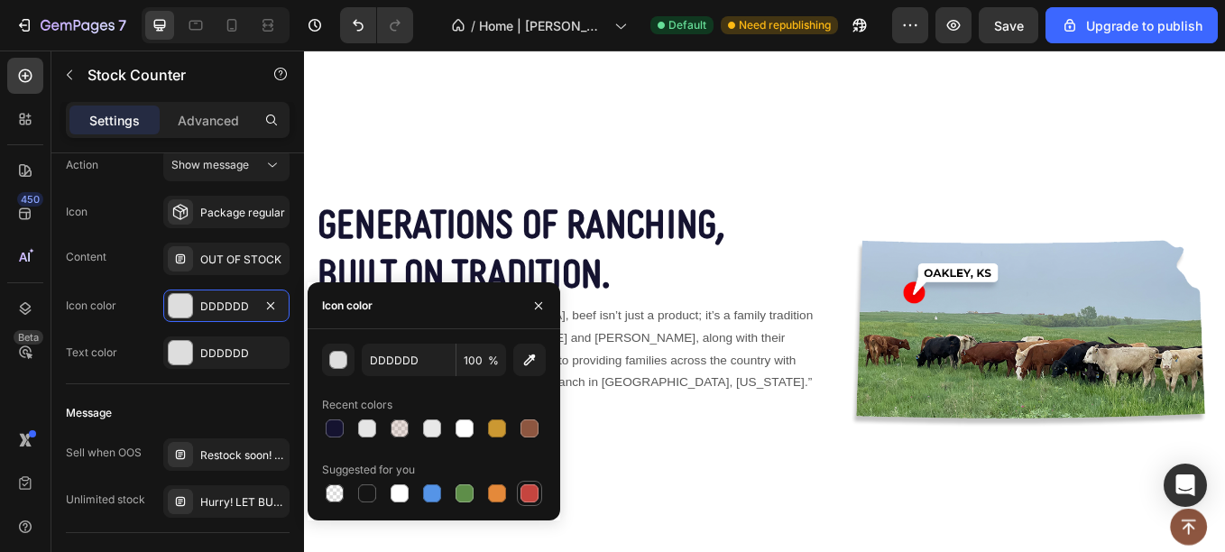
click at [528, 495] on div at bounding box center [529, 493] width 18 height 18
type input "C5453F"
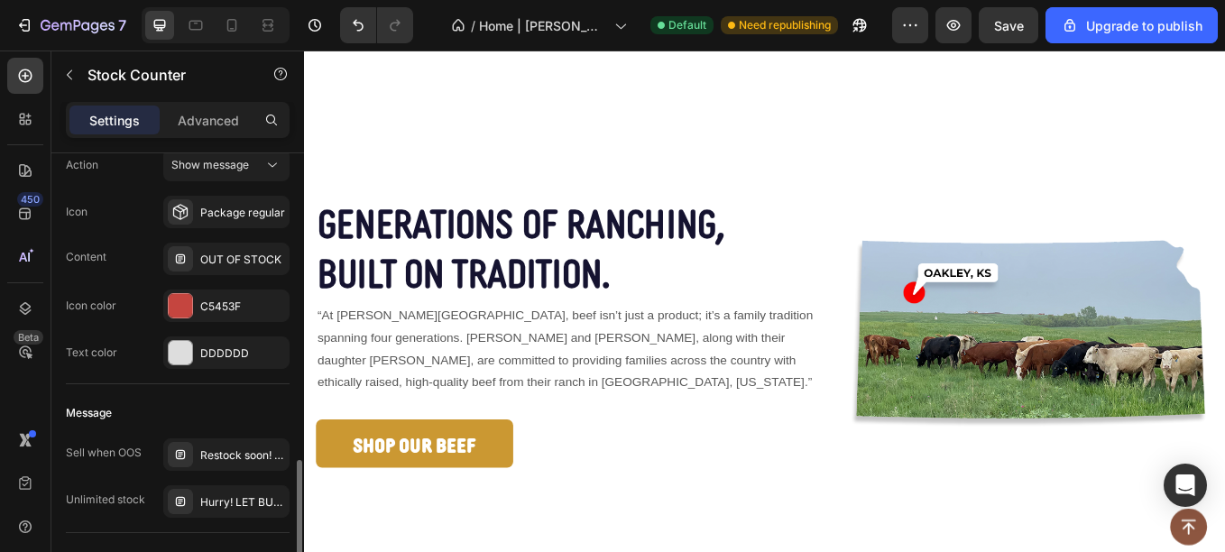
click at [117, 354] on div "Text color DDDDDD" at bounding box center [178, 352] width 224 height 32
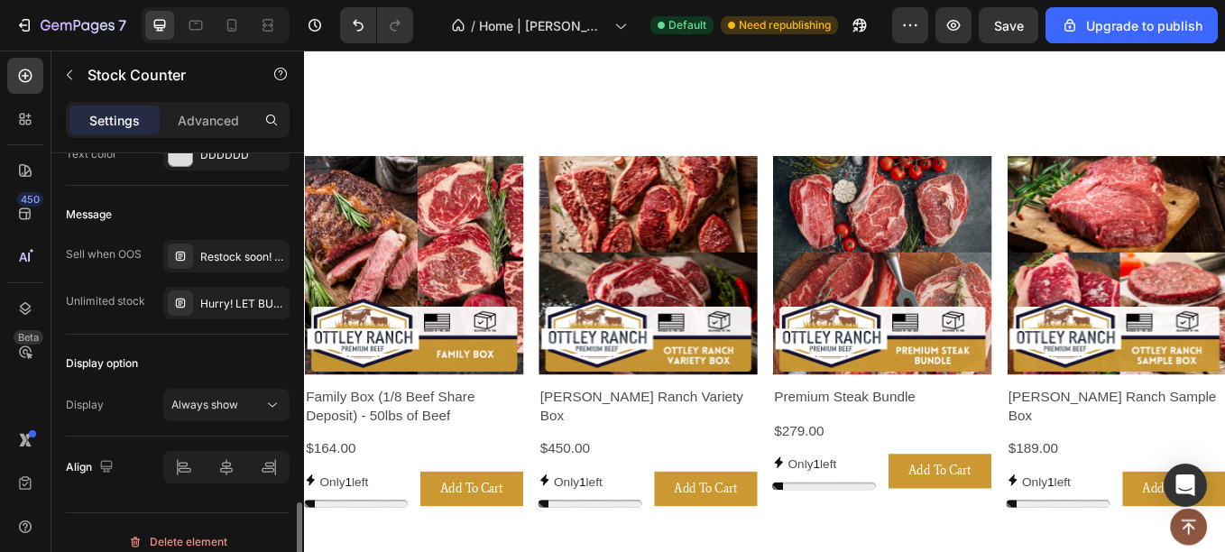
scroll to position [1646, 0]
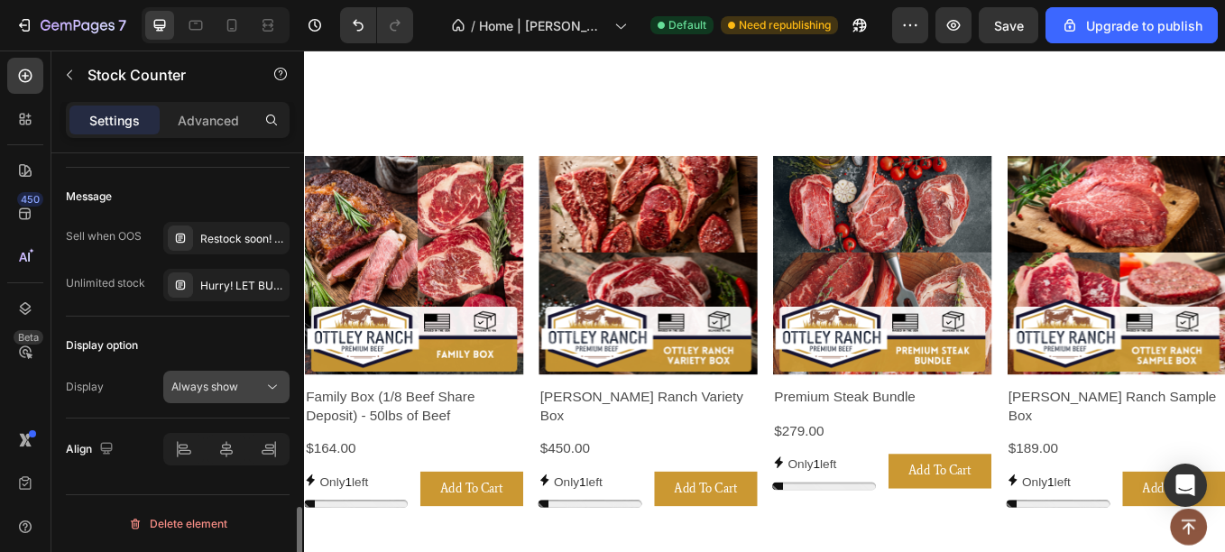
click at [199, 385] on span "Always show" at bounding box center [204, 387] width 67 height 14
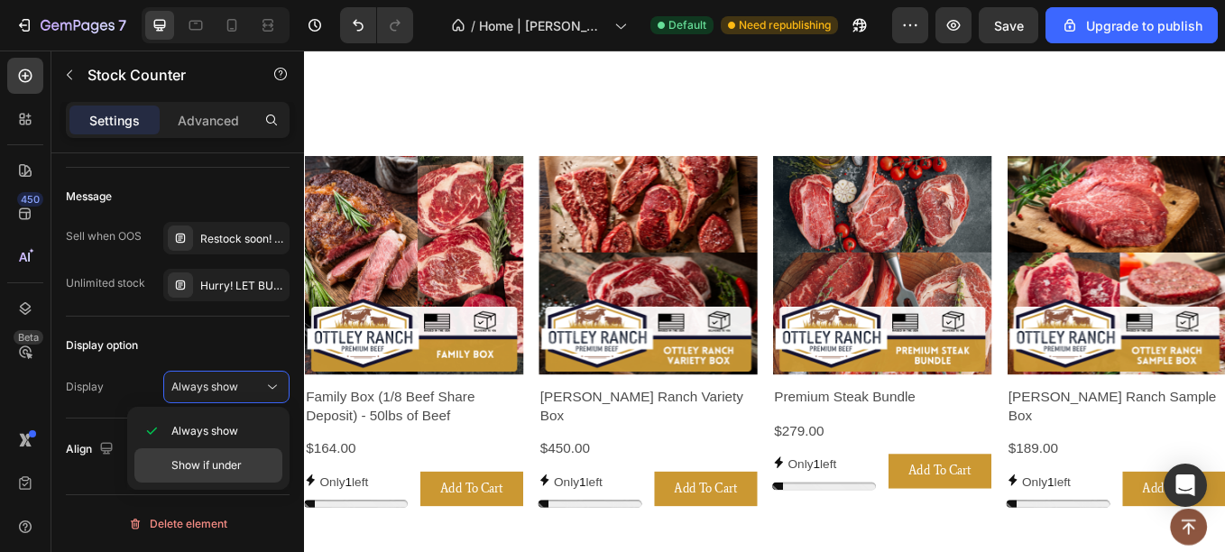
click at [193, 455] on div "Show if under" at bounding box center [208, 465] width 148 height 34
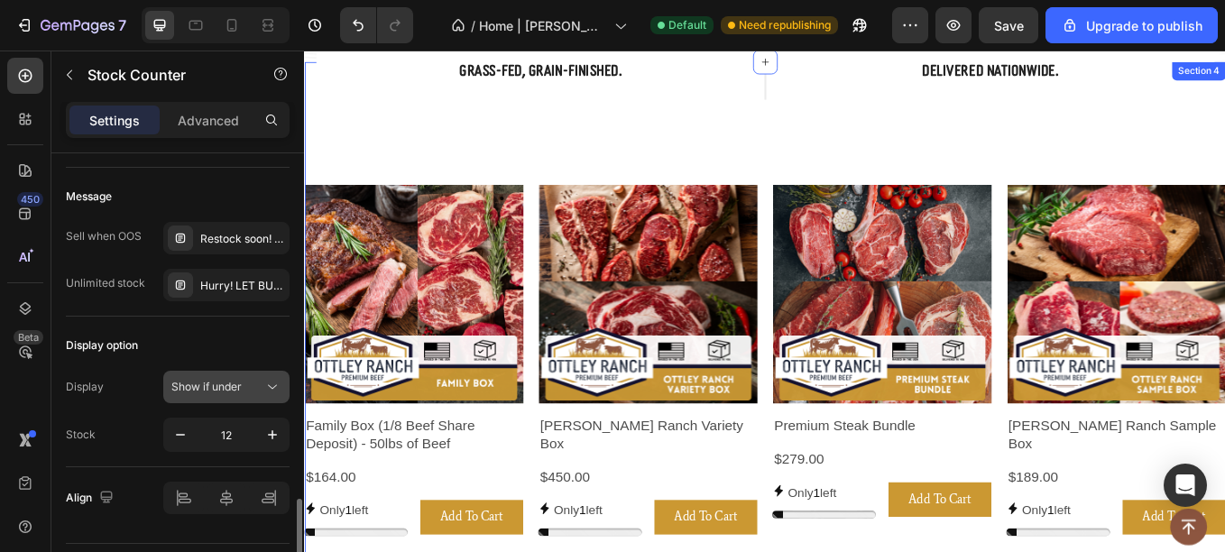
scroll to position [476, 0]
click at [236, 375] on button "Show if under" at bounding box center [226, 387] width 126 height 32
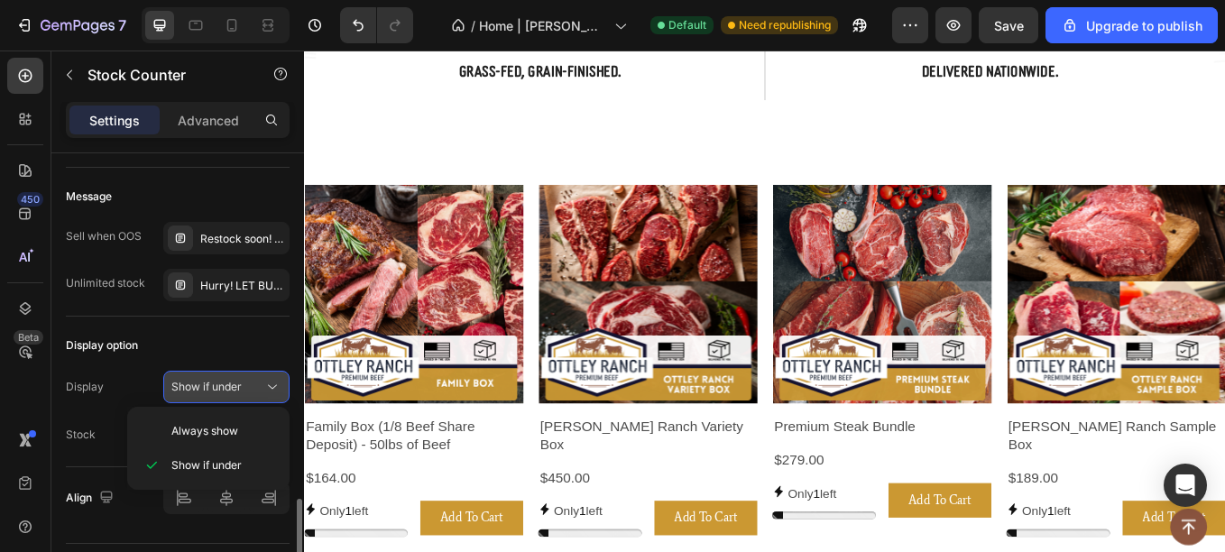
click at [235, 377] on button "Show if under" at bounding box center [226, 387] width 126 height 32
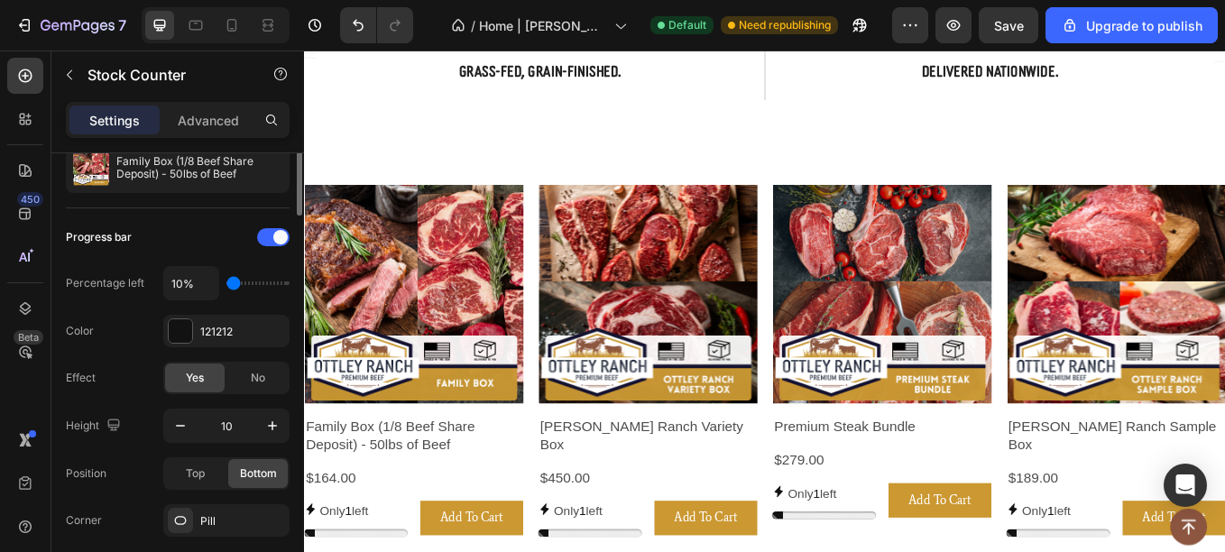
scroll to position [120, 0]
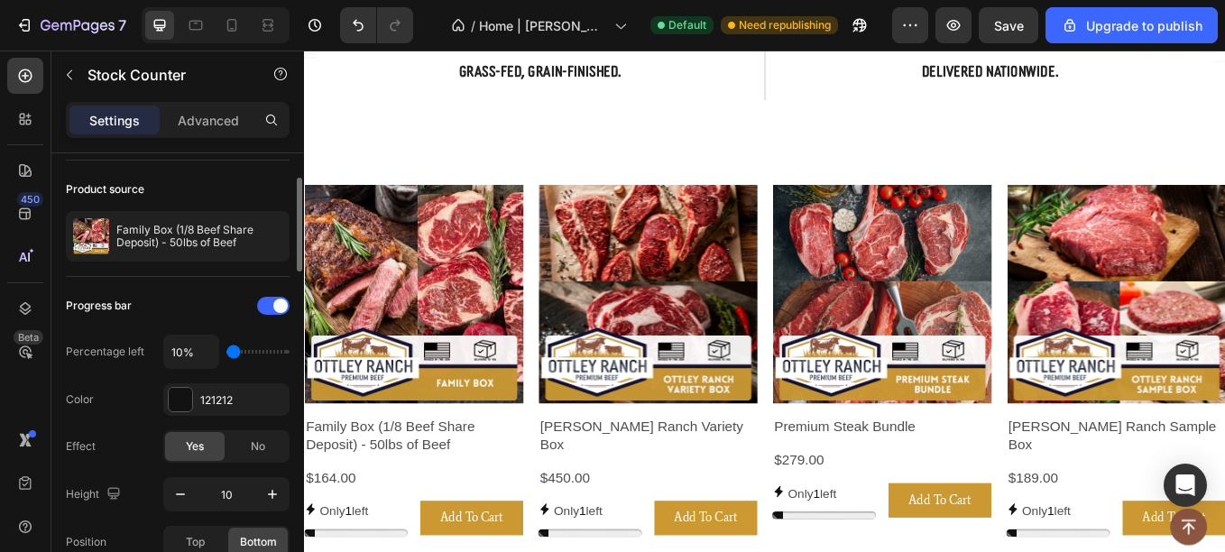
type input "20%"
drag, startPoint x: 233, startPoint y: 353, endPoint x: 243, endPoint y: 354, distance: 10.1
type input "30"
click at [243, 354] on input "range" at bounding box center [257, 352] width 63 height 4
type input "10%"
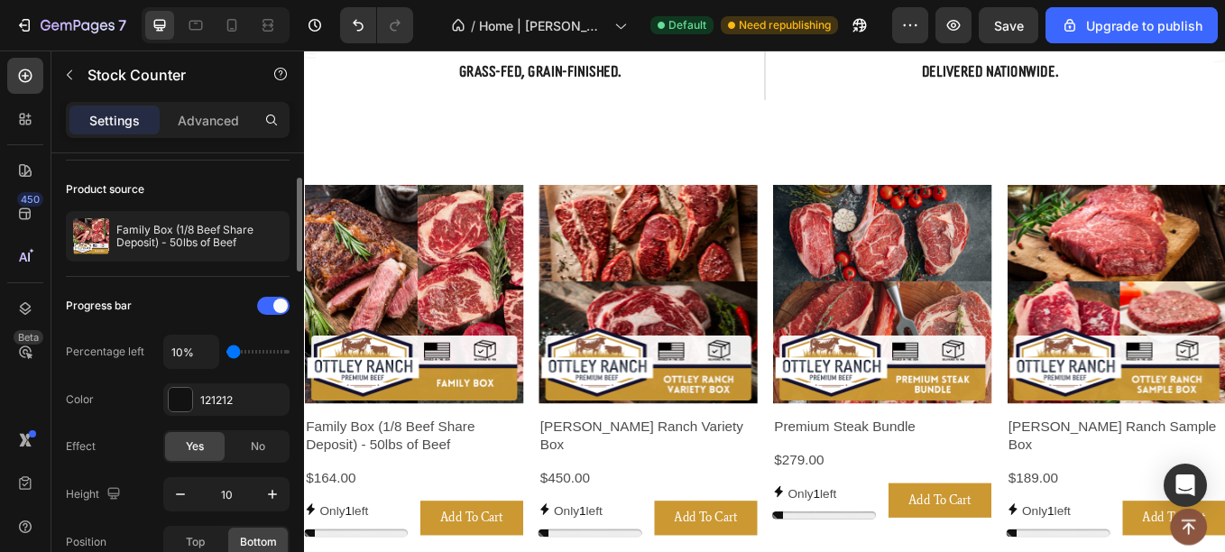
drag, startPoint x: 243, startPoint y: 354, endPoint x: 224, endPoint y: 352, distance: 19.1
type input "10"
click at [226, 352] on input "range" at bounding box center [257, 352] width 63 height 4
click at [14, 306] on div at bounding box center [25, 308] width 36 height 36
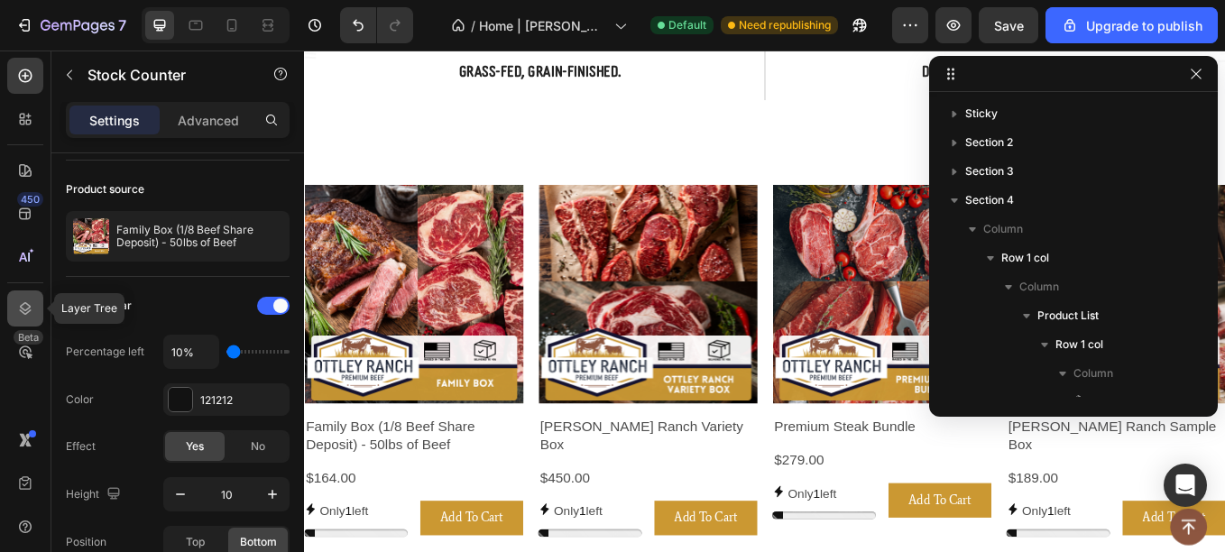
scroll to position [313, 0]
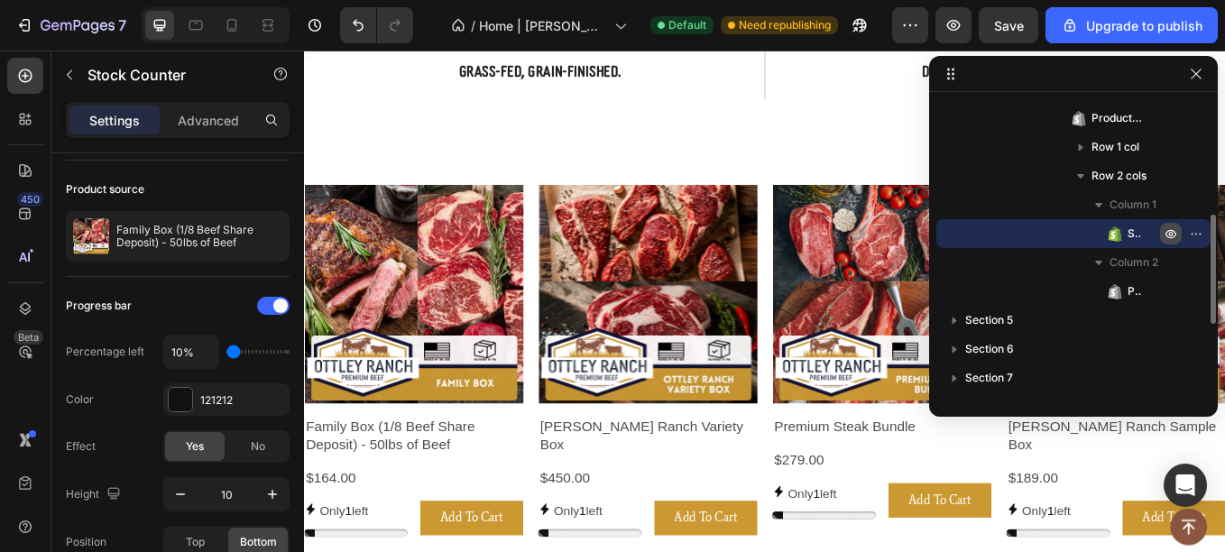
click at [1163, 235] on icon "button" at bounding box center [1170, 233] width 14 height 14
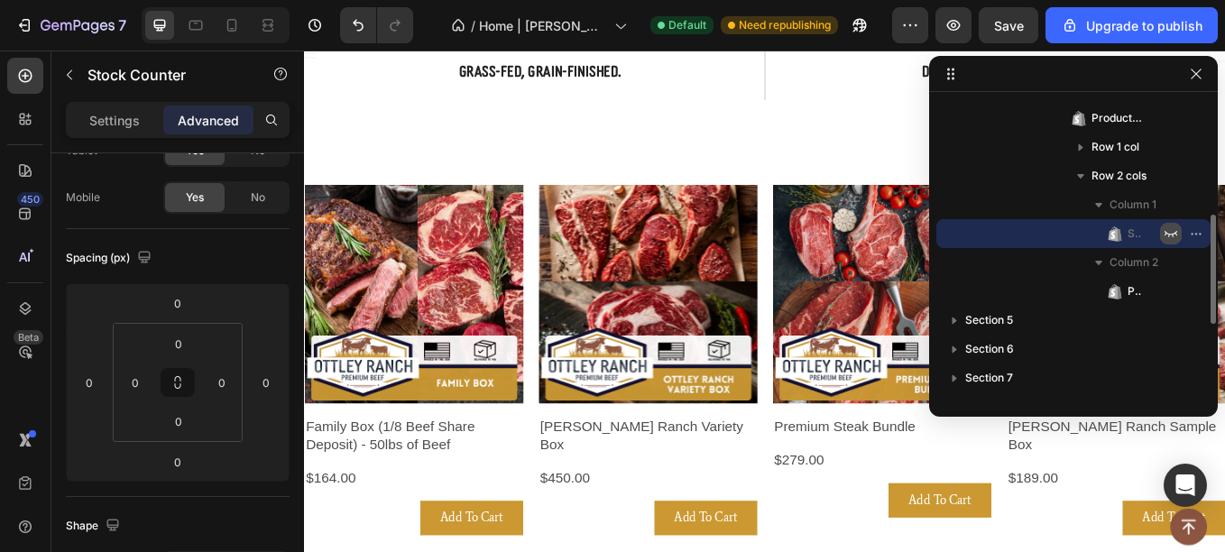
click at [1163, 235] on icon "button" at bounding box center [1170, 233] width 14 height 14
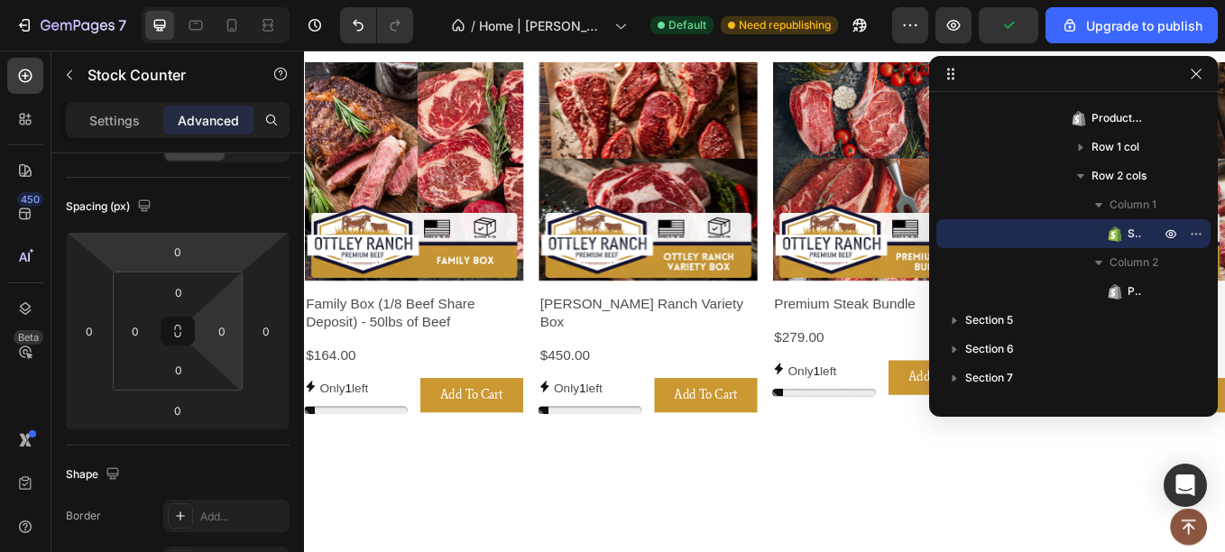
scroll to position [0, 0]
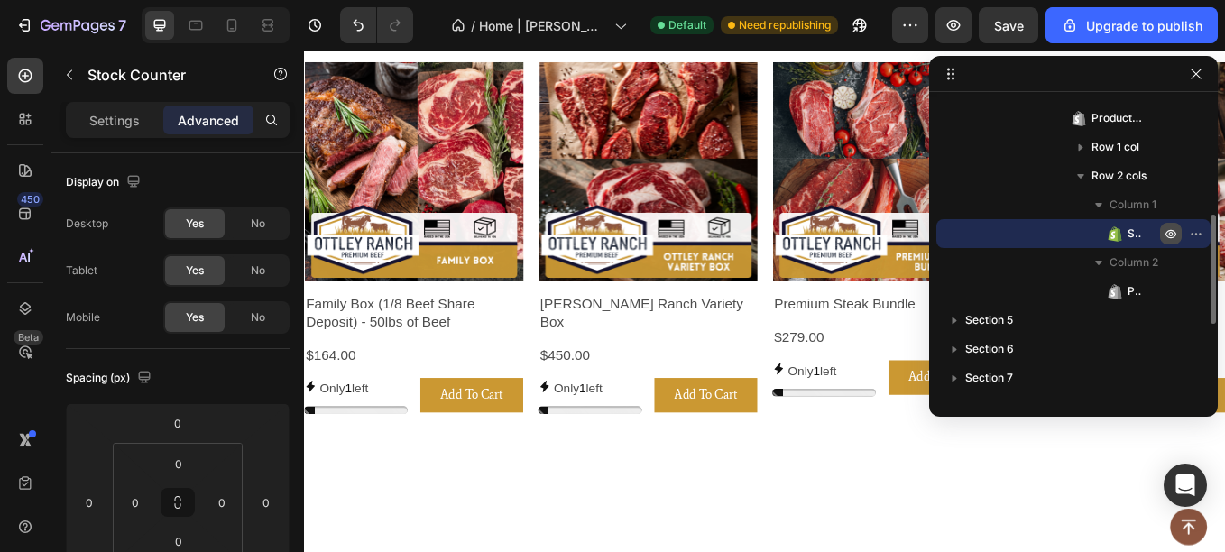
click at [1199, 233] on icon "button" at bounding box center [1200, 234] width 2 height 2
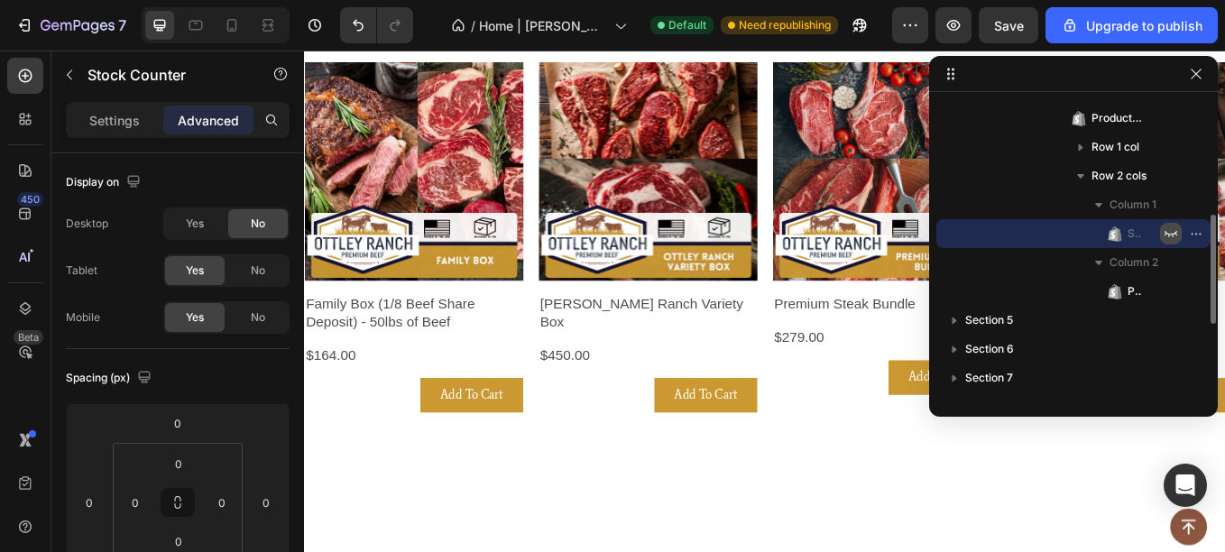
click at [1168, 231] on icon "button" at bounding box center [1170, 233] width 14 height 14
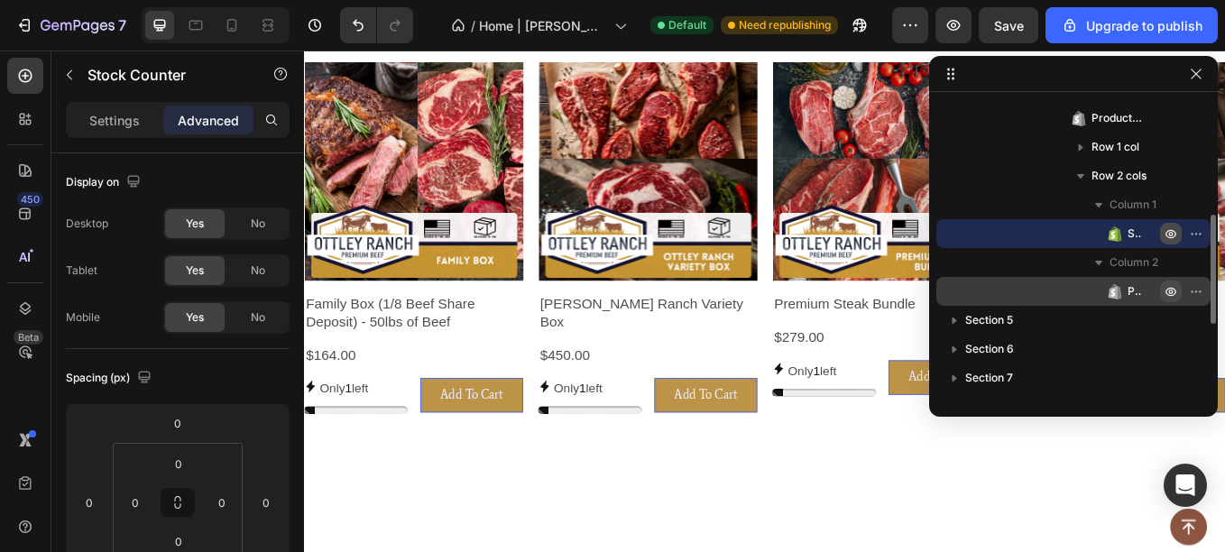
click at [1199, 292] on icon "button" at bounding box center [1200, 291] width 2 height 2
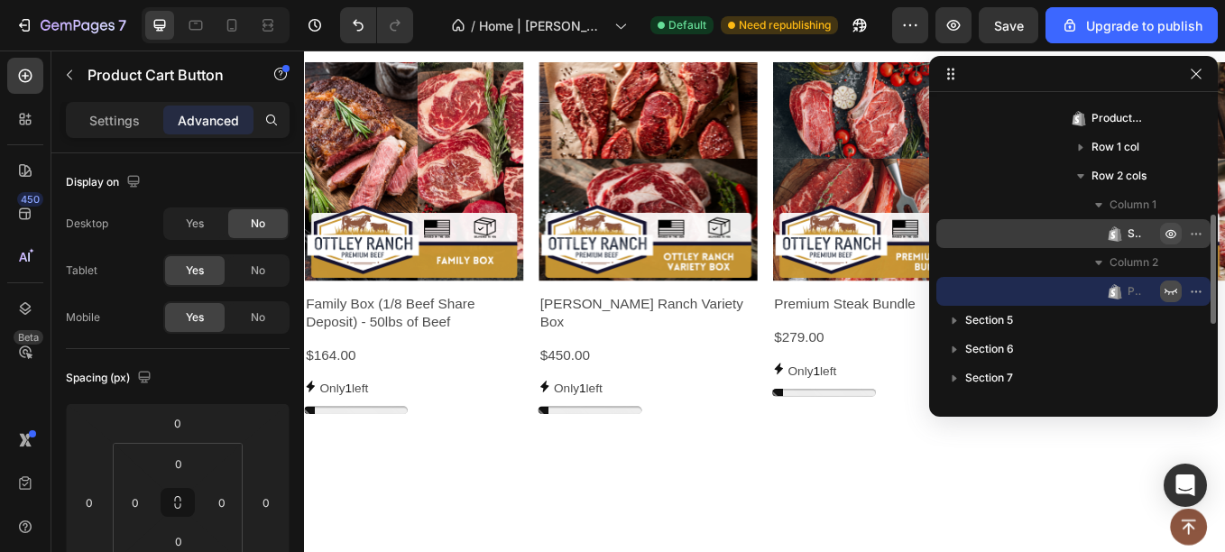
click at [1173, 291] on icon "button" at bounding box center [1170, 292] width 13 height 6
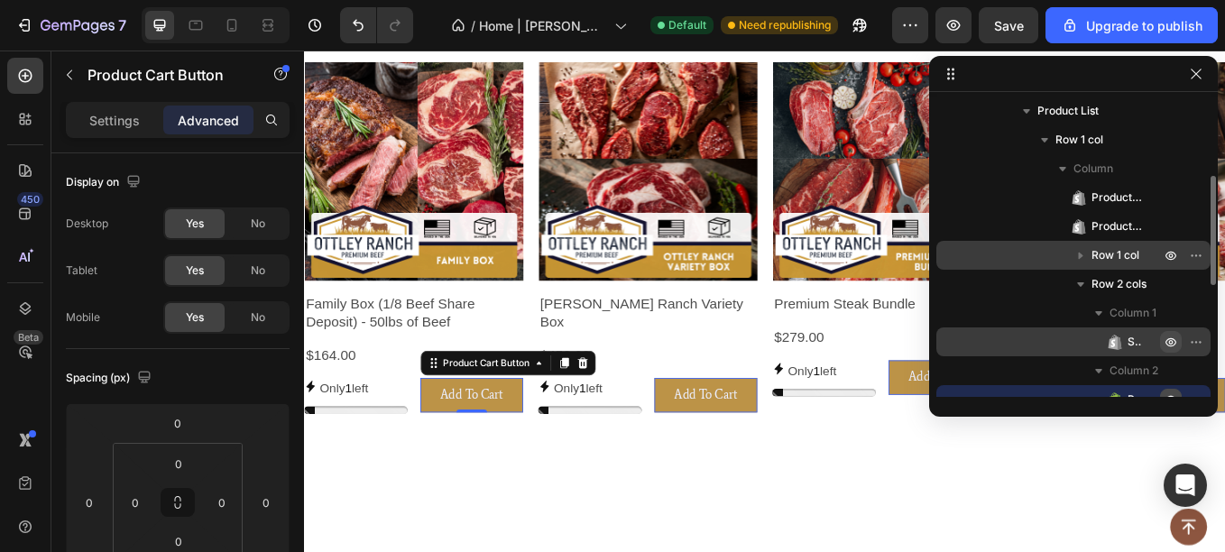
scroll to position [206, 0]
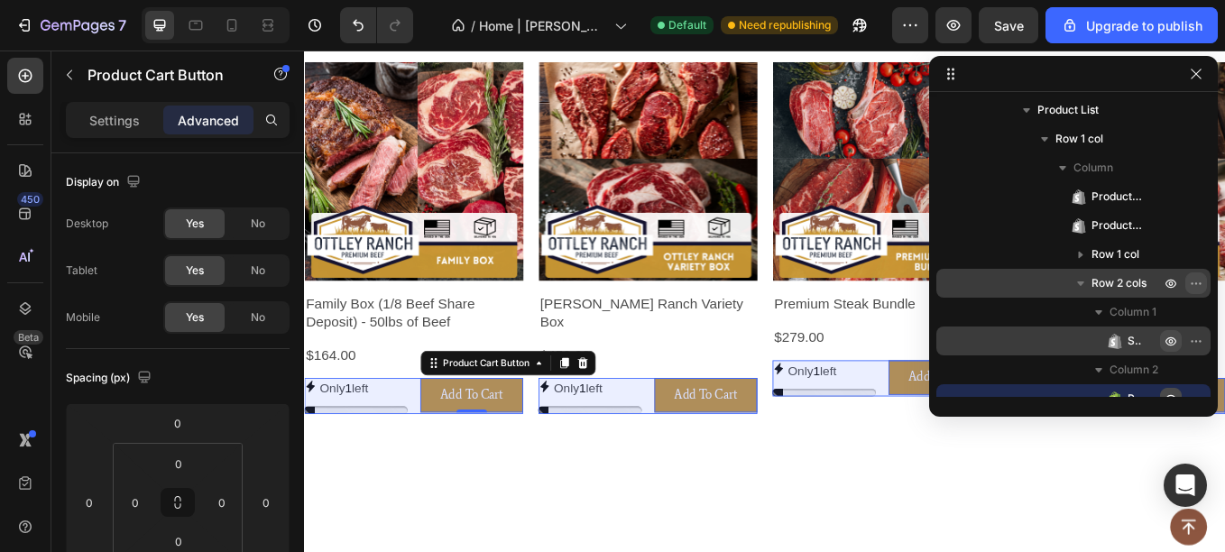
click at [1196, 288] on icon "button" at bounding box center [1196, 283] width 14 height 14
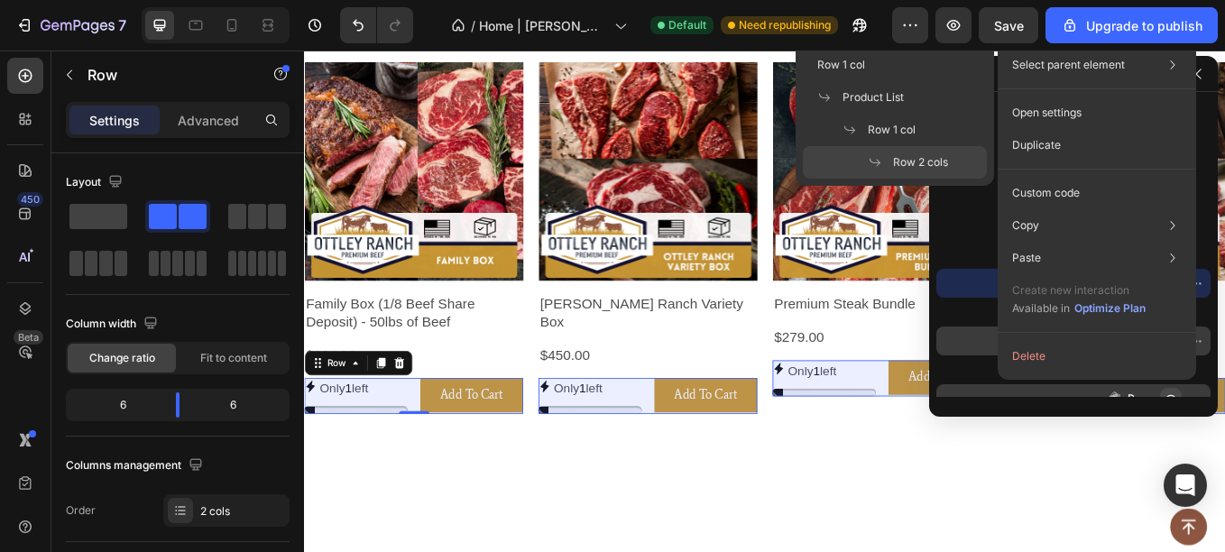
click at [906, 166] on span "Row 2 cols" at bounding box center [920, 162] width 55 height 16
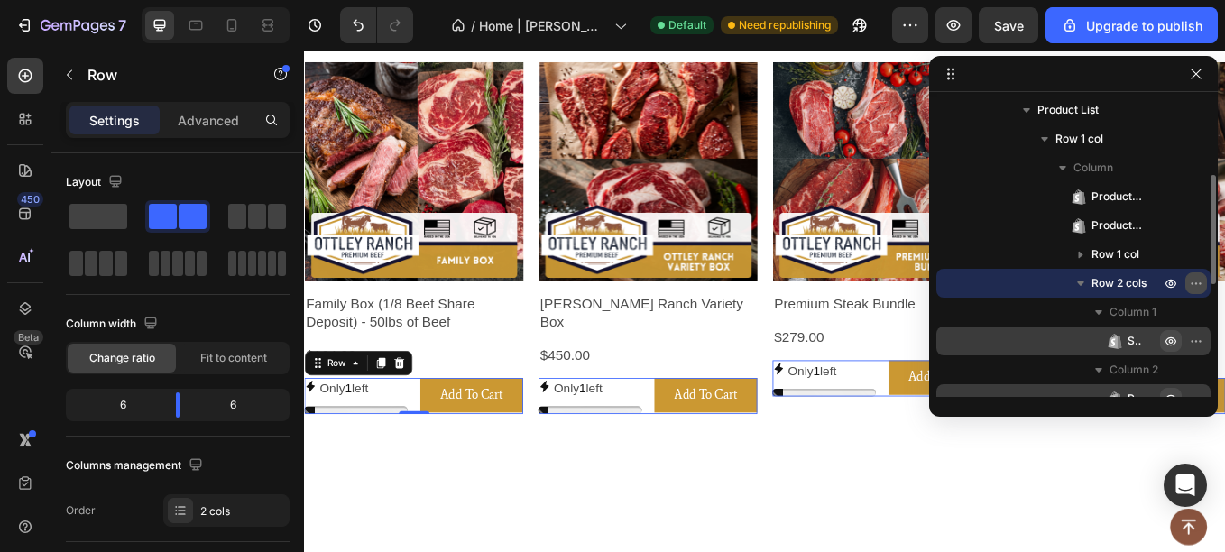
click at [1190, 284] on icon "button" at bounding box center [1196, 283] width 14 height 14
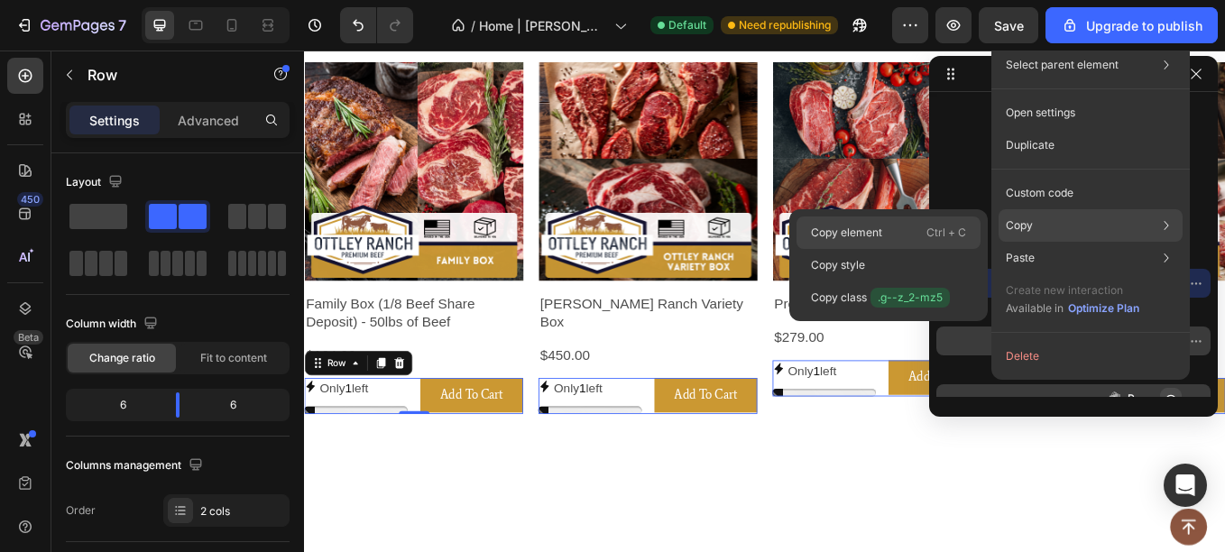
click at [963, 239] on p "Ctrl + C" at bounding box center [946, 233] width 40 height 18
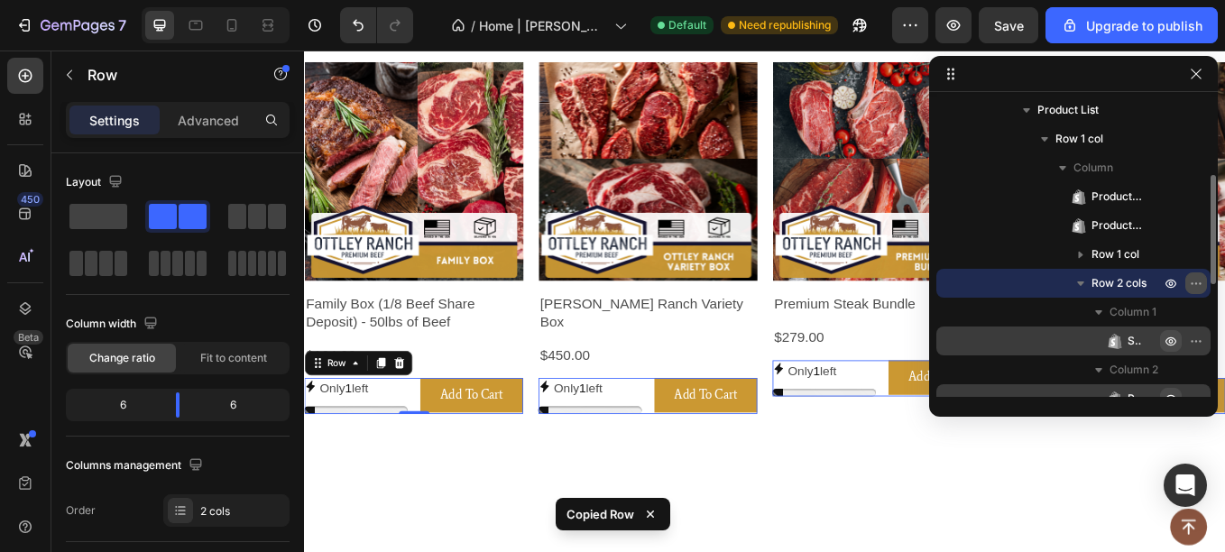
click at [1194, 286] on icon "button" at bounding box center [1196, 283] width 14 height 14
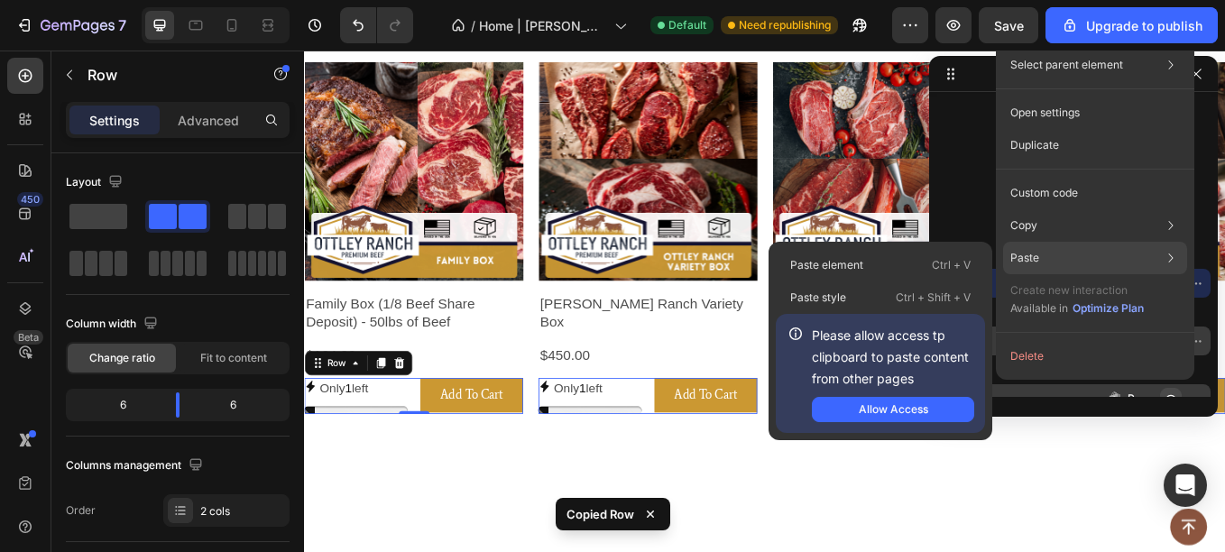
click at [1080, 257] on div "Paste Paste element Ctrl + V Paste style Ctrl + Shift + V Please allow access t…" at bounding box center [1095, 258] width 184 height 32
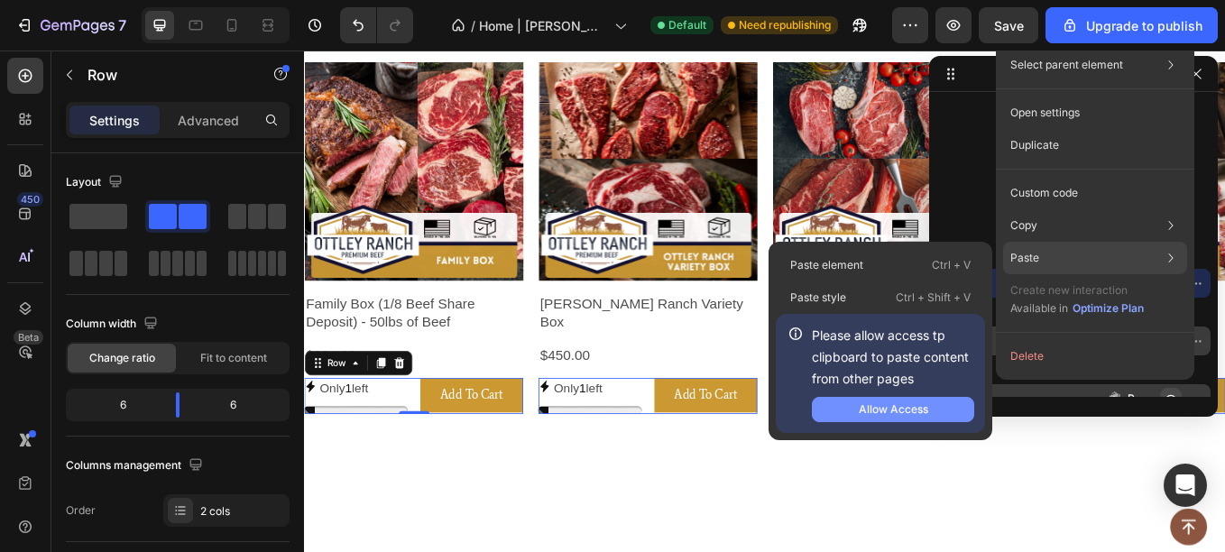
click at [891, 406] on div "Allow Access" at bounding box center [893, 409] width 69 height 16
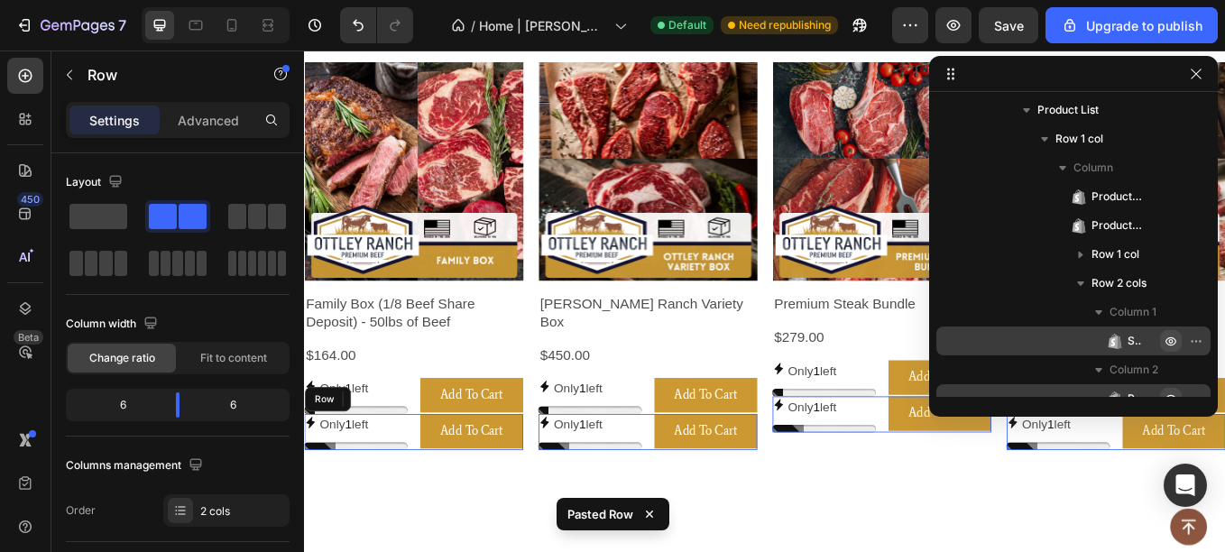
scroll to position [400, 0]
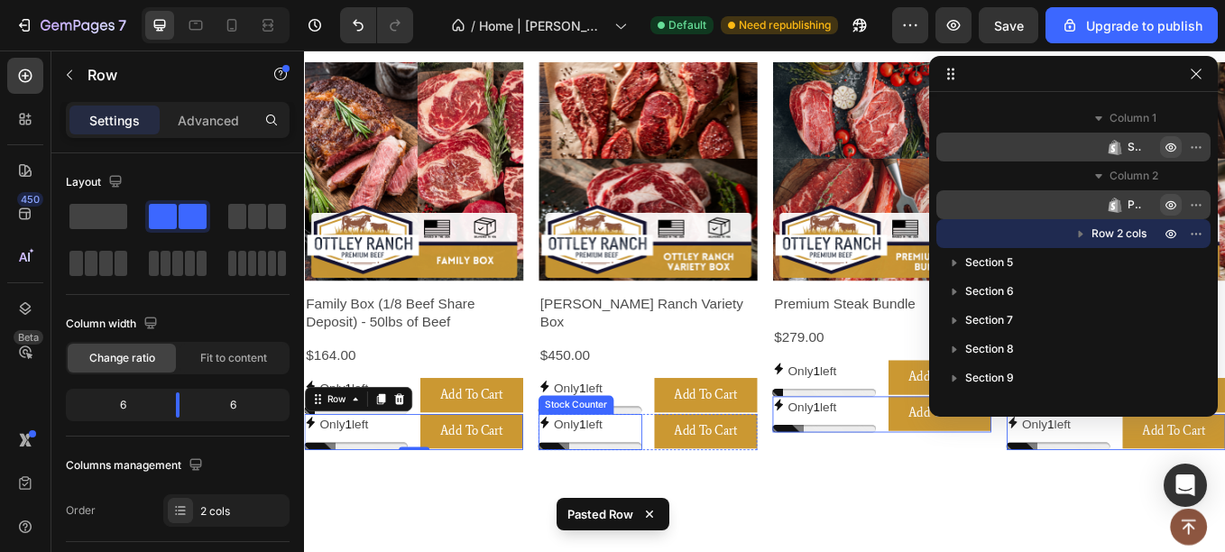
click at [426, 482] on div "Only 1 left" at bounding box center [365, 499] width 122 height 42
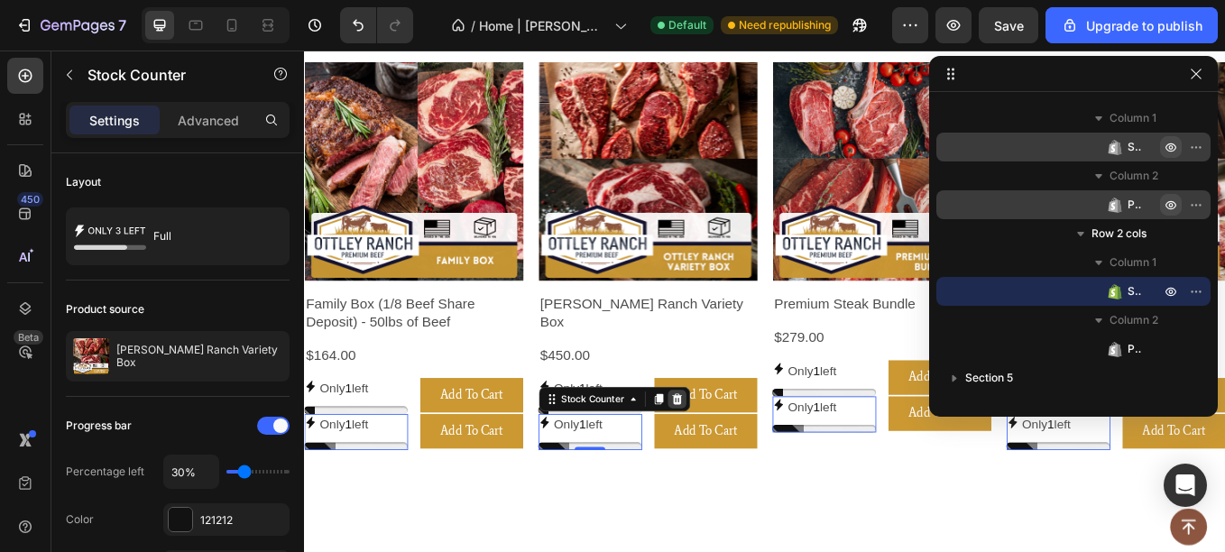
click at [304, 51] on icon at bounding box center [304, 51] width 0 height 0
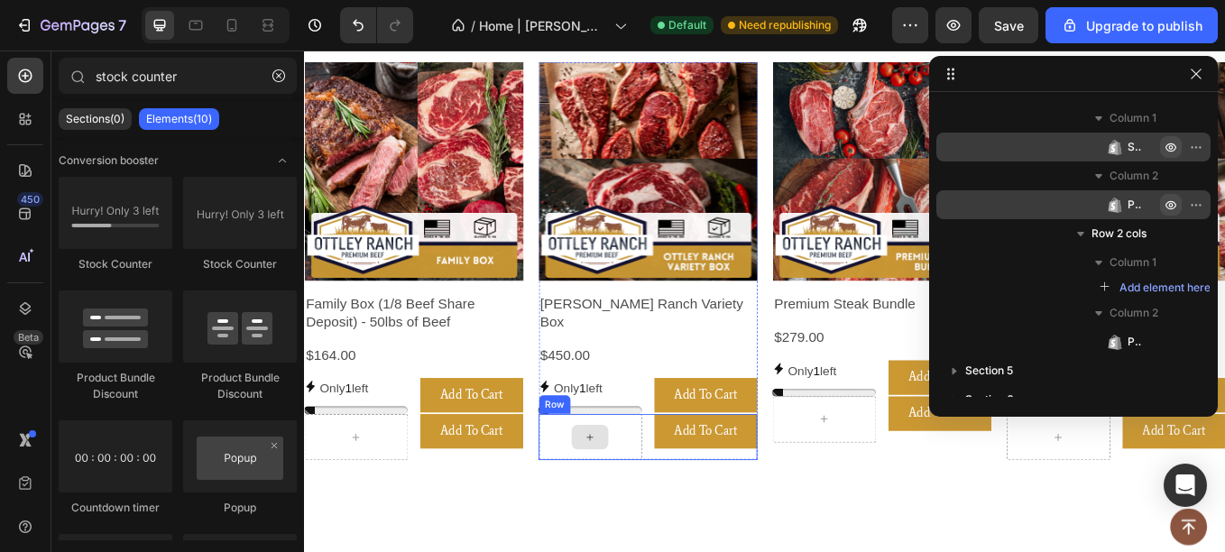
click at [655, 491] on div at bounding box center [639, 505] width 43 height 29
click at [638, 498] on icon at bounding box center [639, 505] width 14 height 15
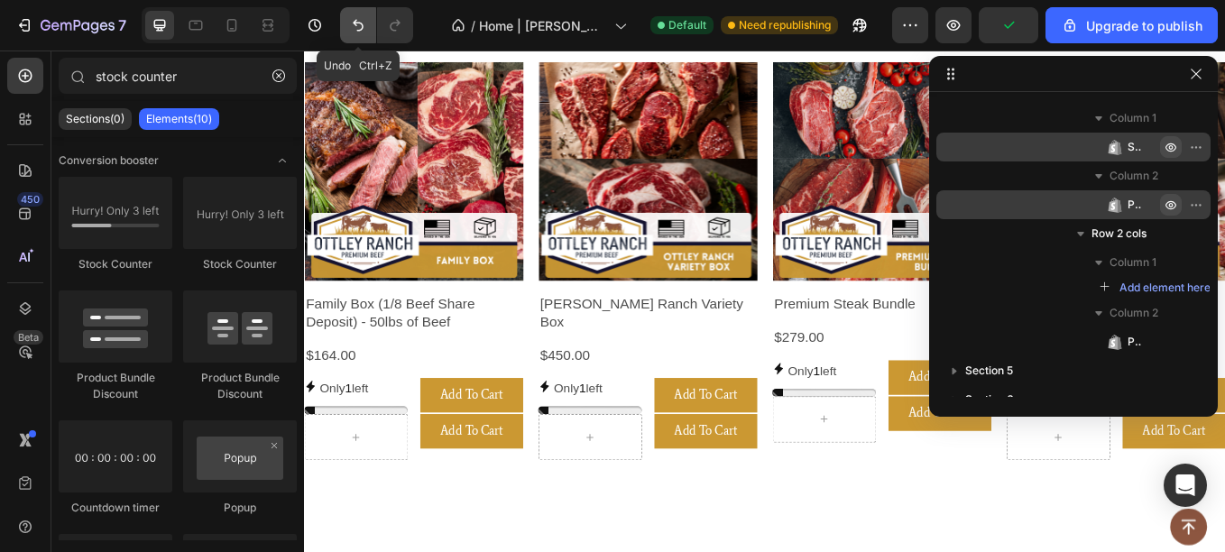
click at [349, 30] on icon "Undo/Redo" at bounding box center [358, 25] width 18 height 18
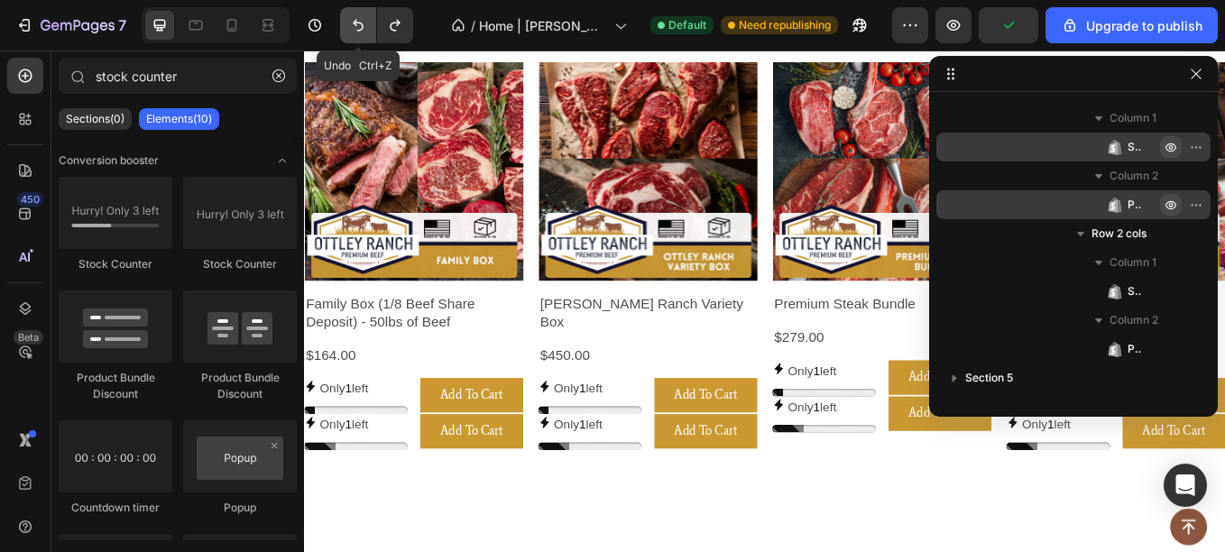
click at [349, 30] on icon "Undo/Redo" at bounding box center [358, 25] width 18 height 18
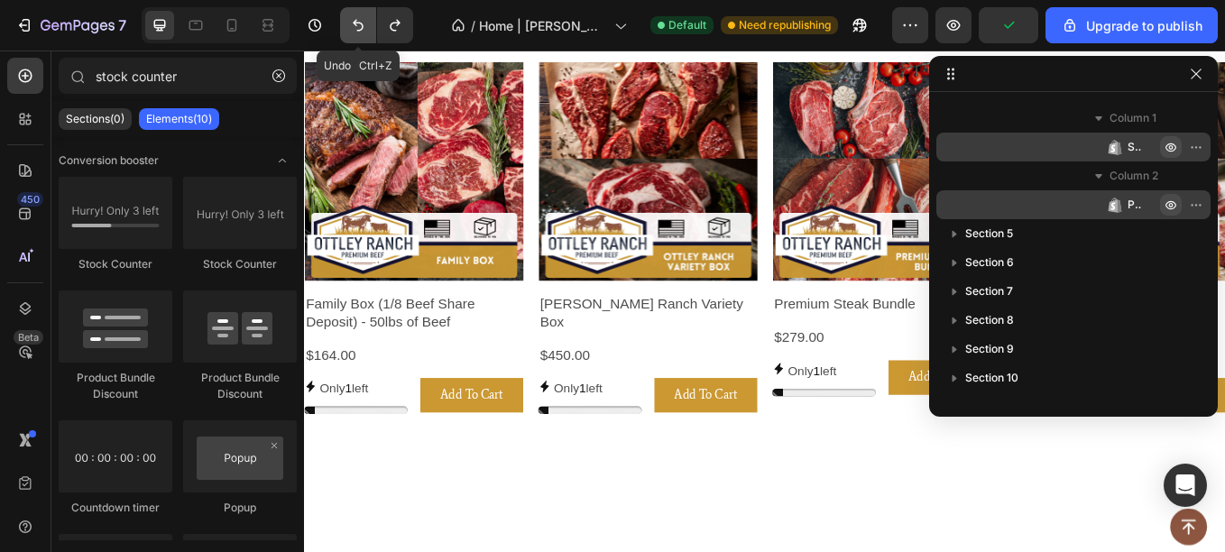
click at [349, 30] on icon "Undo/Redo" at bounding box center [358, 25] width 18 height 18
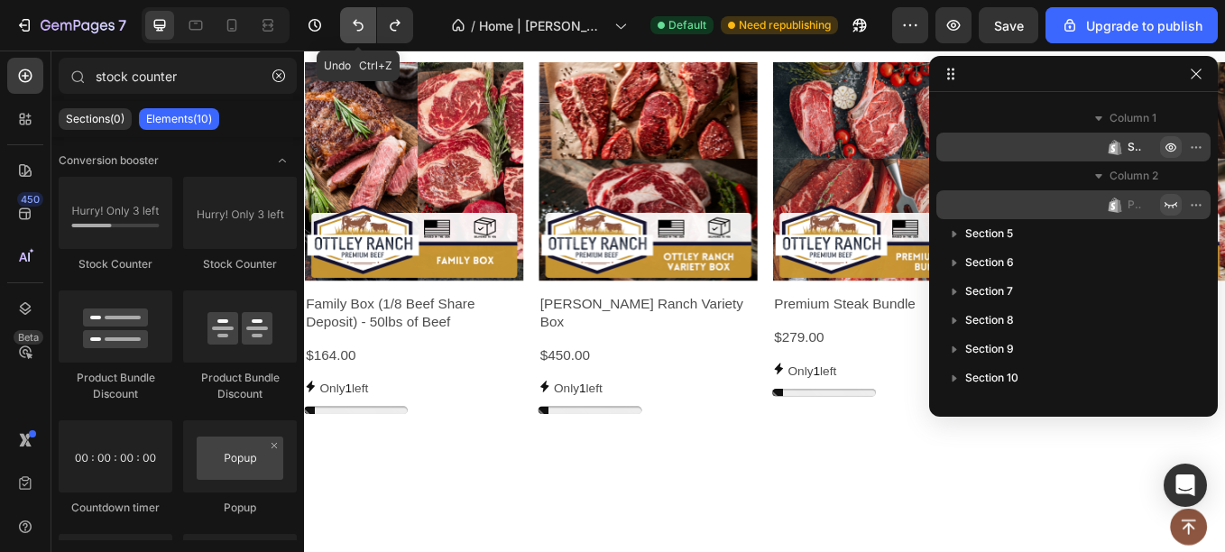
click at [349, 30] on icon "Undo/Redo" at bounding box center [358, 25] width 18 height 18
click at [394, 26] on icon "Undo/Redo" at bounding box center [395, 25] width 18 height 18
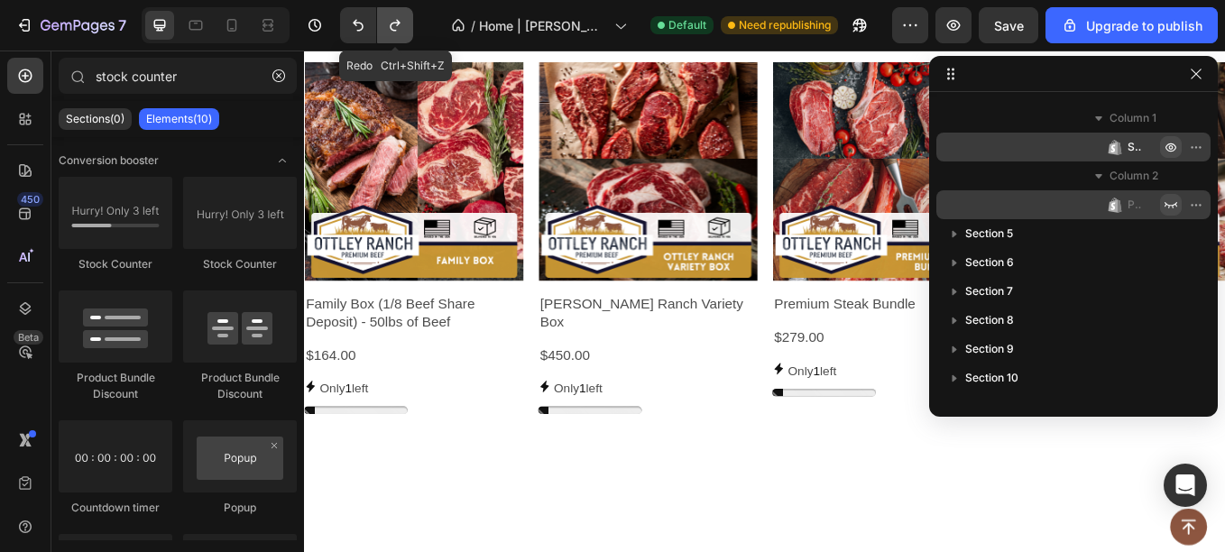
click at [395, 26] on icon "Undo/Redo" at bounding box center [395, 25] width 18 height 18
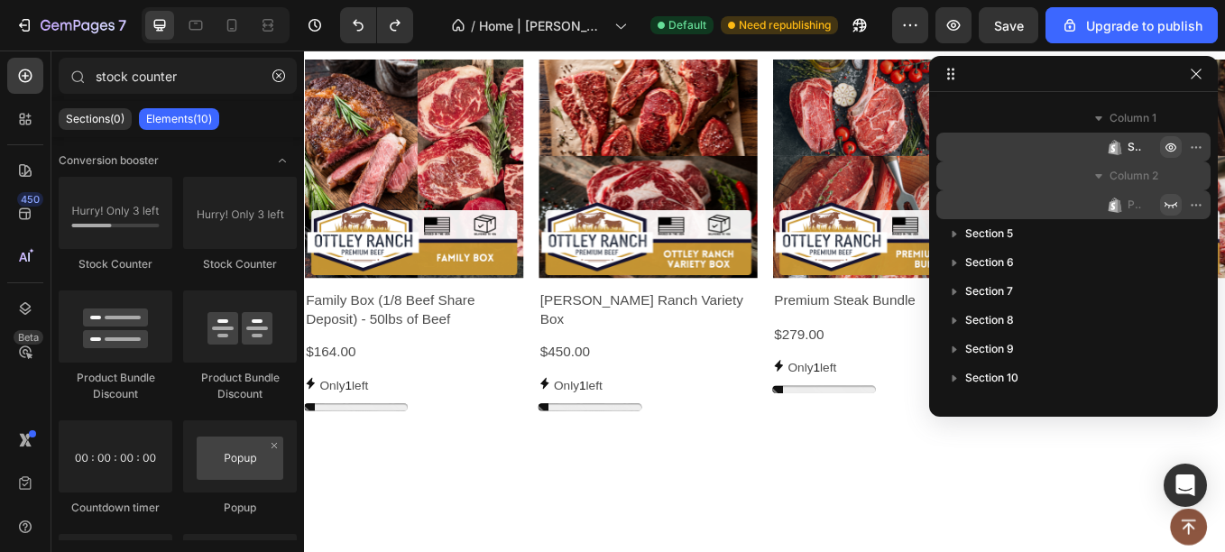
scroll to position [372, 0]
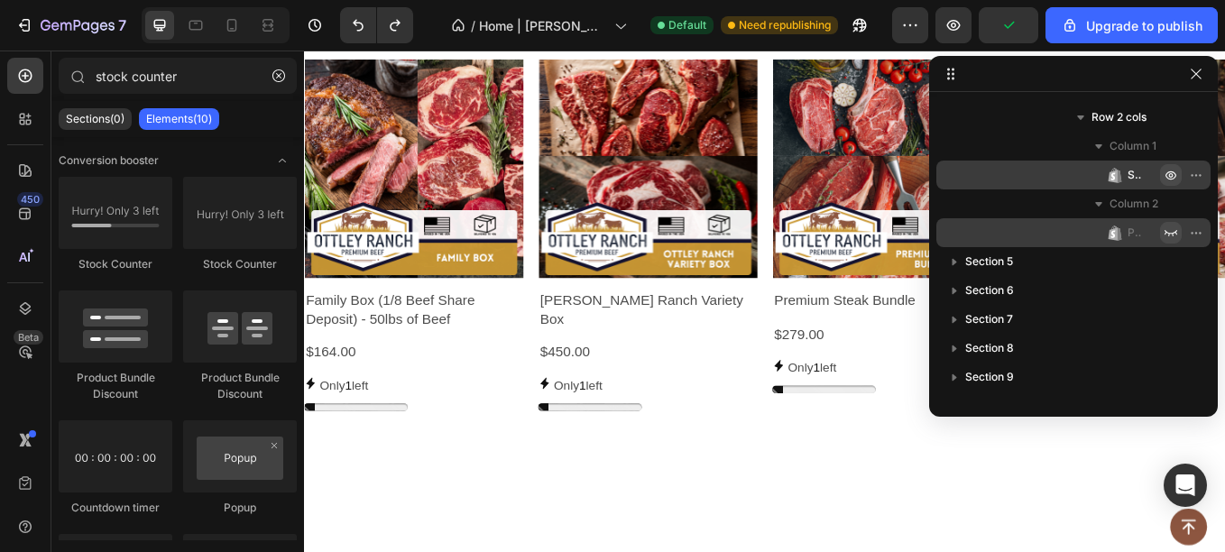
drag, startPoint x: 1173, startPoint y: 237, endPoint x: 1080, endPoint y: 317, distance: 122.2
click at [1173, 237] on icon "button" at bounding box center [1170, 232] width 14 height 14
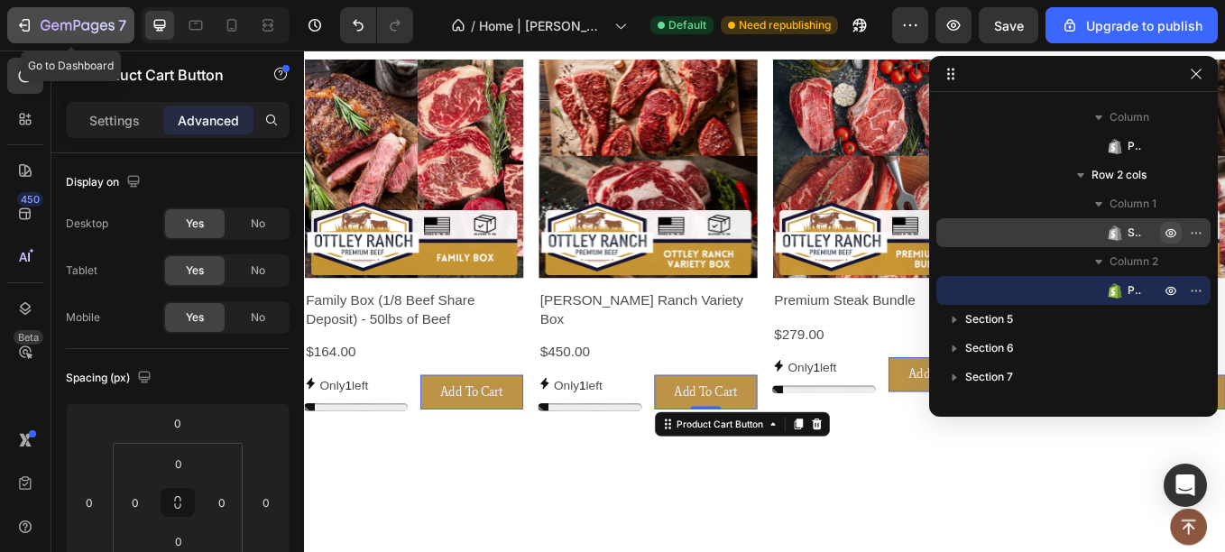
click at [38, 26] on div "7" at bounding box center [70, 25] width 111 height 22
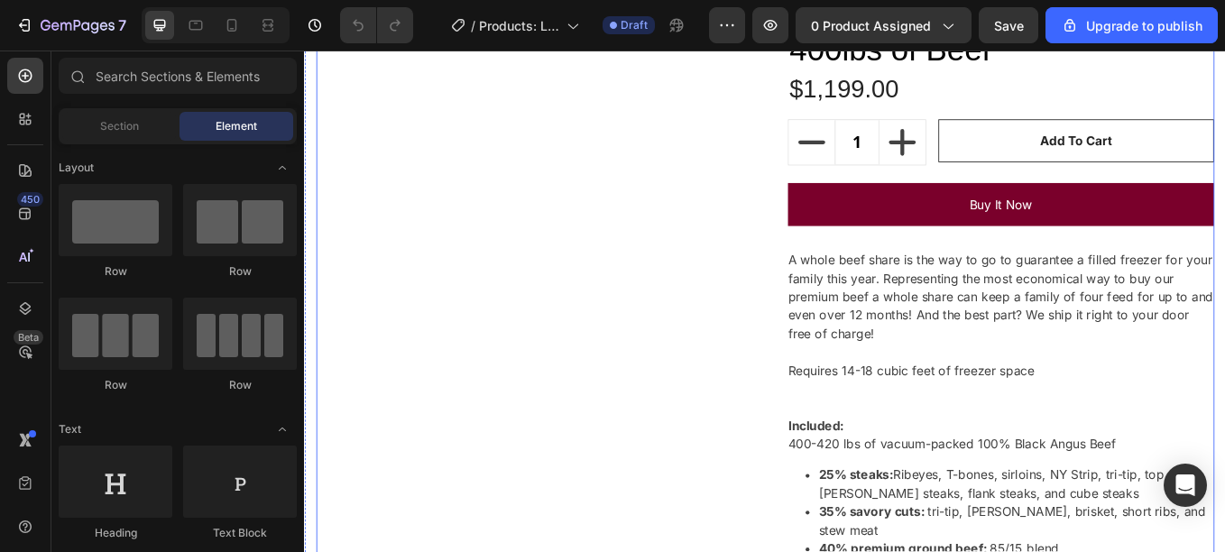
scroll to position [177, 0]
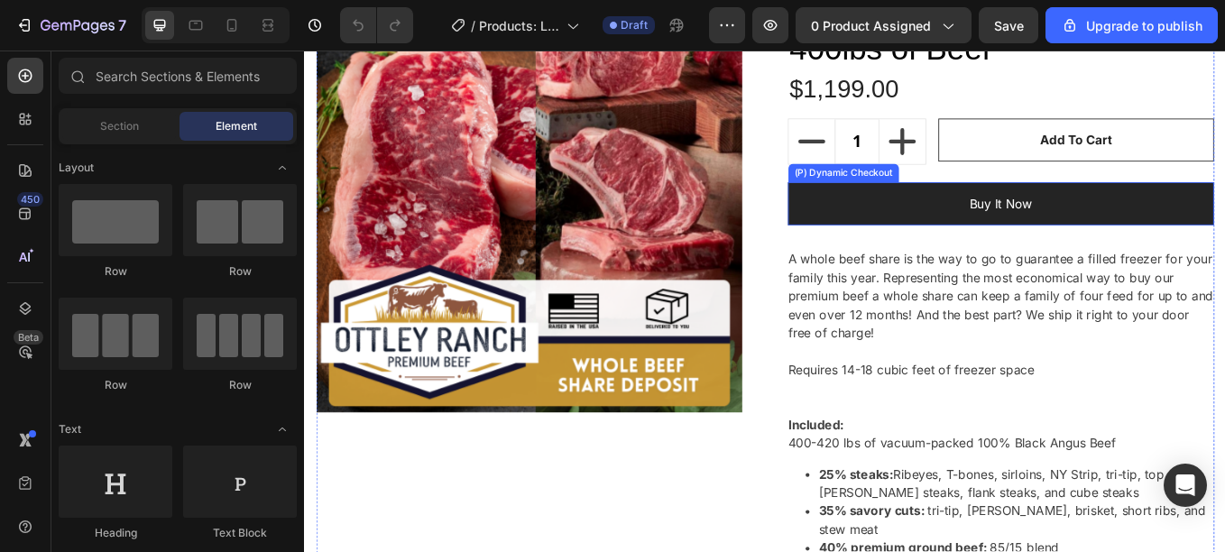
click at [1015, 218] on button "Buy it now" at bounding box center [1122, 231] width 501 height 51
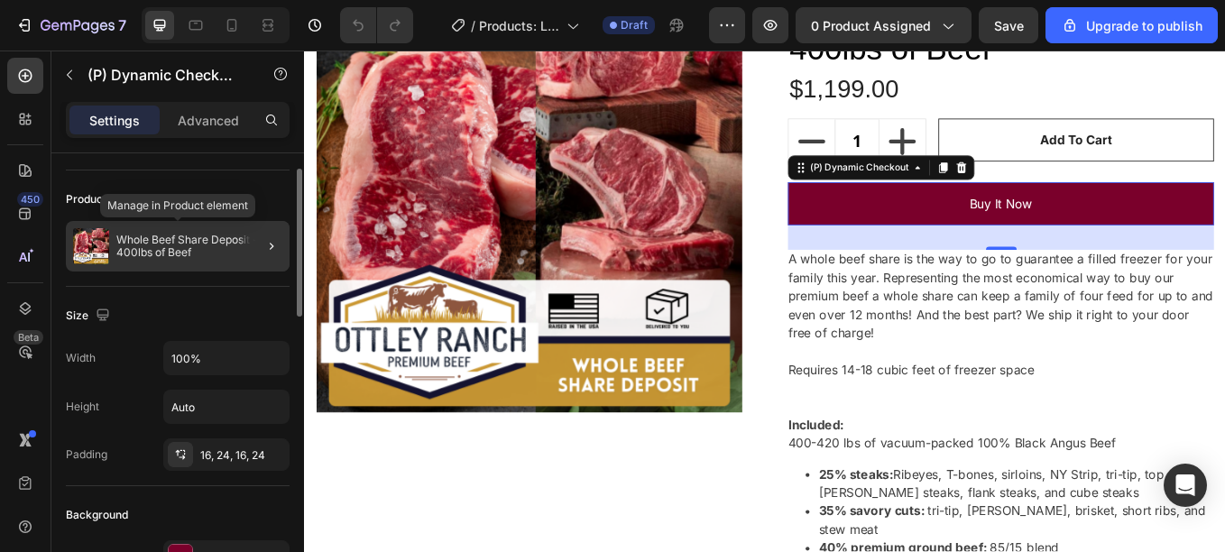
scroll to position [0, 0]
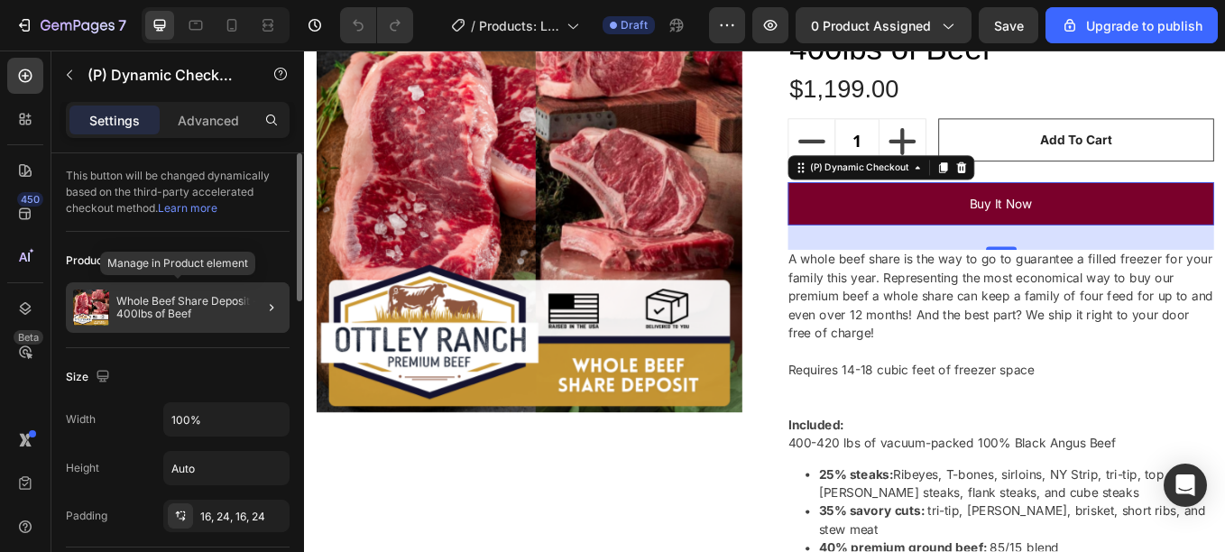
click at [221, 297] on p "Whole Beef Share Deposit - 400lbs of Beef" at bounding box center [199, 307] width 166 height 25
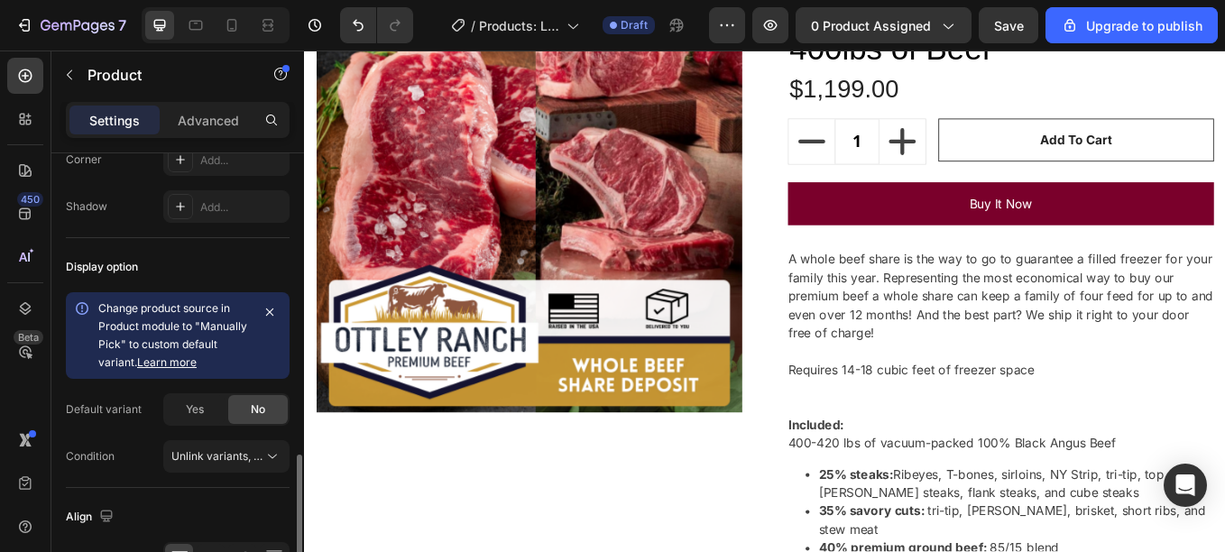
scroll to position [823, 0]
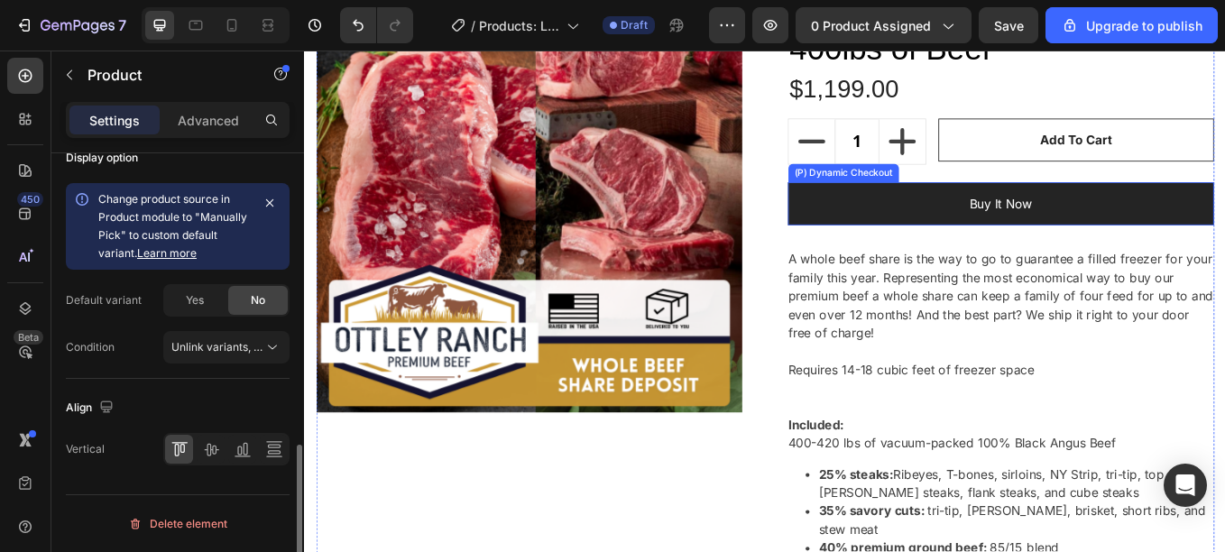
click at [1075, 216] on button "Buy it now" at bounding box center [1122, 231] width 501 height 51
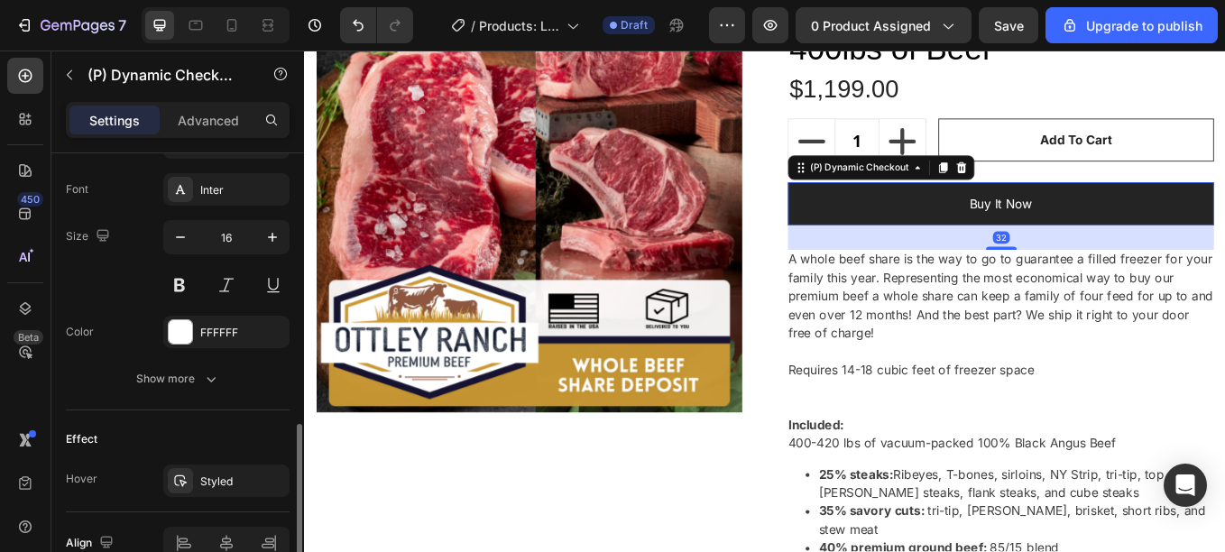
scroll to position [0, 0]
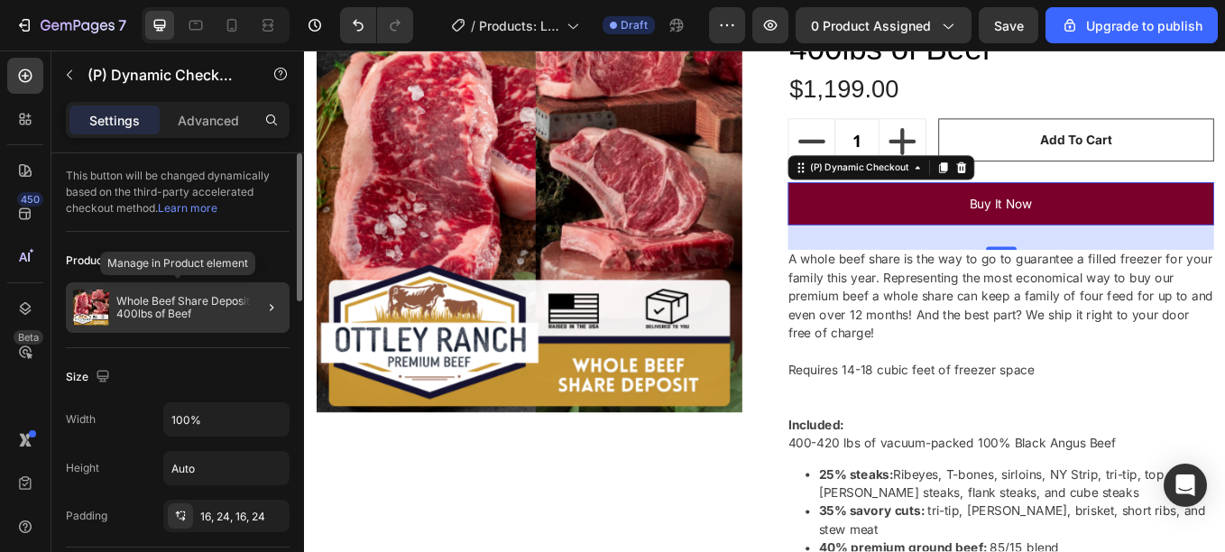
click at [191, 322] on div "Whole Beef Share Deposit - 400lbs of Beef" at bounding box center [178, 307] width 224 height 51
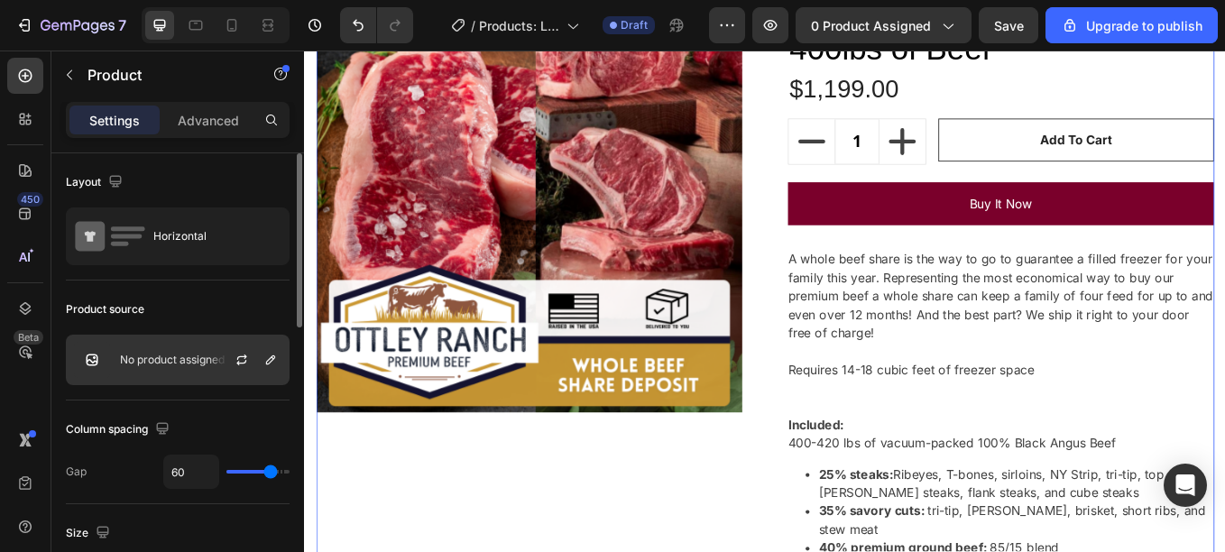
click at [195, 372] on div "No product assigned" at bounding box center [178, 360] width 224 height 51
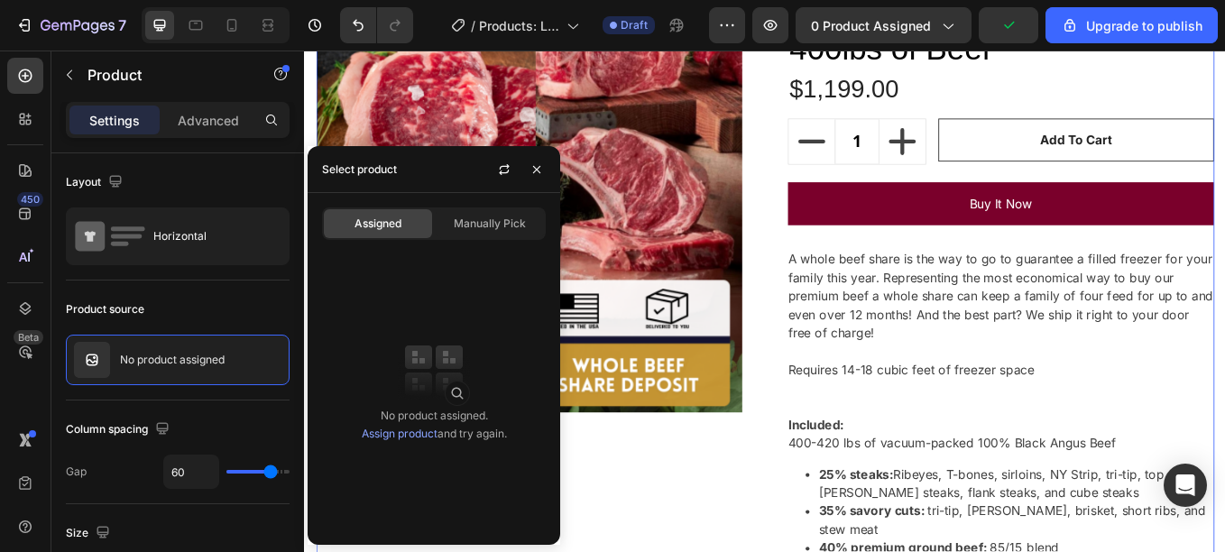
click at [396, 152] on div "Select product" at bounding box center [359, 169] width 89 height 46
click at [355, 161] on div "Select product" at bounding box center [359, 169] width 75 height 16
click at [354, 167] on div "Select product" at bounding box center [359, 169] width 75 height 16
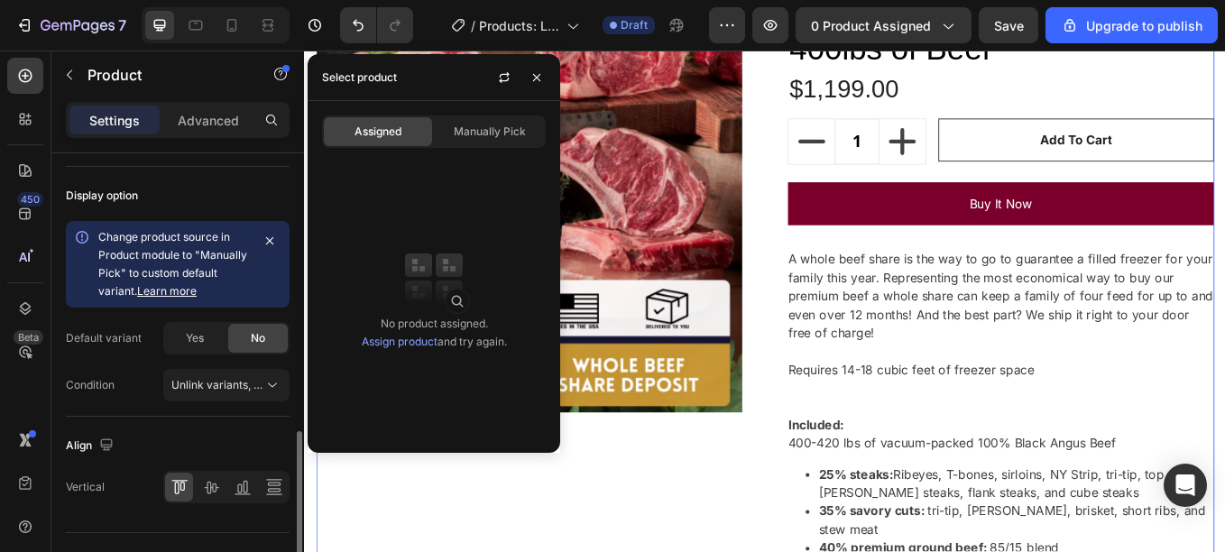
scroll to position [823, 0]
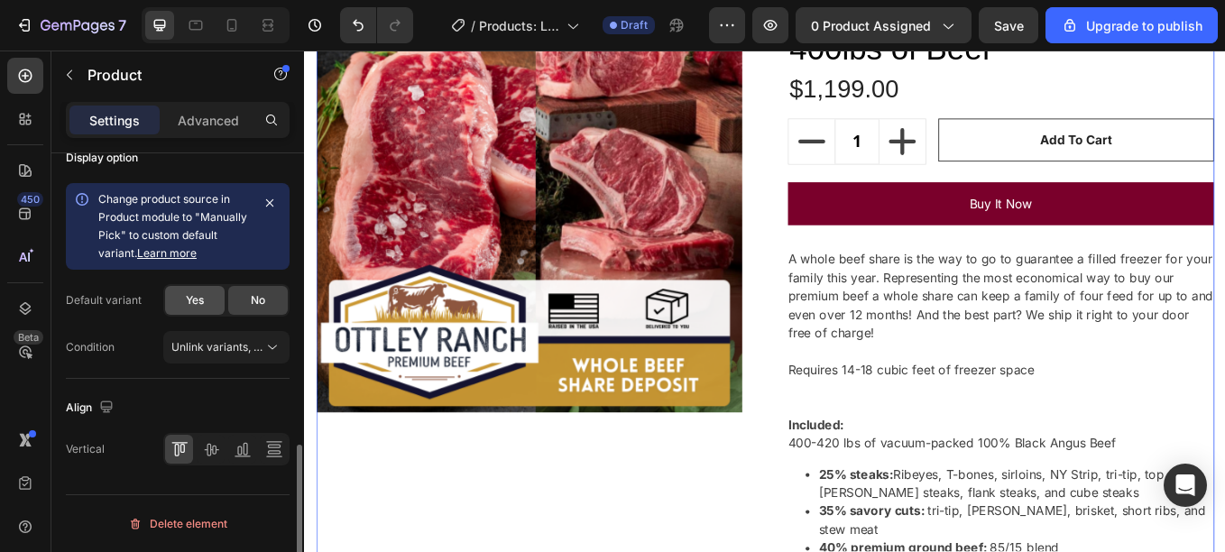
click at [206, 297] on div "Yes" at bounding box center [195, 300] width 60 height 29
click at [269, 196] on icon "button" at bounding box center [269, 203] width 14 height 14
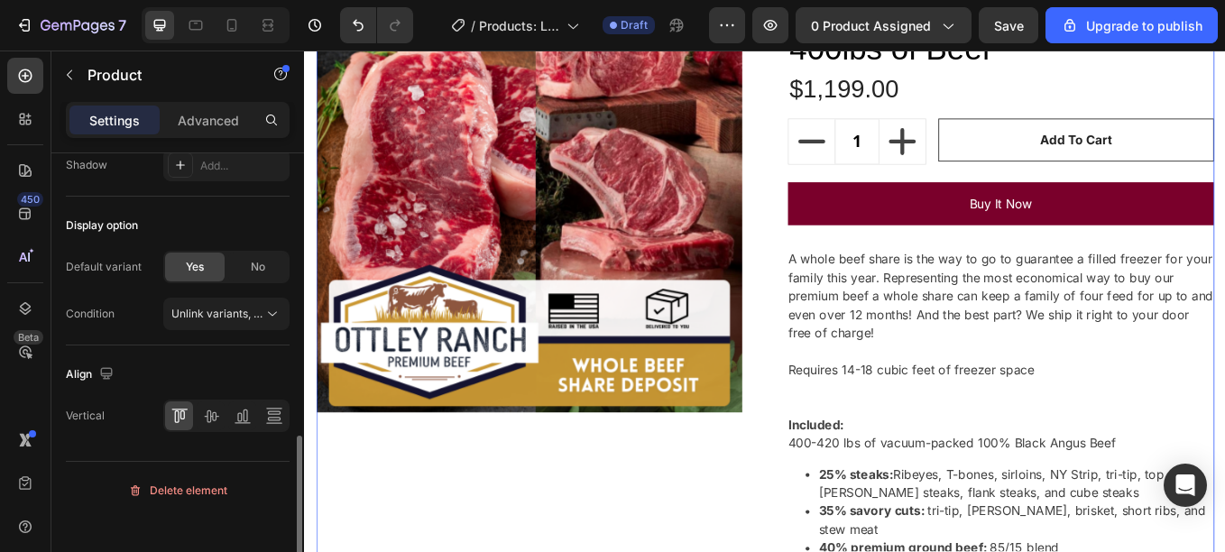
scroll to position [755, 0]
click at [188, 317] on span "Unlink variants, quantity <br> between same products" at bounding box center [309, 315] width 277 height 14
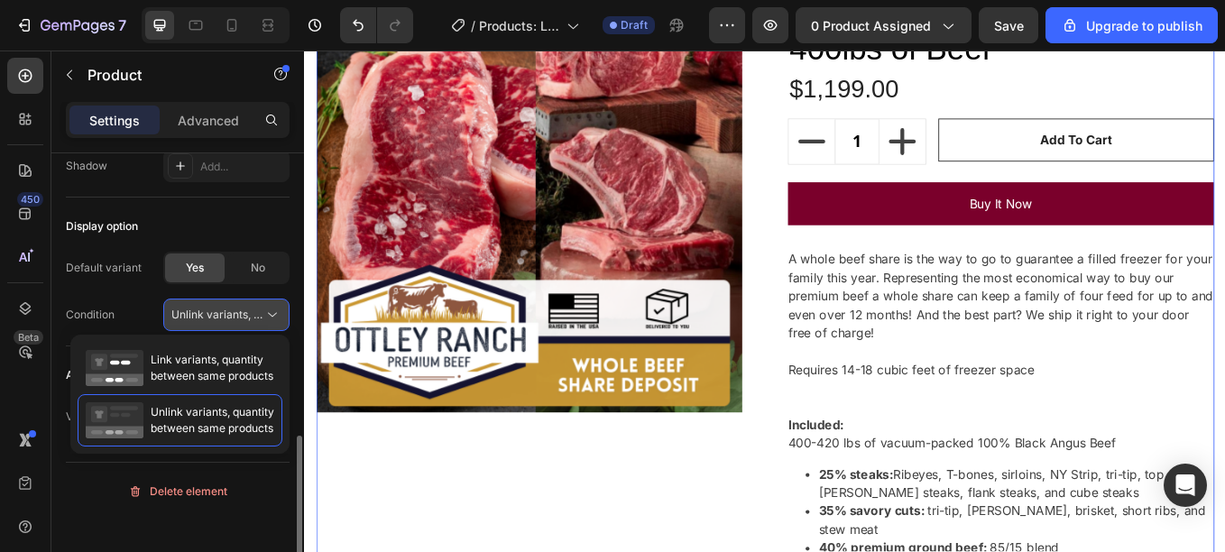
click at [181, 324] on button "Unlink variants, quantity <br> between same products" at bounding box center [226, 315] width 126 height 32
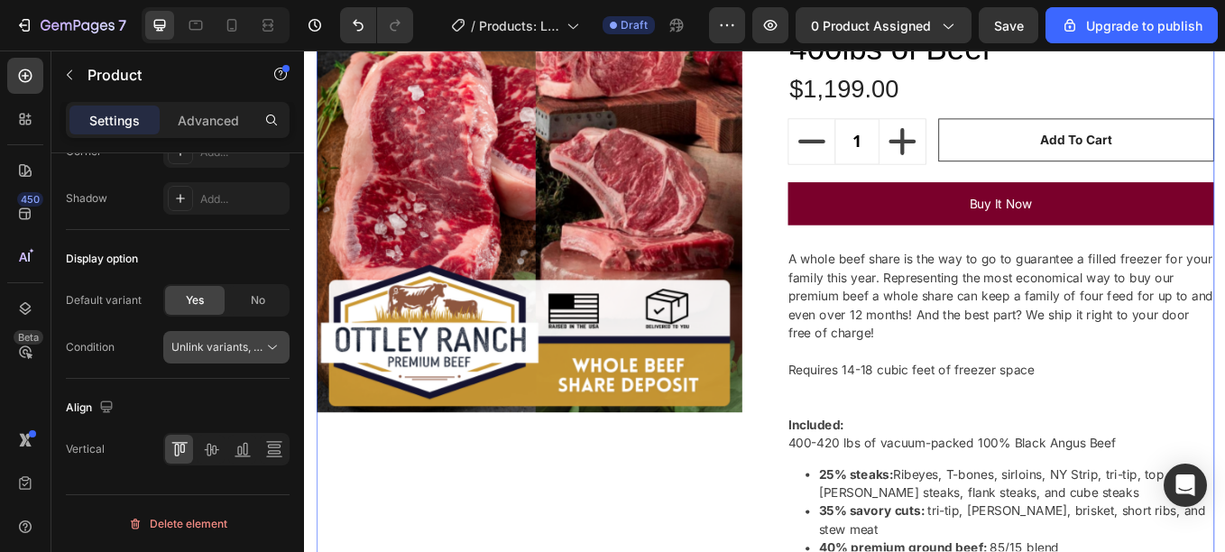
scroll to position [0, 0]
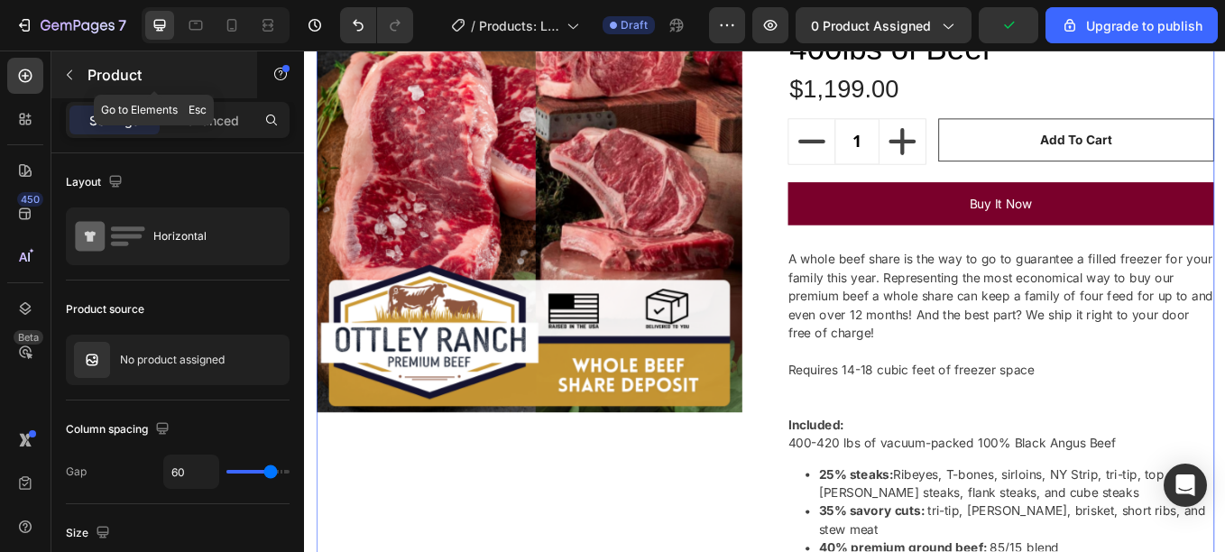
click at [97, 77] on p "Product" at bounding box center [163, 75] width 153 height 22
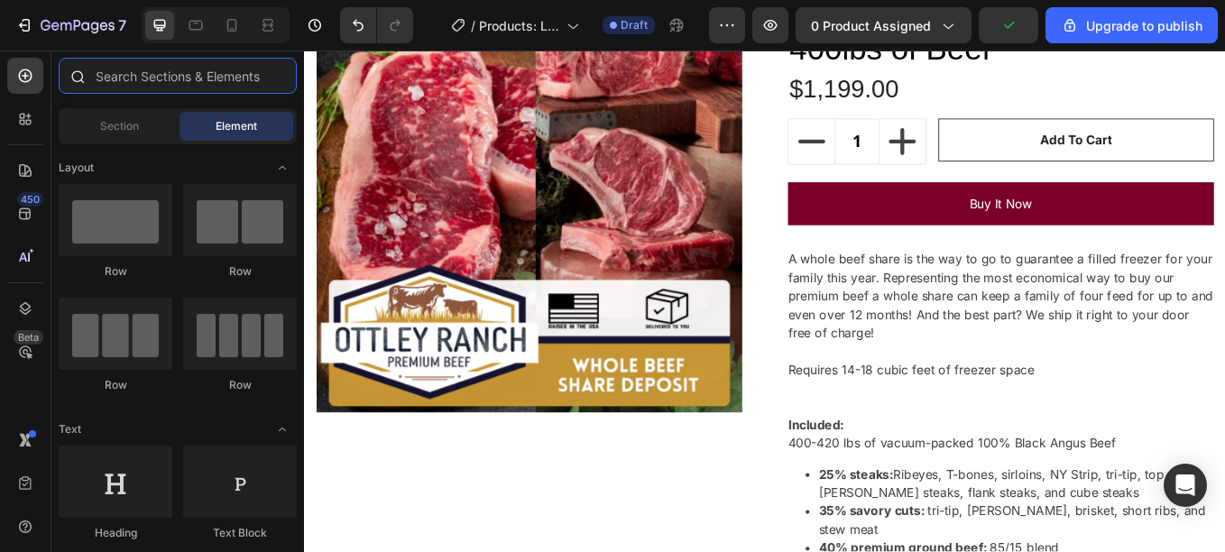
click at [179, 77] on input "text" at bounding box center [178, 76] width 238 height 36
click at [179, 77] on input "o" at bounding box center [178, 76] width 238 height 36
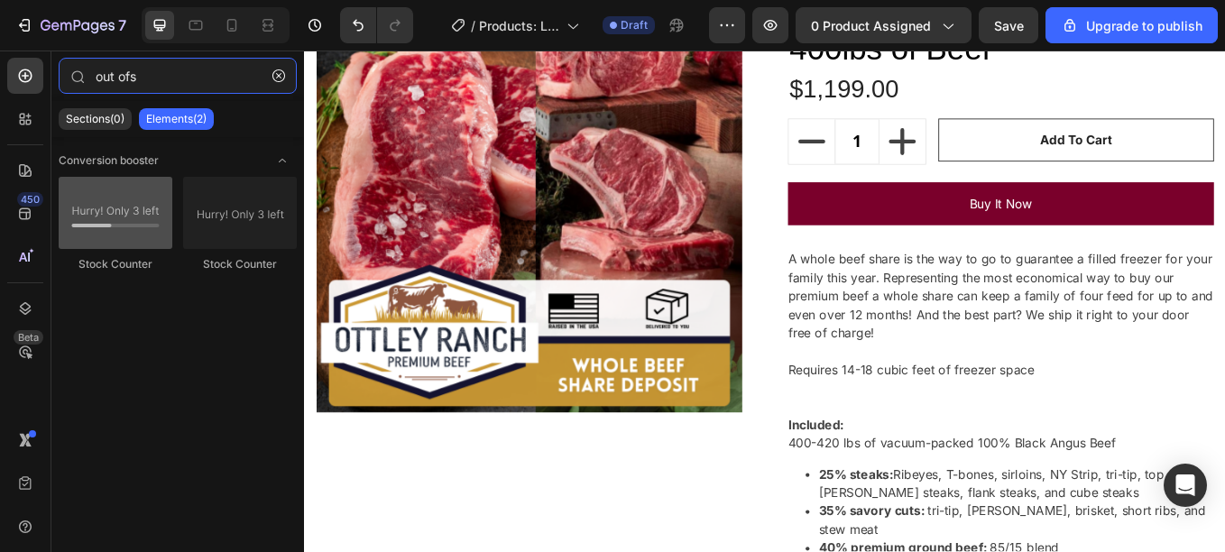
type input "out ofs"
click at [123, 227] on div at bounding box center [116, 213] width 114 height 72
click at [128, 218] on div at bounding box center [116, 213] width 114 height 72
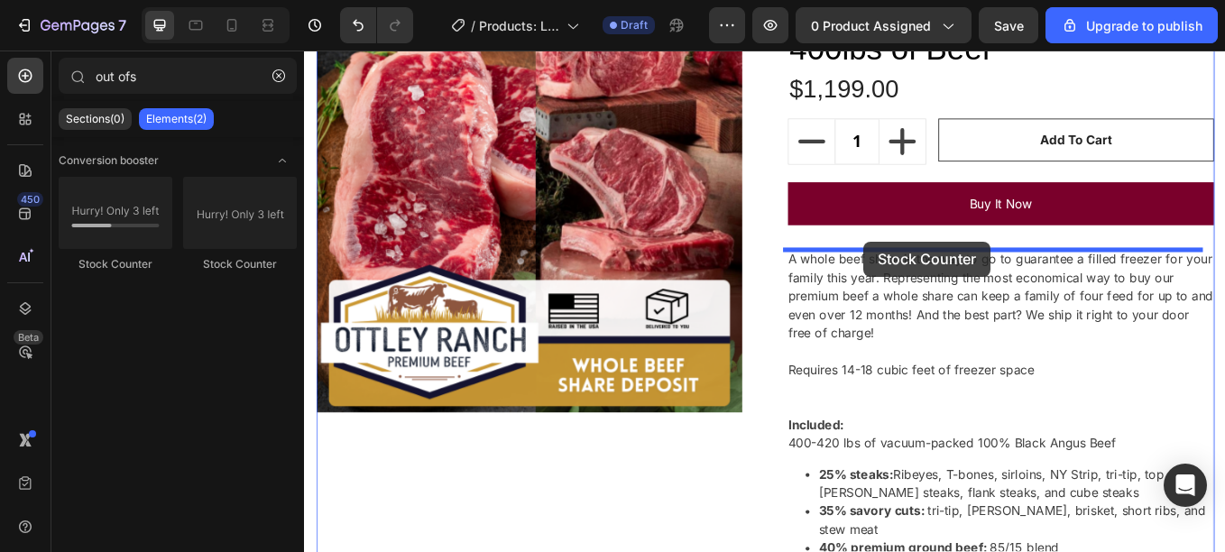
drag, startPoint x: 432, startPoint y: 269, endPoint x: 961, endPoint y: 275, distance: 529.4
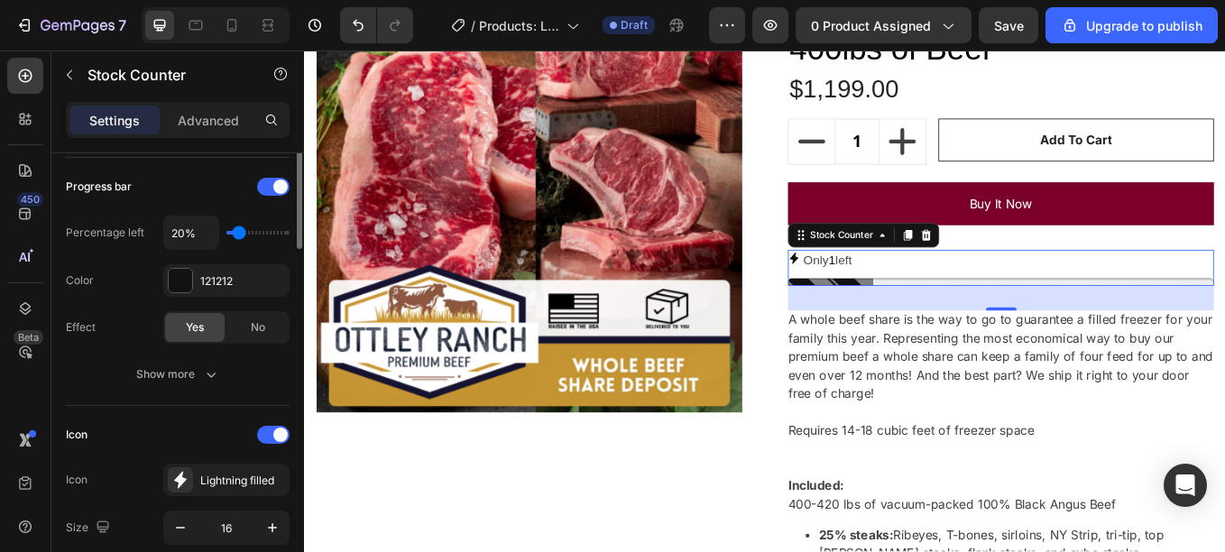
scroll to position [241, 0]
click at [271, 182] on div at bounding box center [273, 185] width 32 height 18
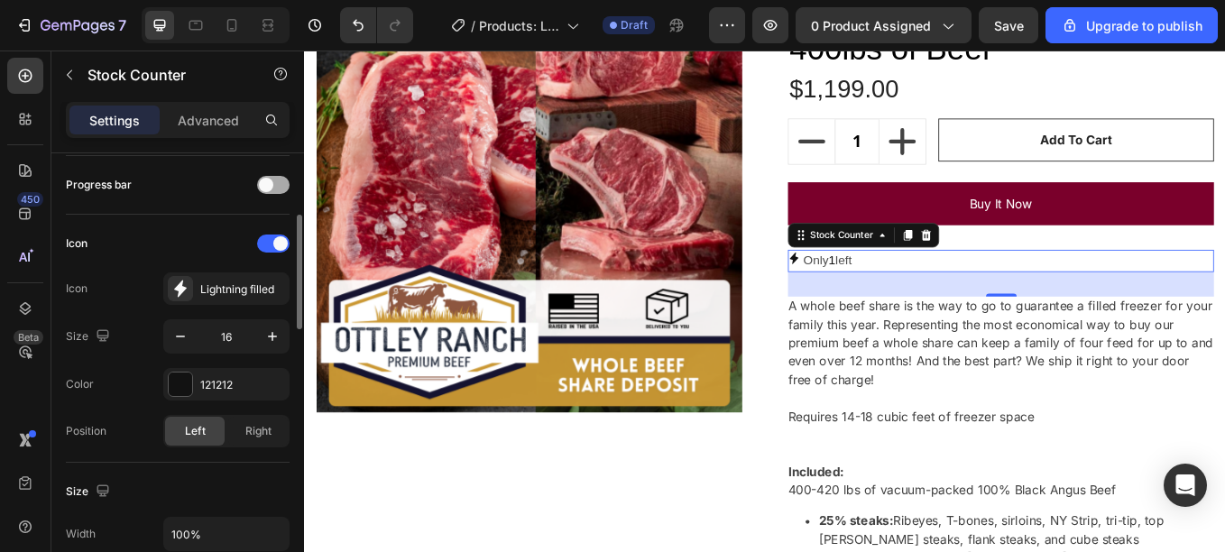
click at [271, 182] on span at bounding box center [266, 185] width 14 height 14
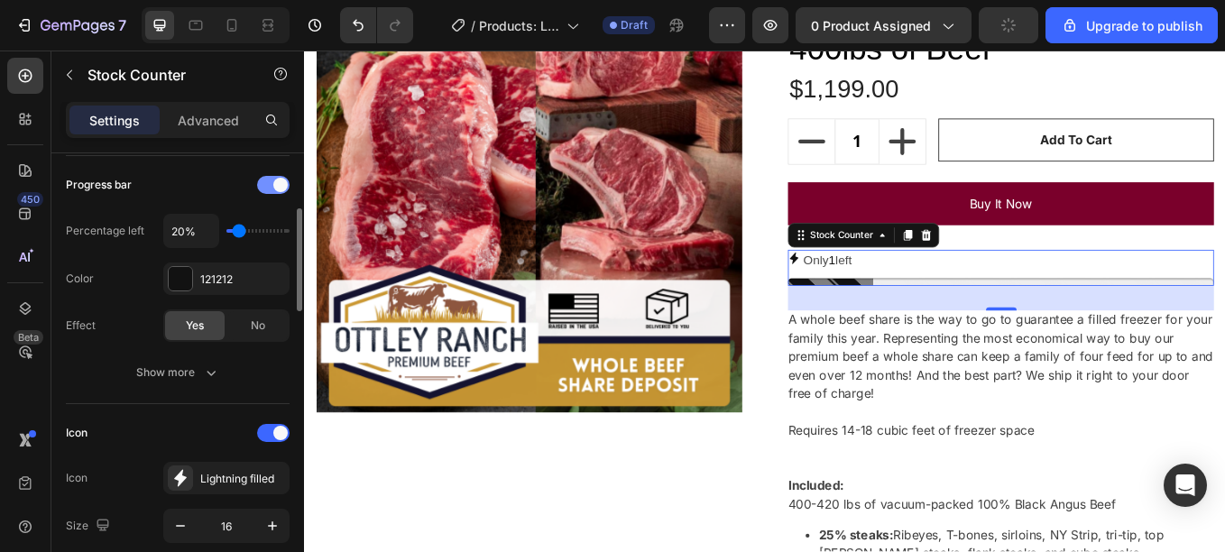
click at [271, 182] on div at bounding box center [273, 185] width 32 height 18
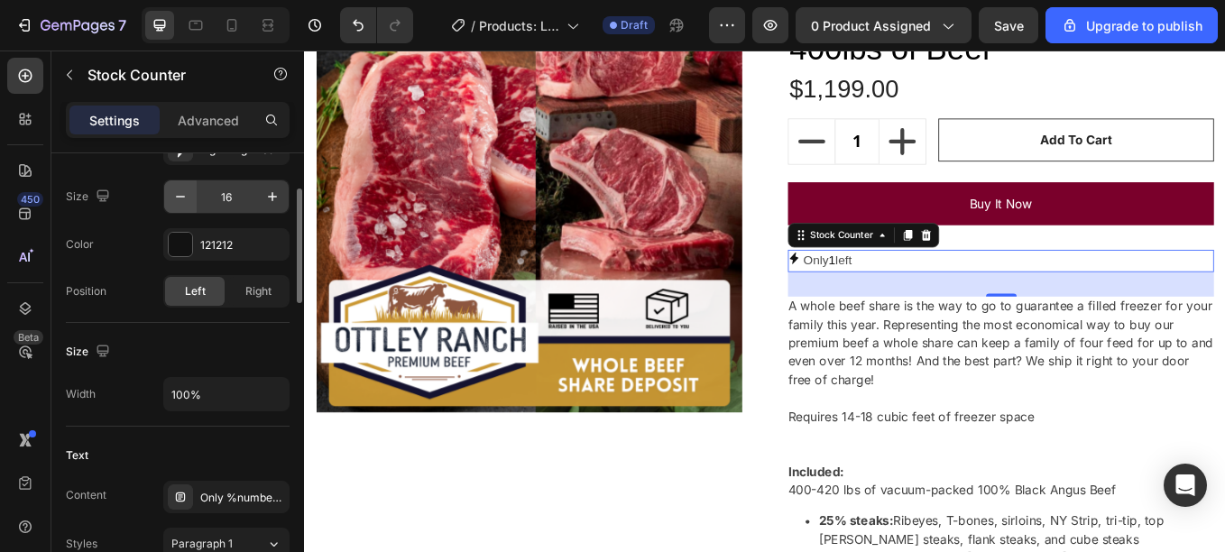
scroll to position [382, 0]
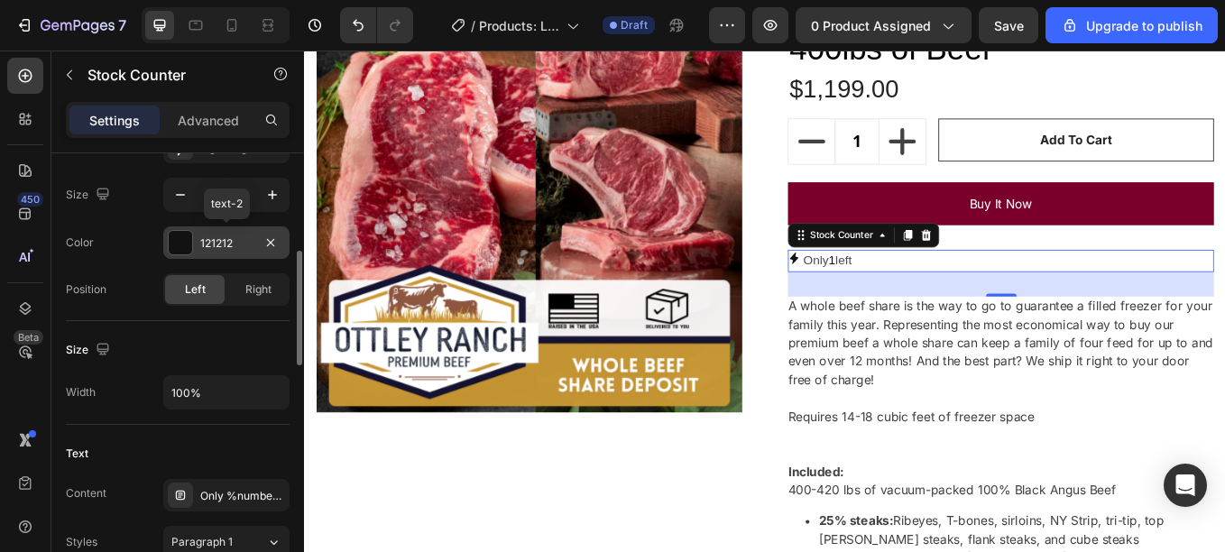
click at [187, 238] on div at bounding box center [180, 242] width 23 height 23
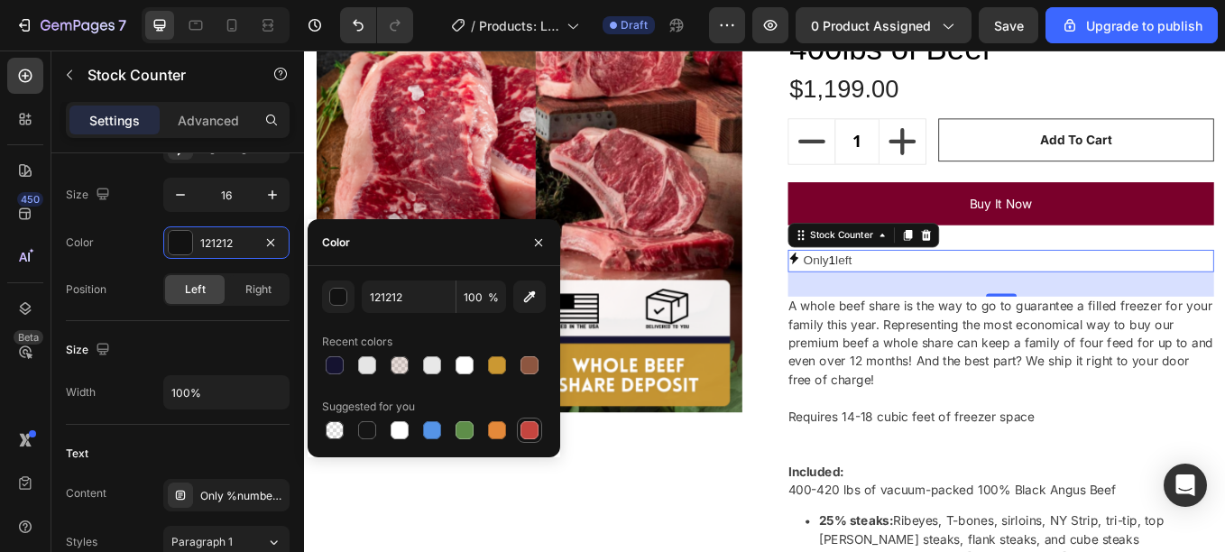
click at [518, 424] on div at bounding box center [529, 430] width 25 height 25
click at [465, 428] on div at bounding box center [464, 430] width 18 height 18
click at [338, 365] on div at bounding box center [335, 365] width 18 height 18
click at [356, 427] on div at bounding box center [367, 430] width 22 height 22
type input "151515"
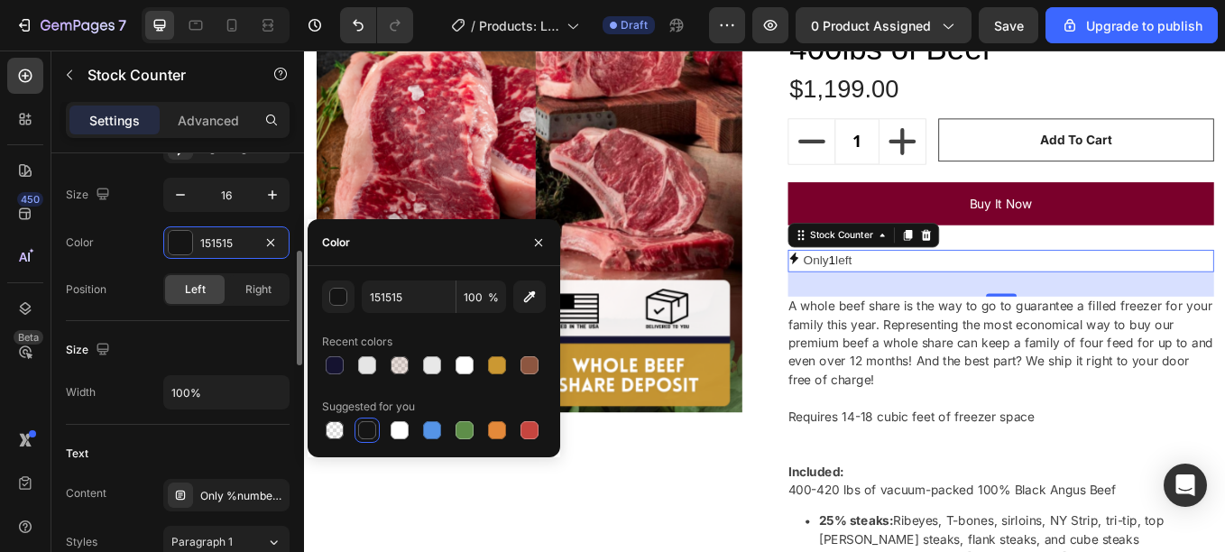
click at [208, 332] on div "Size Width 100%" at bounding box center [178, 373] width 224 height 104
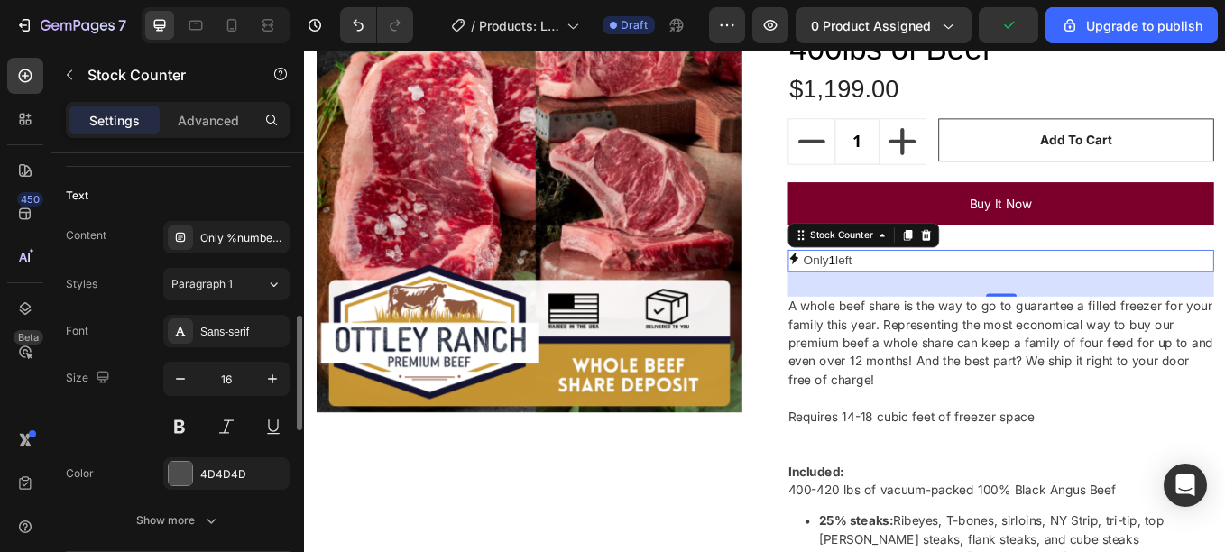
scroll to position [639, 0]
click at [238, 242] on div "Only %number% left" at bounding box center [242, 239] width 85 height 16
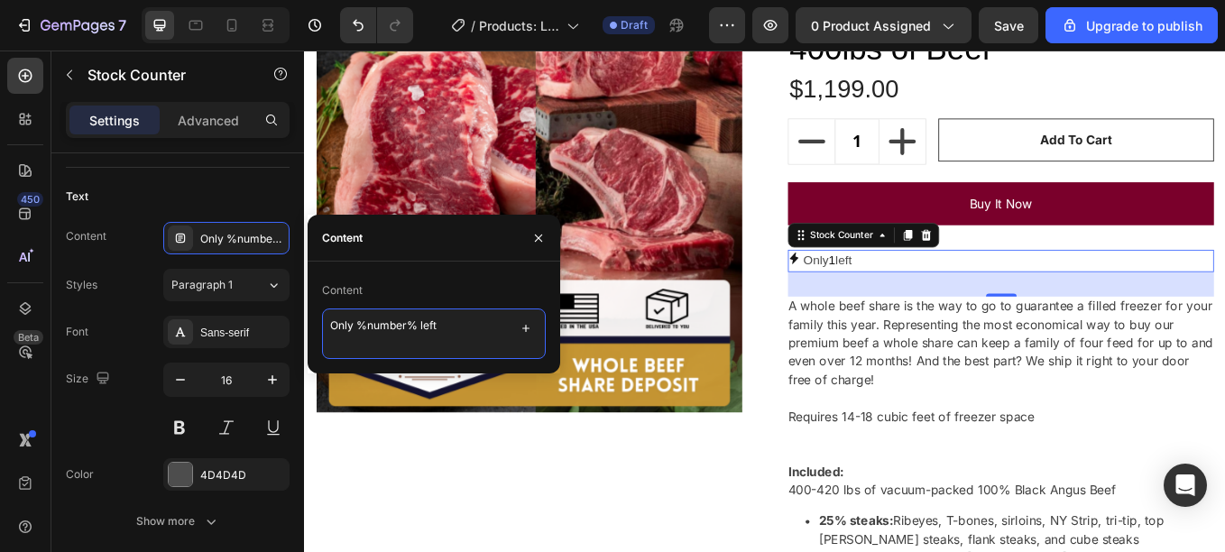
drag, startPoint x: 436, startPoint y: 336, endPoint x: 336, endPoint y: 329, distance: 100.4
click at [336, 329] on textarea "Only %number% left" at bounding box center [434, 333] width 224 height 51
type textarea "O"
type textarea "OUT OF STOCK"
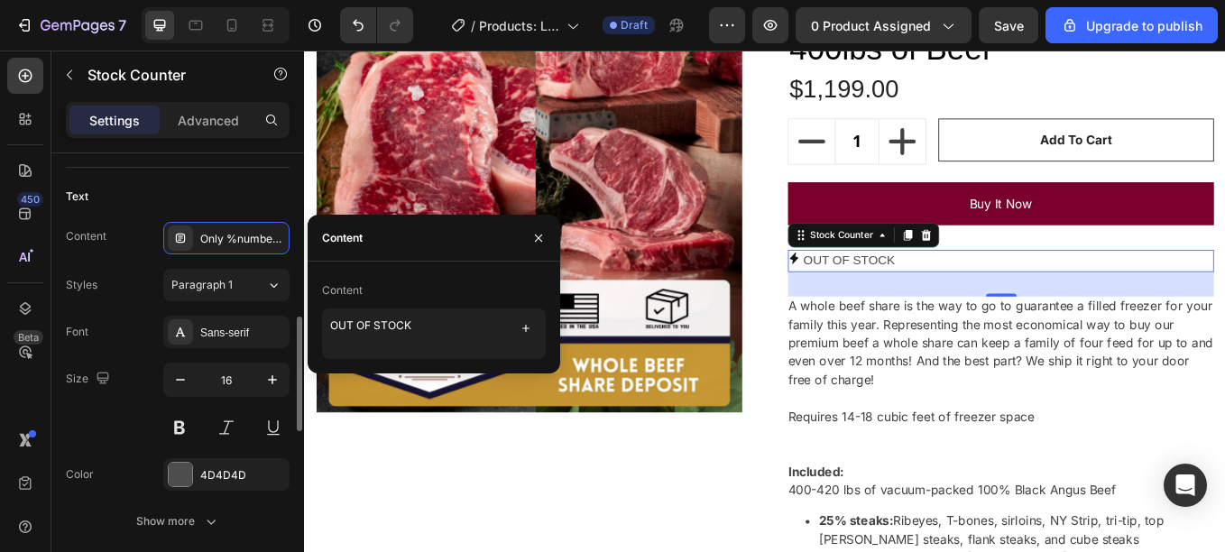
click at [244, 207] on div "Text" at bounding box center [178, 196] width 224 height 29
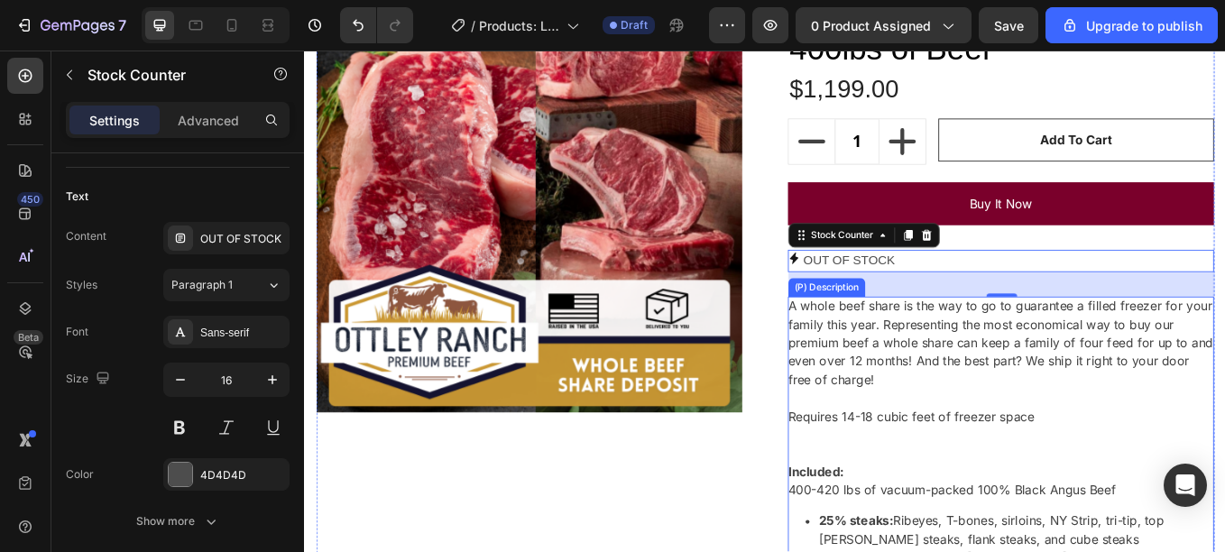
scroll to position [146, 0]
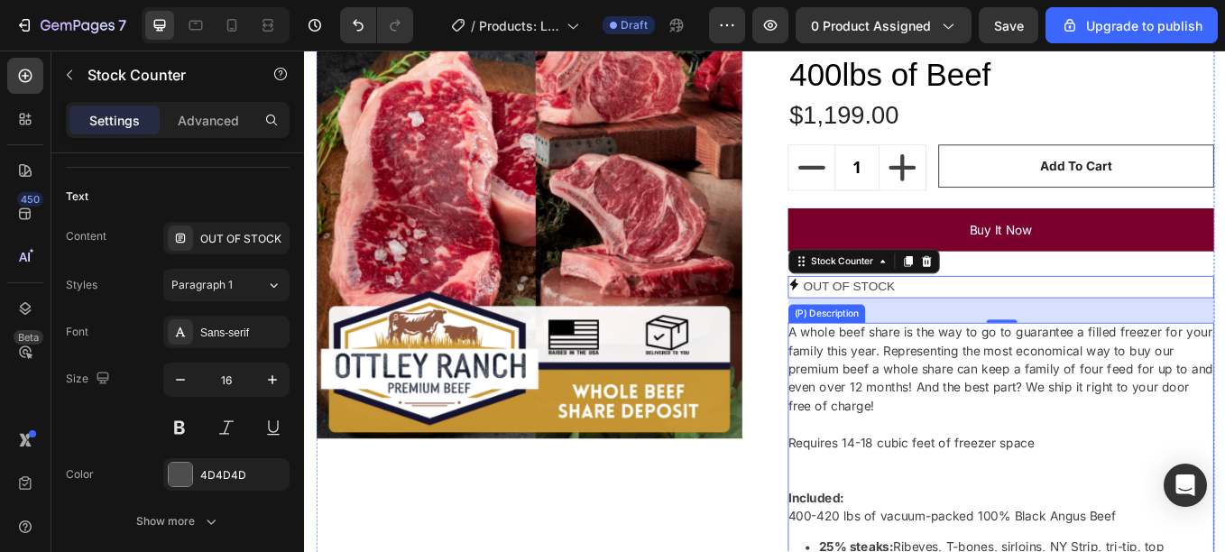
click at [876, 362] on div "(P) Description" at bounding box center [917, 360] width 83 height 16
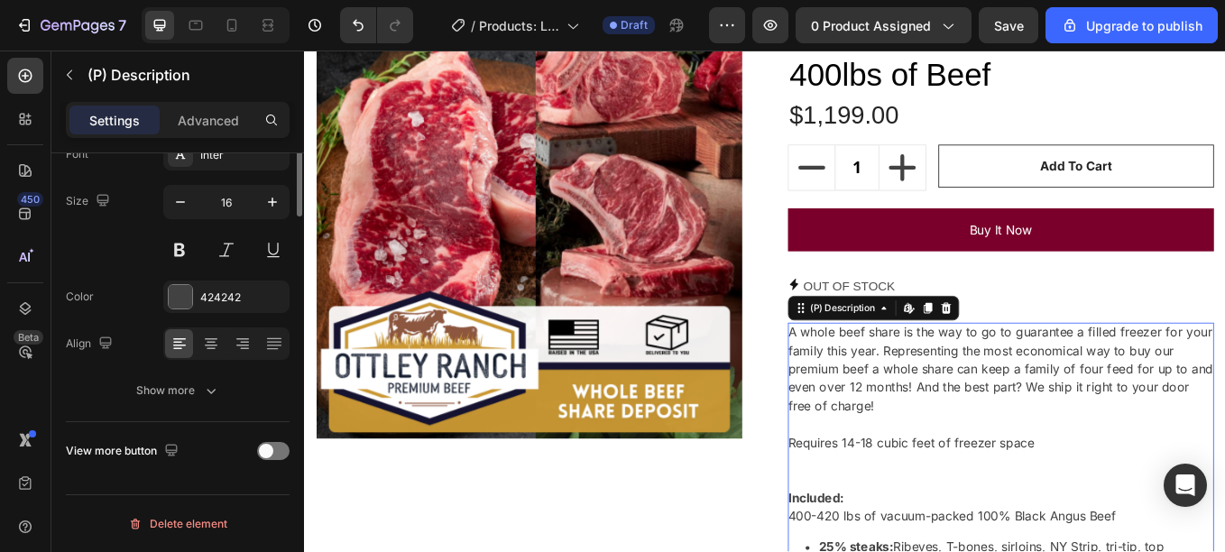
scroll to position [0, 0]
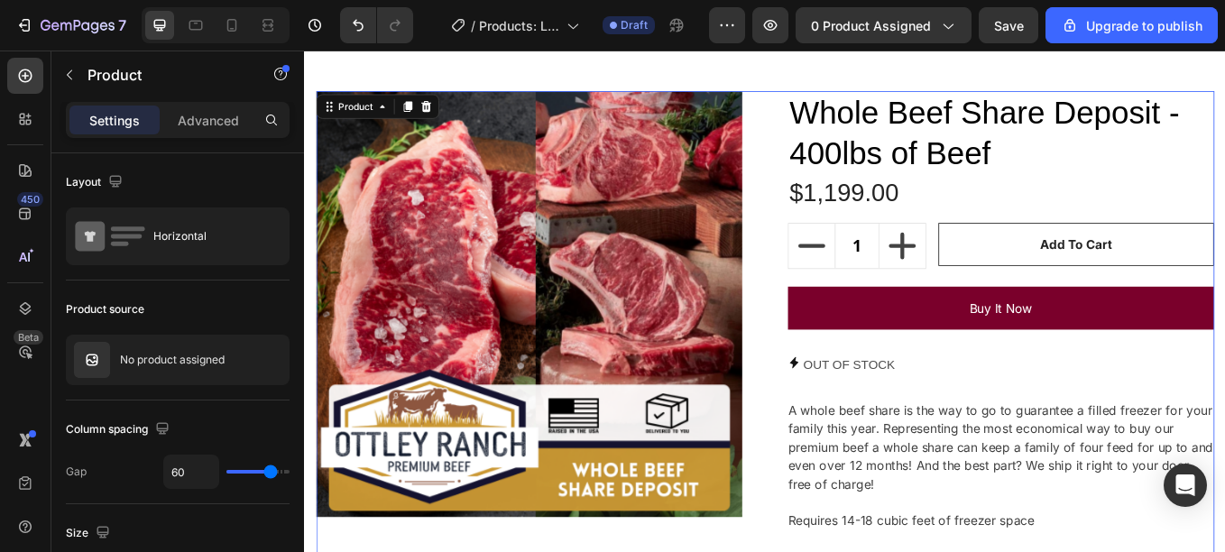
scroll to position [53, 0]
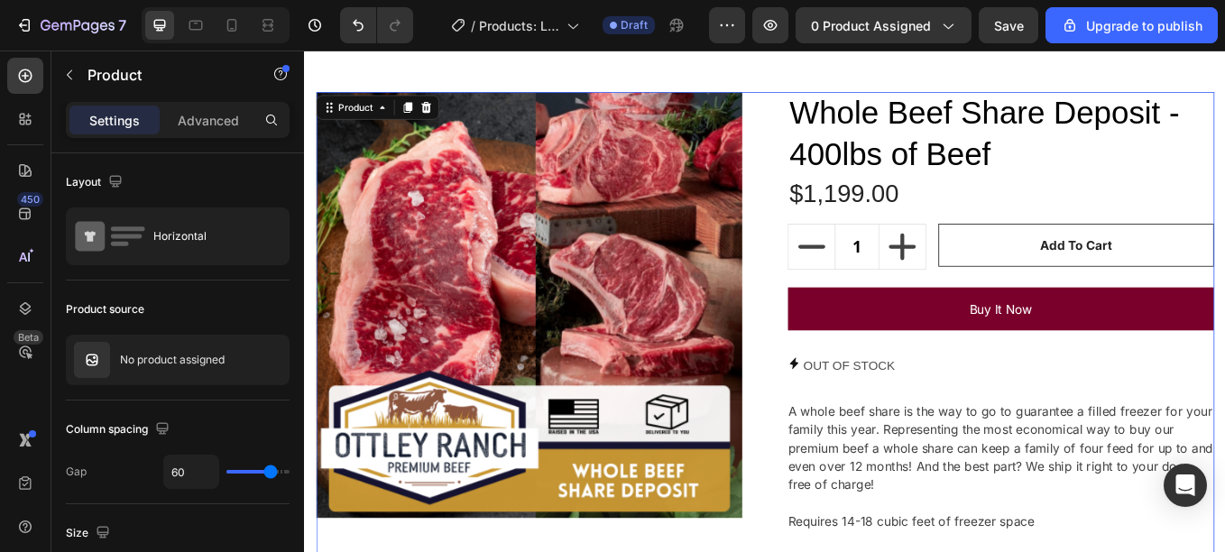
click at [894, 411] on p "OUT OF STOCK" at bounding box center [943, 422] width 107 height 26
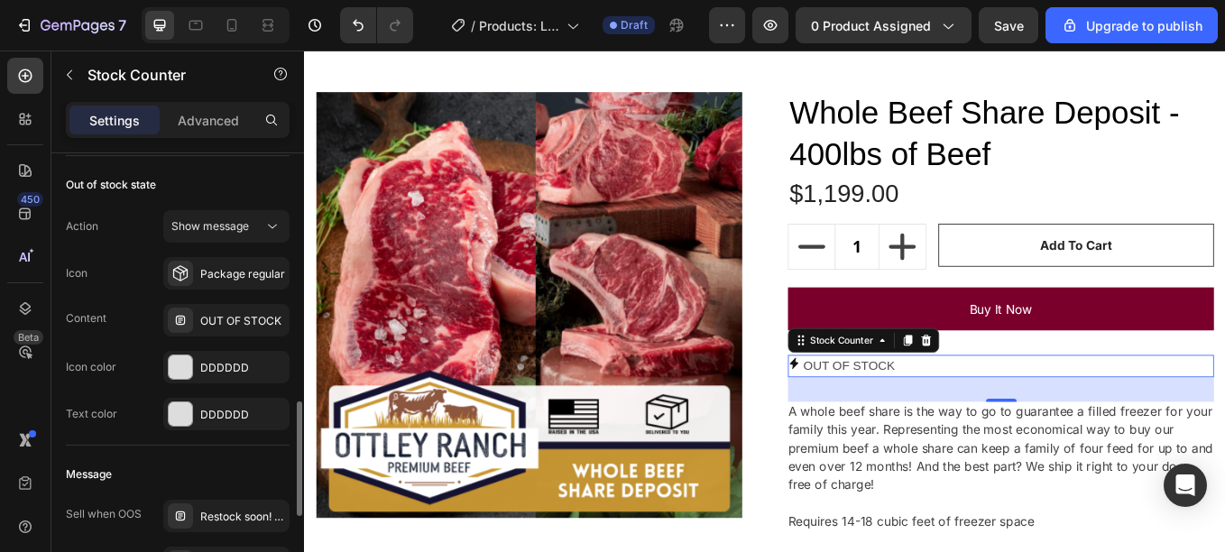
scroll to position [1024, 0]
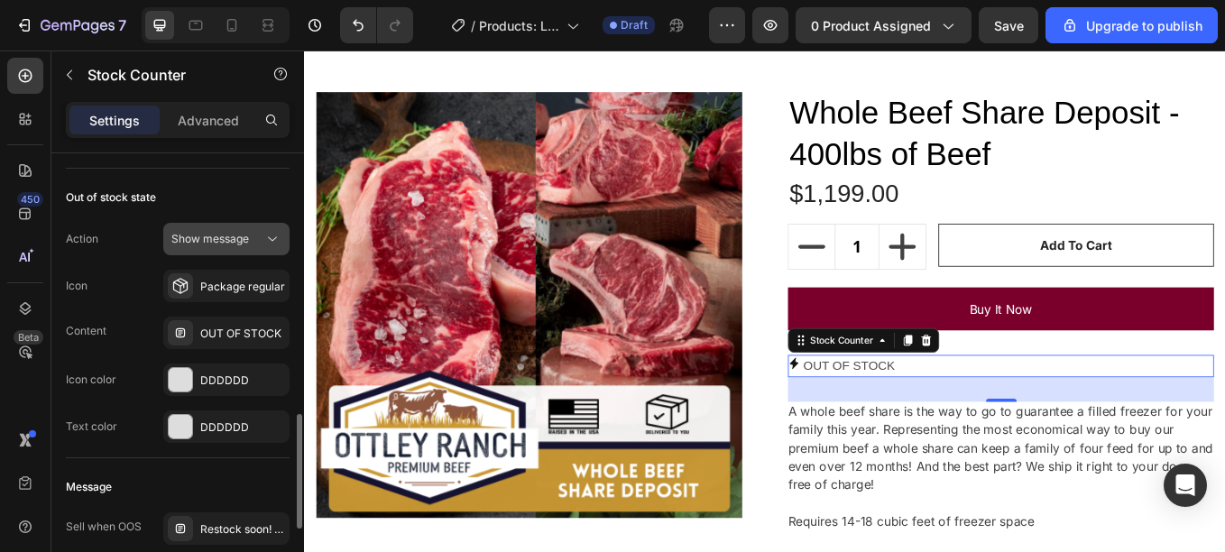
click at [210, 246] on span "Show message" at bounding box center [210, 239] width 78 height 16
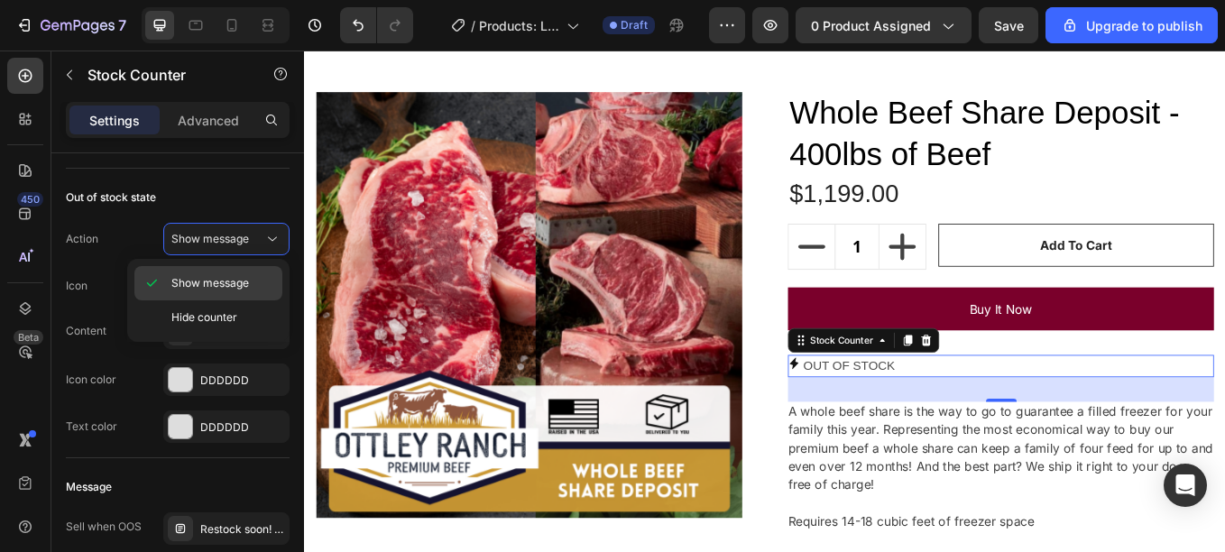
click at [203, 300] on div "Show message" at bounding box center [208, 317] width 148 height 34
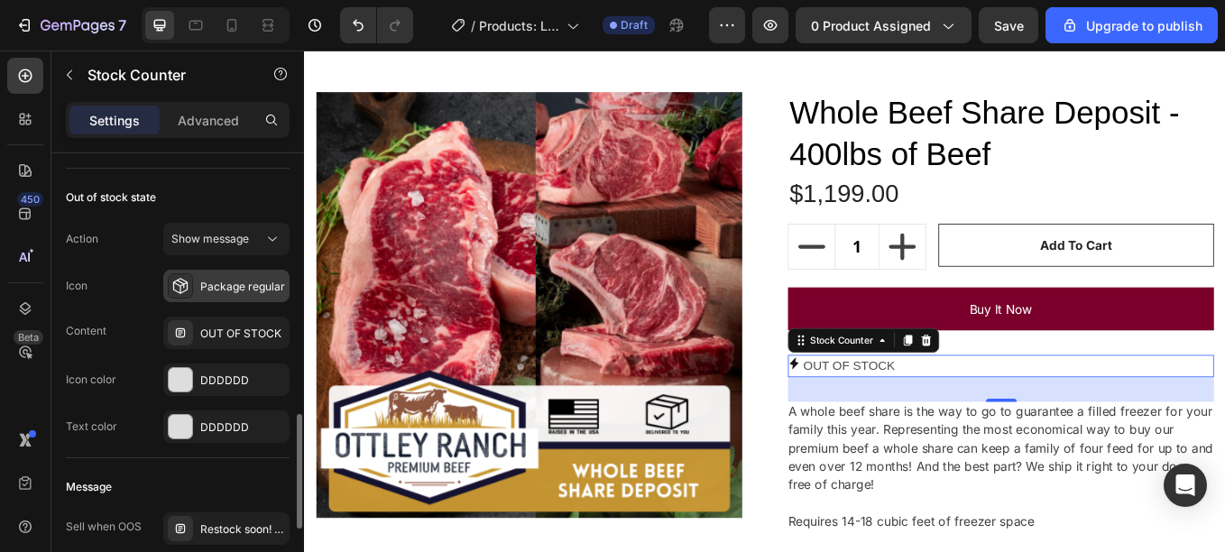
click at [244, 288] on div "Package regular" at bounding box center [242, 287] width 85 height 16
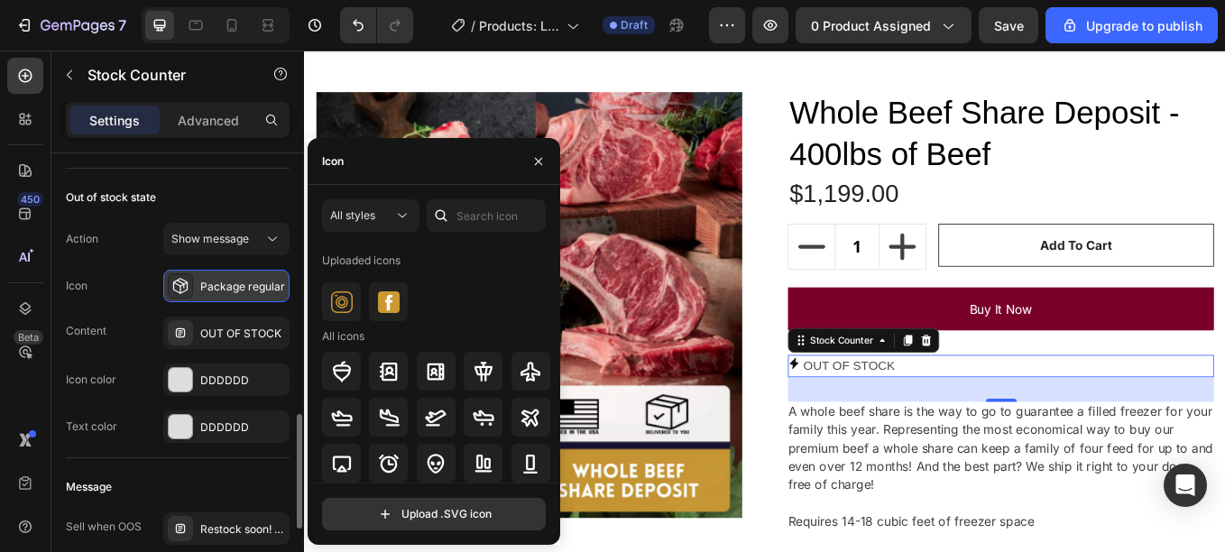
click at [244, 288] on div "Package regular" at bounding box center [242, 287] width 85 height 16
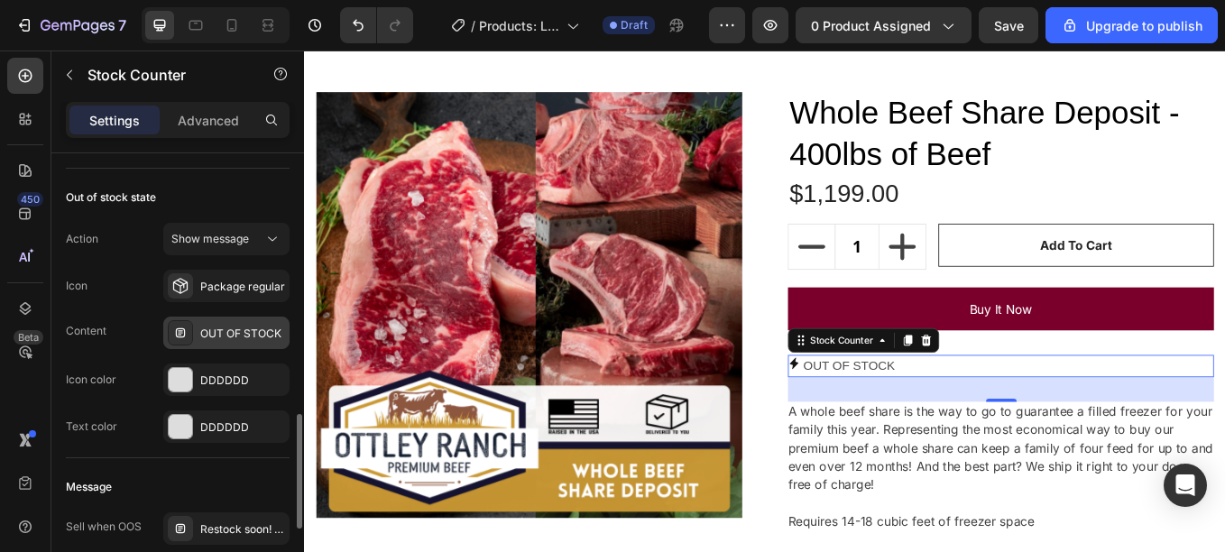
click at [210, 331] on div "OUT OF STOCK" at bounding box center [242, 334] width 85 height 16
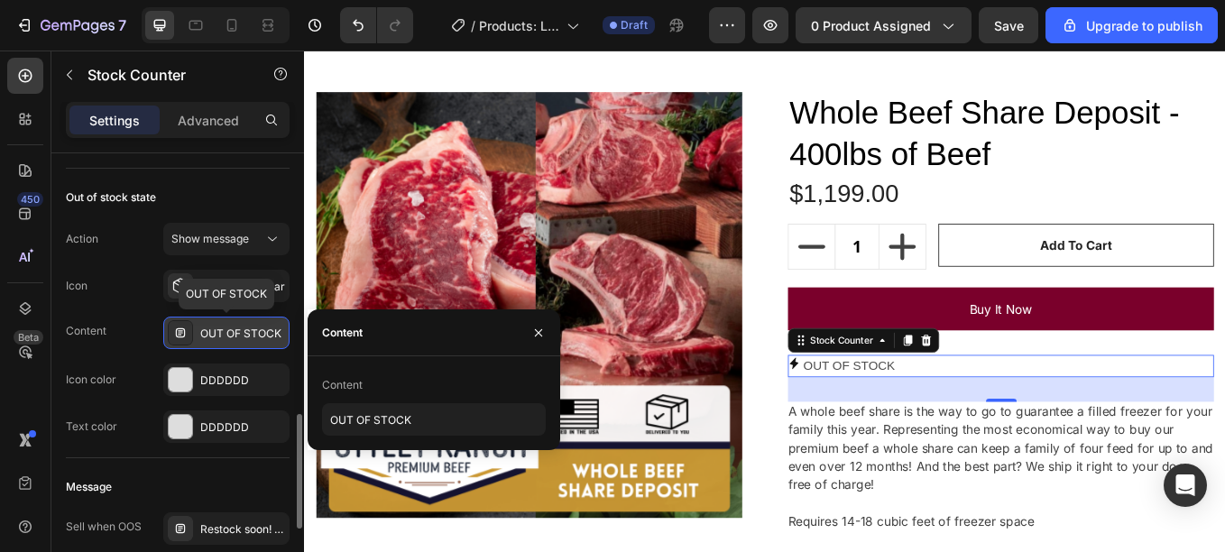
click at [210, 331] on div "OUT OF STOCK" at bounding box center [242, 334] width 85 height 16
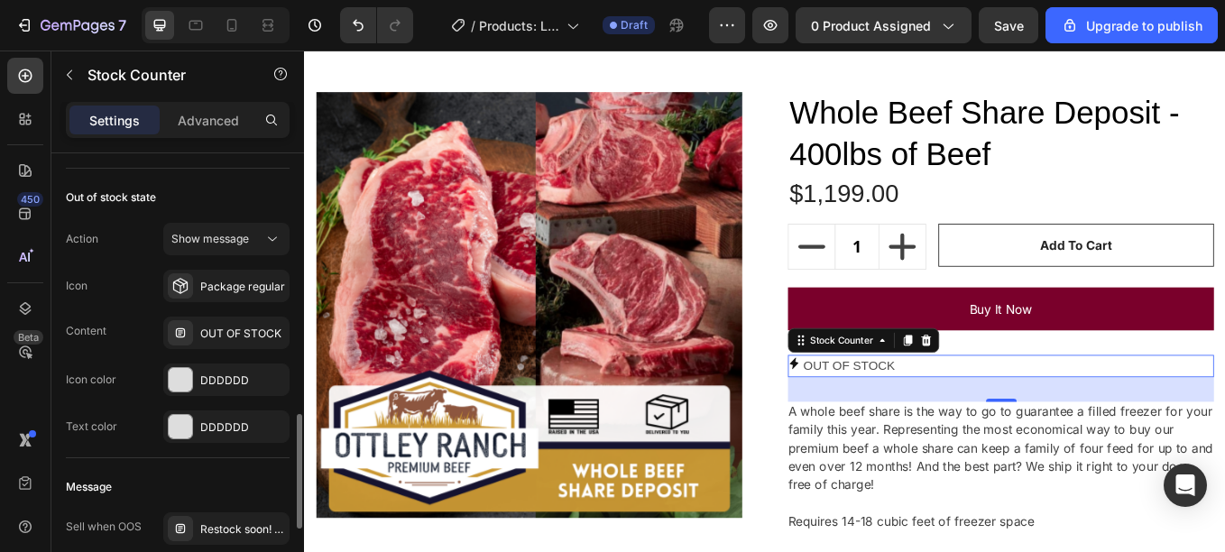
click at [147, 193] on div "Out of stock state" at bounding box center [111, 197] width 90 height 16
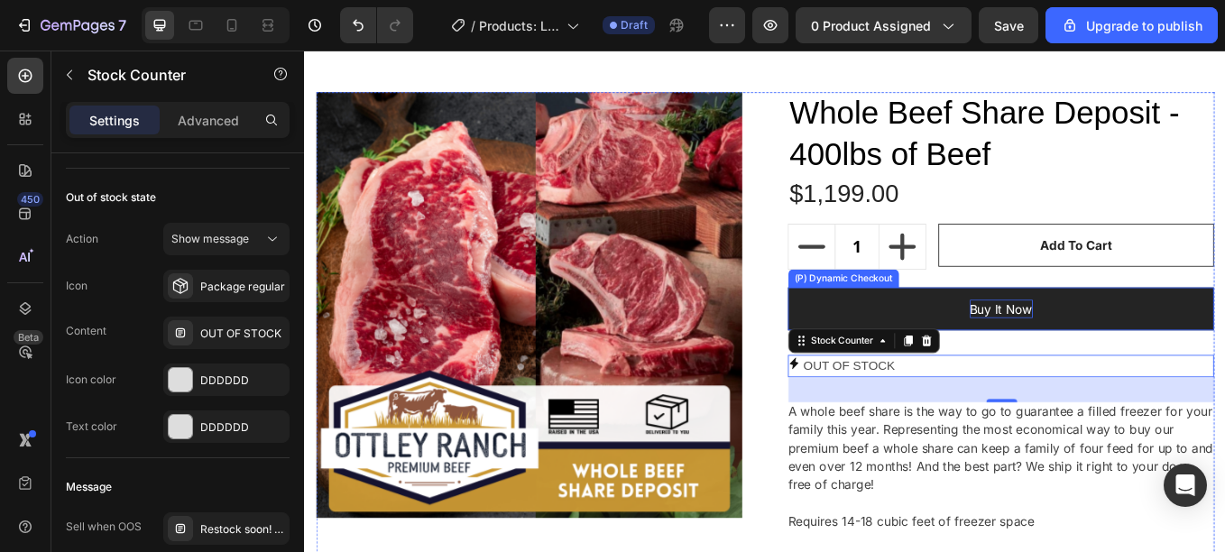
click at [1109, 354] on div "Buy it now" at bounding box center [1123, 355] width 74 height 22
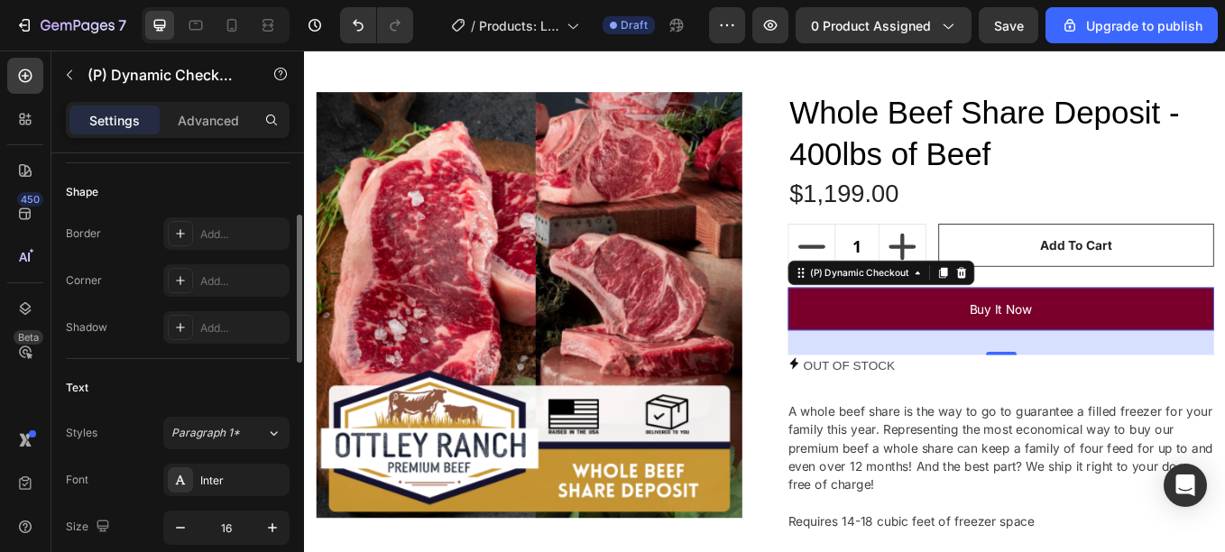
scroll to position [447, 0]
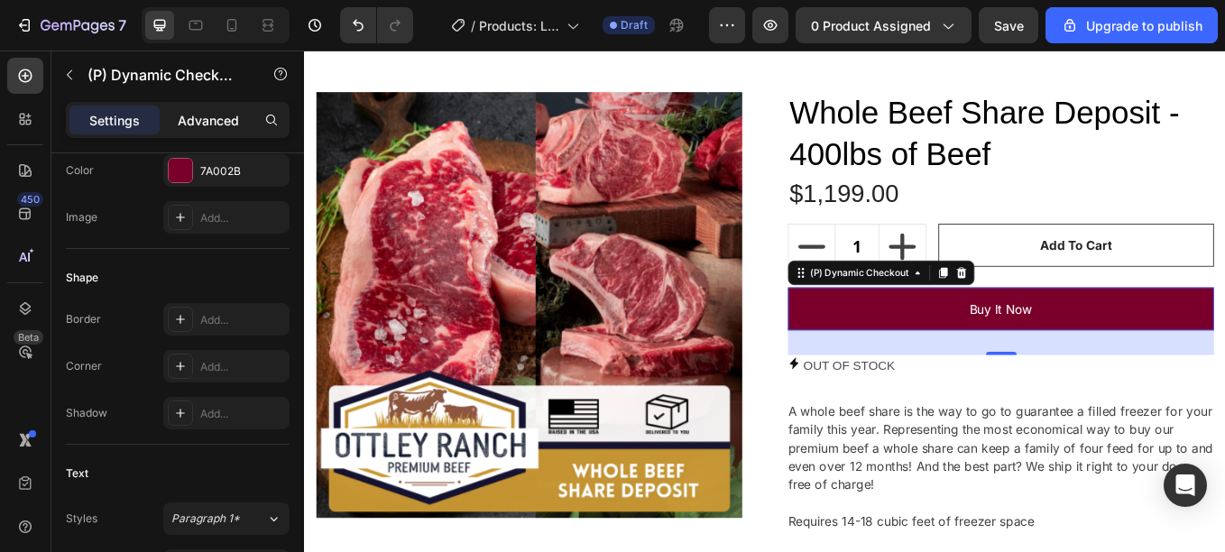
click at [212, 132] on div "Advanced" at bounding box center [208, 120] width 90 height 29
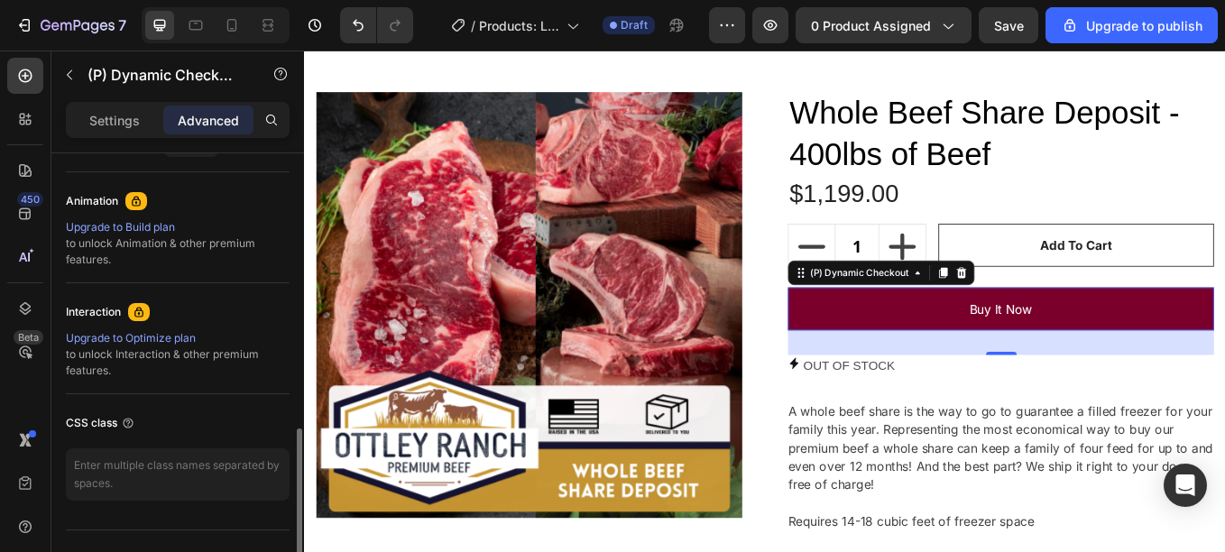
scroll to position [766, 0]
click at [120, 338] on div "Upgrade to Optimize plan" at bounding box center [178, 339] width 224 height 16
click at [98, 123] on p "Settings" at bounding box center [114, 120] width 51 height 19
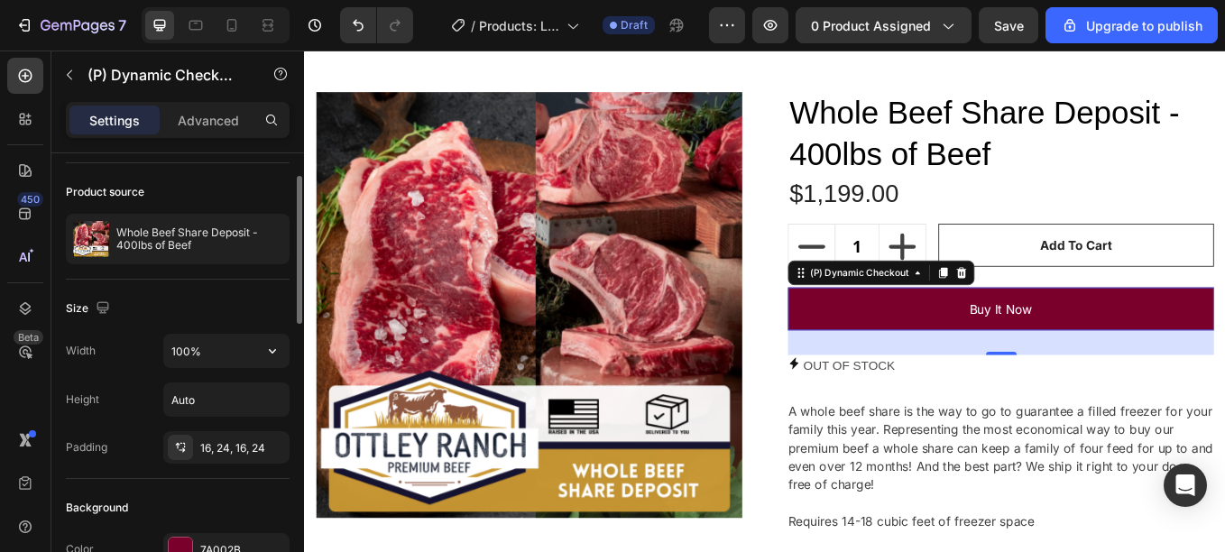
scroll to position [69, 0]
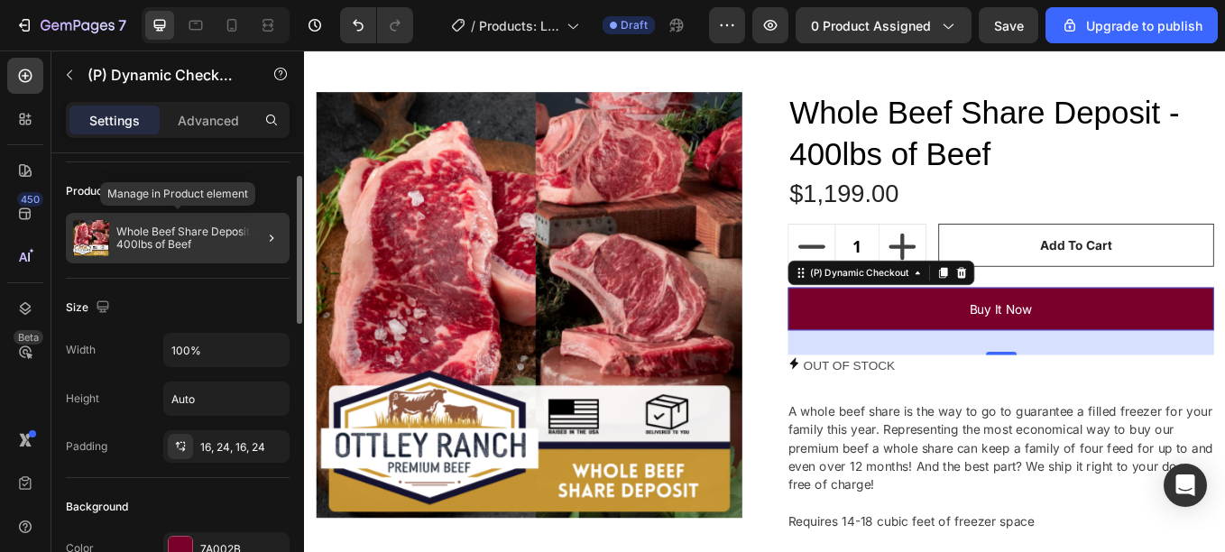
click at [217, 234] on p "Whole Beef Share Deposit - 400lbs of Beef" at bounding box center [199, 237] width 166 height 25
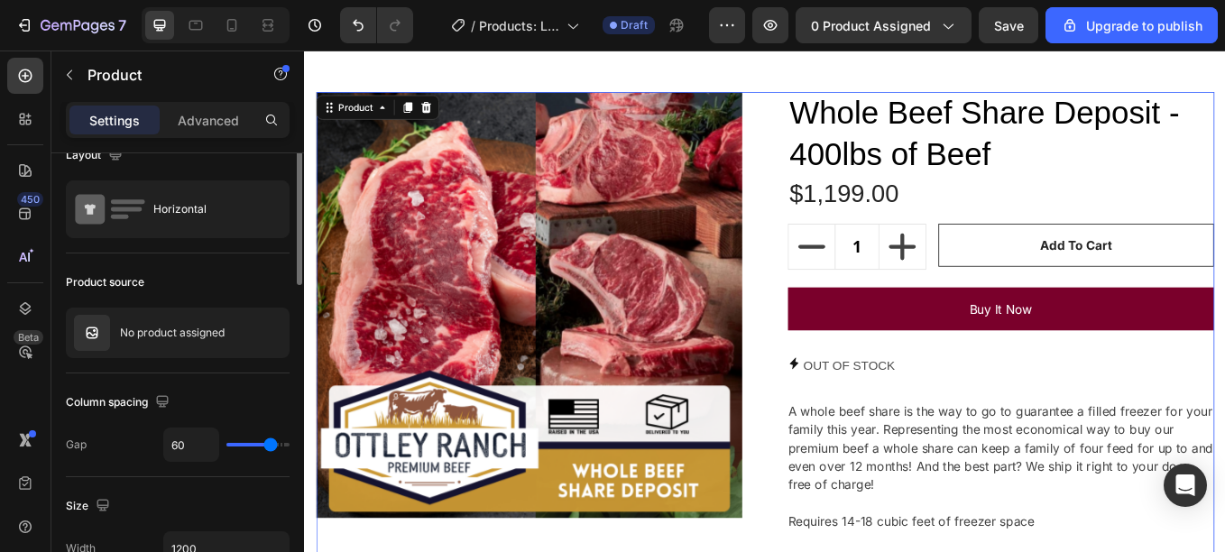
scroll to position [0, 0]
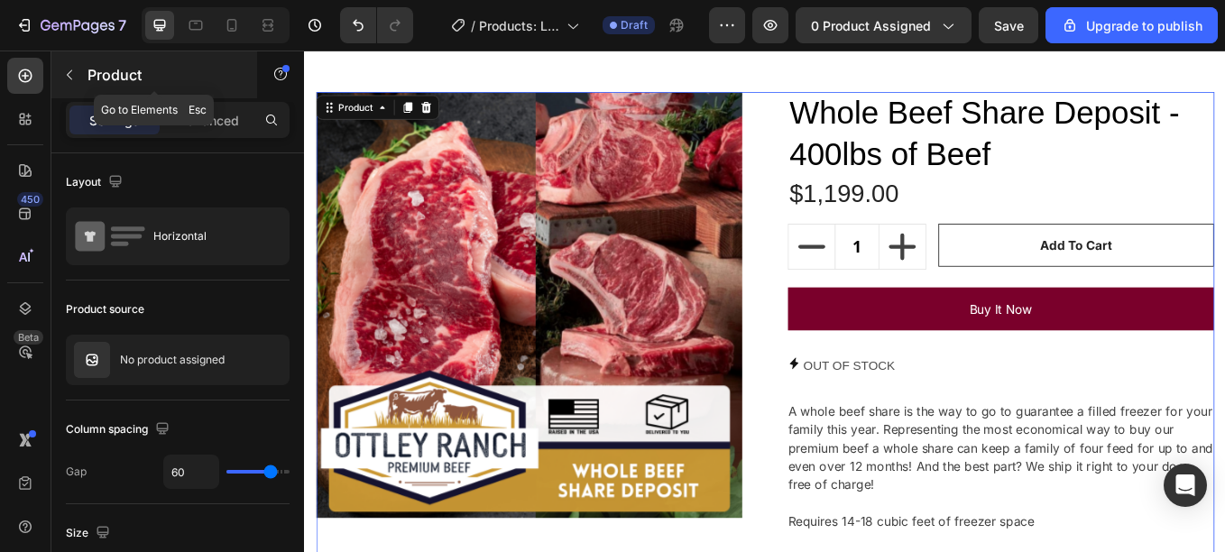
click at [106, 81] on p "Product" at bounding box center [163, 75] width 153 height 22
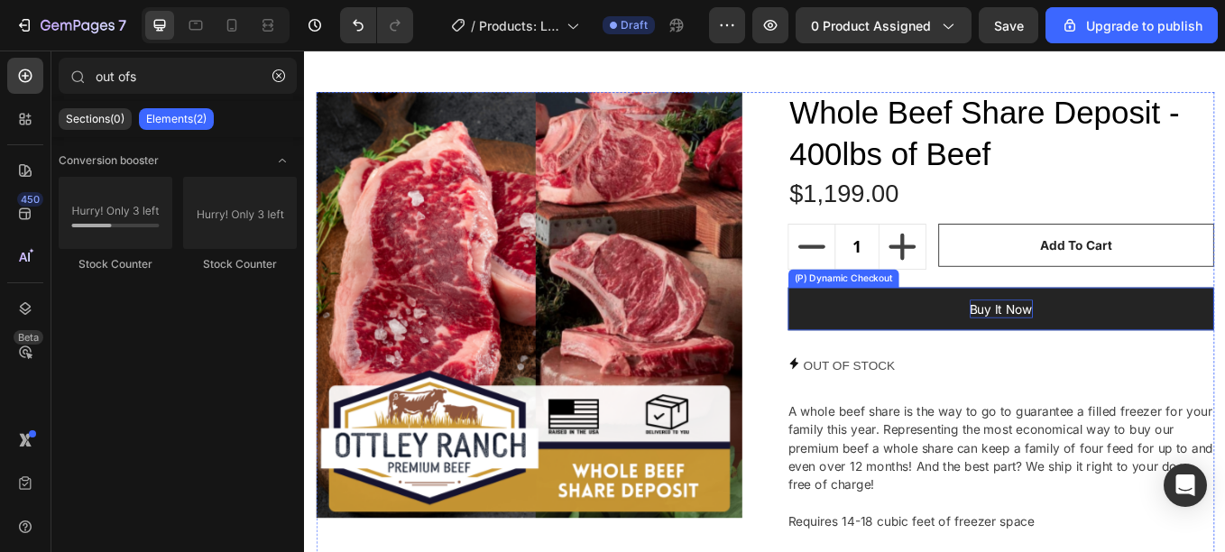
click at [1143, 362] on div "Buy it now" at bounding box center [1123, 355] width 74 height 22
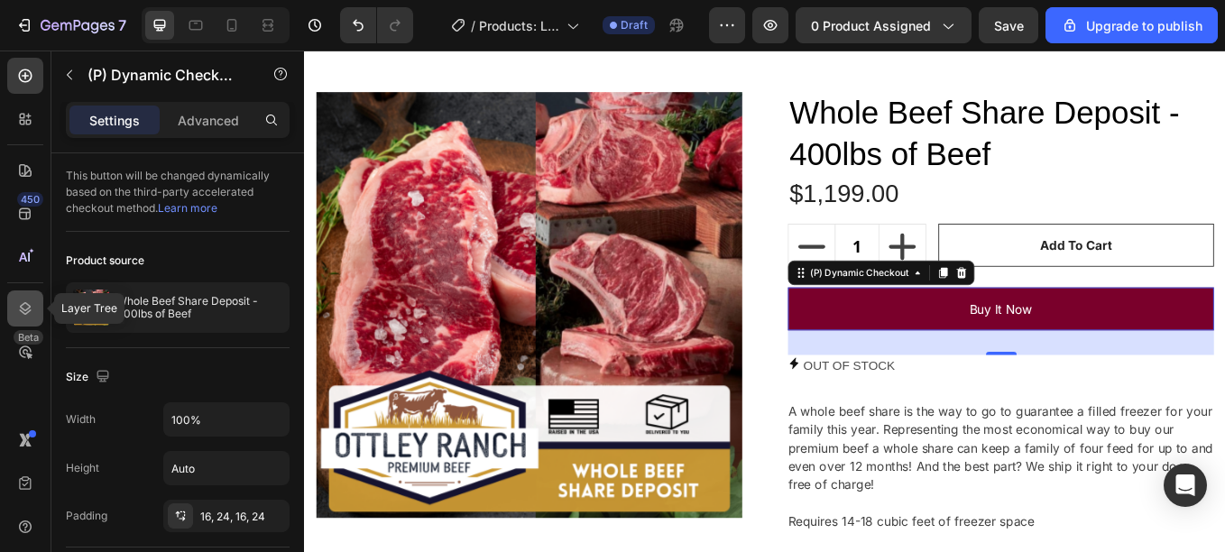
click at [14, 312] on div at bounding box center [25, 308] width 36 height 36
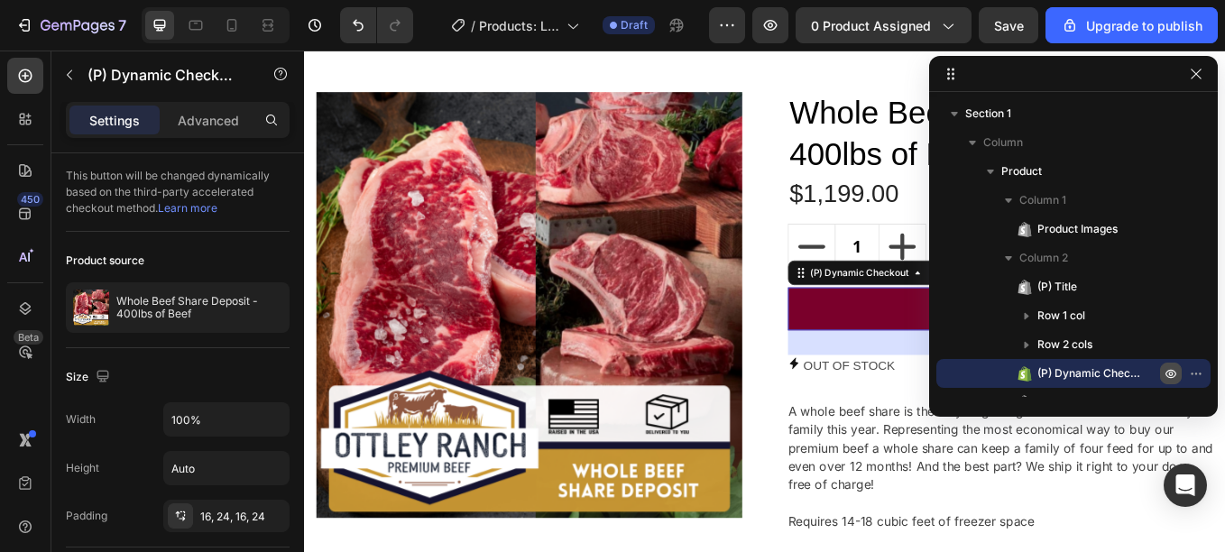
click at [1199, 374] on icon "button" at bounding box center [1200, 373] width 2 height 2
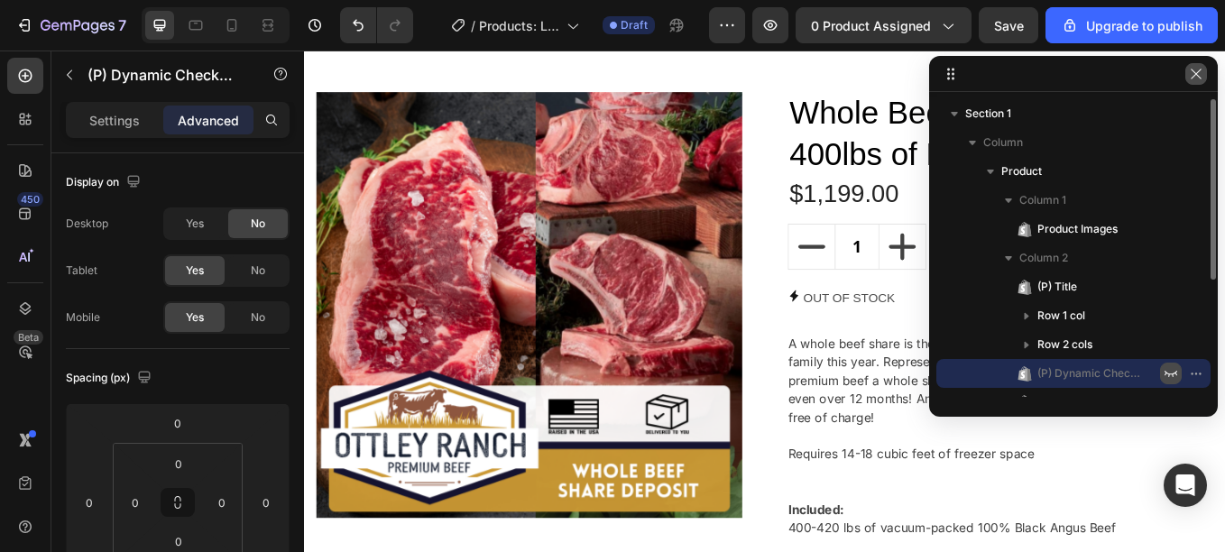
click at [1198, 81] on button "button" at bounding box center [1196, 74] width 22 height 22
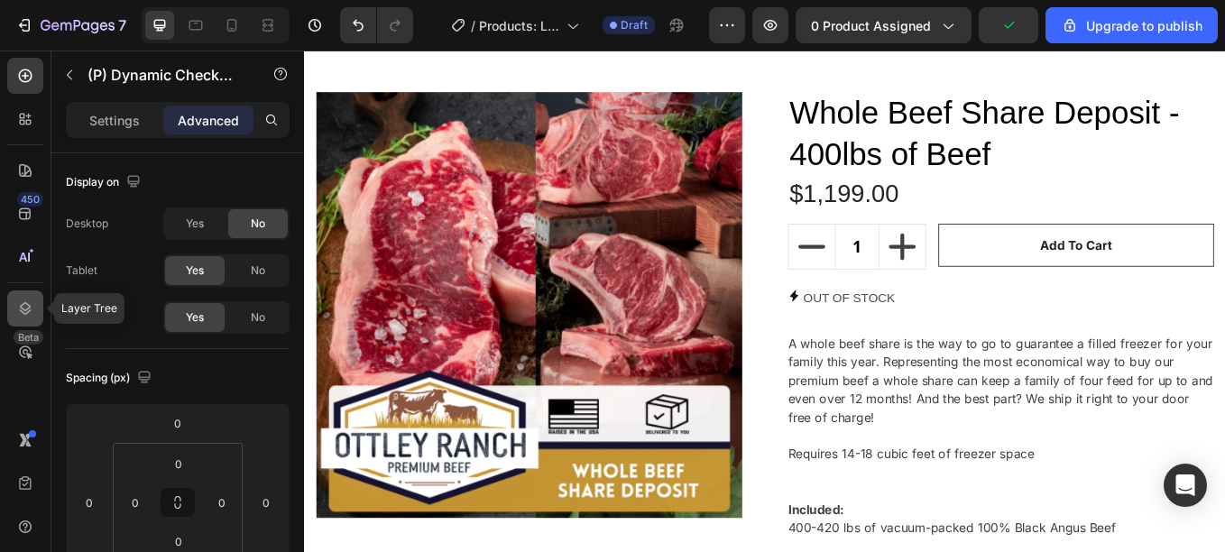
click at [23, 308] on icon at bounding box center [26, 308] width 12 height 13
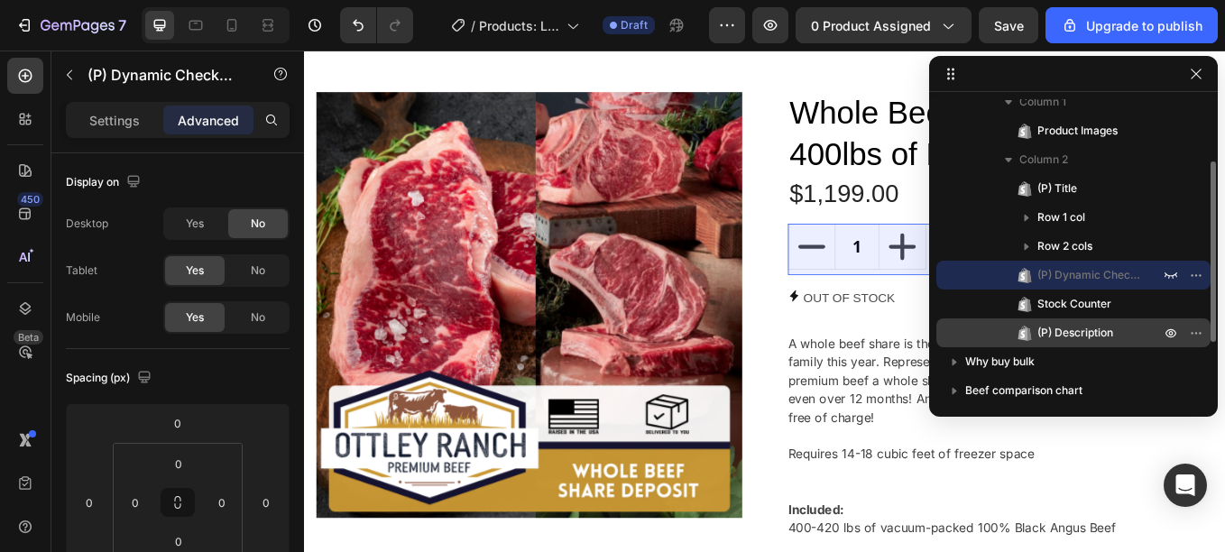
scroll to position [94, 0]
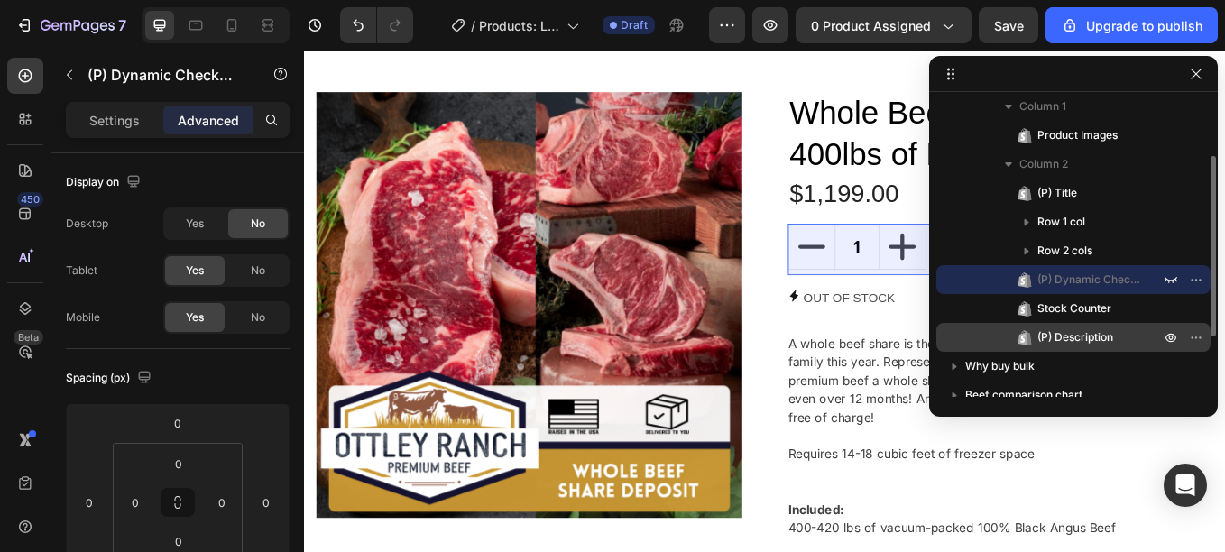
click at [1133, 244] on p "Row 2 cols" at bounding box center [1100, 251] width 126 height 18
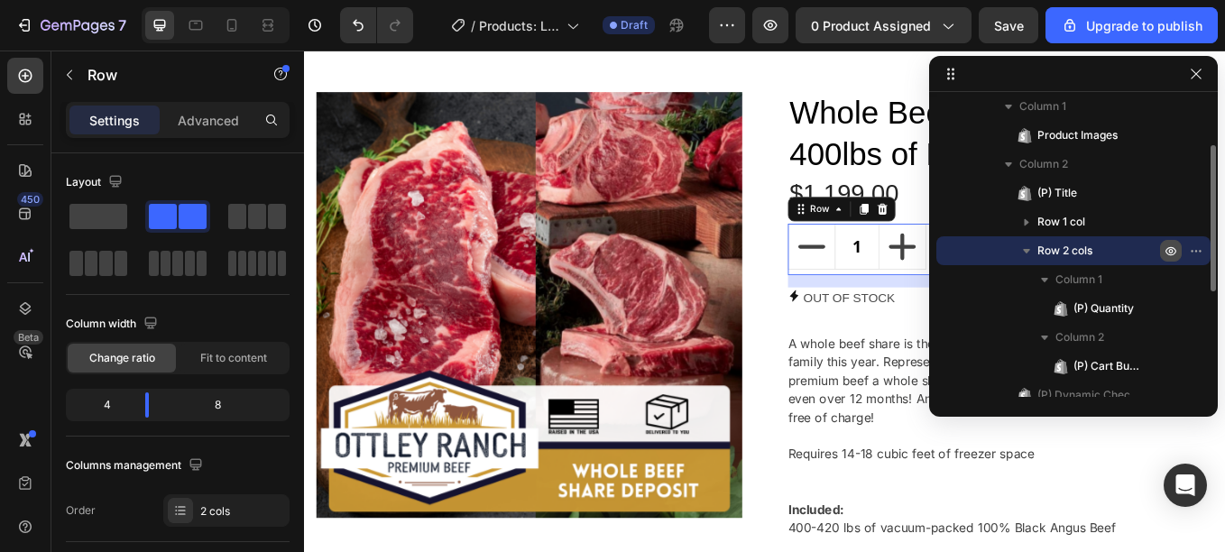
click at [1171, 249] on icon "button" at bounding box center [1170, 251] width 14 height 14
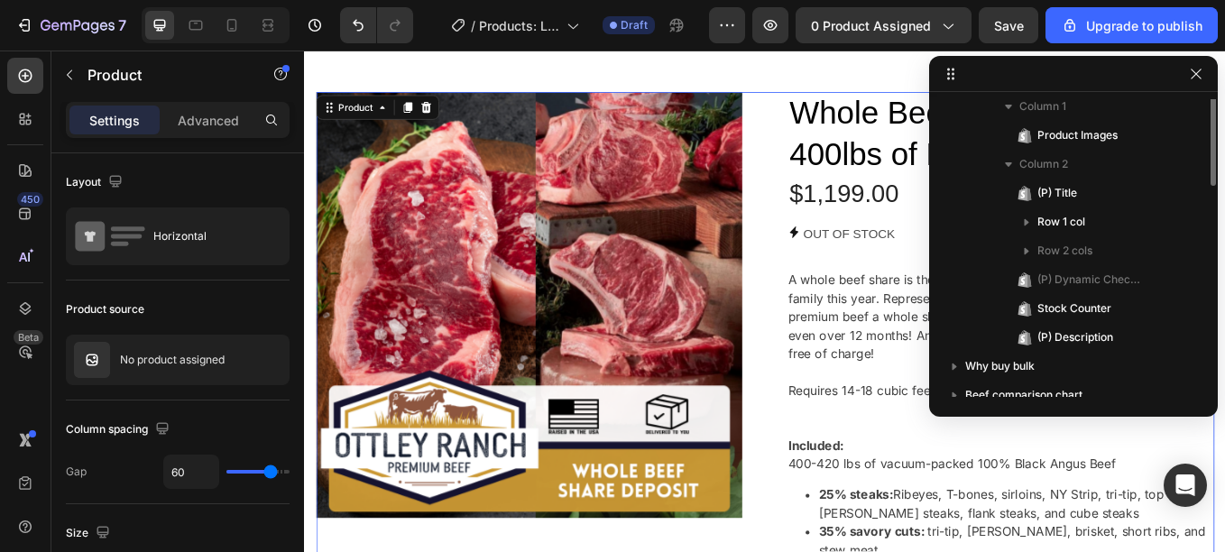
scroll to position [0, 0]
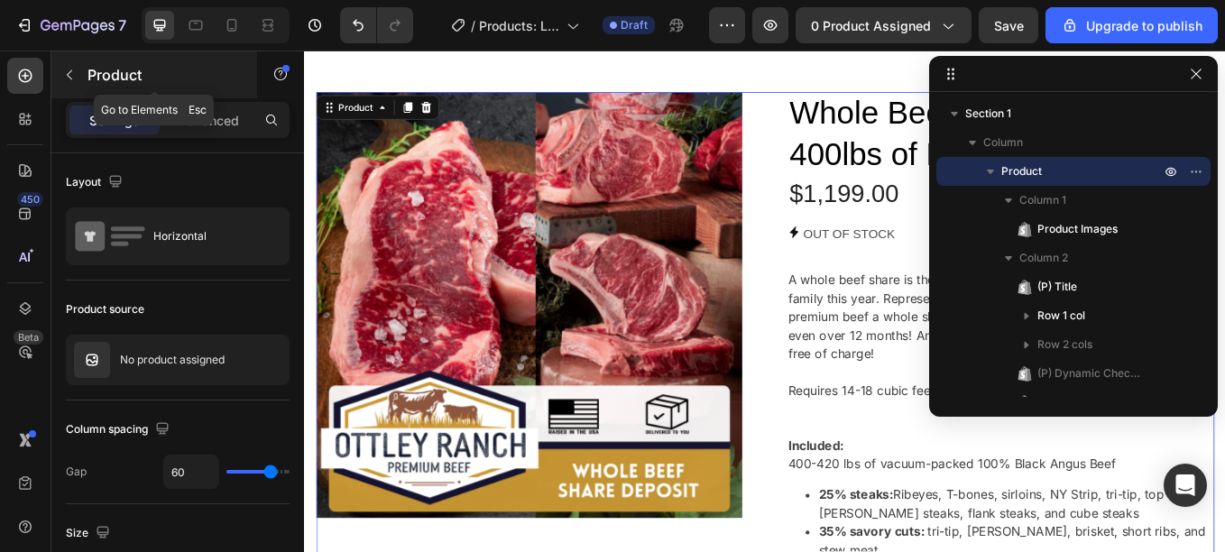
click at [70, 80] on icon "button" at bounding box center [69, 75] width 14 height 14
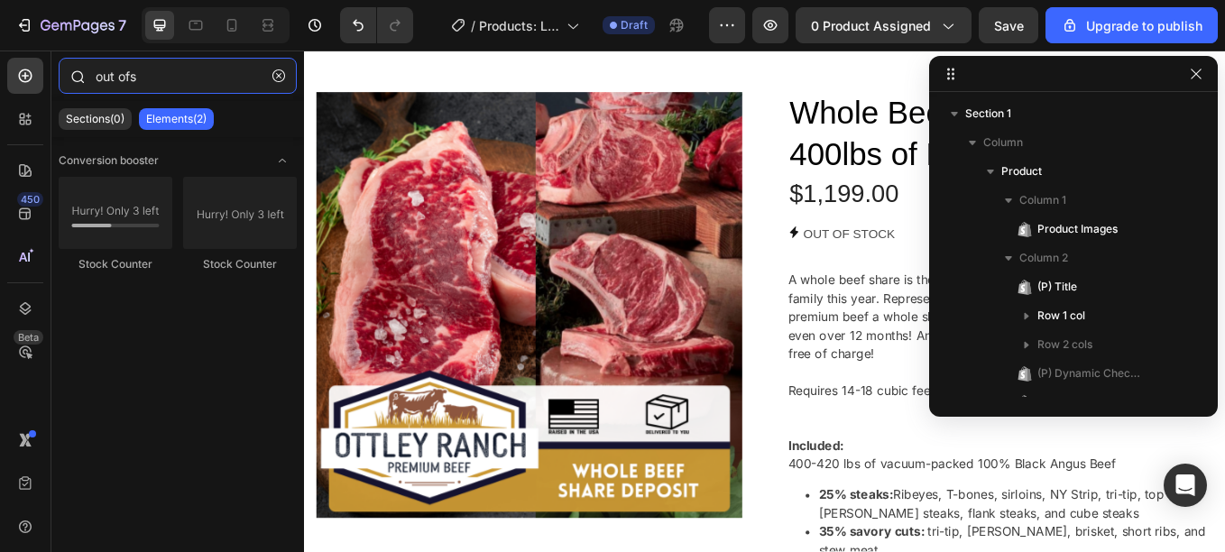
click at [159, 68] on input "out ofs" at bounding box center [178, 76] width 238 height 36
type input "o"
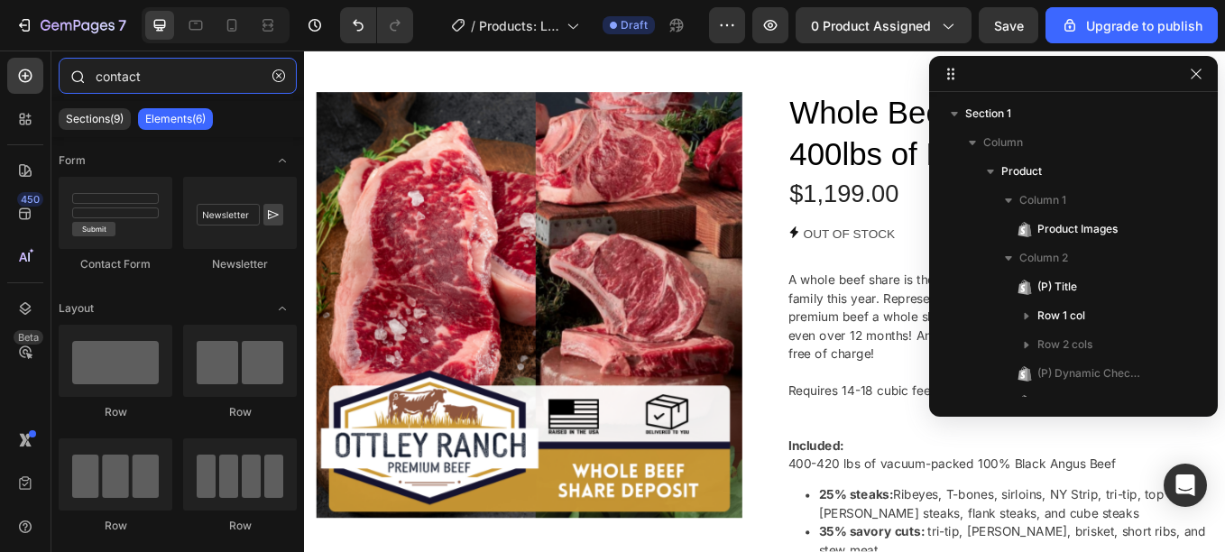
type input "contact"
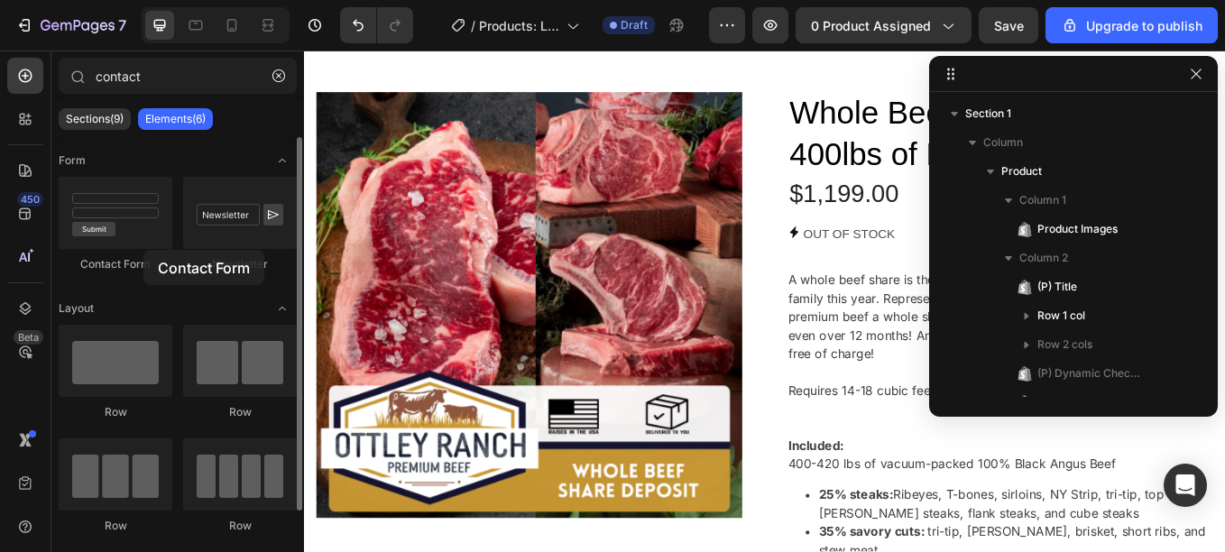
click at [143, 250] on div "Contact Form" at bounding box center [116, 225] width 114 height 96
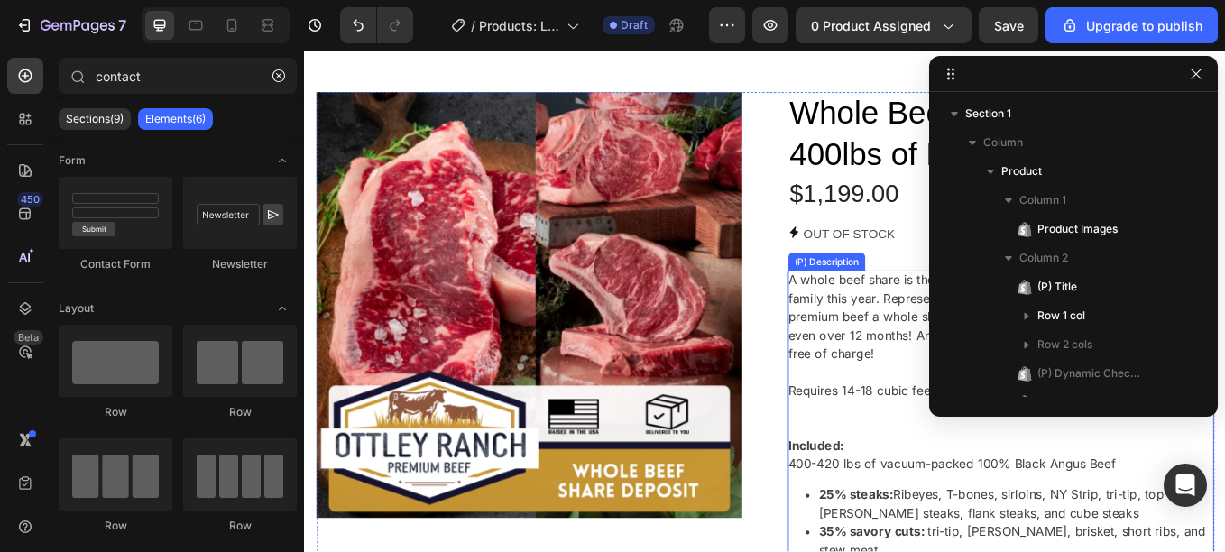
scroll to position [120, 0]
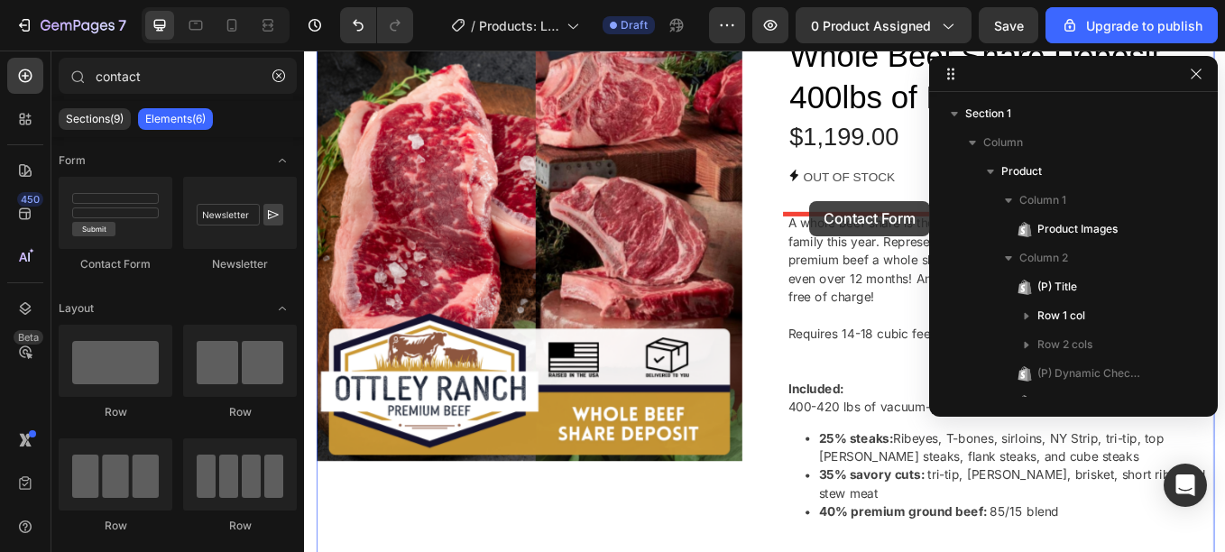
drag, startPoint x: 427, startPoint y: 261, endPoint x: 896, endPoint y: 226, distance: 471.1
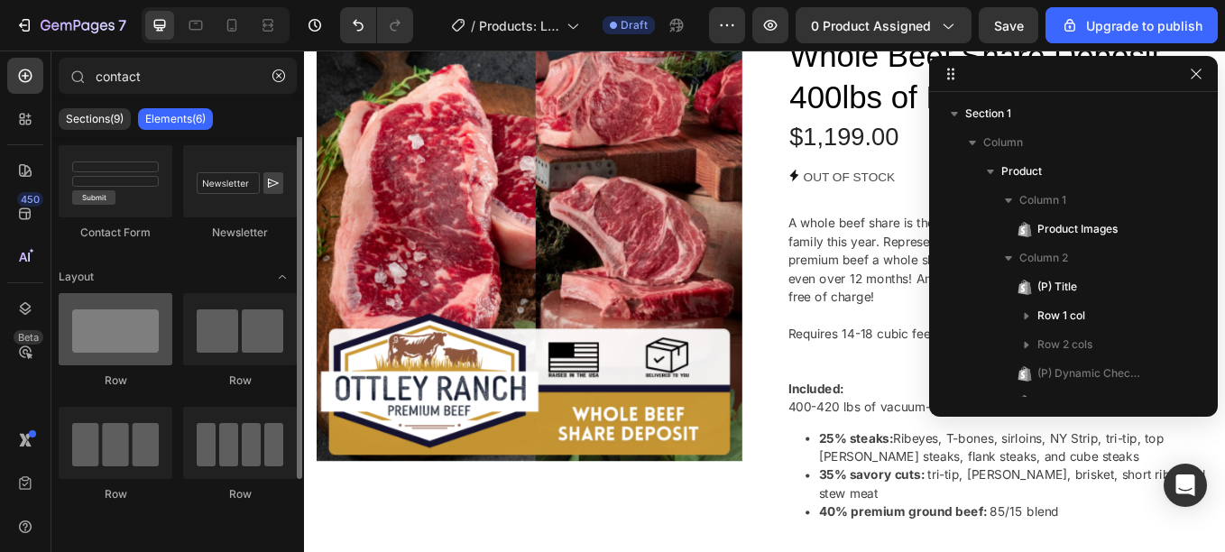
scroll to position [0, 0]
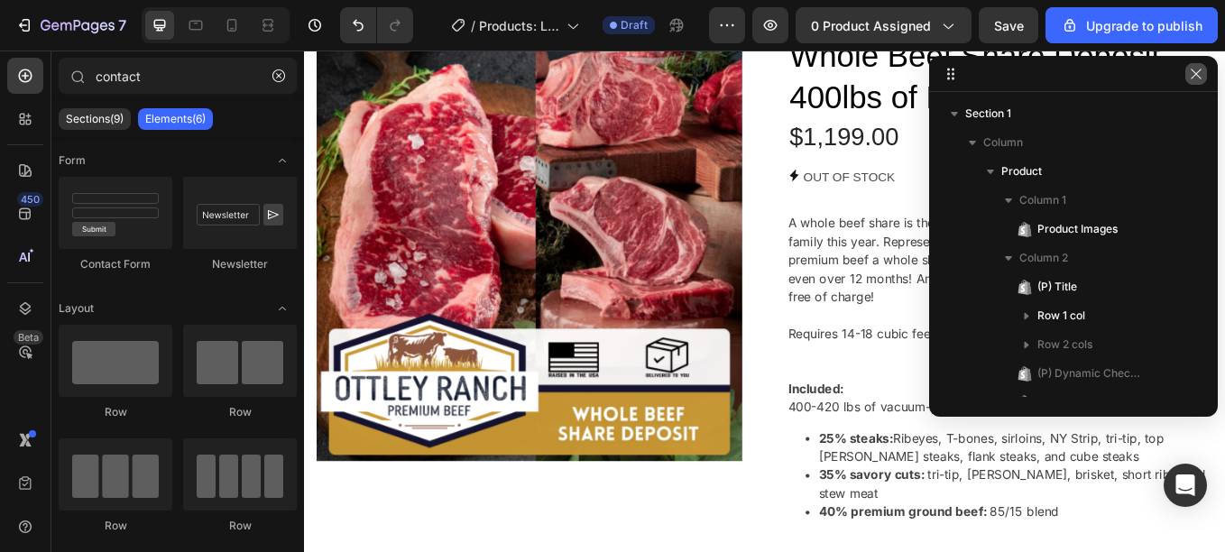
click at [1197, 69] on icon "button" at bounding box center [1196, 74] width 14 height 14
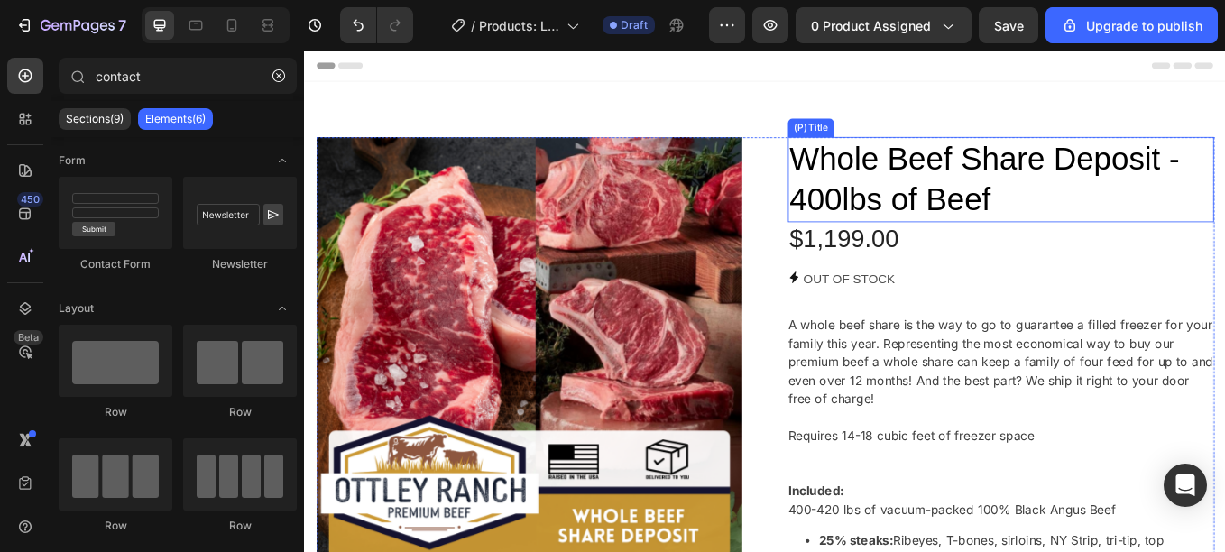
scroll to position [52, 0]
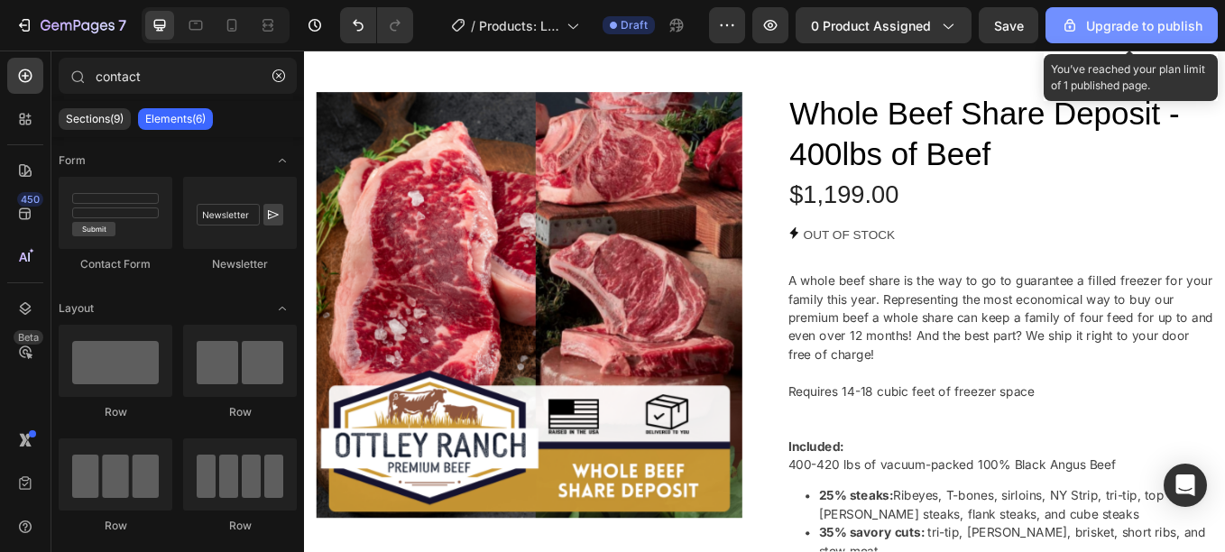
click at [1130, 34] on div "Upgrade to publish" at bounding box center [1132, 25] width 142 height 19
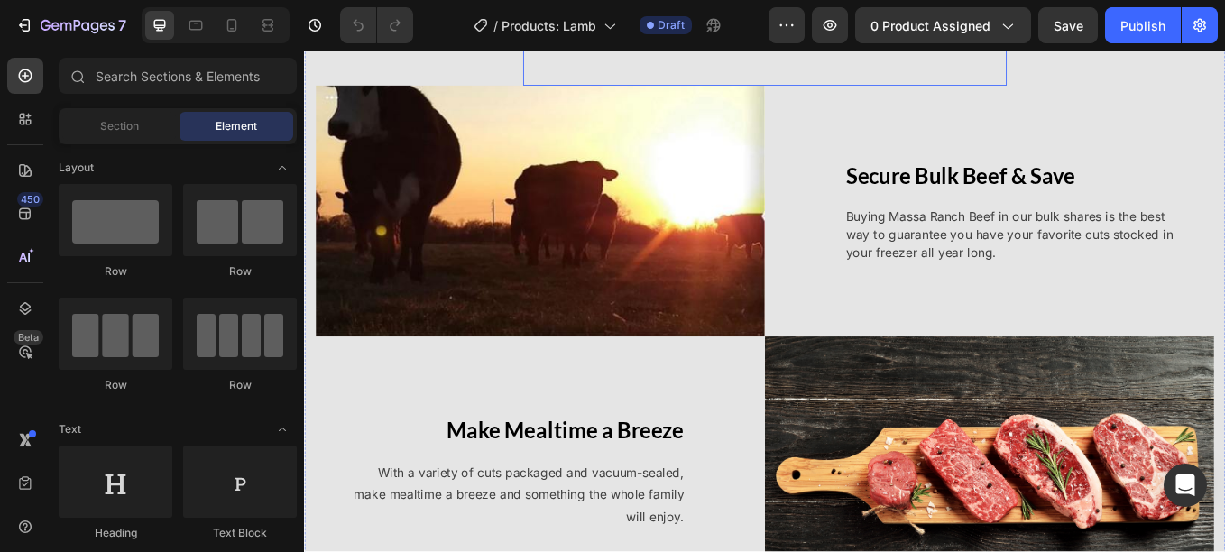
scroll to position [1549, 0]
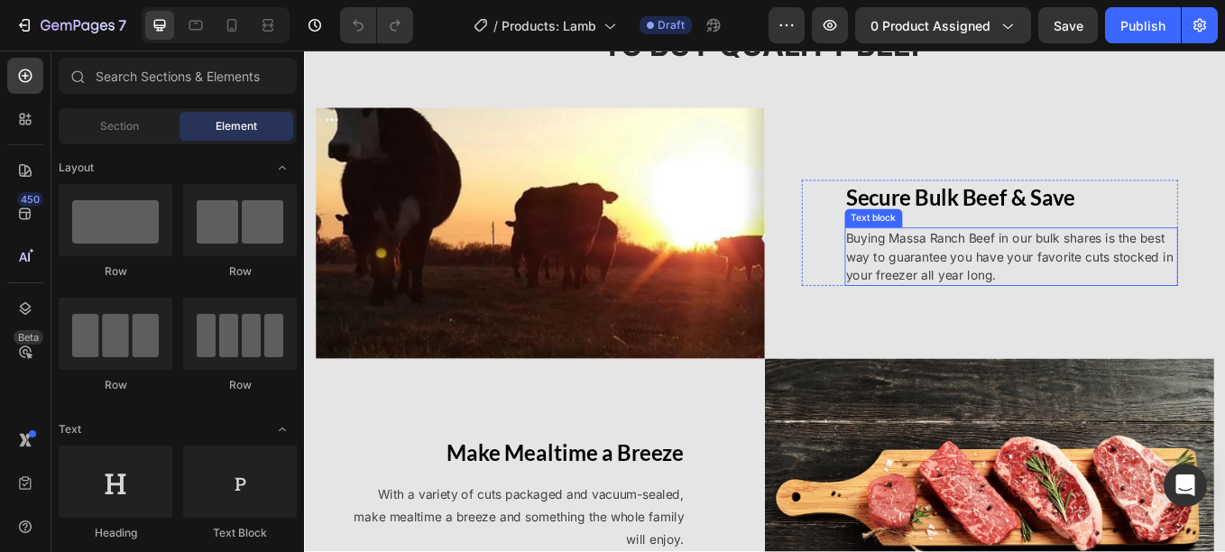
click at [1015, 267] on p "Buying Massa Ranch Beef in our bulk shares is the best way to guarantee you hav…" at bounding box center [1135, 293] width 388 height 65
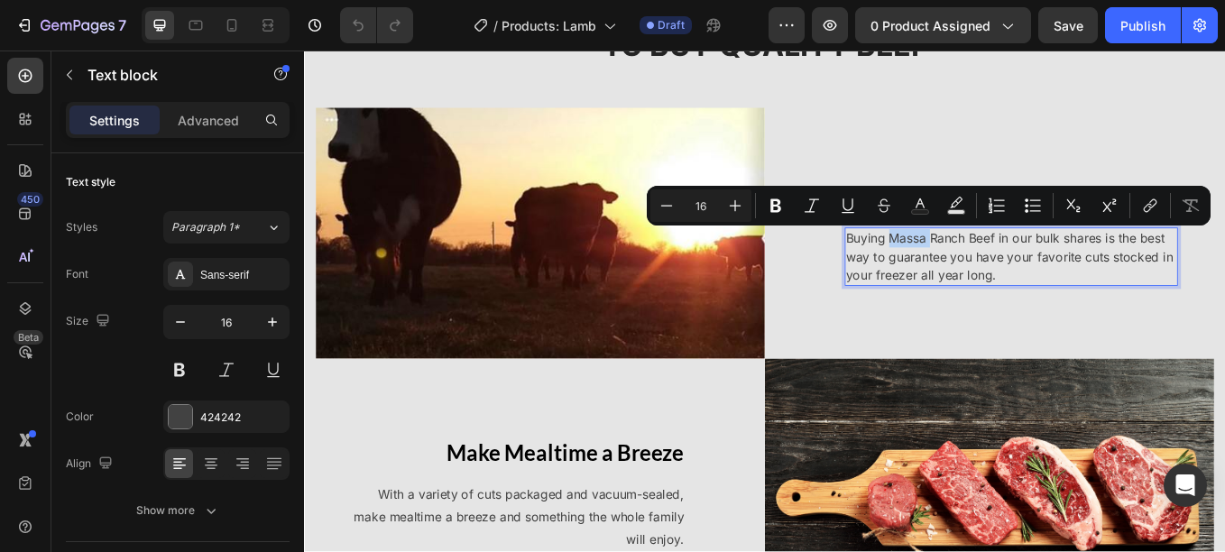
click at [1015, 267] on p "Buying Massa Ranch Beef in our bulk shares is the best way to guarantee you hav…" at bounding box center [1135, 293] width 388 height 65
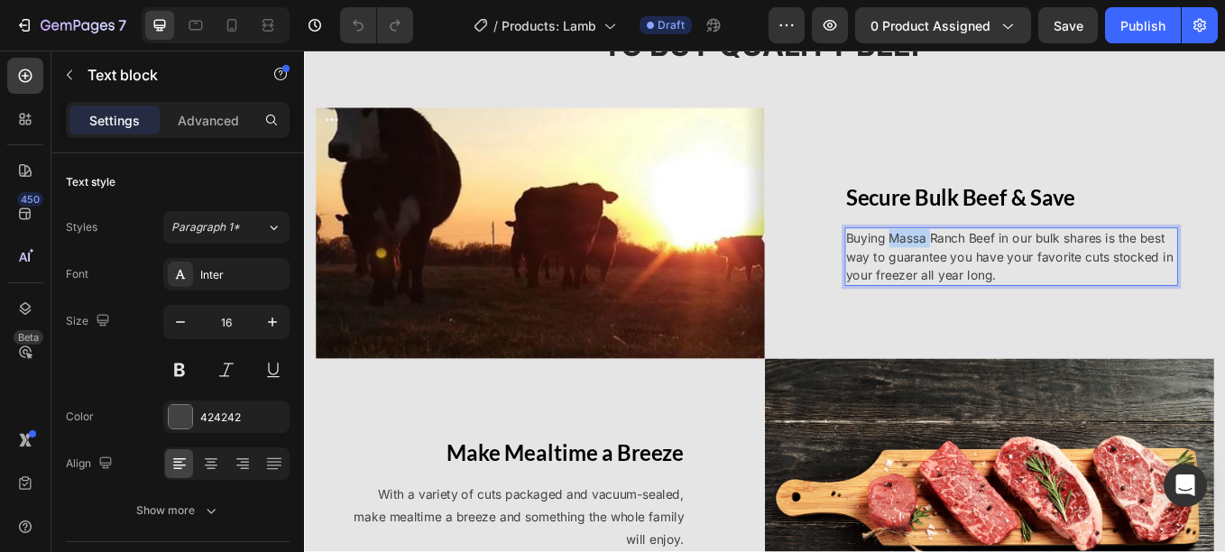
click at [1015, 267] on p "Buying Massa Ranch Beef in our bulk shares is the best way to guarantee you hav…" at bounding box center [1135, 293] width 388 height 65
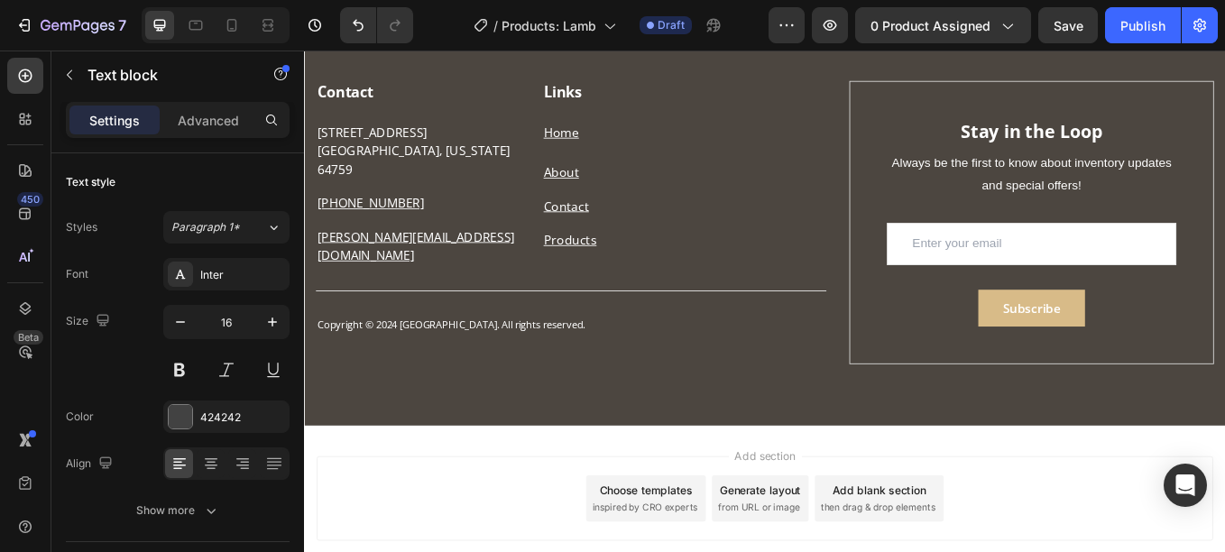
scroll to position [4563, 0]
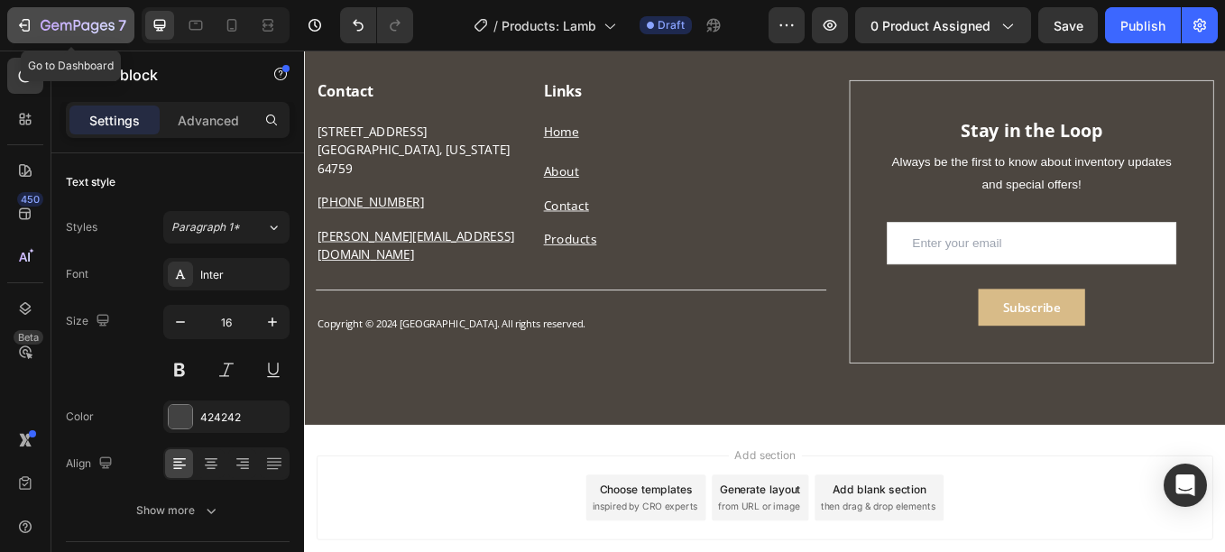
click at [62, 21] on icon "button" at bounding box center [78, 26] width 74 height 15
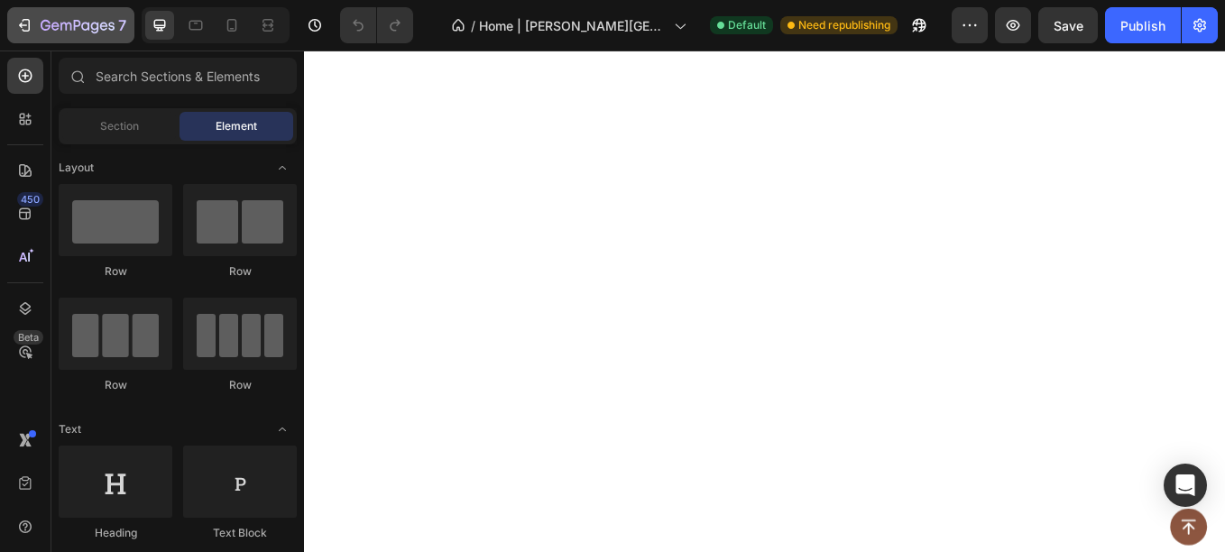
scroll to position [3556, 0]
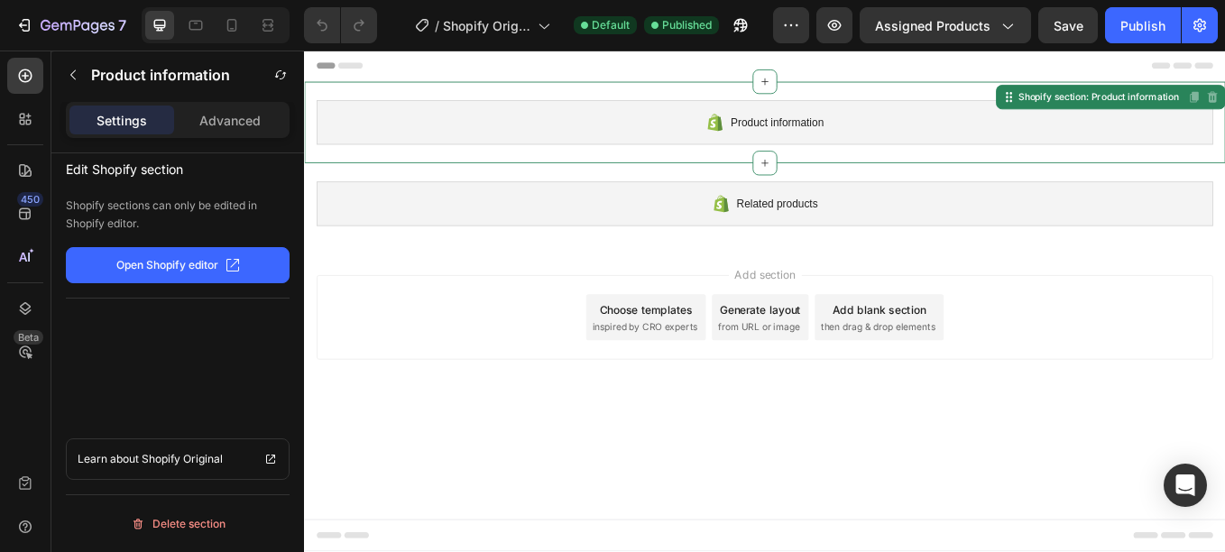
click at [166, 265] on p "Open Shopify editor" at bounding box center [167, 265] width 102 height 16
